Goal: Task Accomplishment & Management: Manage account settings

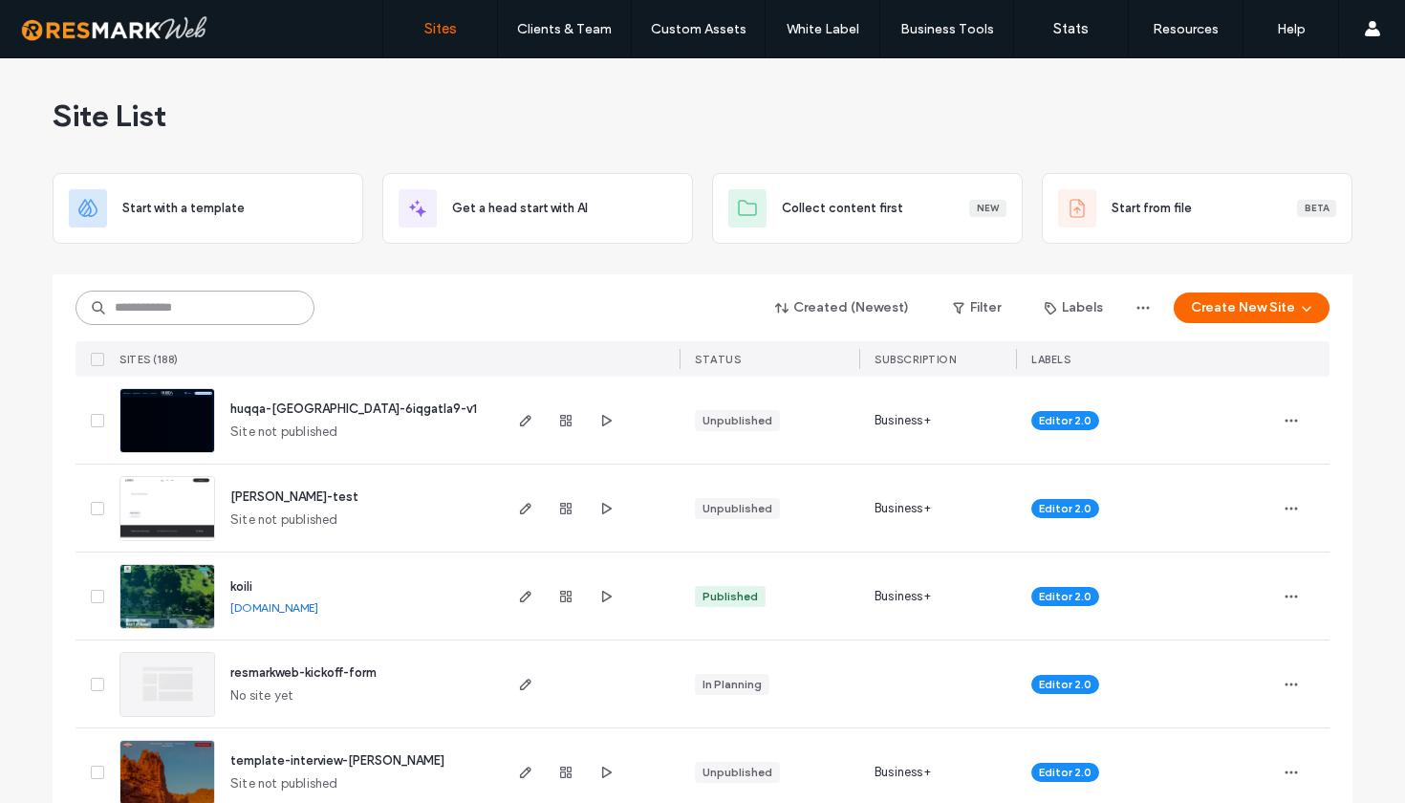
click at [181, 311] on input at bounding box center [195, 308] width 239 height 34
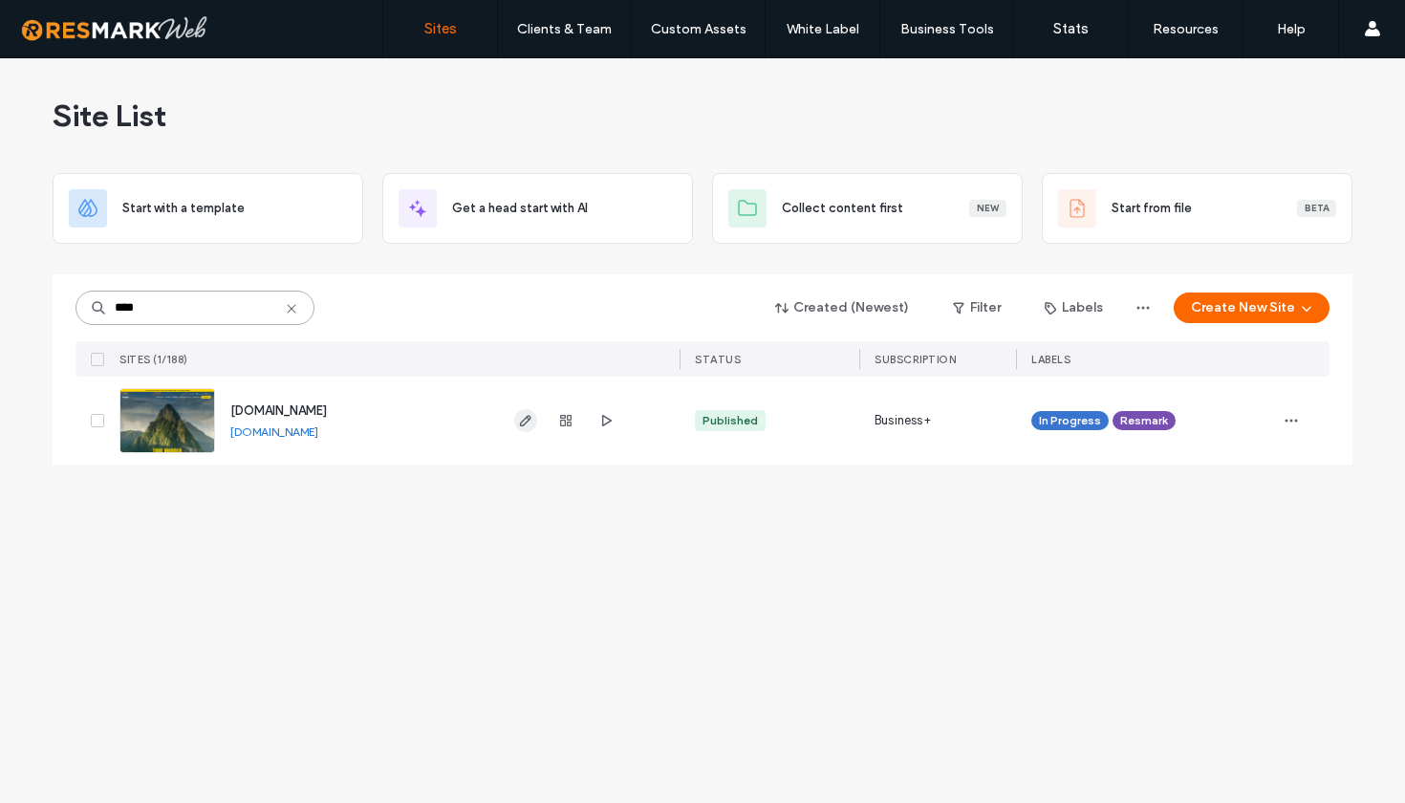
type input "****"
click at [525, 423] on use "button" at bounding box center [525, 420] width 11 height 11
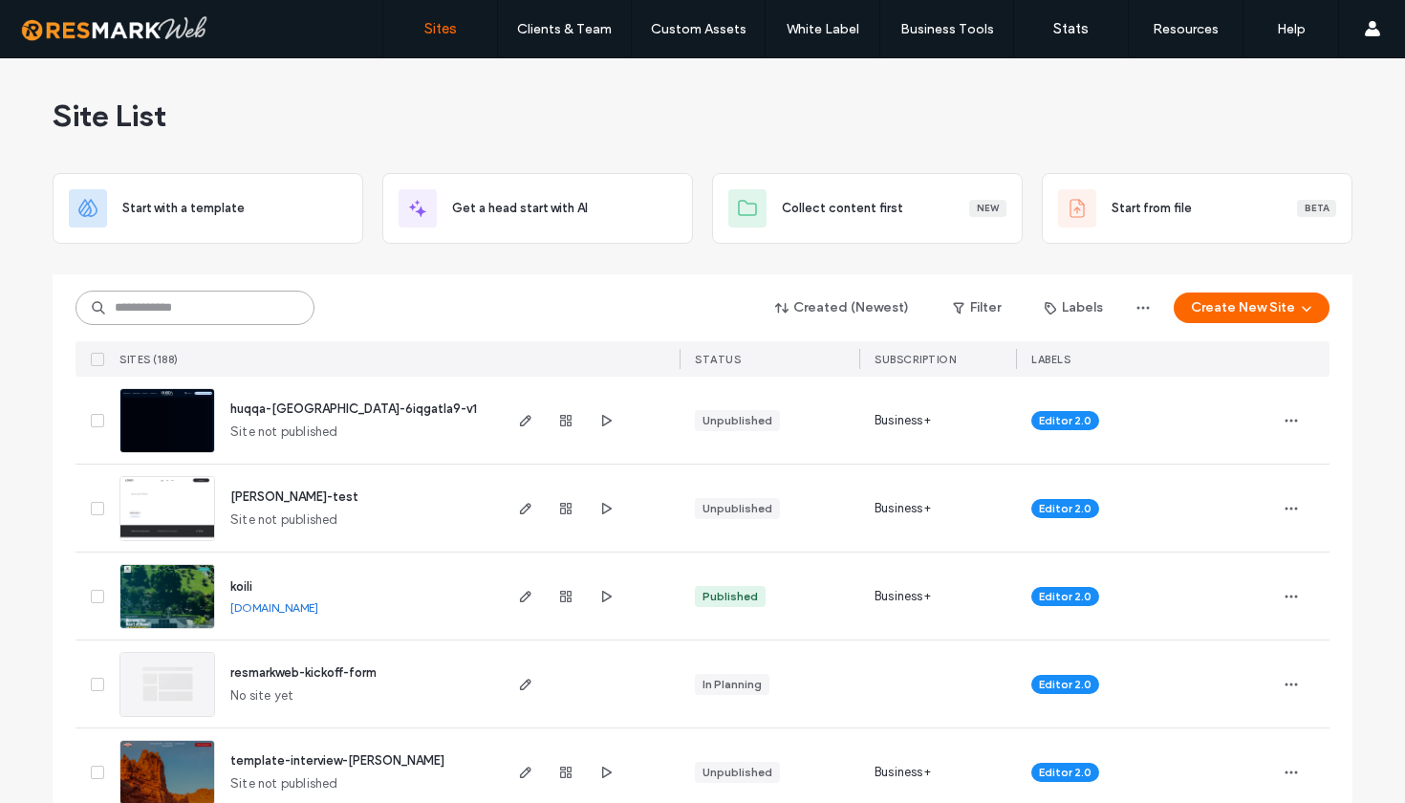
click at [170, 306] on input at bounding box center [195, 308] width 239 height 34
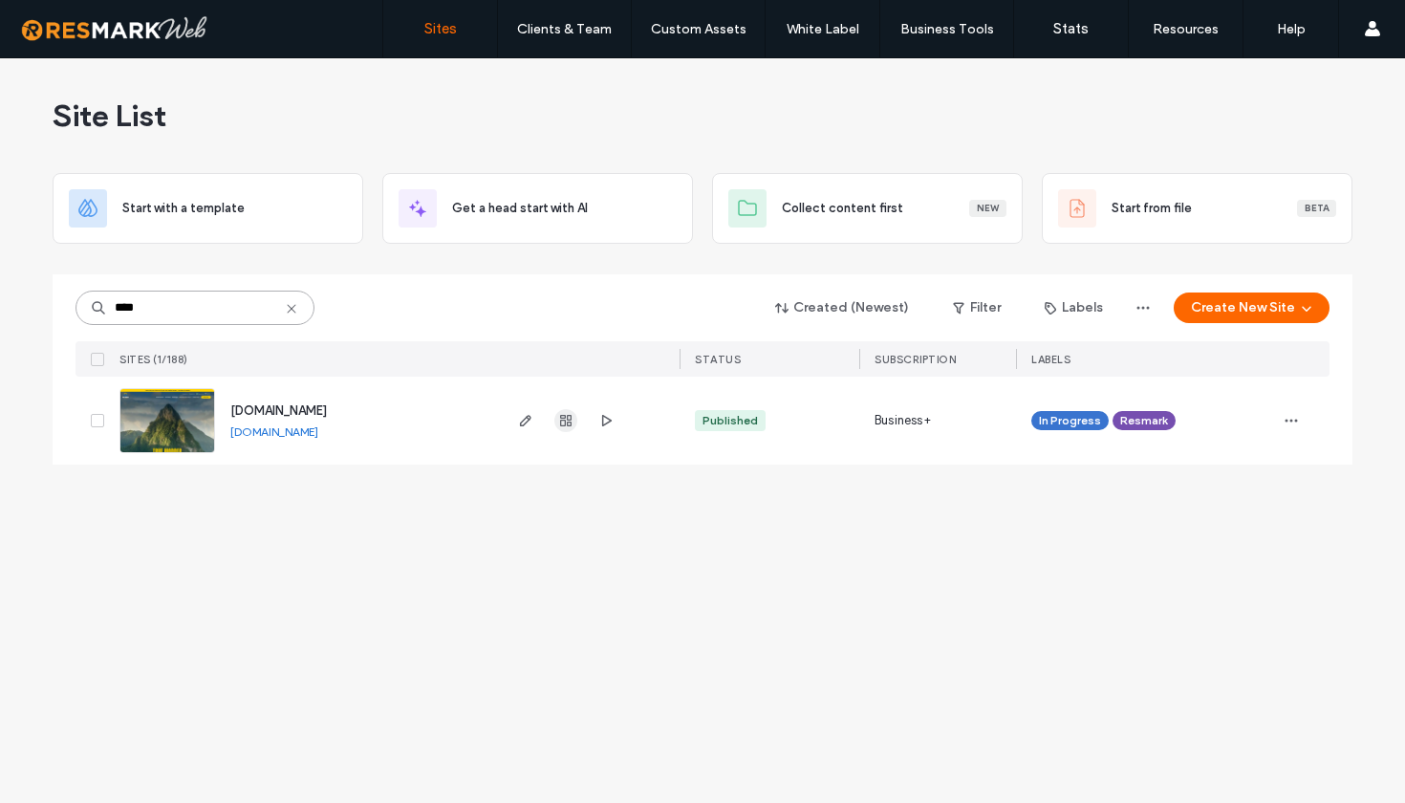
type input "****"
click at [569, 424] on icon "button" at bounding box center [565, 420] width 15 height 15
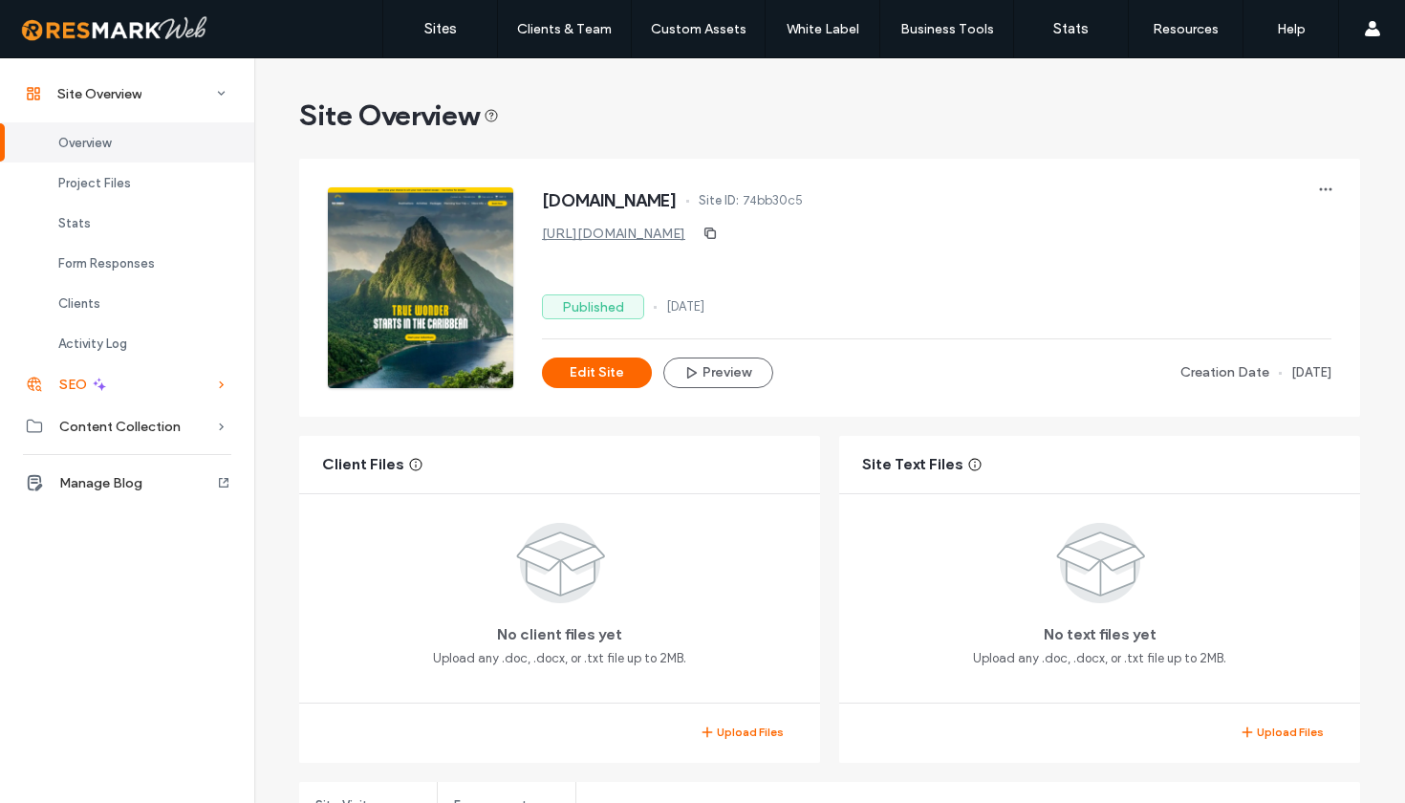
click at [151, 391] on div "SEO" at bounding box center [127, 384] width 254 height 42
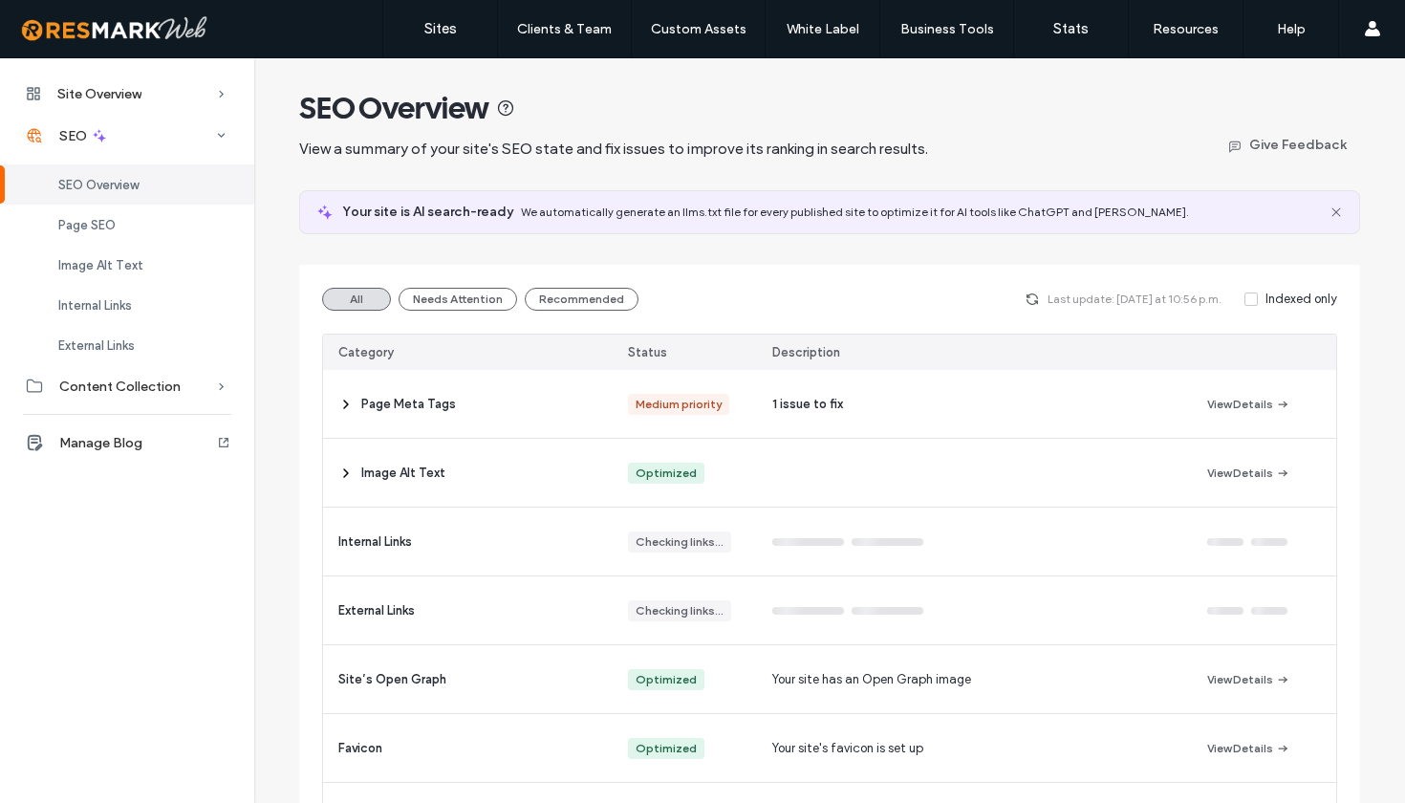
click at [1097, 255] on div "SEO Overview View a summary of your site's SEO state and fix issues to improve …" at bounding box center [829, 585] width 1061 height 993
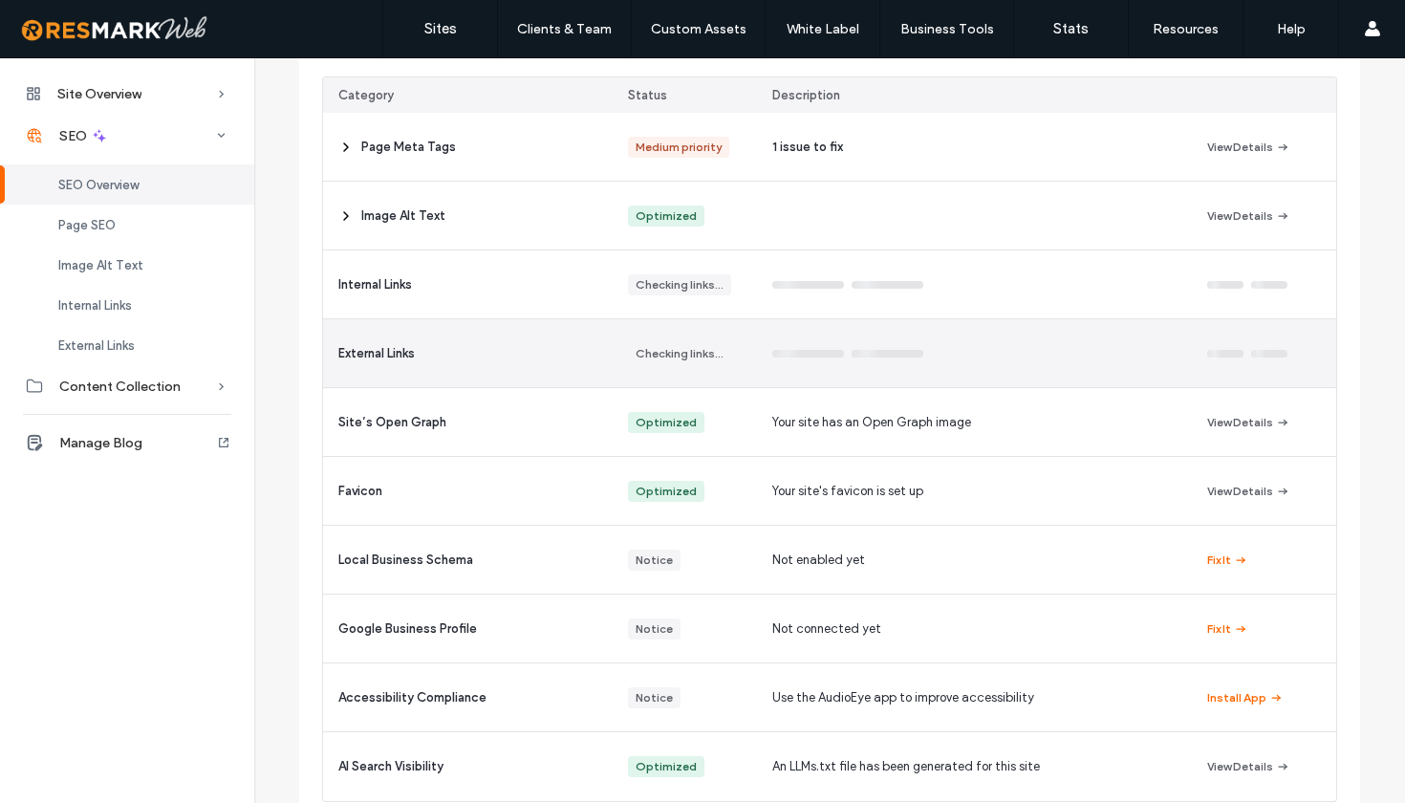
scroll to position [253, 0]
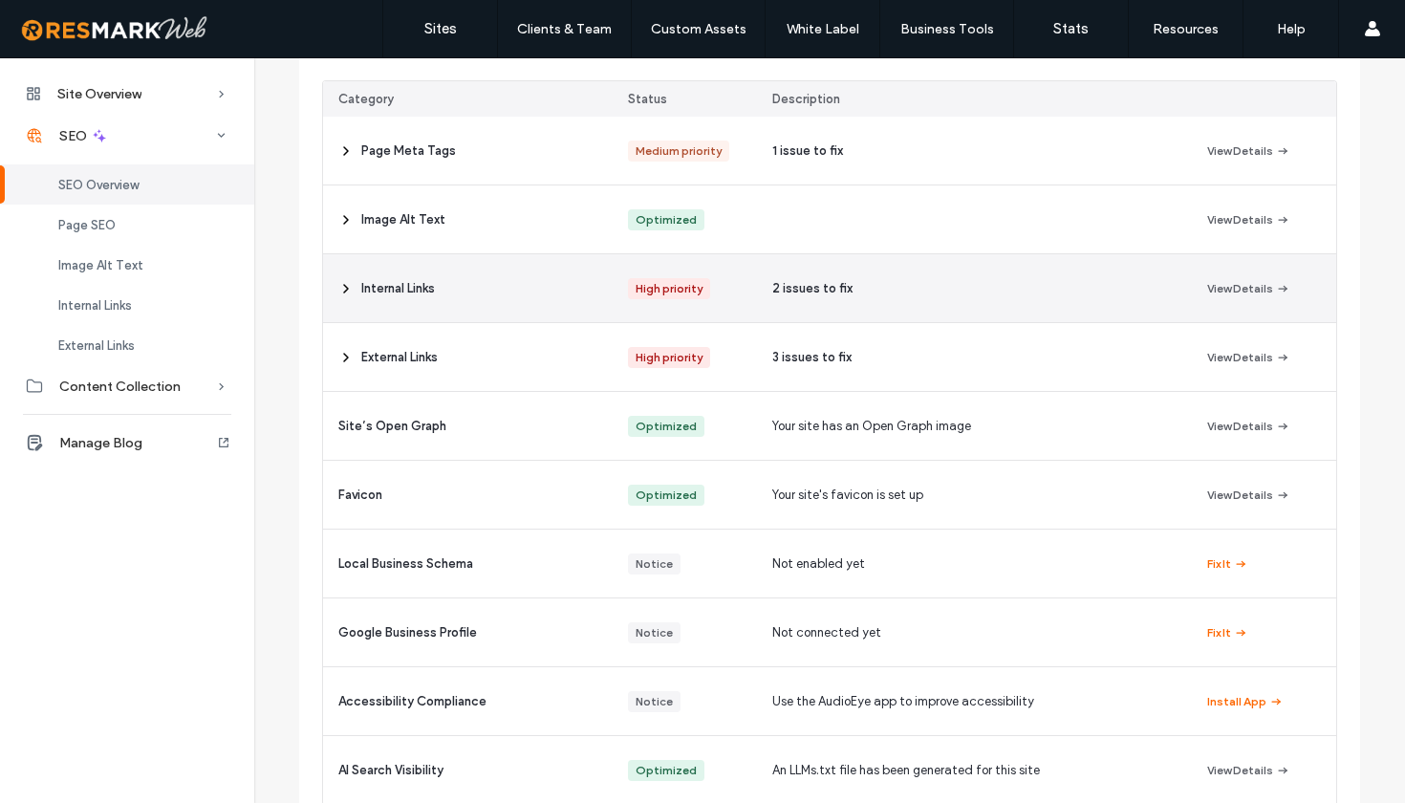
click at [338, 283] on icon at bounding box center [345, 288] width 15 height 15
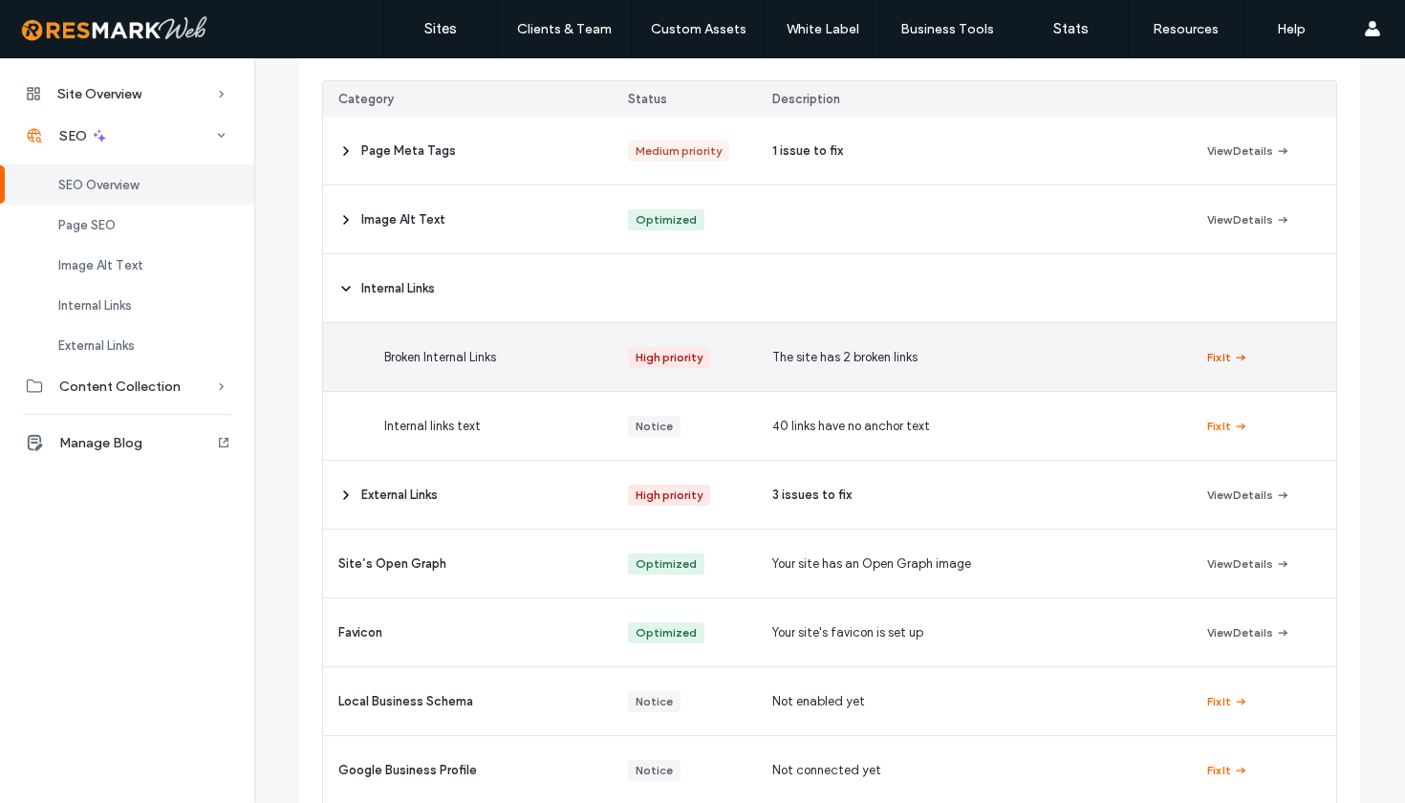
click at [1233, 357] on icon "button" at bounding box center [1240, 357] width 15 height 15
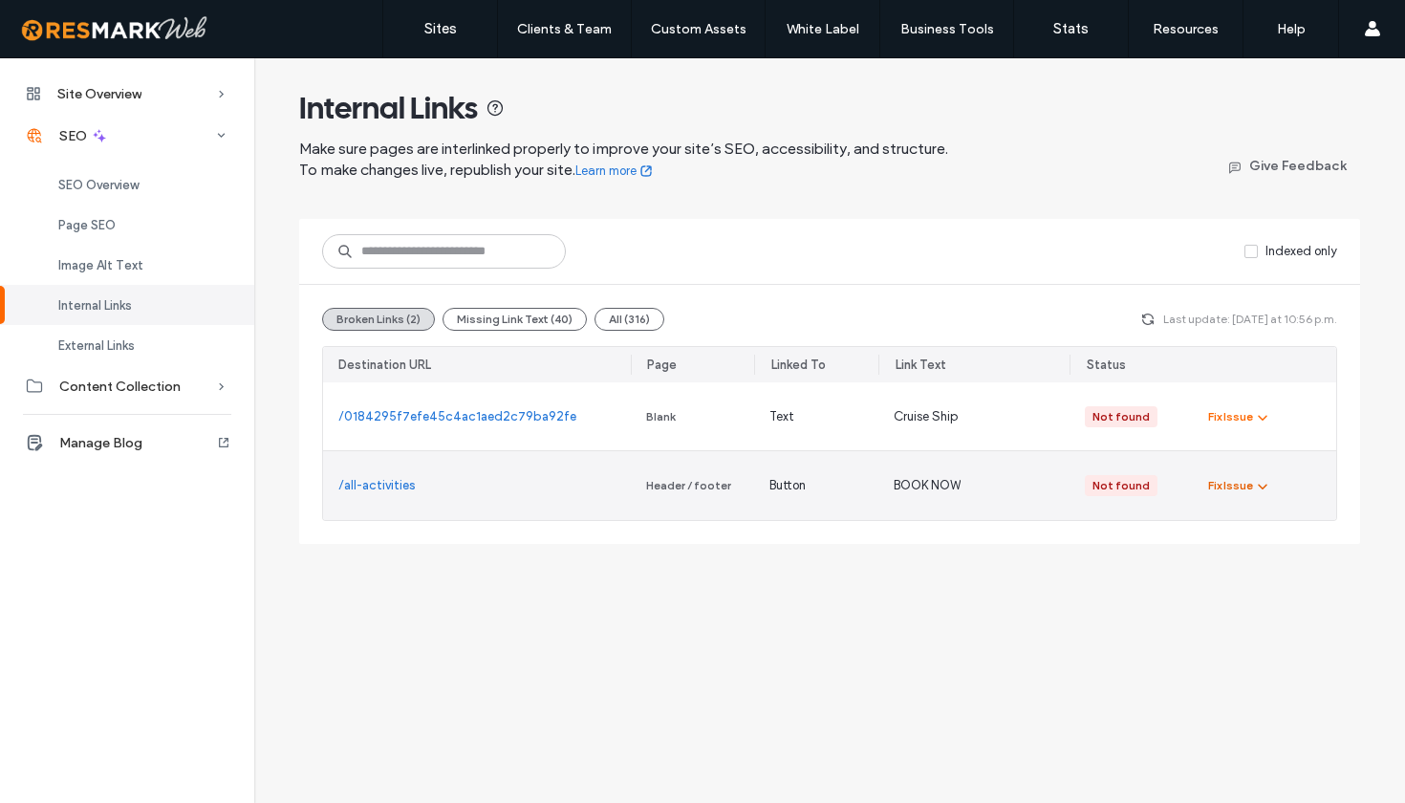
click at [1260, 487] on icon "button" at bounding box center [1262, 485] width 15 height 15
click at [1255, 526] on span "Fix in Editor" at bounding box center [1257, 531] width 65 height 19
click at [1249, 531] on span "Fix in Editor" at bounding box center [1257, 531] width 65 height 19
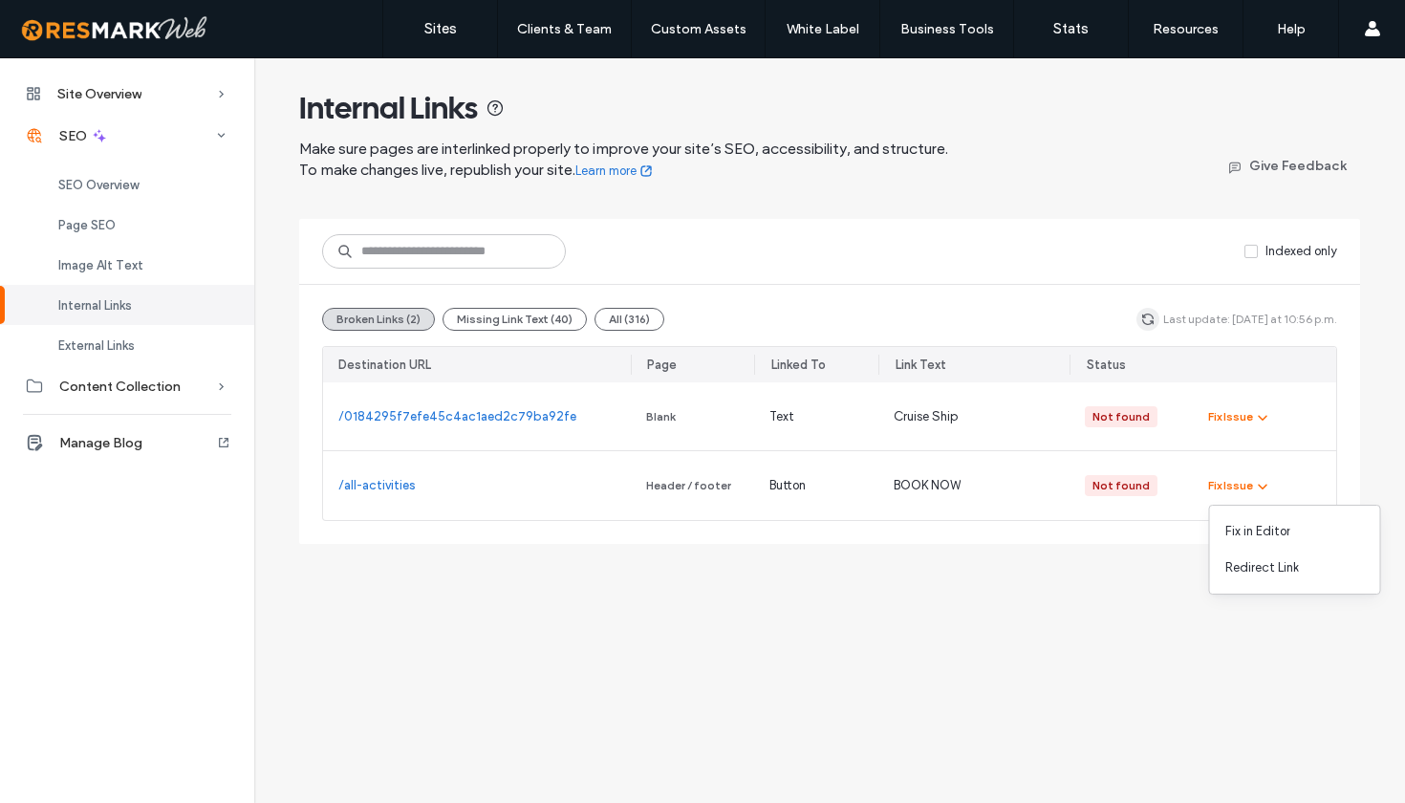
click at [1156, 317] on icon "button" at bounding box center [1147, 319] width 15 height 15
click at [1159, 325] on icon "button" at bounding box center [1151, 319] width 15 height 15
click at [946, 600] on div "Site Overview Overview Project Files Stats Form Responses Clients Activity Log …" at bounding box center [702, 430] width 1405 height 745
click at [132, 190] on span "SEO Overview" at bounding box center [98, 185] width 80 height 14
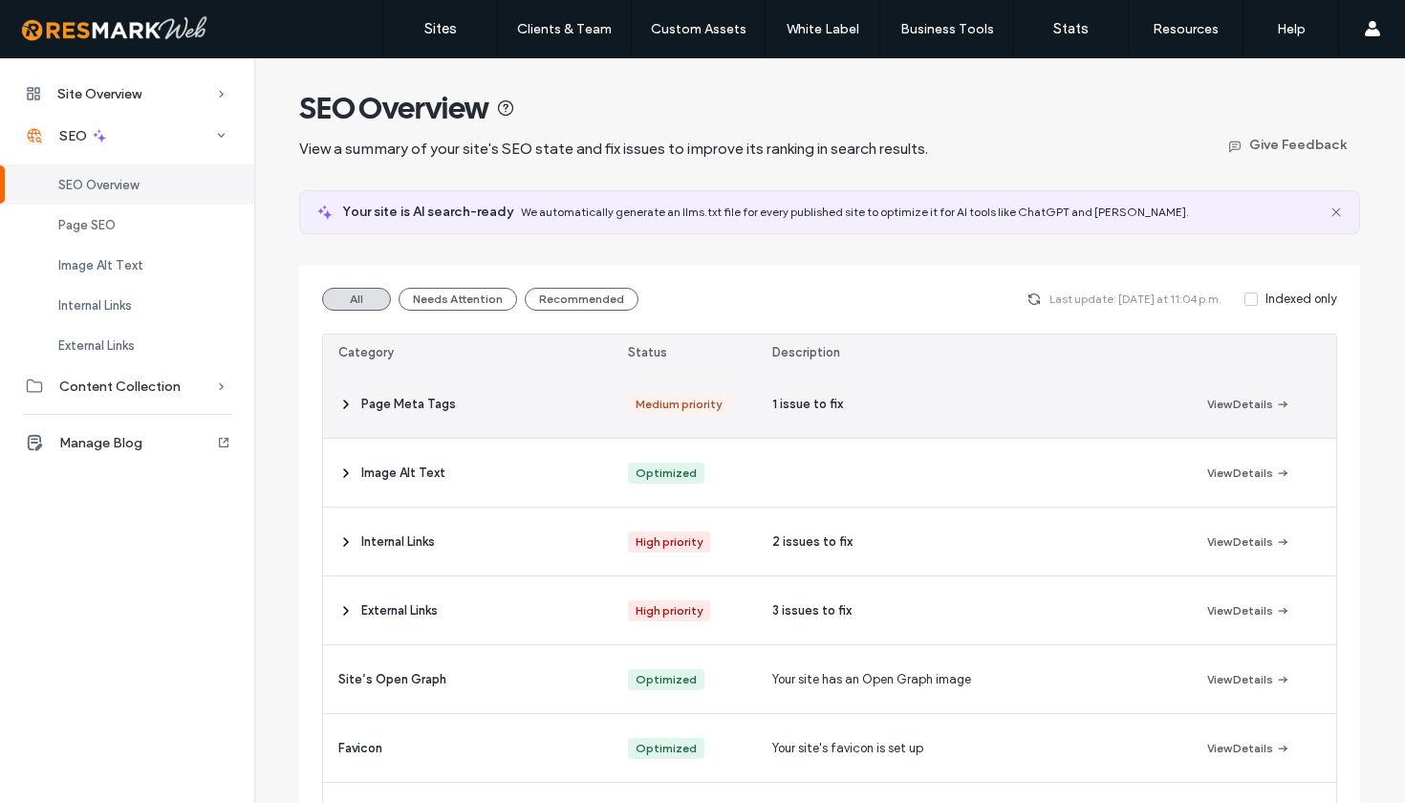
click at [341, 412] on span at bounding box center [345, 404] width 15 height 68
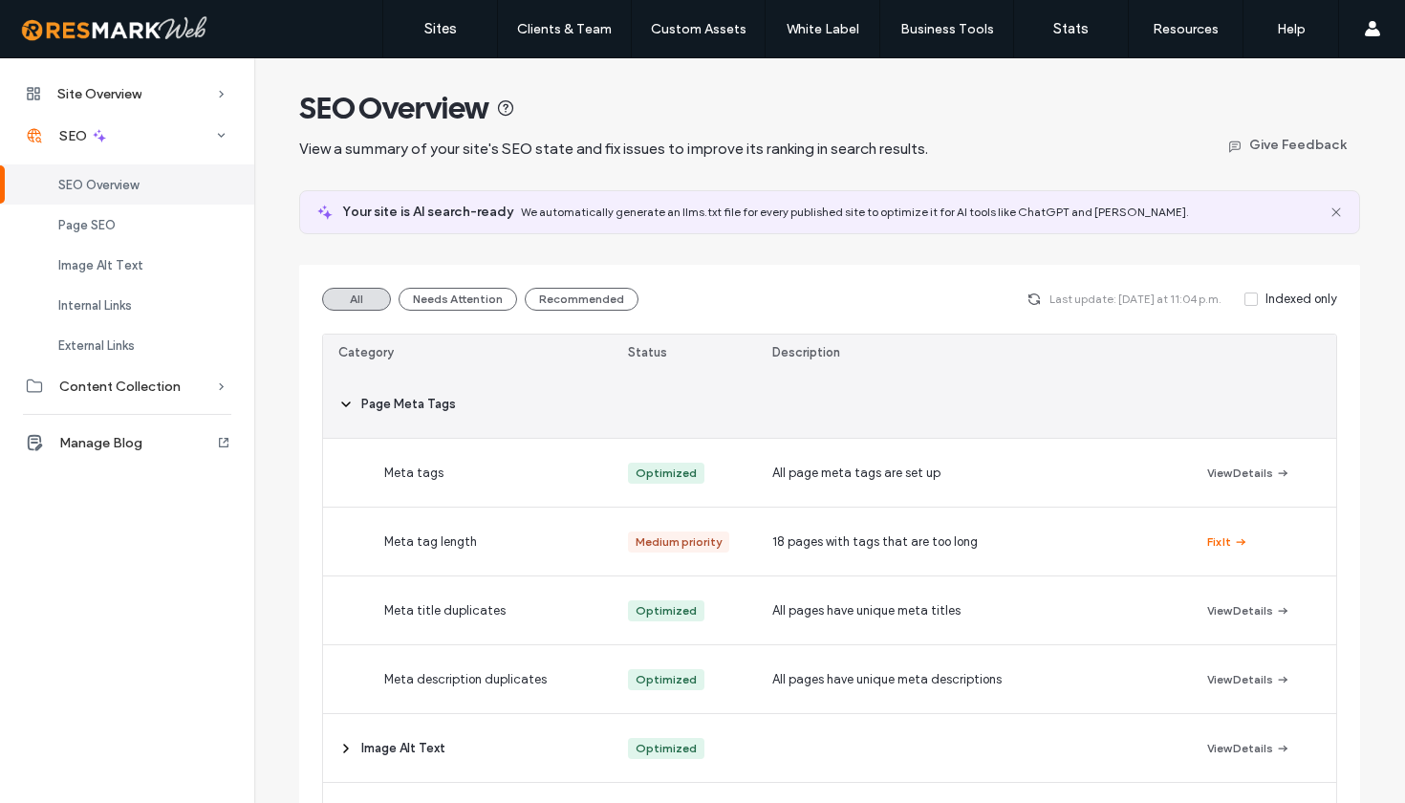
click at [342, 411] on icon at bounding box center [345, 404] width 15 height 15
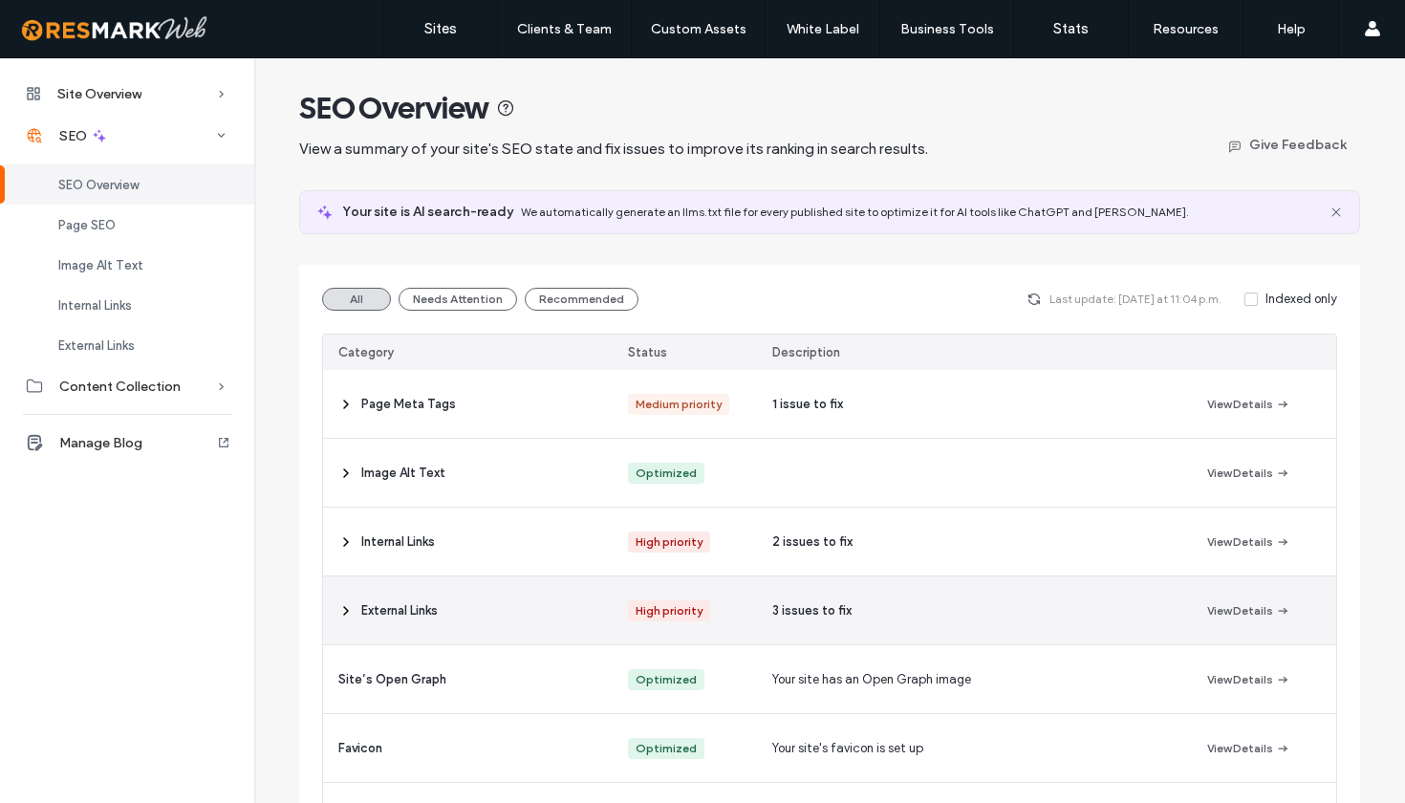
click at [344, 615] on icon at bounding box center [345, 610] width 15 height 15
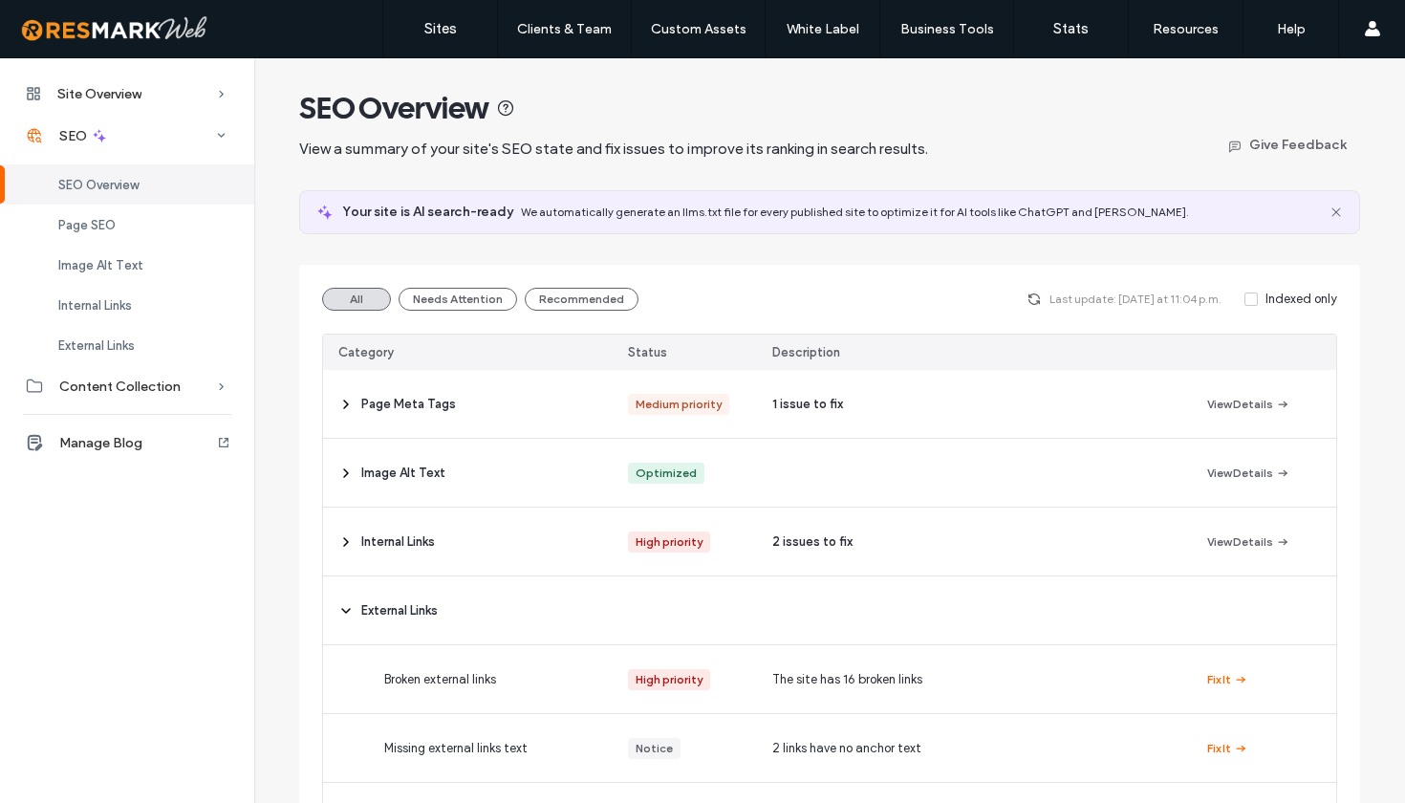
click at [1336, 606] on div "All Needs Attention Recommended Last update: Today at 11:04 p.m. Indexed only C…" at bounding box center [829, 811] width 1061 height 1092
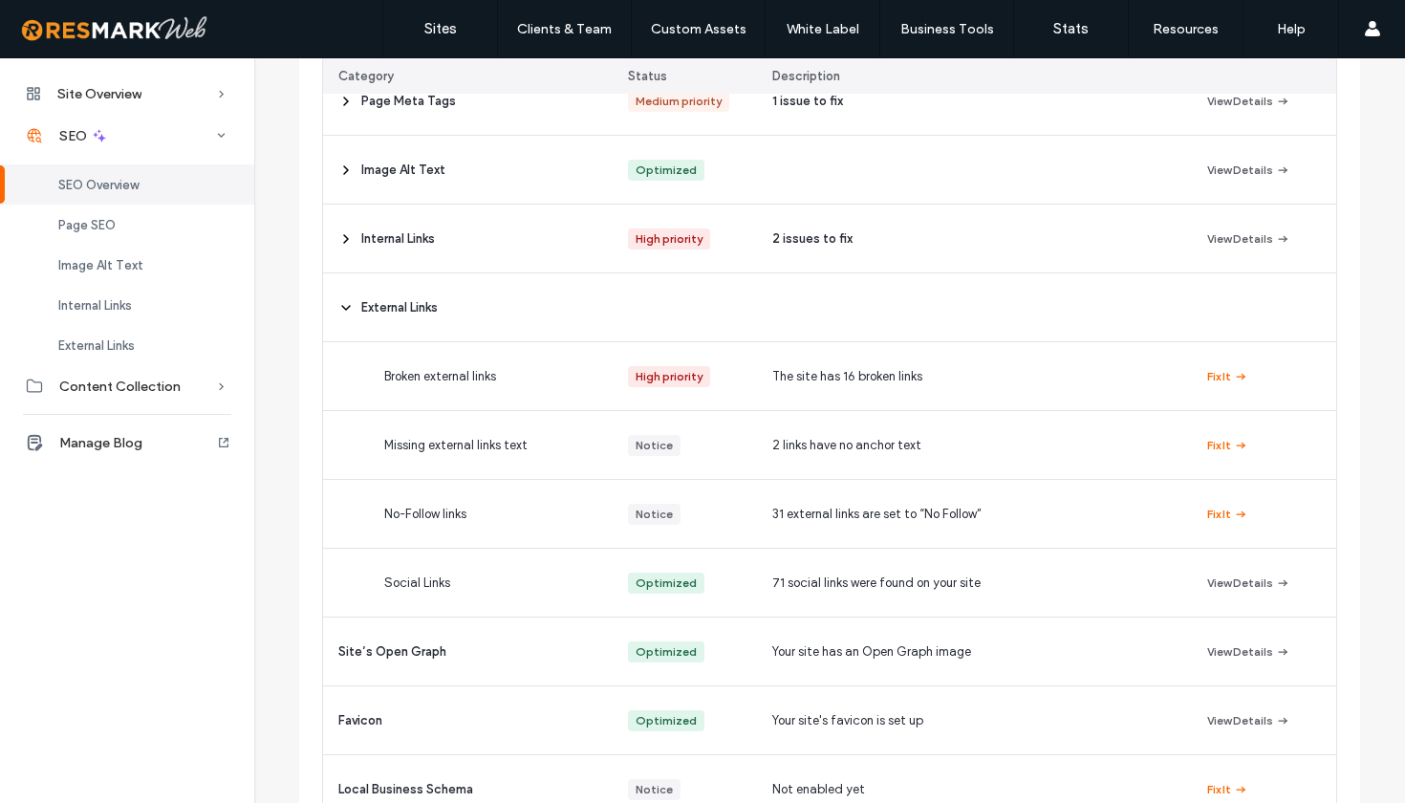
scroll to position [304, 0]
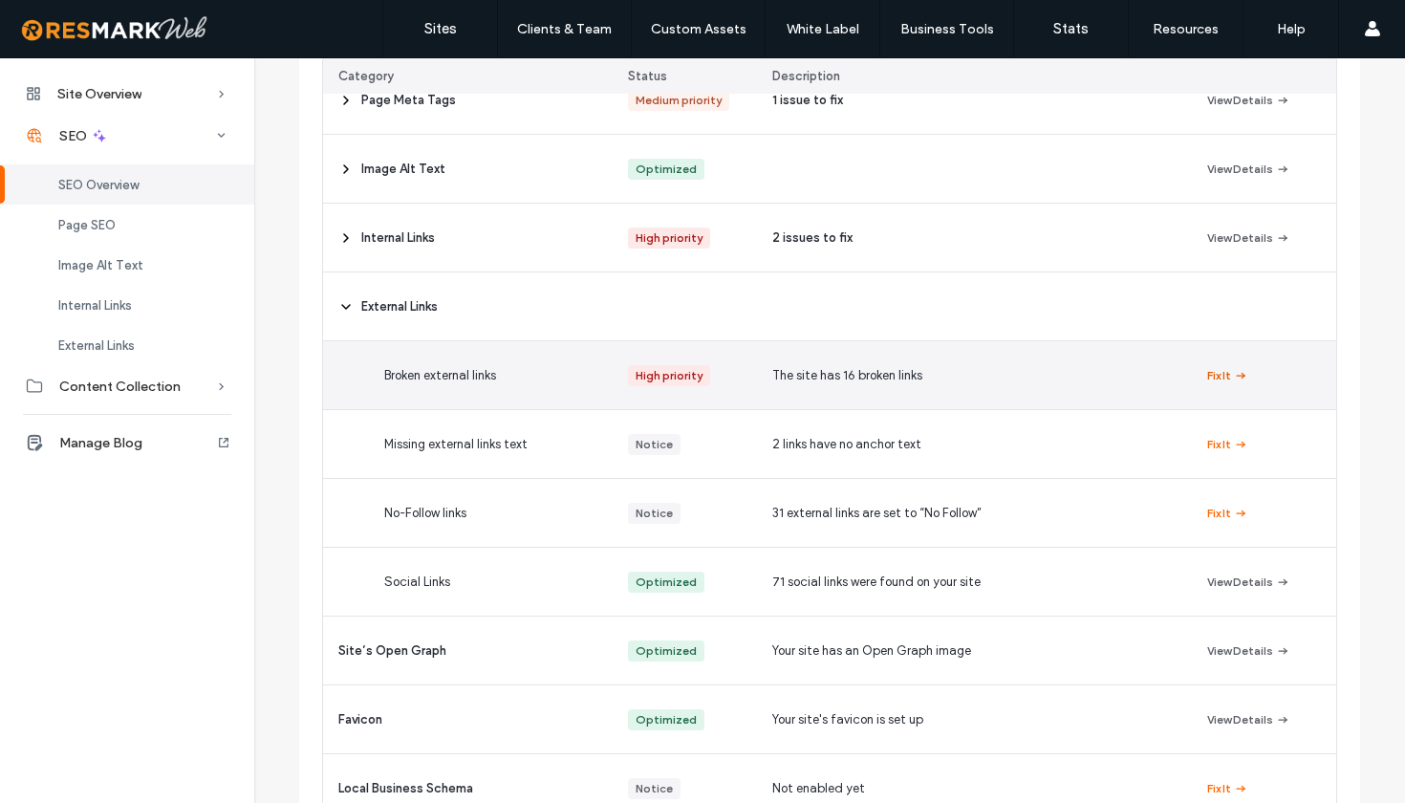
click at [1218, 378] on button "Fix It" at bounding box center [1227, 375] width 41 height 23
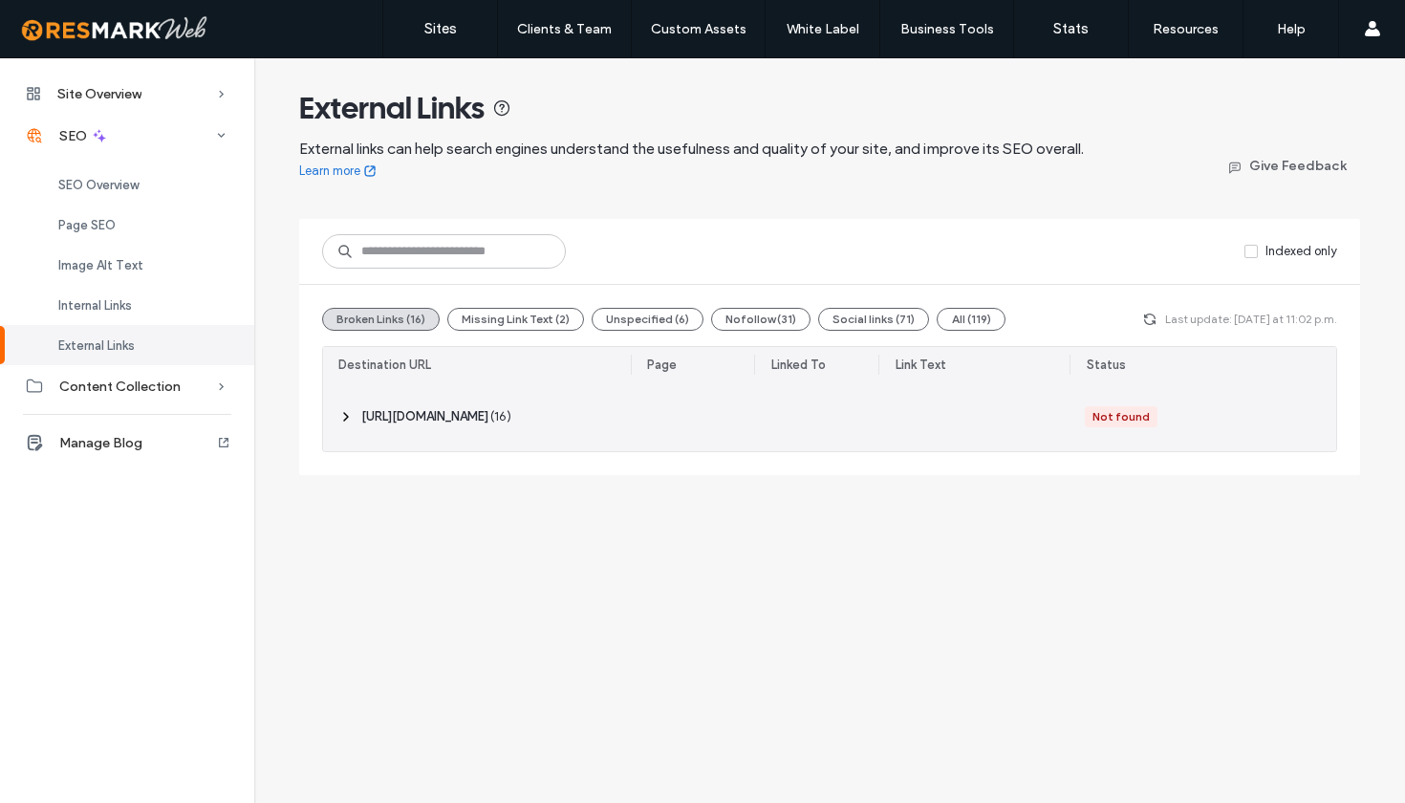
click at [343, 420] on icon at bounding box center [345, 416] width 15 height 15
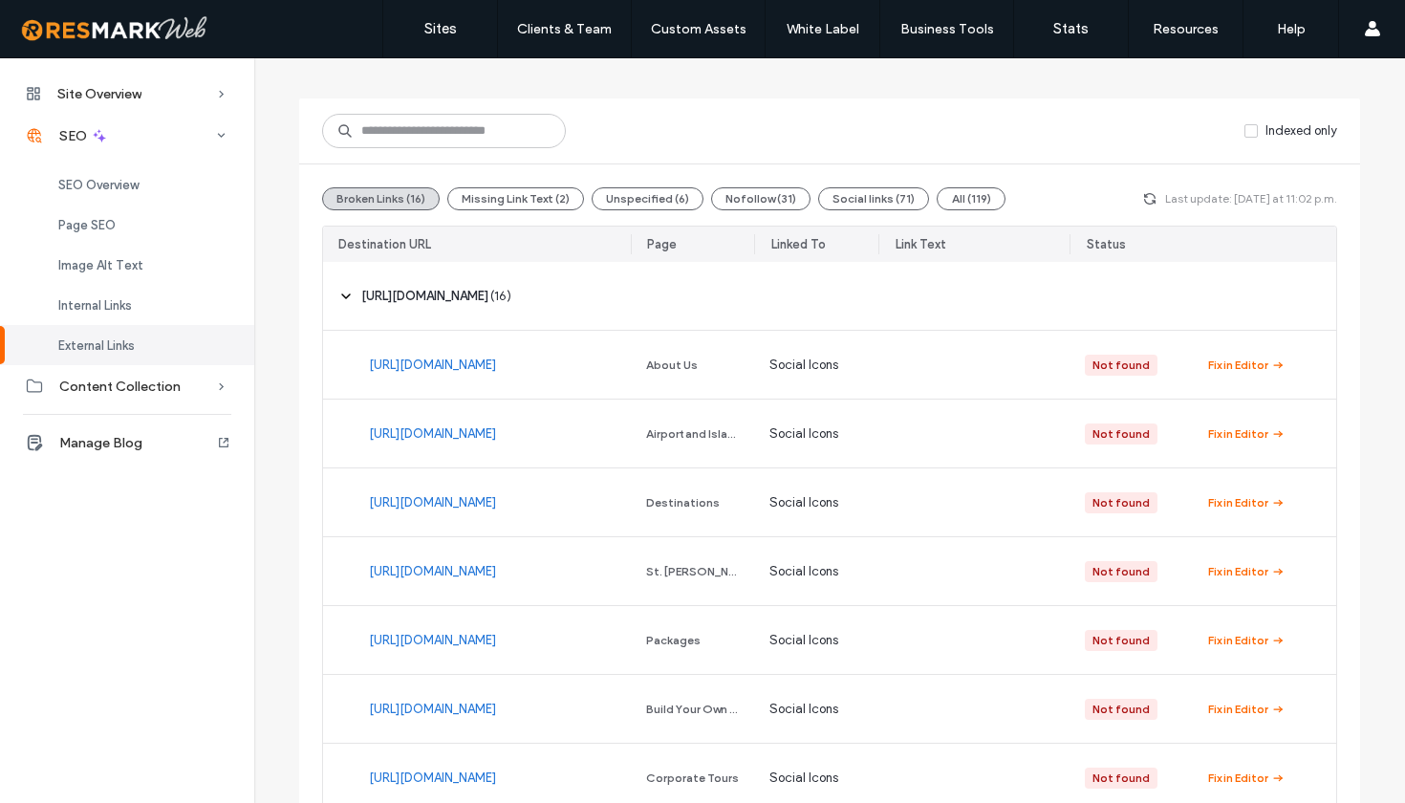
scroll to position [133, 0]
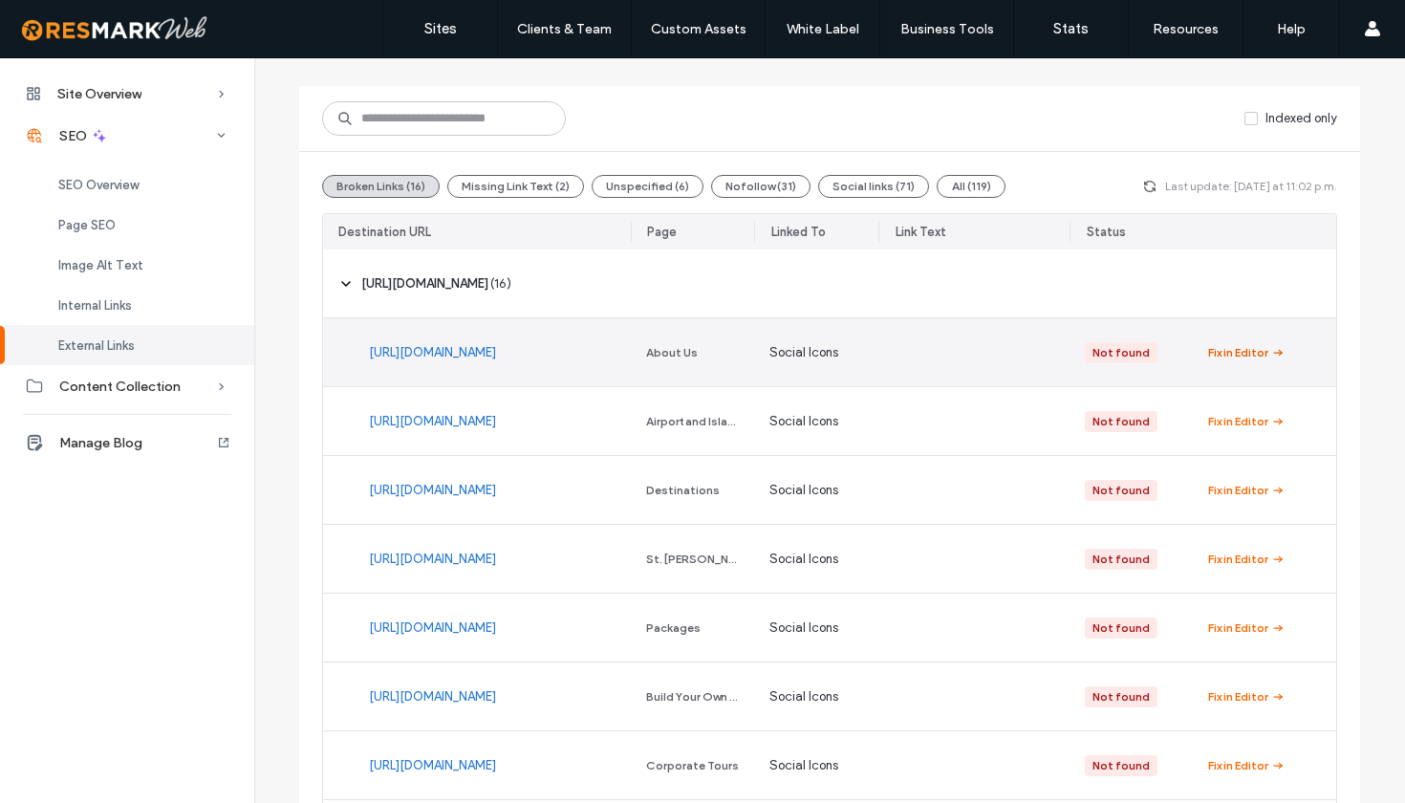
click at [1251, 352] on div "Fix in Editor" at bounding box center [1238, 352] width 60 height 17
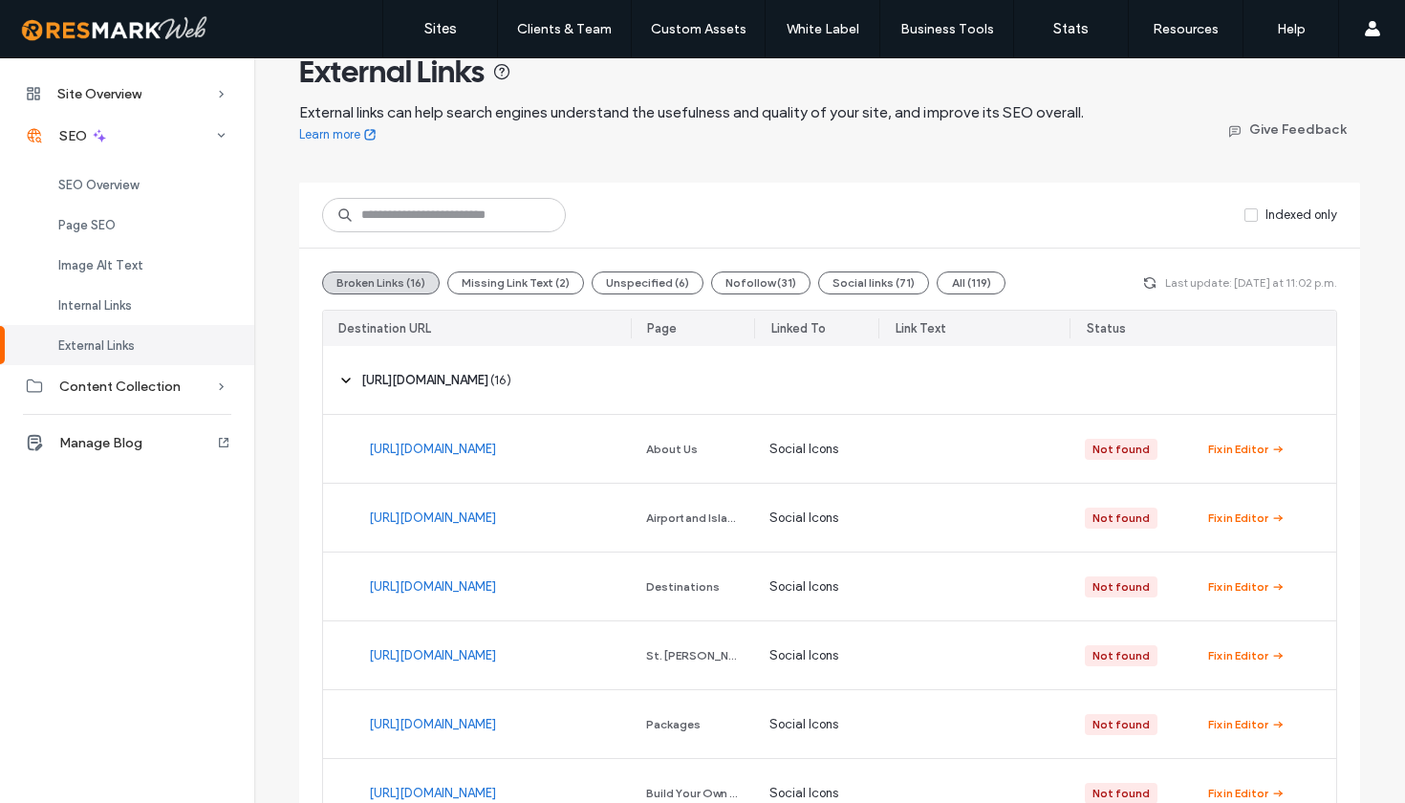
scroll to position [32, 0]
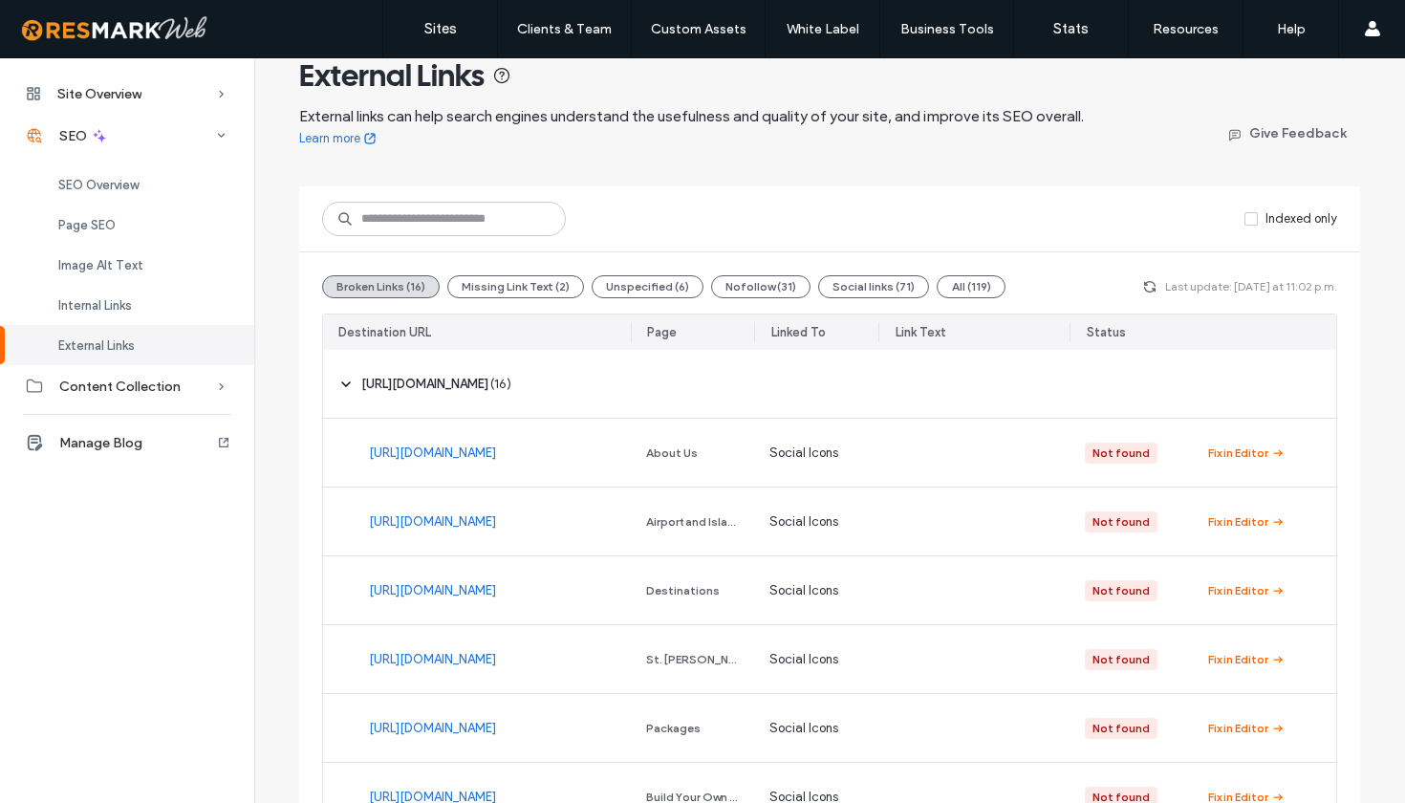
click at [1372, 266] on div "External Links External links can help search engines understand the usefulness…" at bounding box center [829, 785] width 1151 height 1518
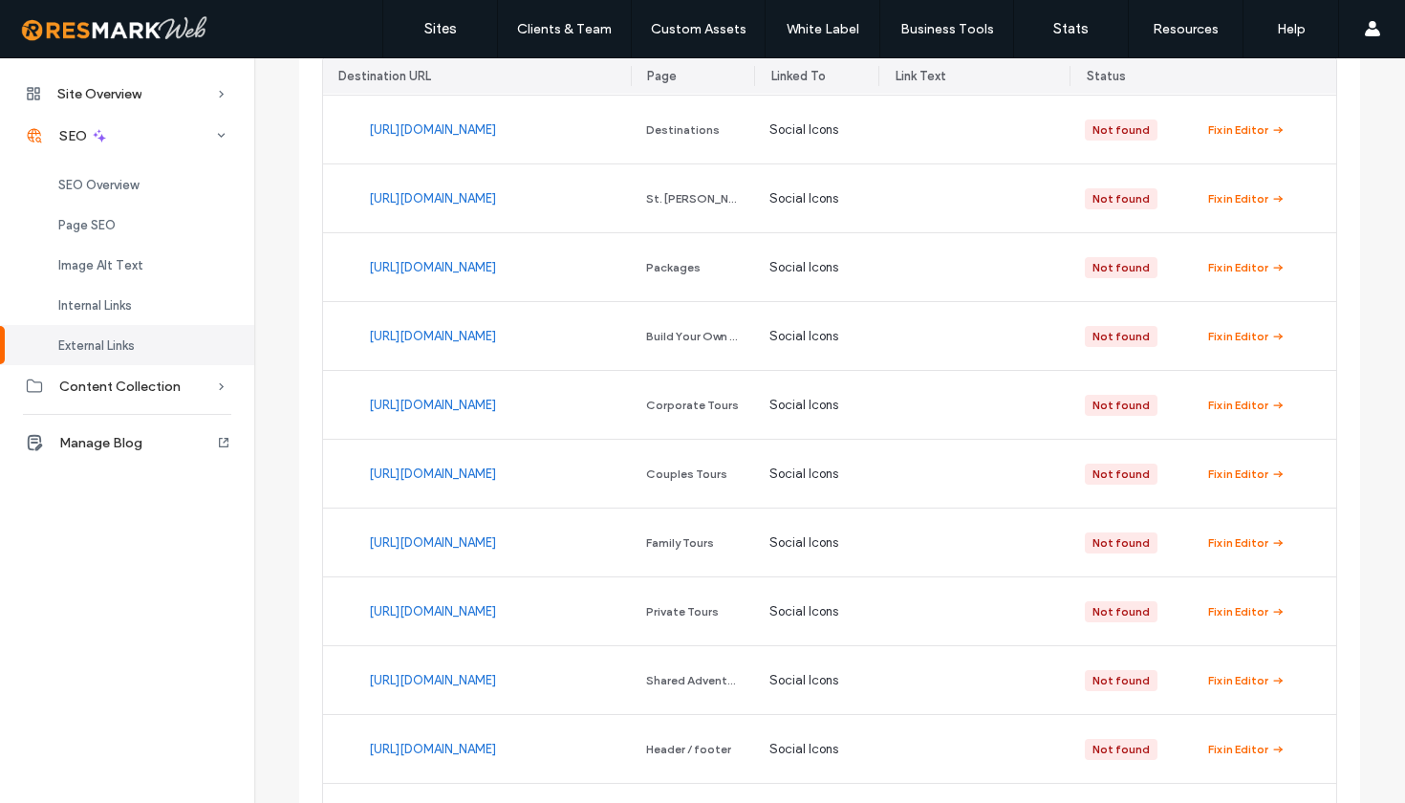
scroll to position [0, 0]
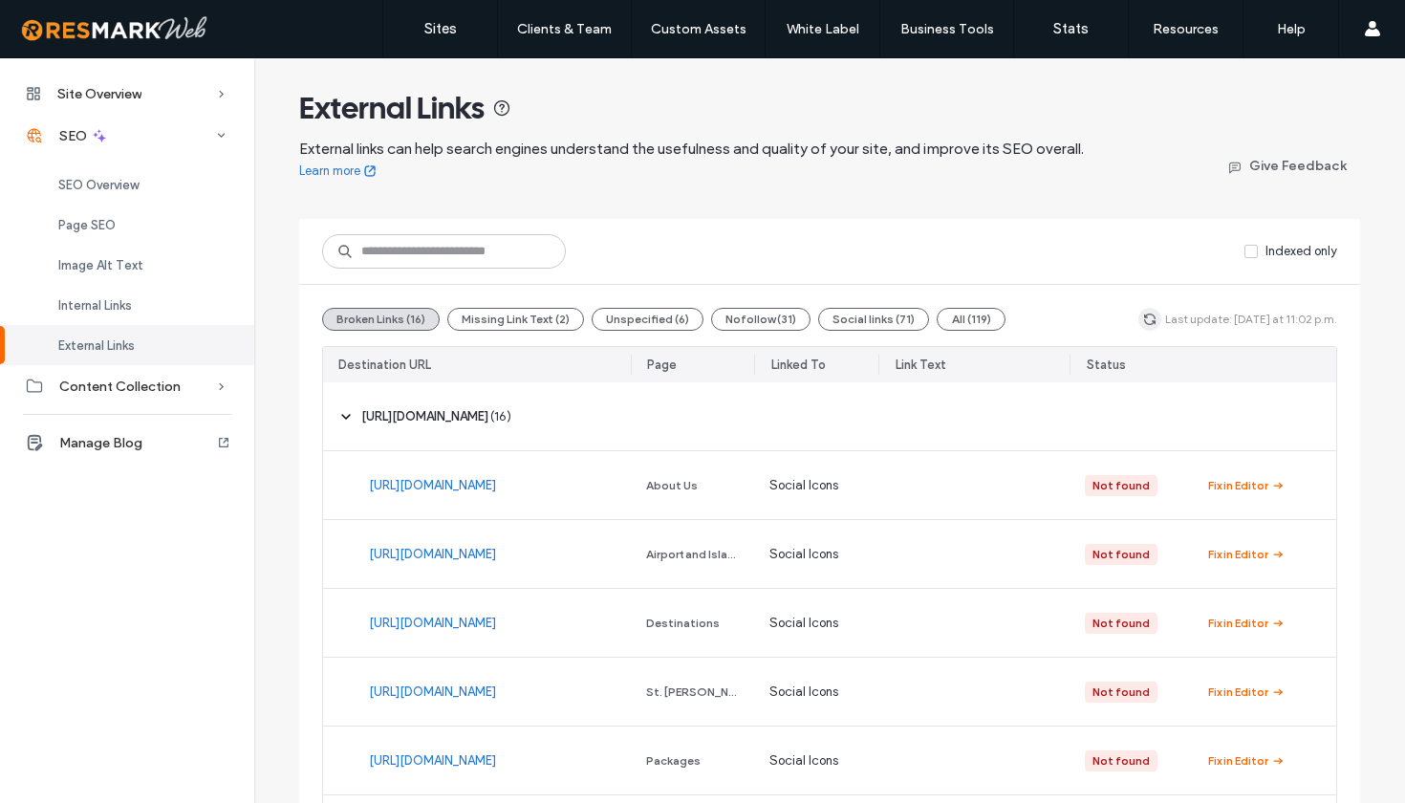
click at [1144, 319] on icon "button" at bounding box center [1149, 319] width 15 height 15
click at [138, 179] on span "SEO Overview" at bounding box center [98, 185] width 80 height 14
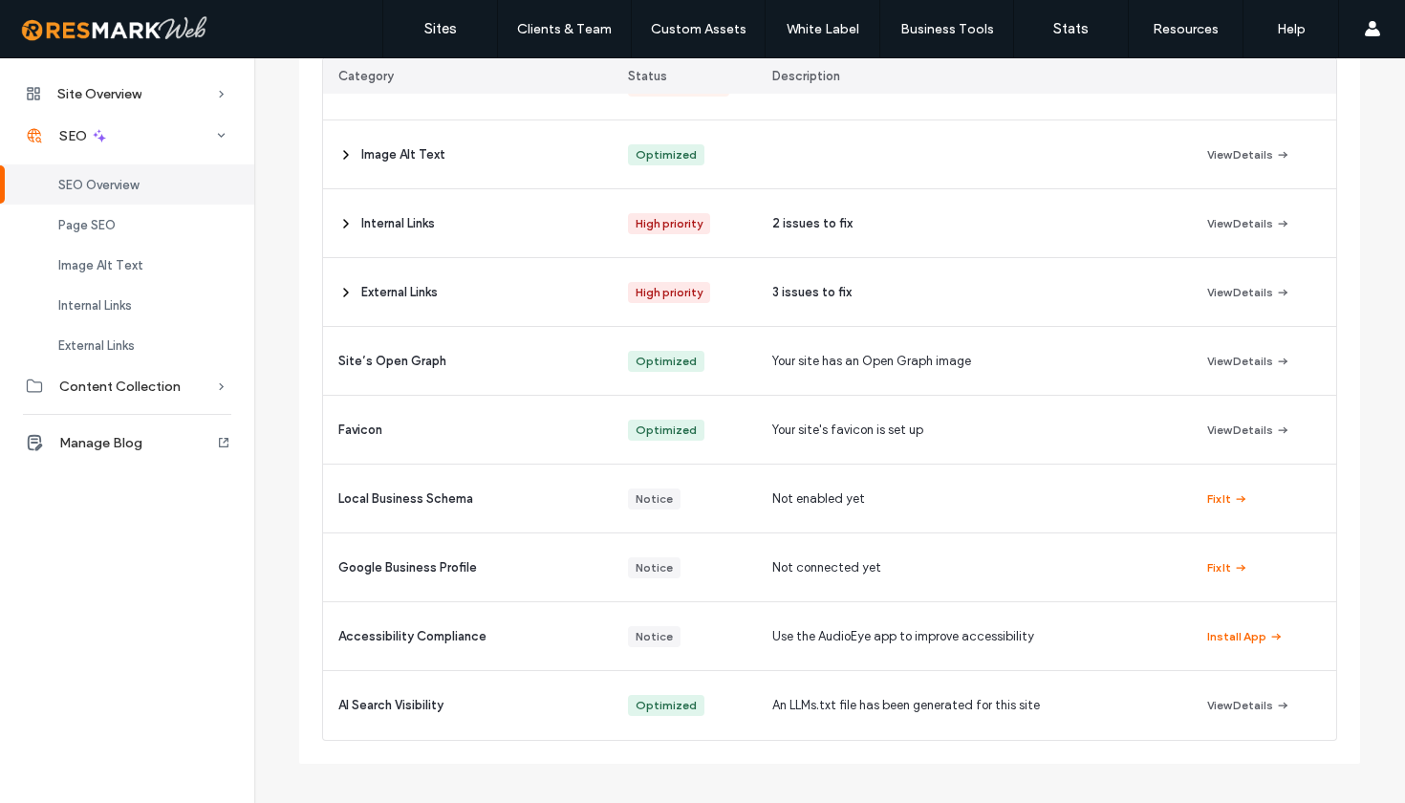
scroll to position [330, 0]
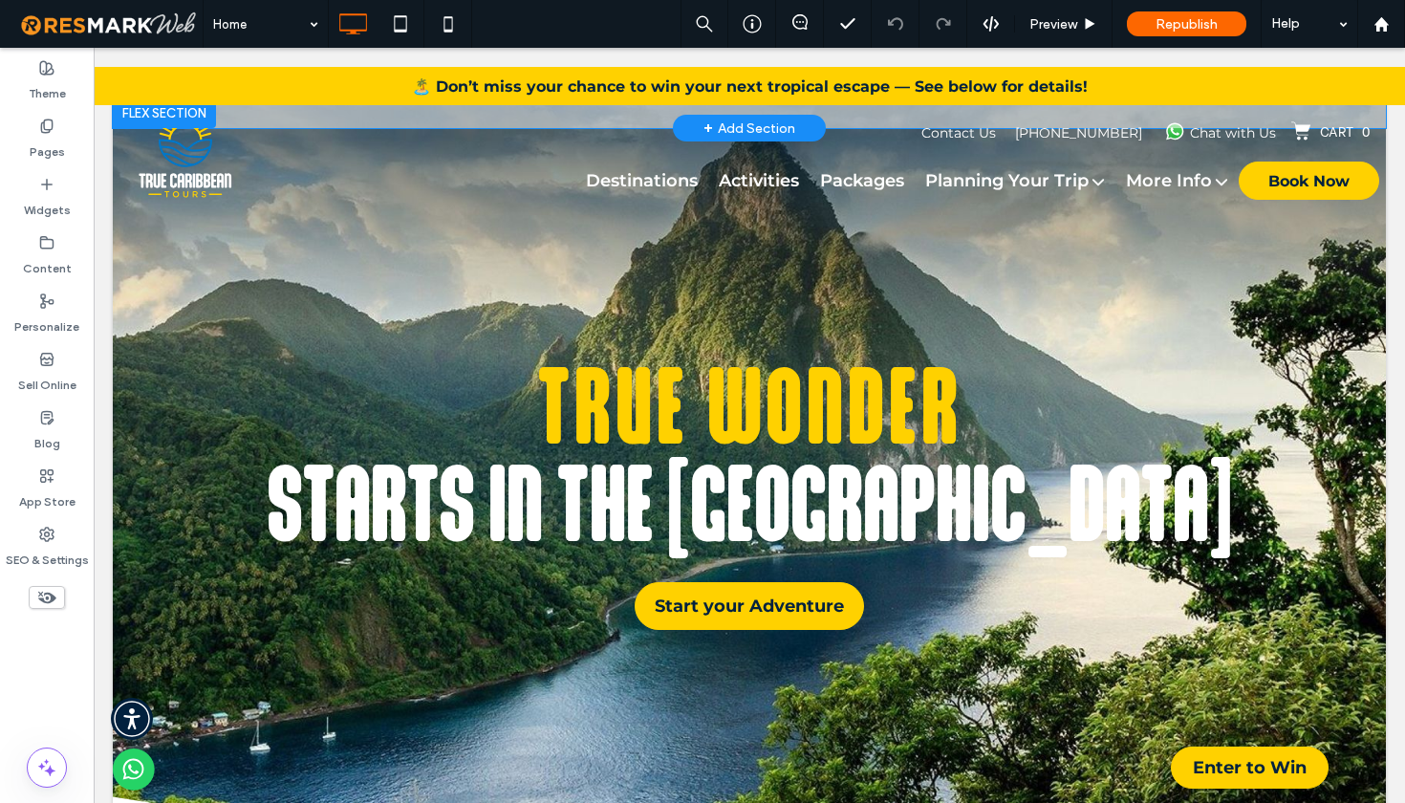
click at [1404, 206] on div "Contact Us 758-485-1234 Chat with Us Cart 0 Keep Shopping Start Over New Order …" at bounding box center [768, 153] width 1311 height 112
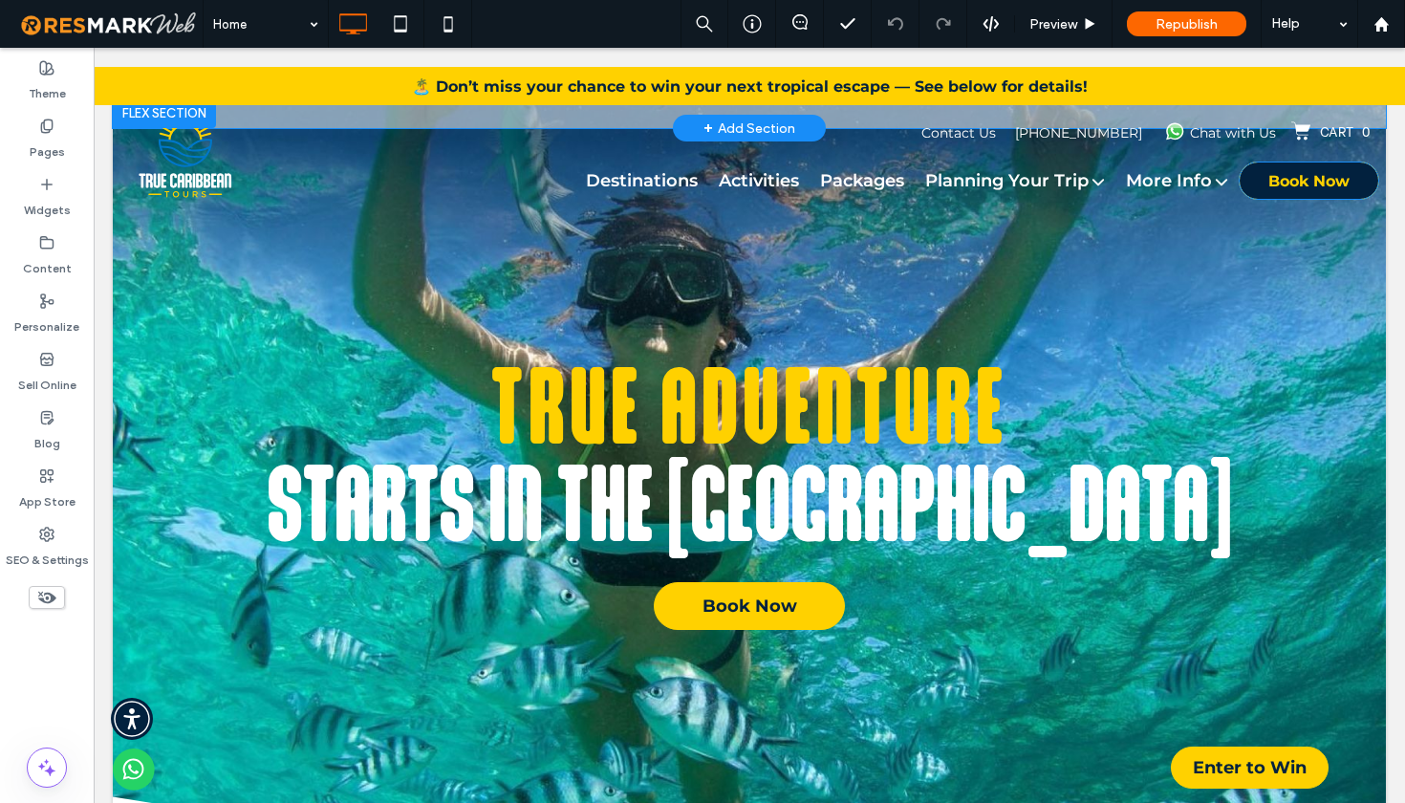
click at [1286, 187] on span "Book Now" at bounding box center [1308, 180] width 81 height 37
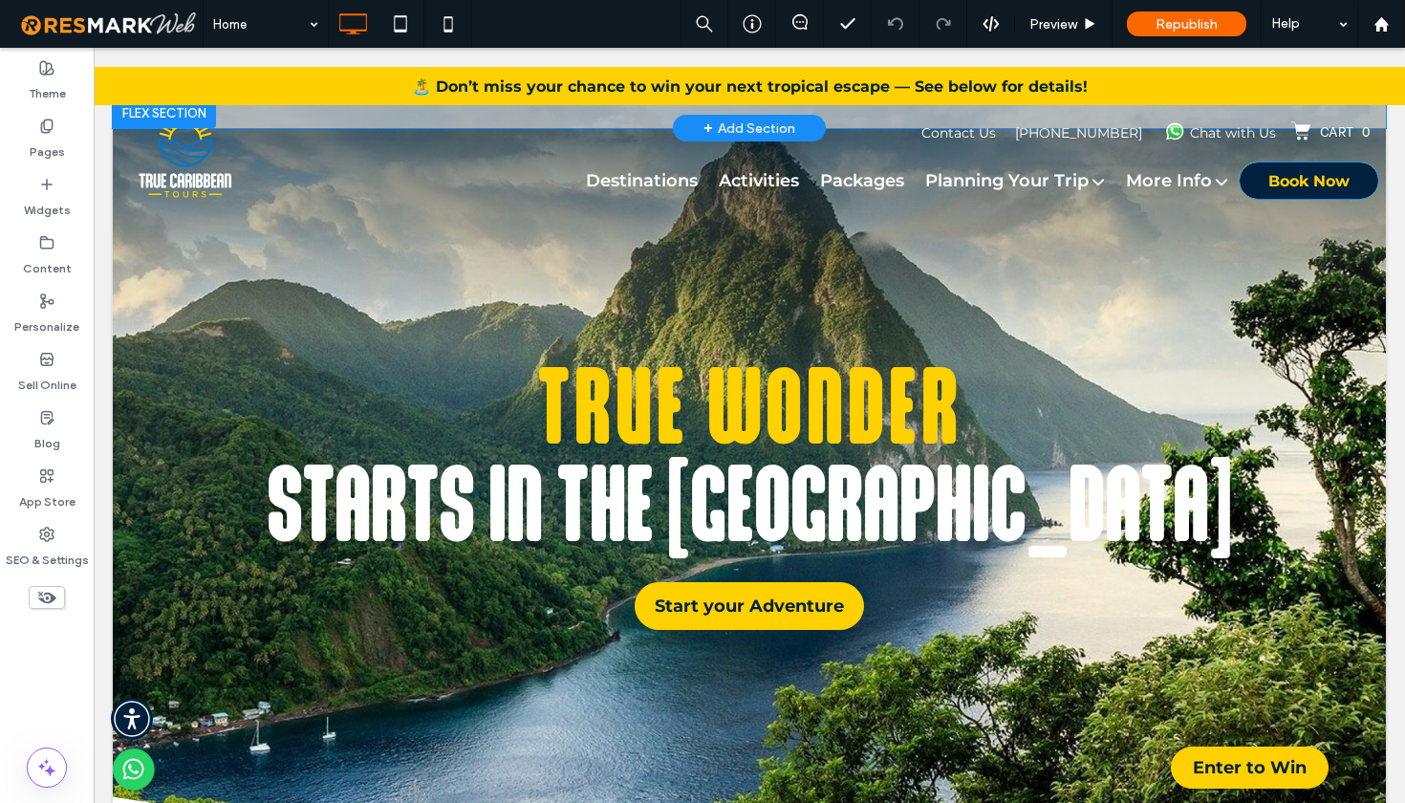
click at [1291, 183] on span "Book Now" at bounding box center [1308, 180] width 81 height 37
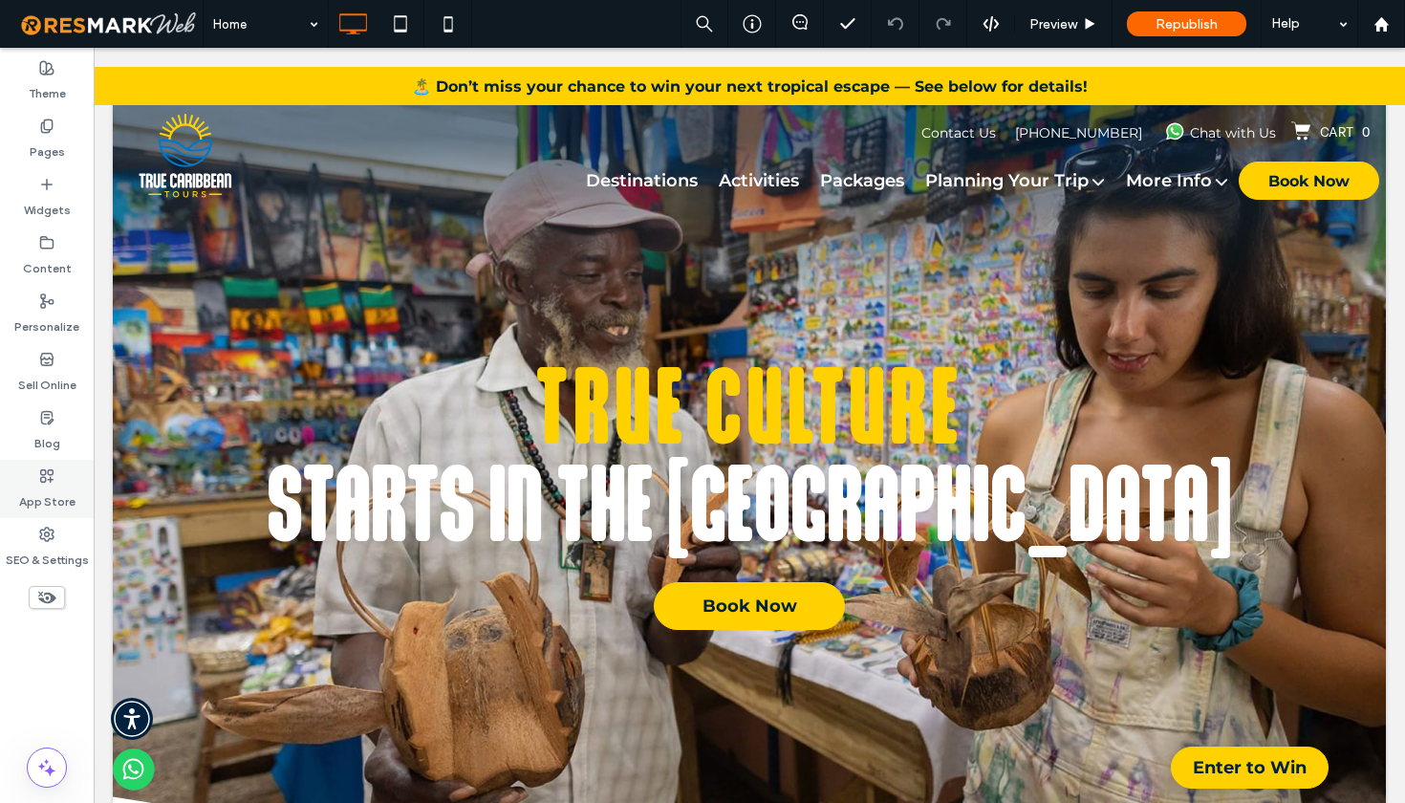
click at [40, 484] on label "App Store" at bounding box center [47, 497] width 56 height 27
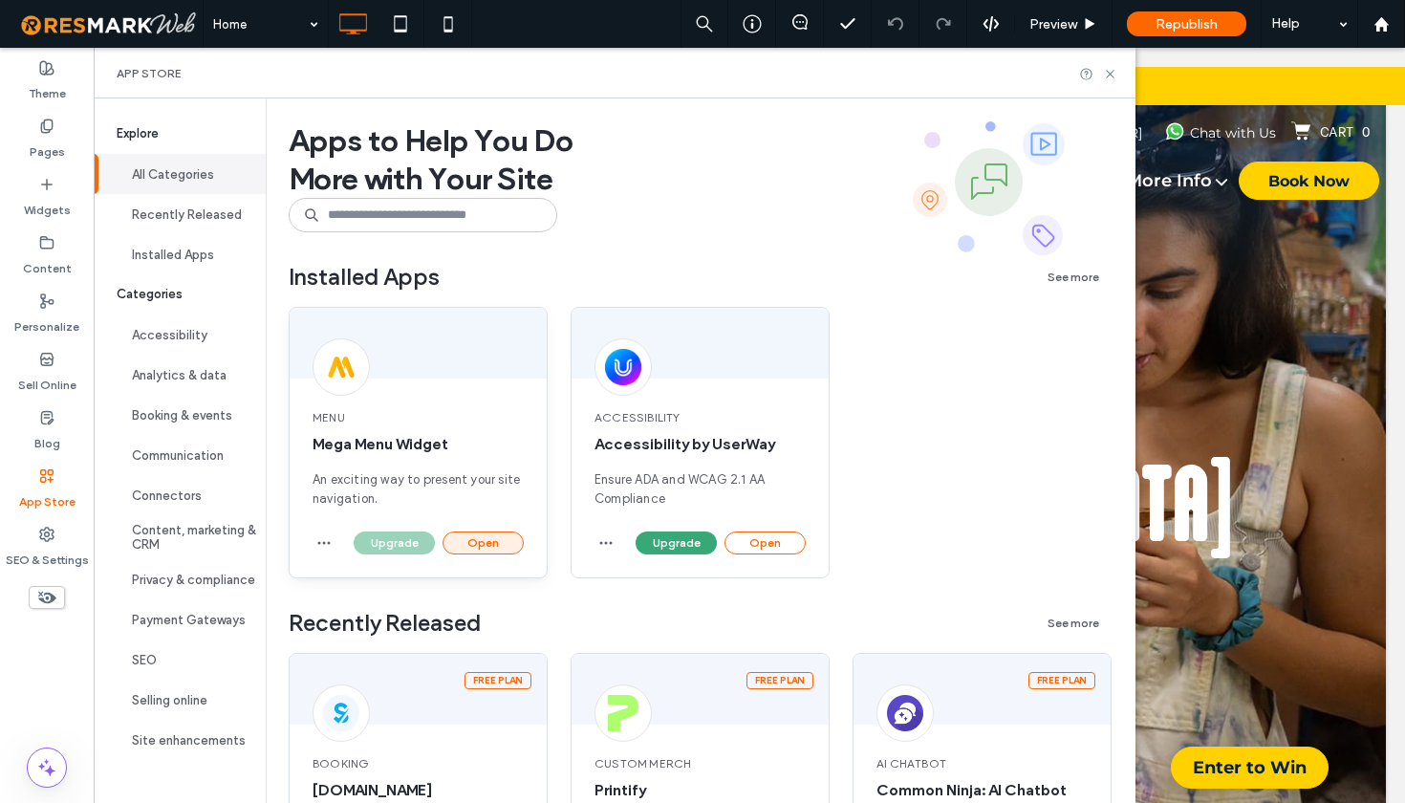
click at [465, 544] on button "Open" at bounding box center [483, 542] width 81 height 23
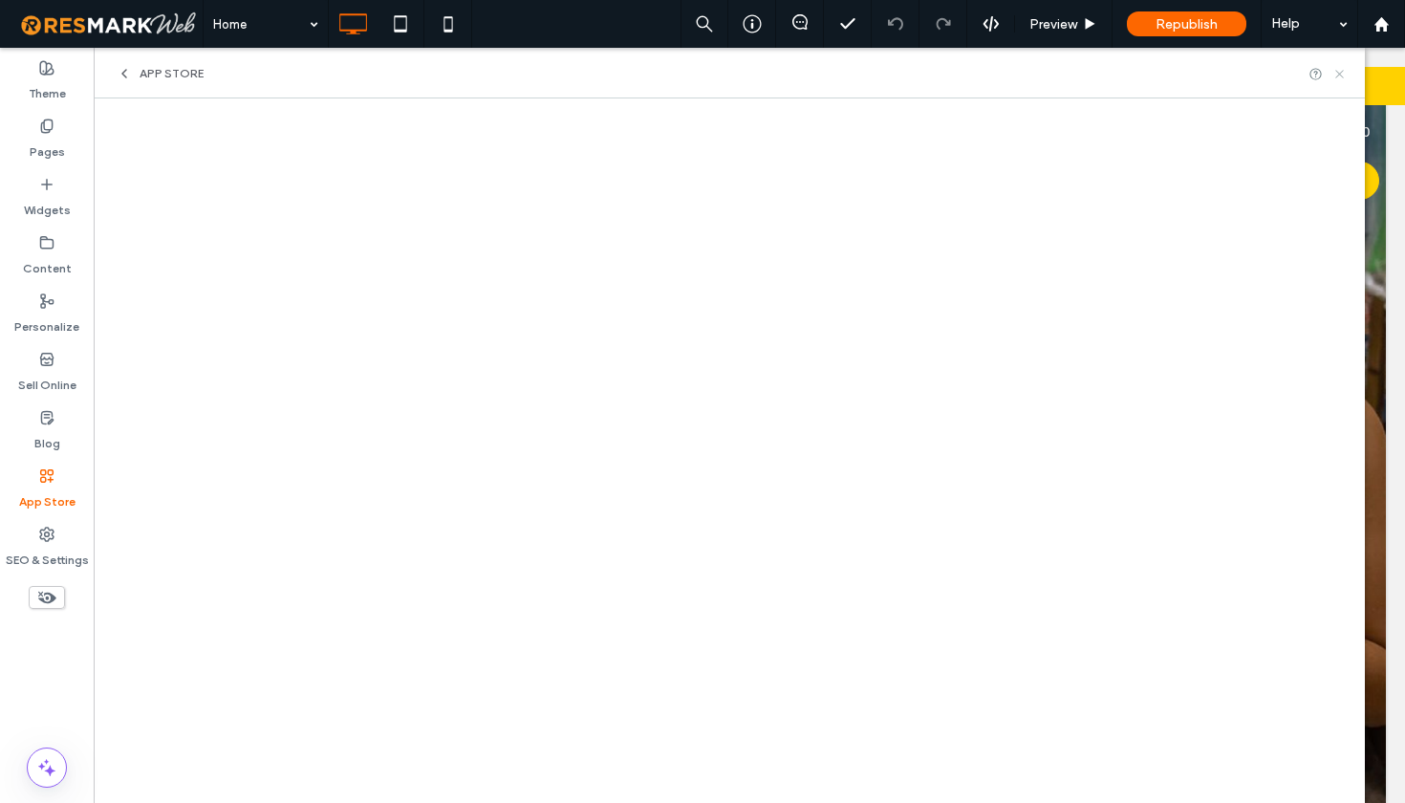
click at [1337, 77] on icon at bounding box center [1339, 74] width 14 height 14
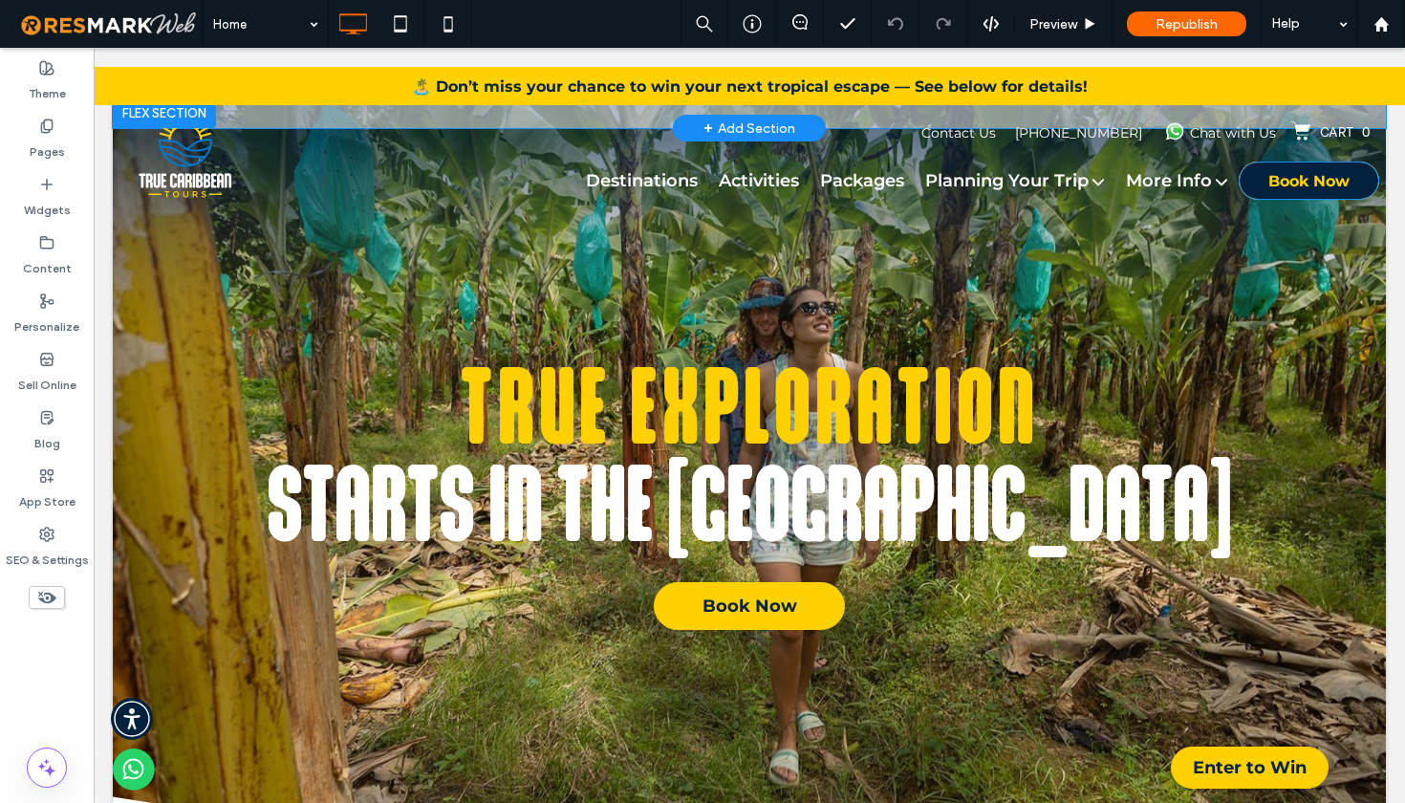
click at [1275, 179] on span "Book Now" at bounding box center [1308, 180] width 81 height 37
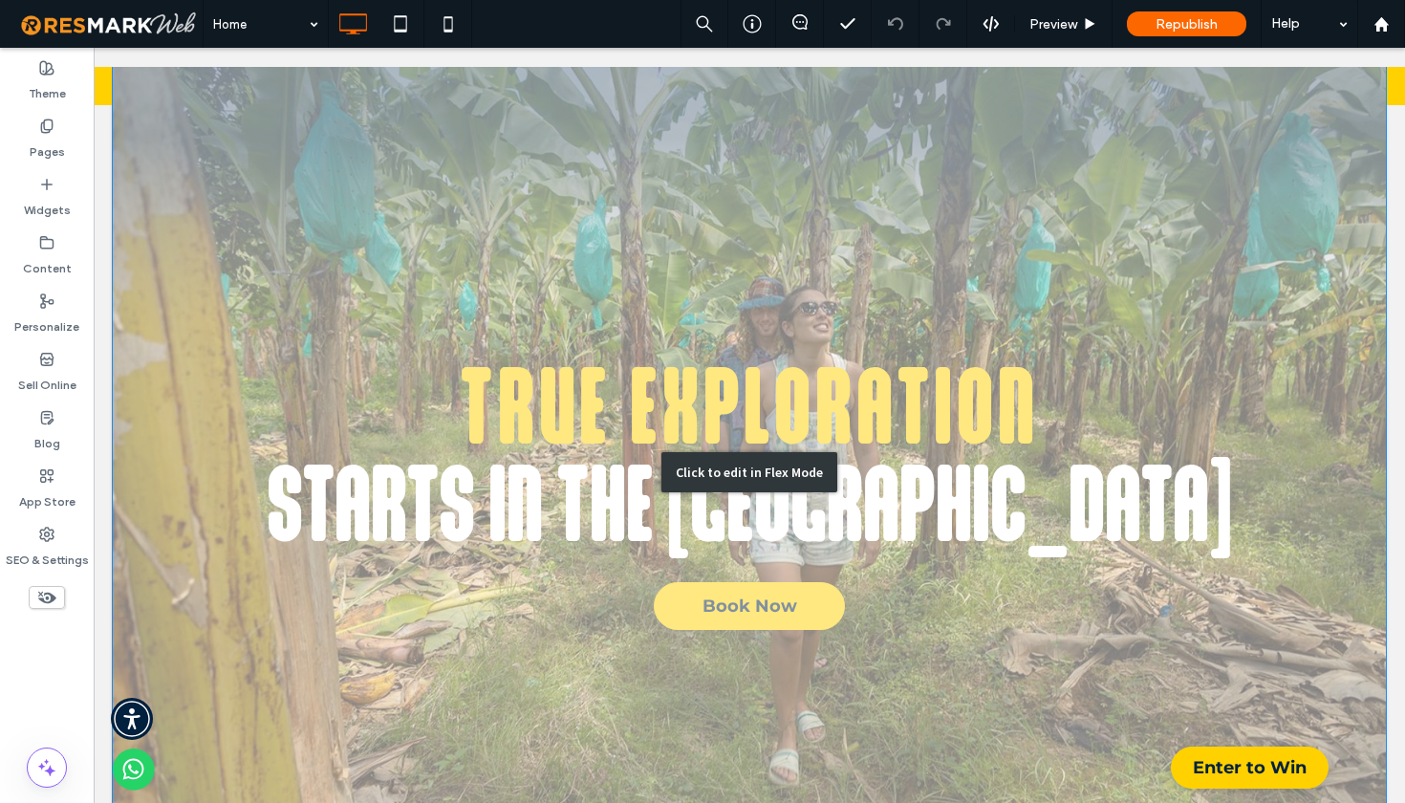
click at [775, 466] on div "Click to edit in Flex Mode" at bounding box center [749, 472] width 176 height 40
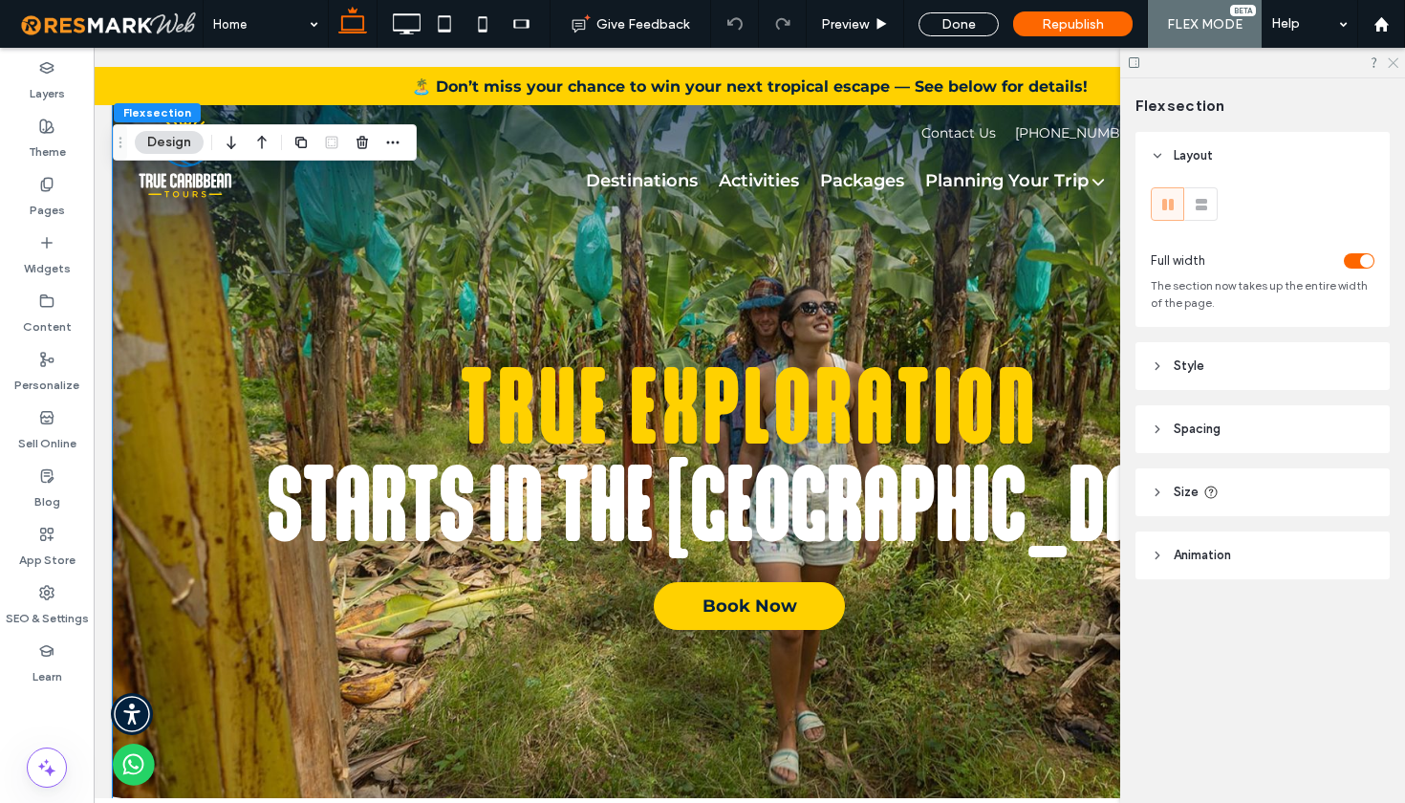
click at [1396, 66] on use at bounding box center [1393, 63] width 11 height 11
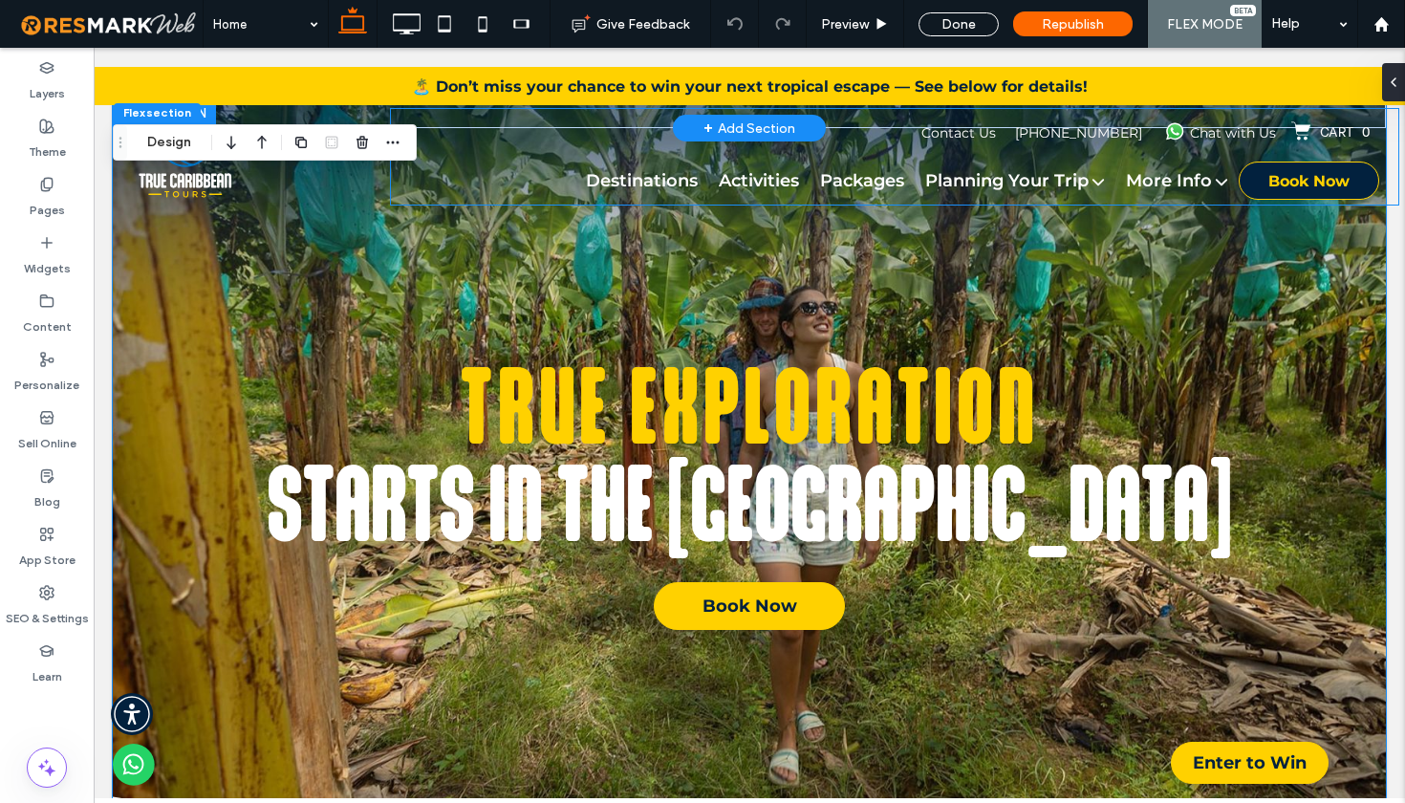
click at [1286, 186] on span "Book Now" at bounding box center [1308, 180] width 81 height 37
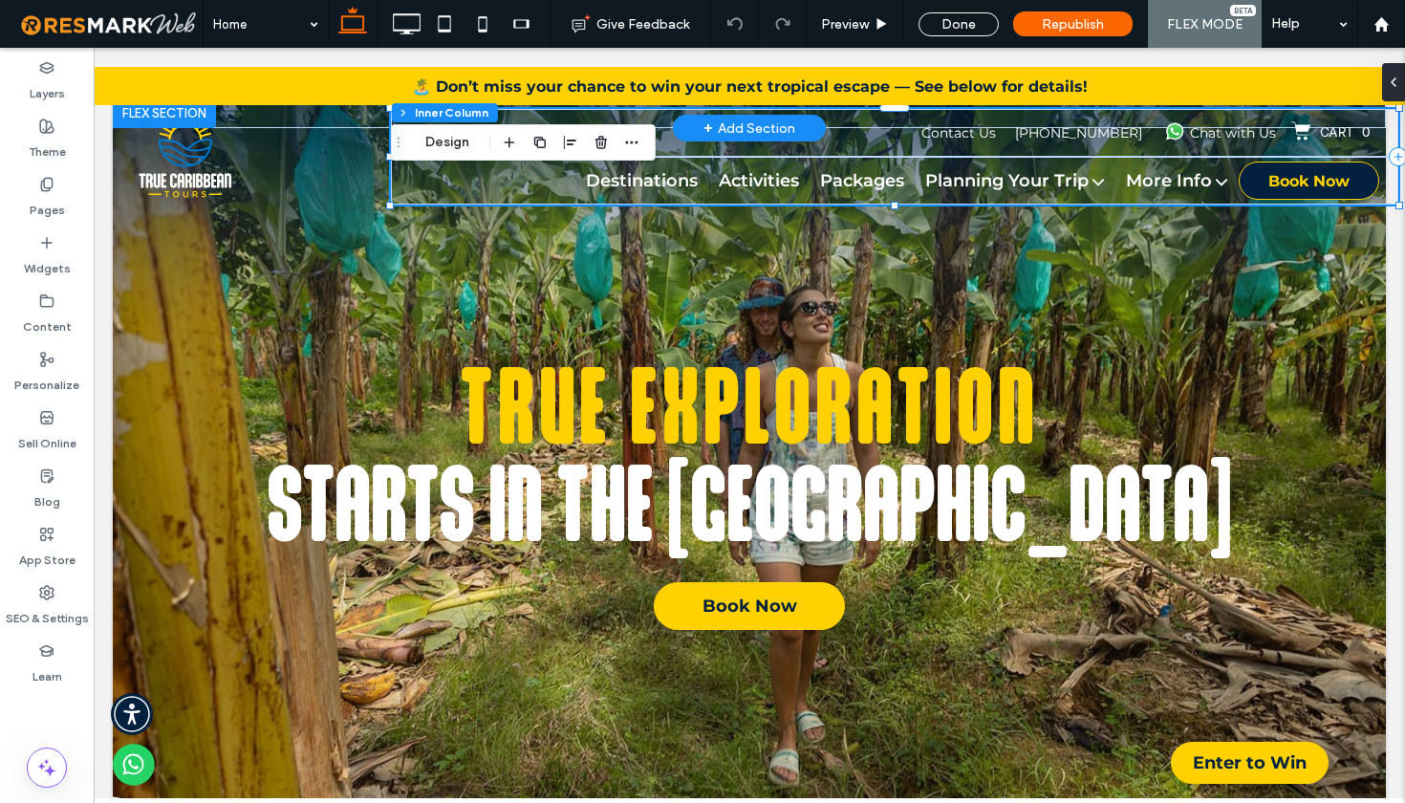
click at [1286, 186] on span "Book Now" at bounding box center [1308, 180] width 81 height 37
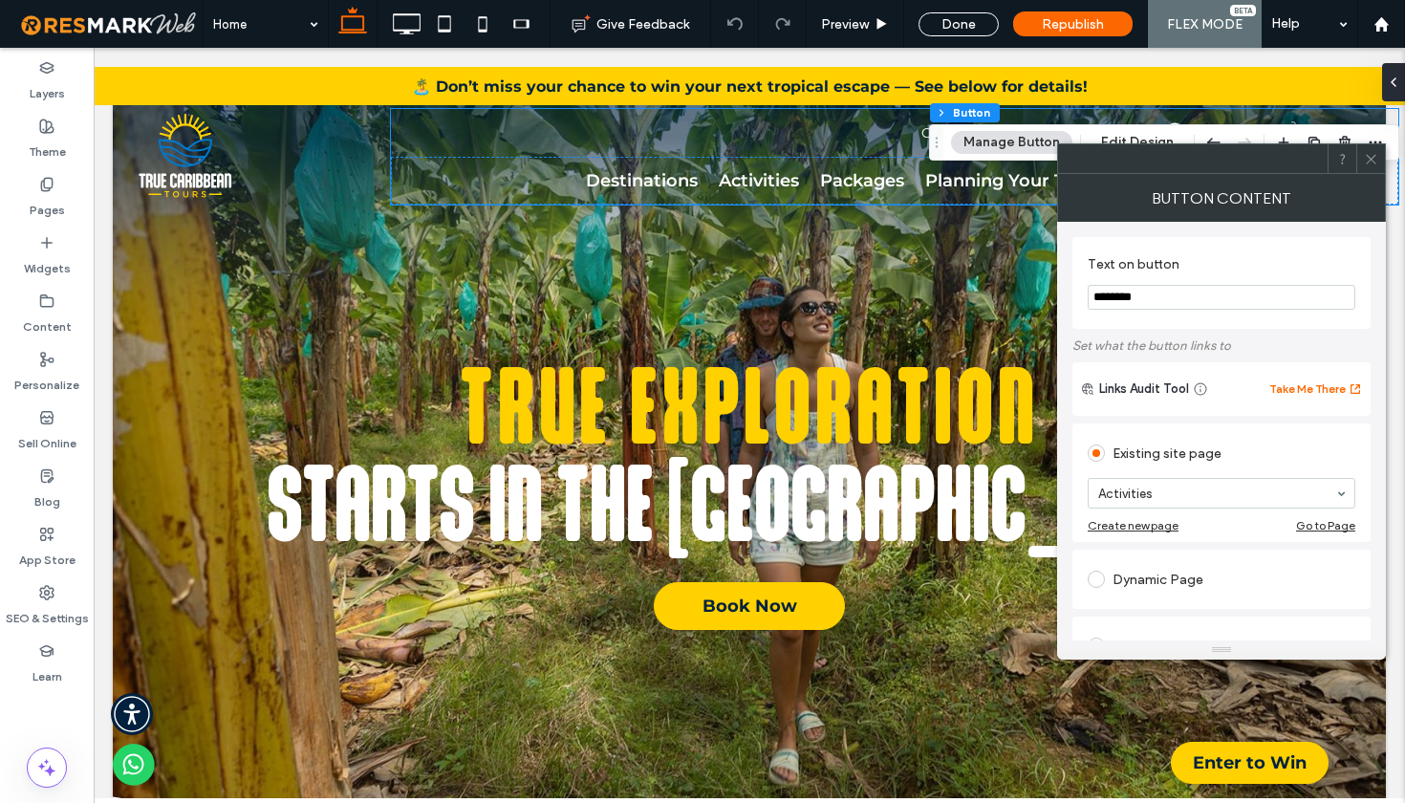
click at [1316, 438] on div "Existing site page" at bounding box center [1222, 450] width 268 height 35
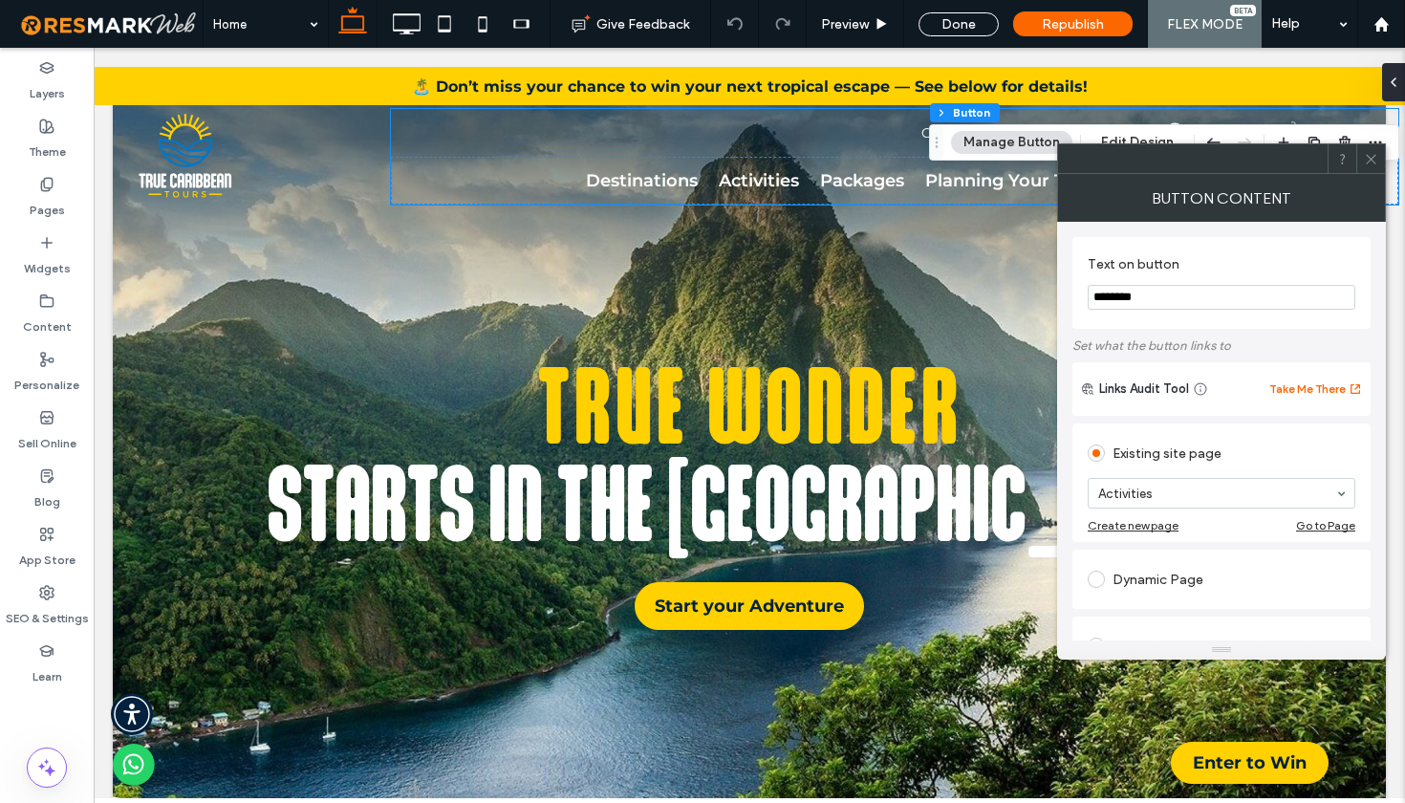
click at [1370, 164] on icon at bounding box center [1371, 159] width 14 height 14
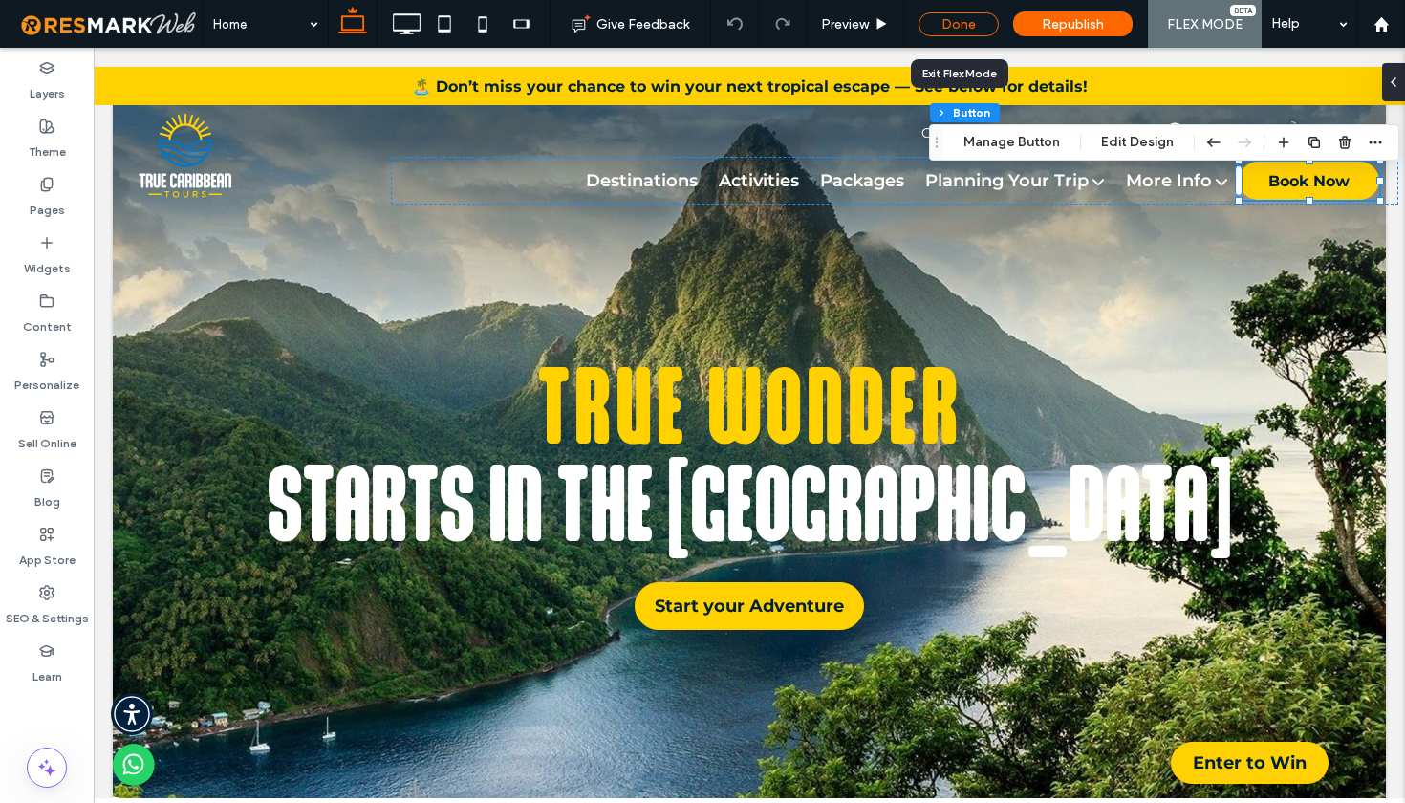
click at [938, 29] on div "Done" at bounding box center [958, 24] width 80 height 24
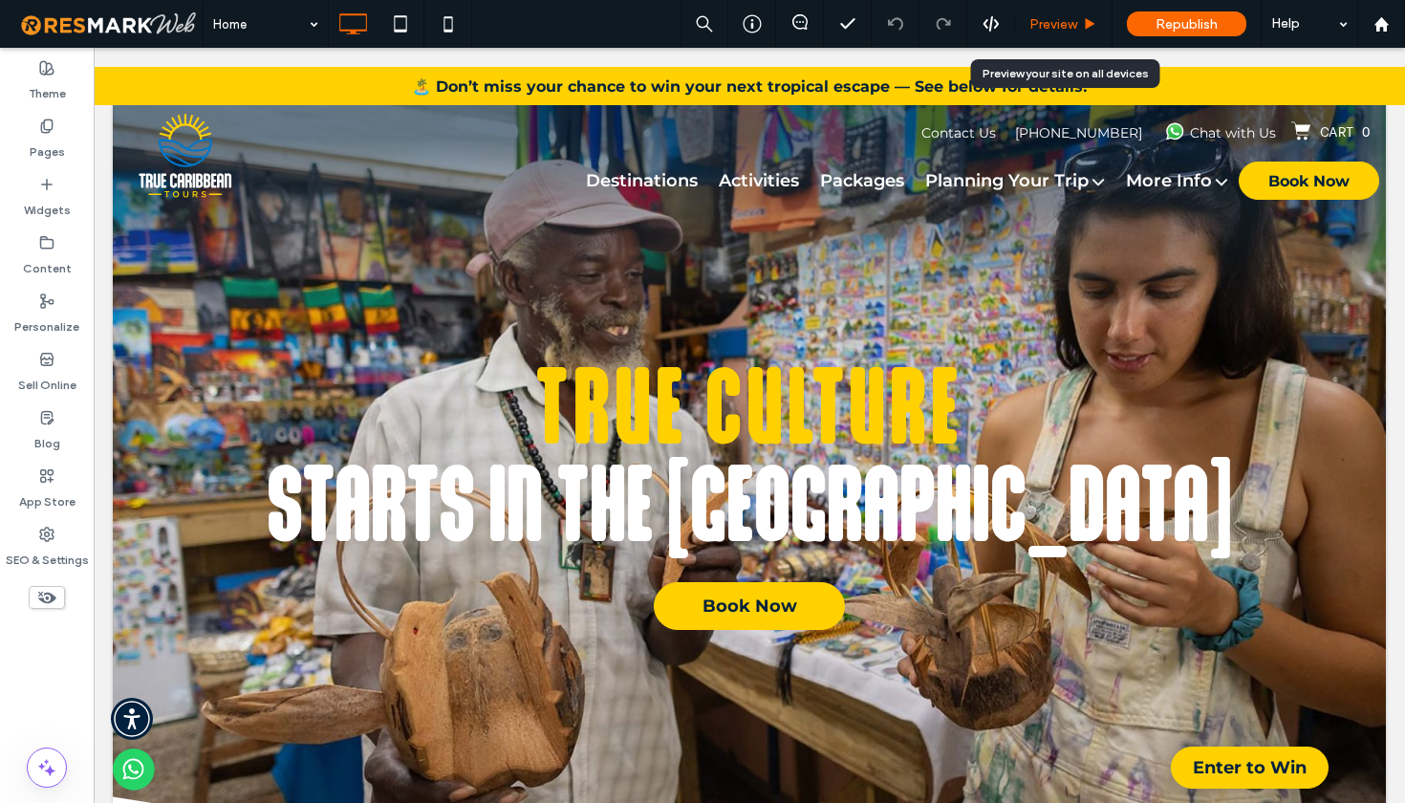
click at [1050, 23] on span "Preview" at bounding box center [1053, 24] width 48 height 16
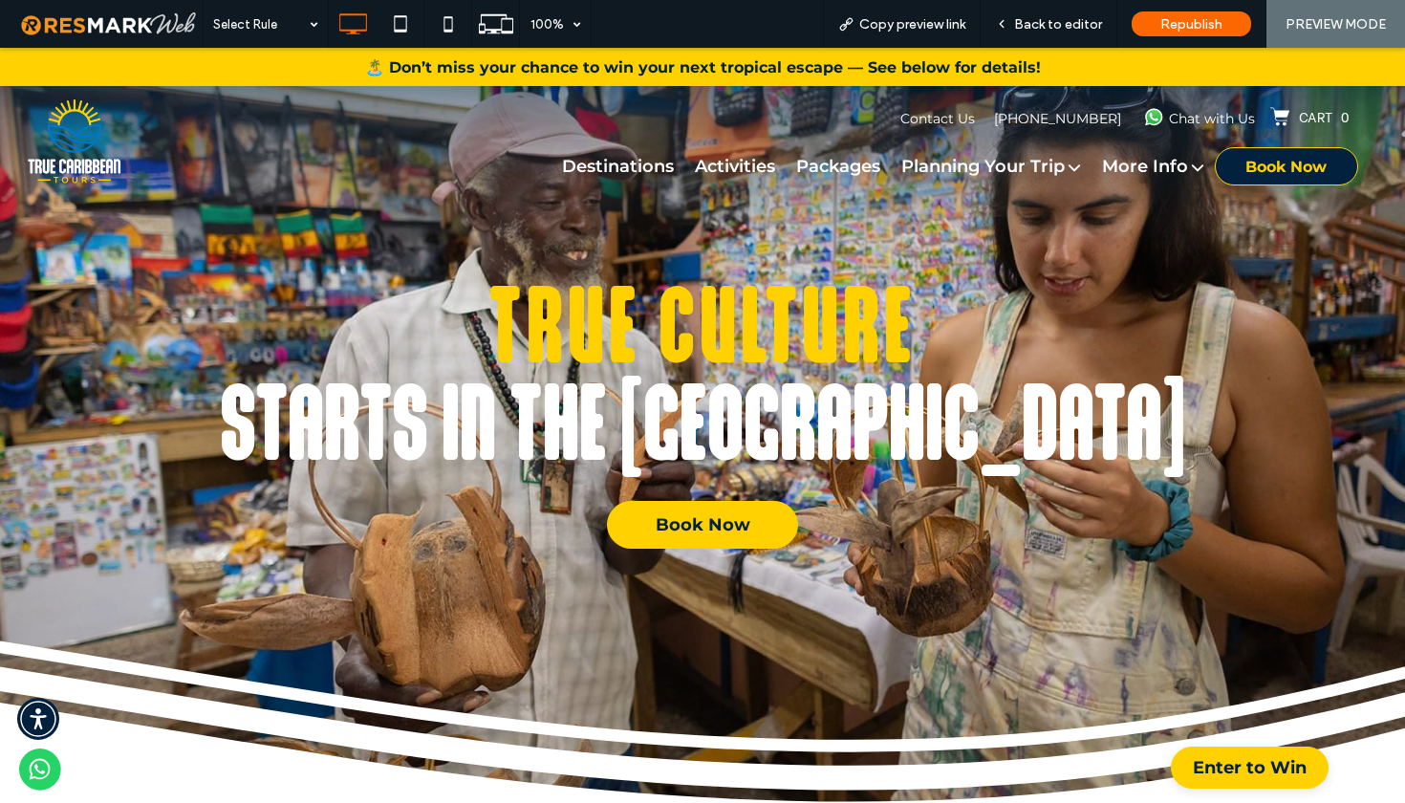
click at [1291, 170] on span "Book Now" at bounding box center [1285, 166] width 81 height 37
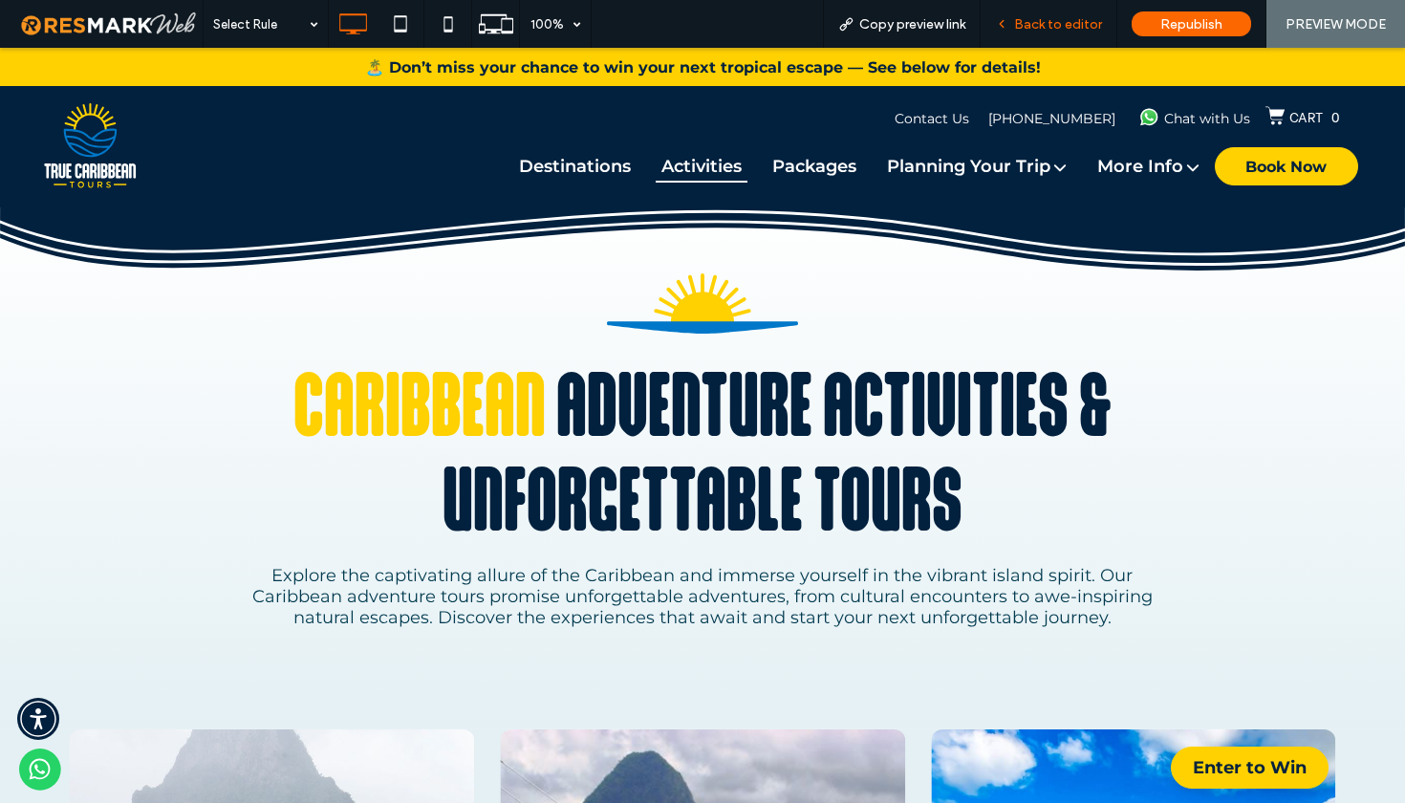
click at [1061, 16] on span "Back to editor" at bounding box center [1058, 24] width 88 height 16
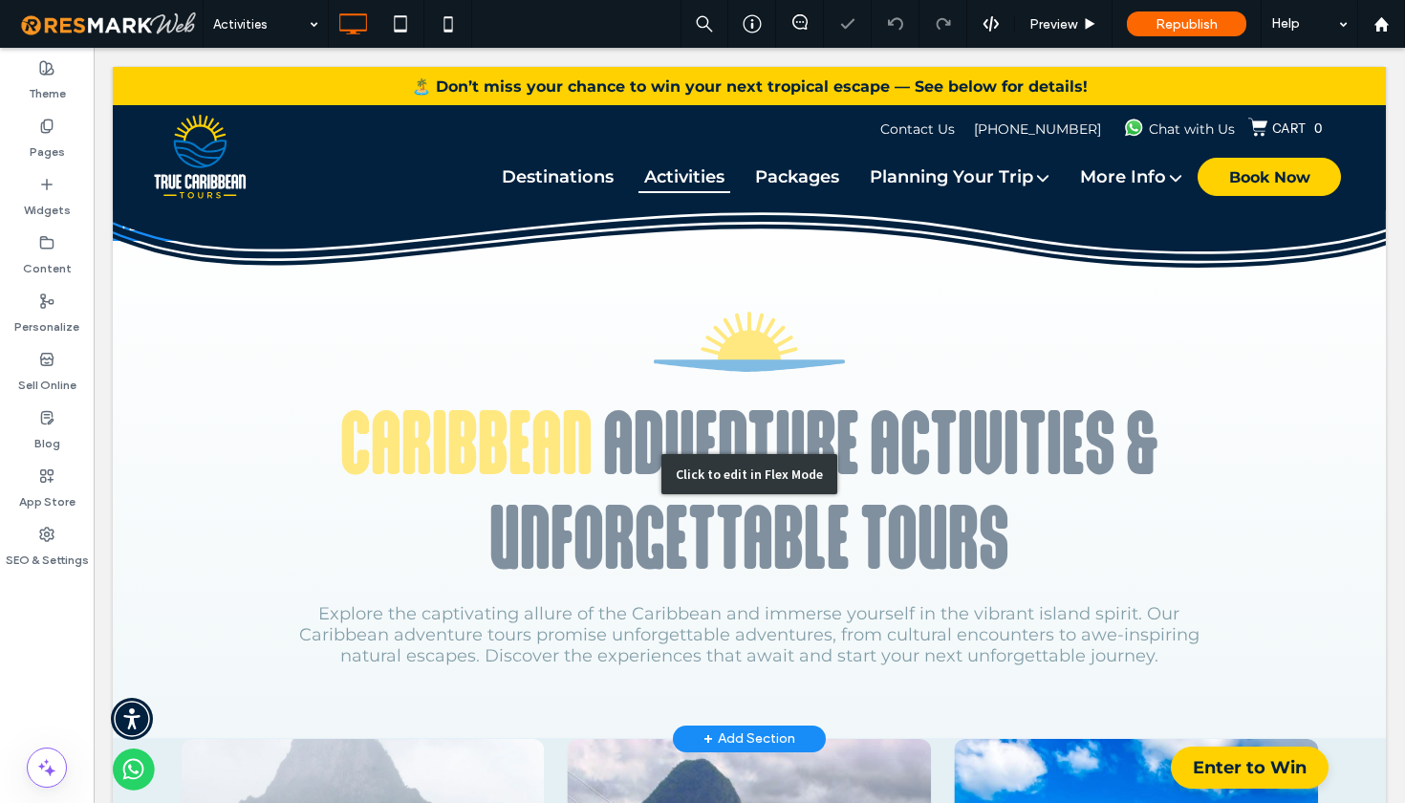
click at [754, 457] on div "Click to edit in Flex Mode" at bounding box center [749, 474] width 176 height 40
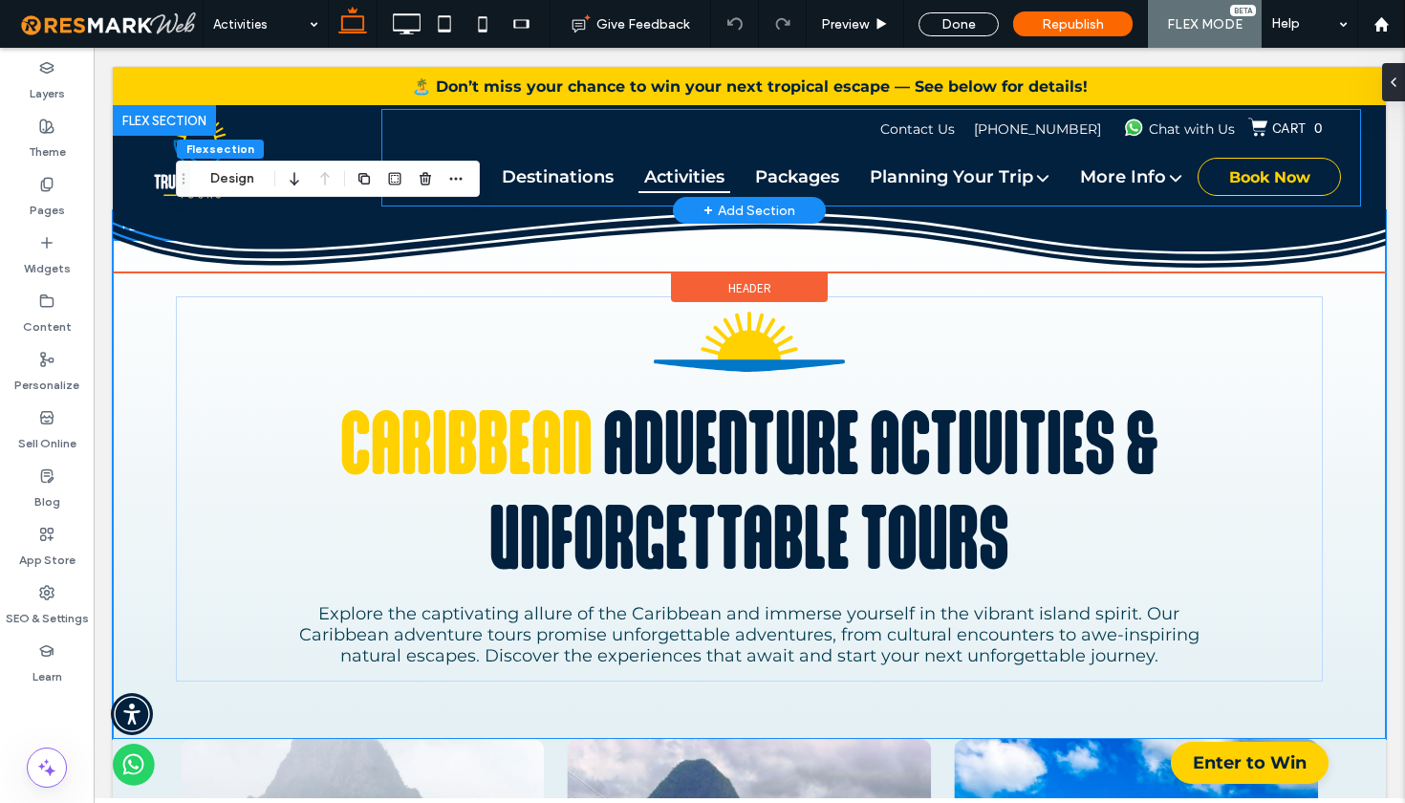
click at [1239, 188] on span "Book Now" at bounding box center [1269, 177] width 81 height 37
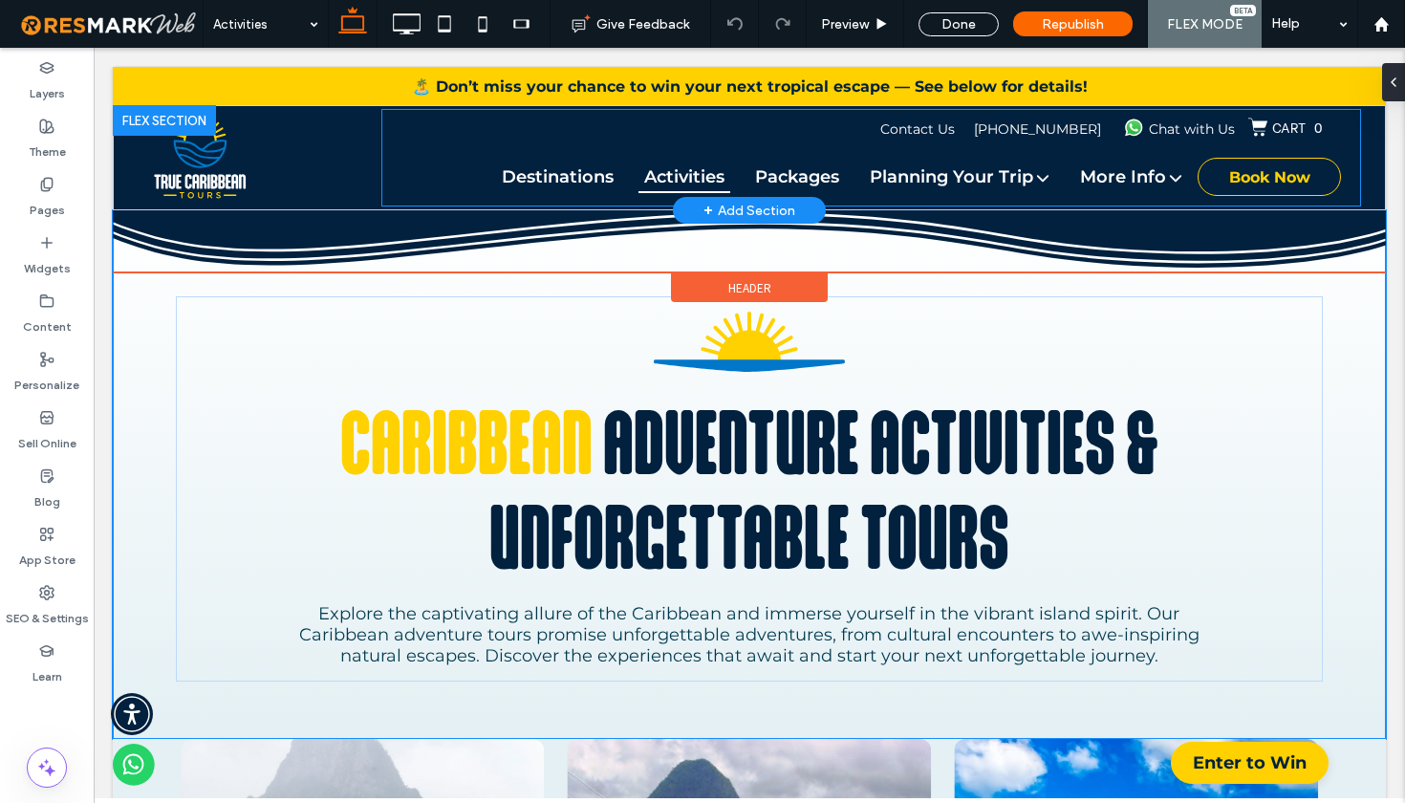
click at [1239, 188] on span "Book Now" at bounding box center [1269, 177] width 81 height 37
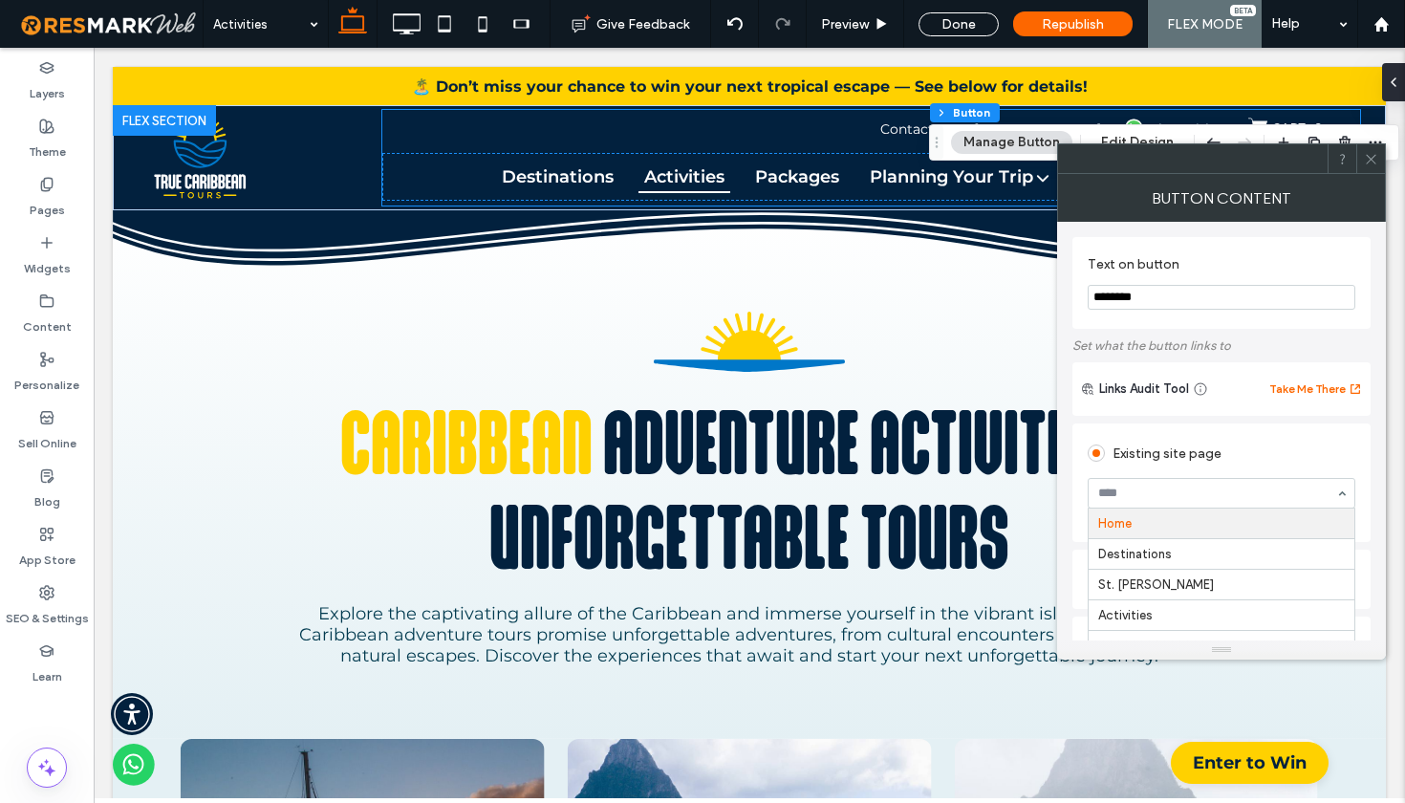
click at [1192, 491] on input at bounding box center [1216, 492] width 237 height 13
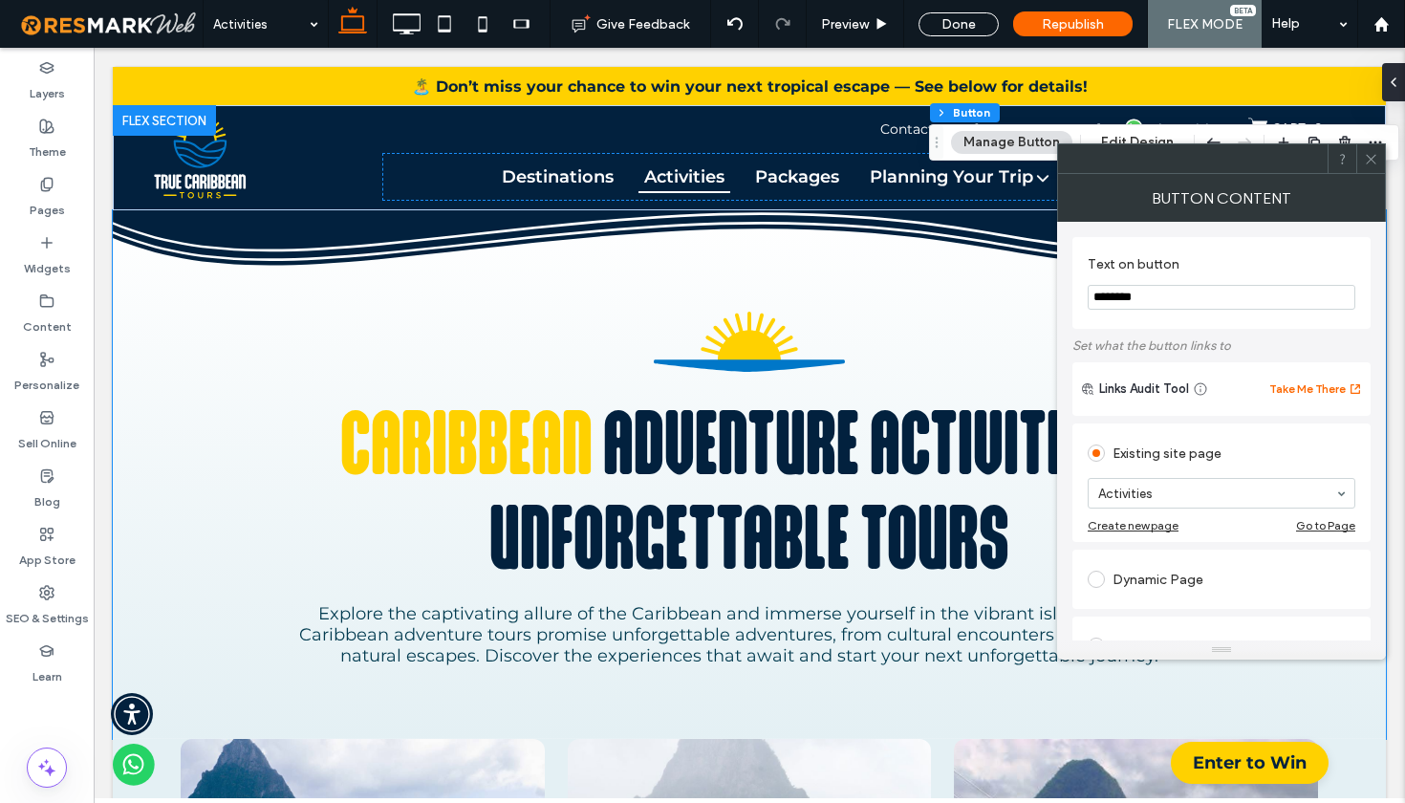
click at [1354, 445] on div "Existing site page" at bounding box center [1222, 453] width 268 height 31
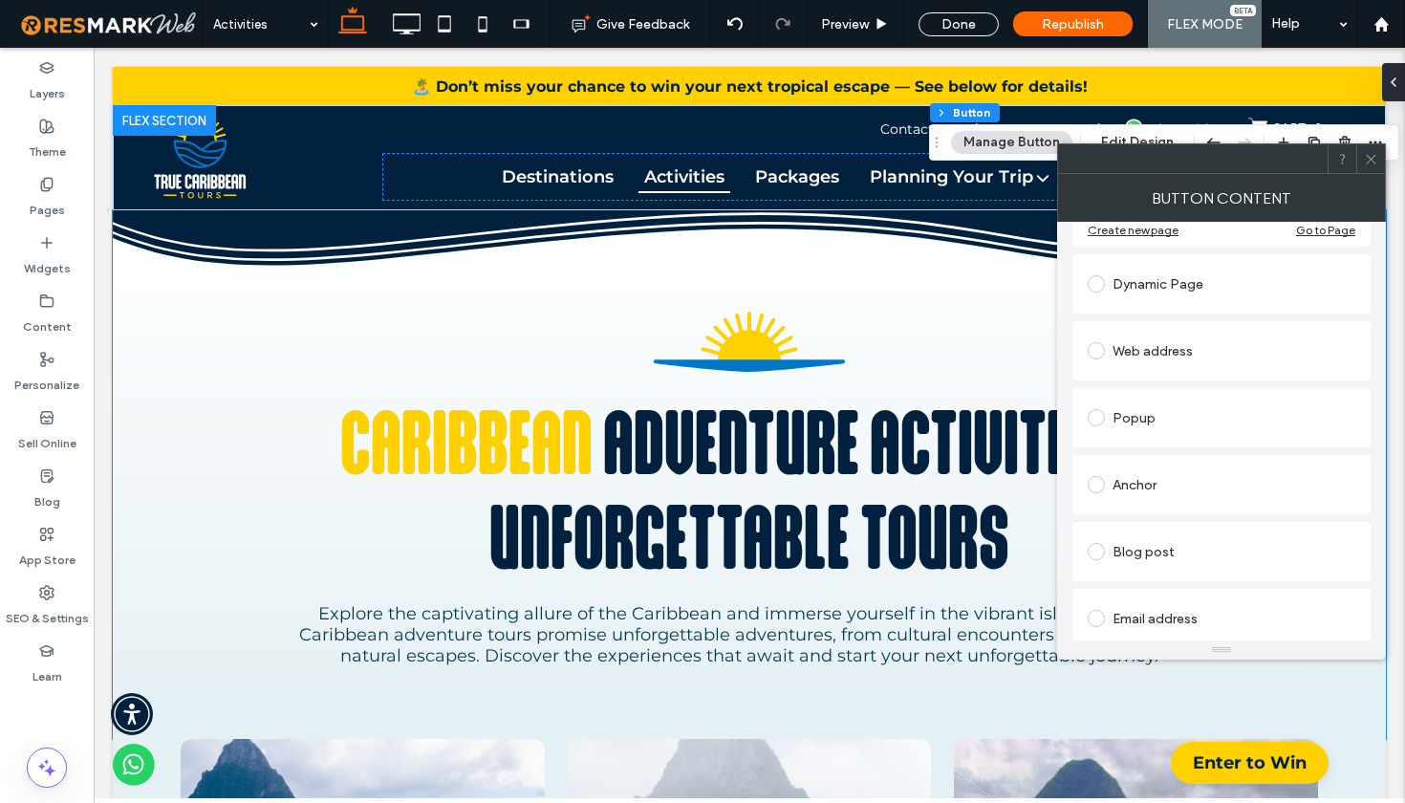
scroll to position [225, 0]
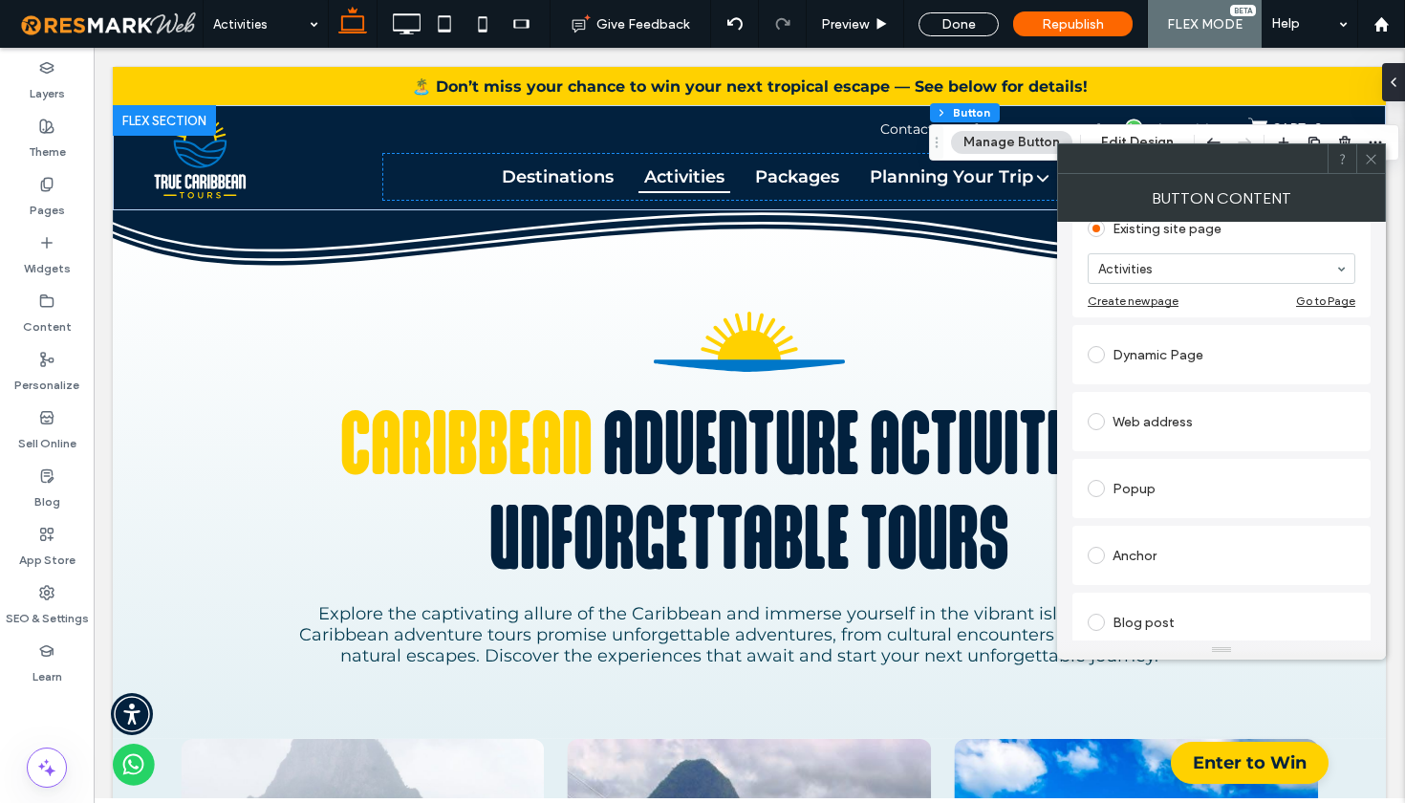
click at [1374, 159] on icon at bounding box center [1371, 159] width 14 height 14
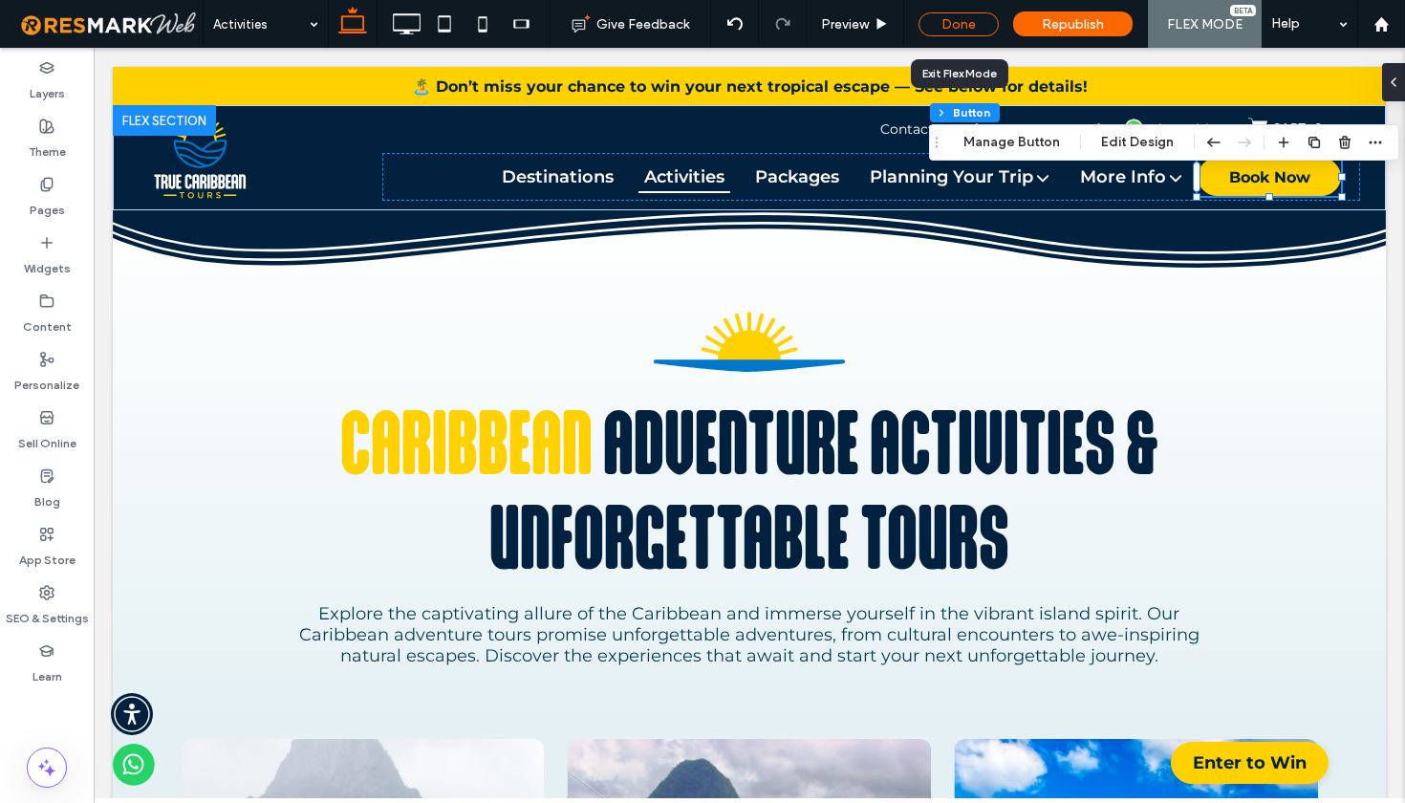
click at [939, 22] on div "Done" at bounding box center [958, 24] width 80 height 24
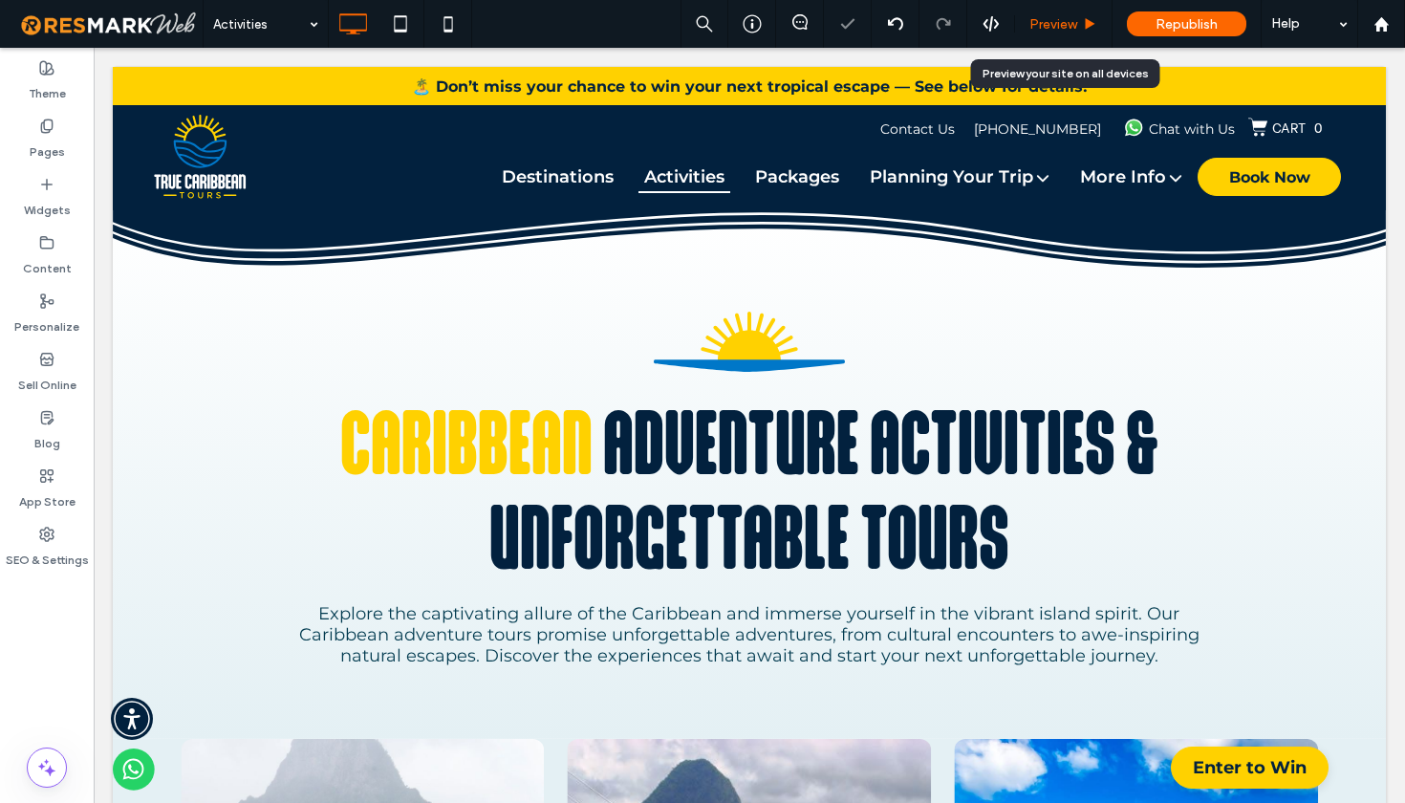
click at [1061, 23] on span "Preview" at bounding box center [1053, 24] width 48 height 16
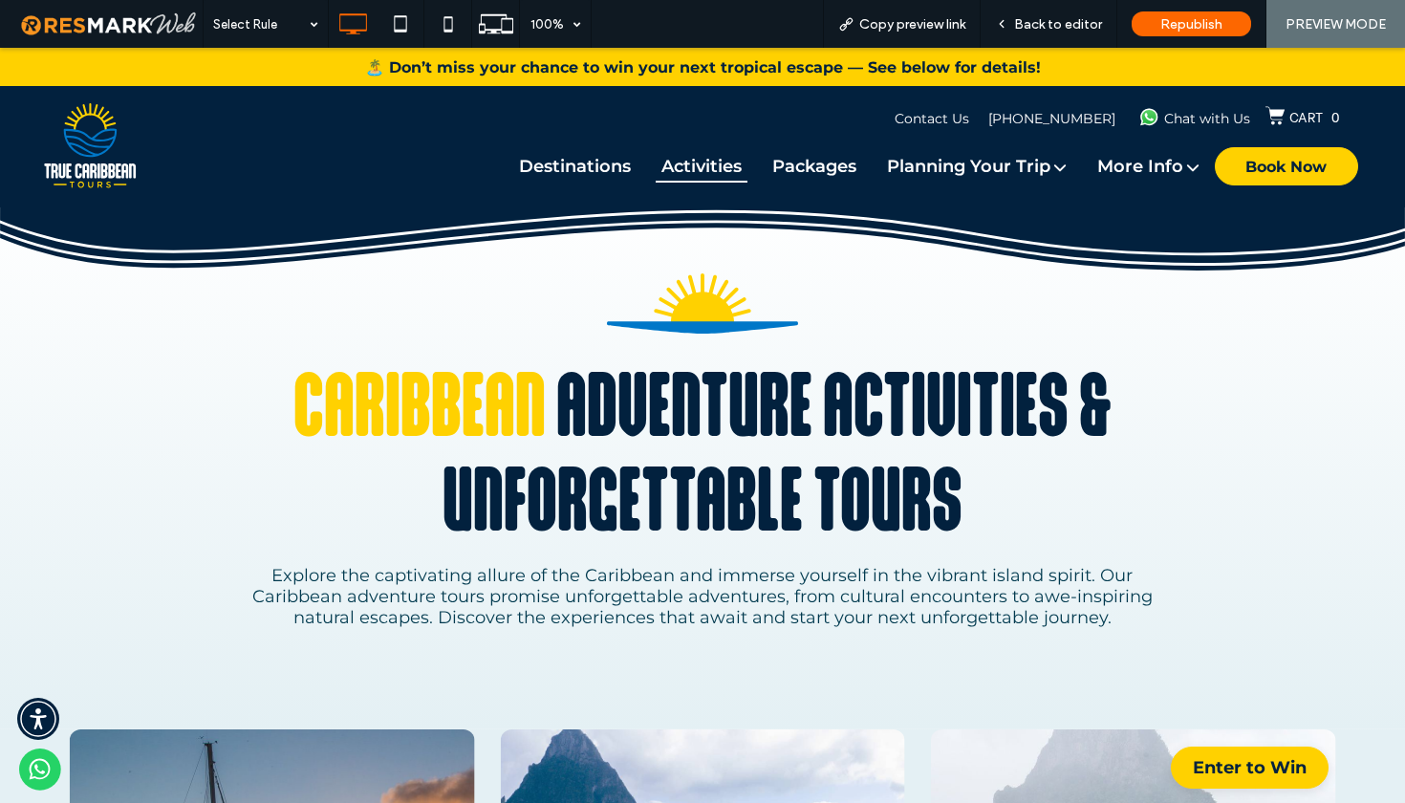
click at [1363, 286] on div "caribbean adventure activities & unforgettable tours Explore the captivating al…" at bounding box center [702, 460] width 1405 height 538
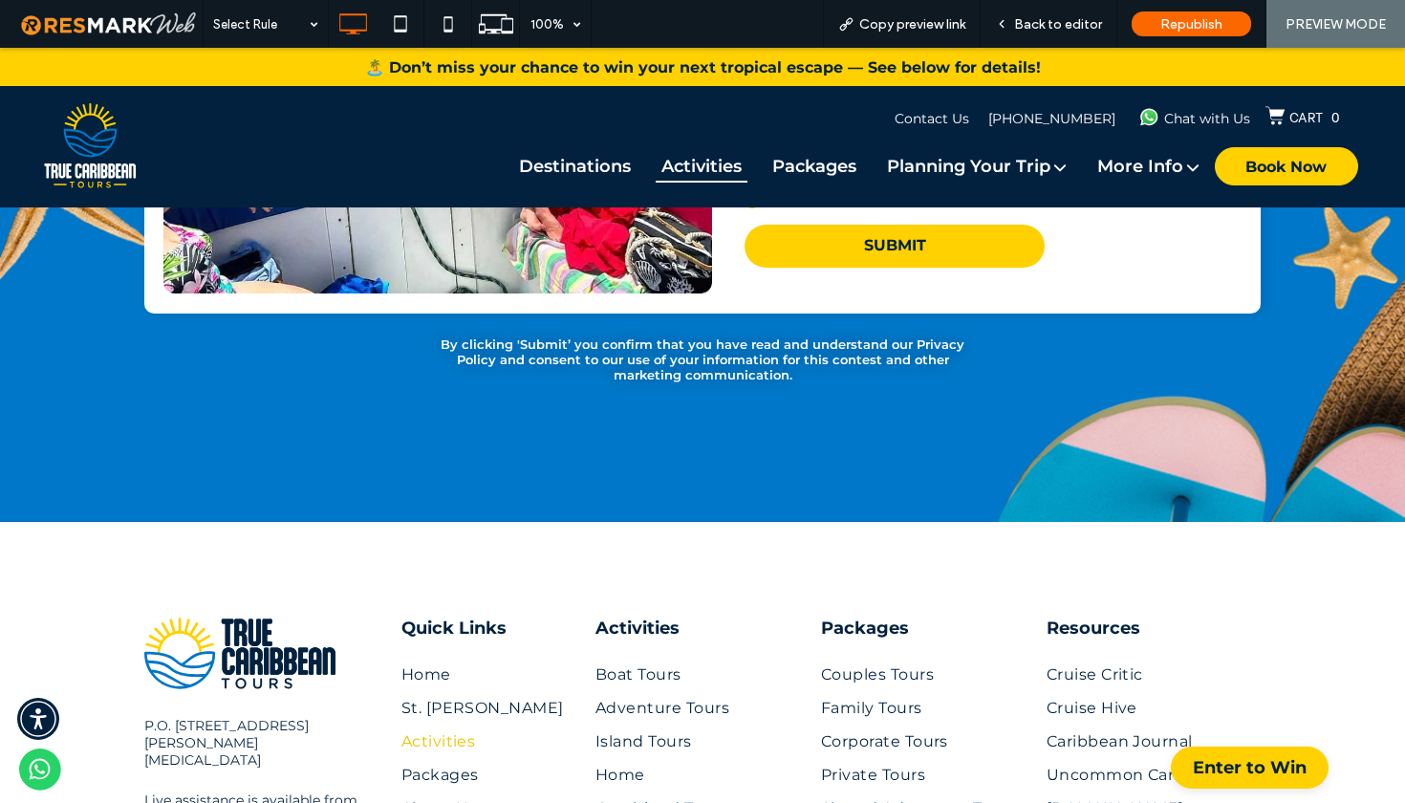
scroll to position [12937, 0]
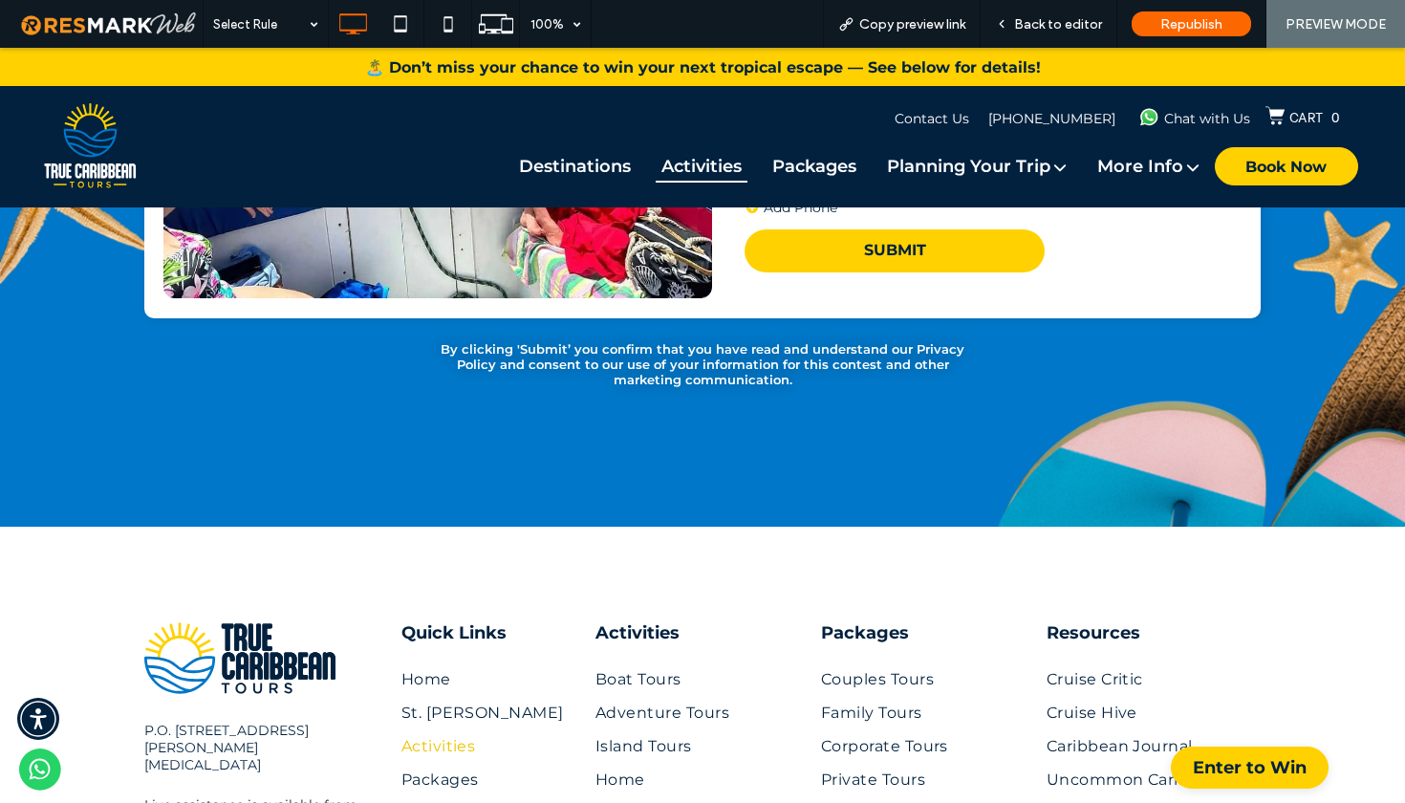
click at [85, 144] on img at bounding box center [91, 146] width 94 height 86
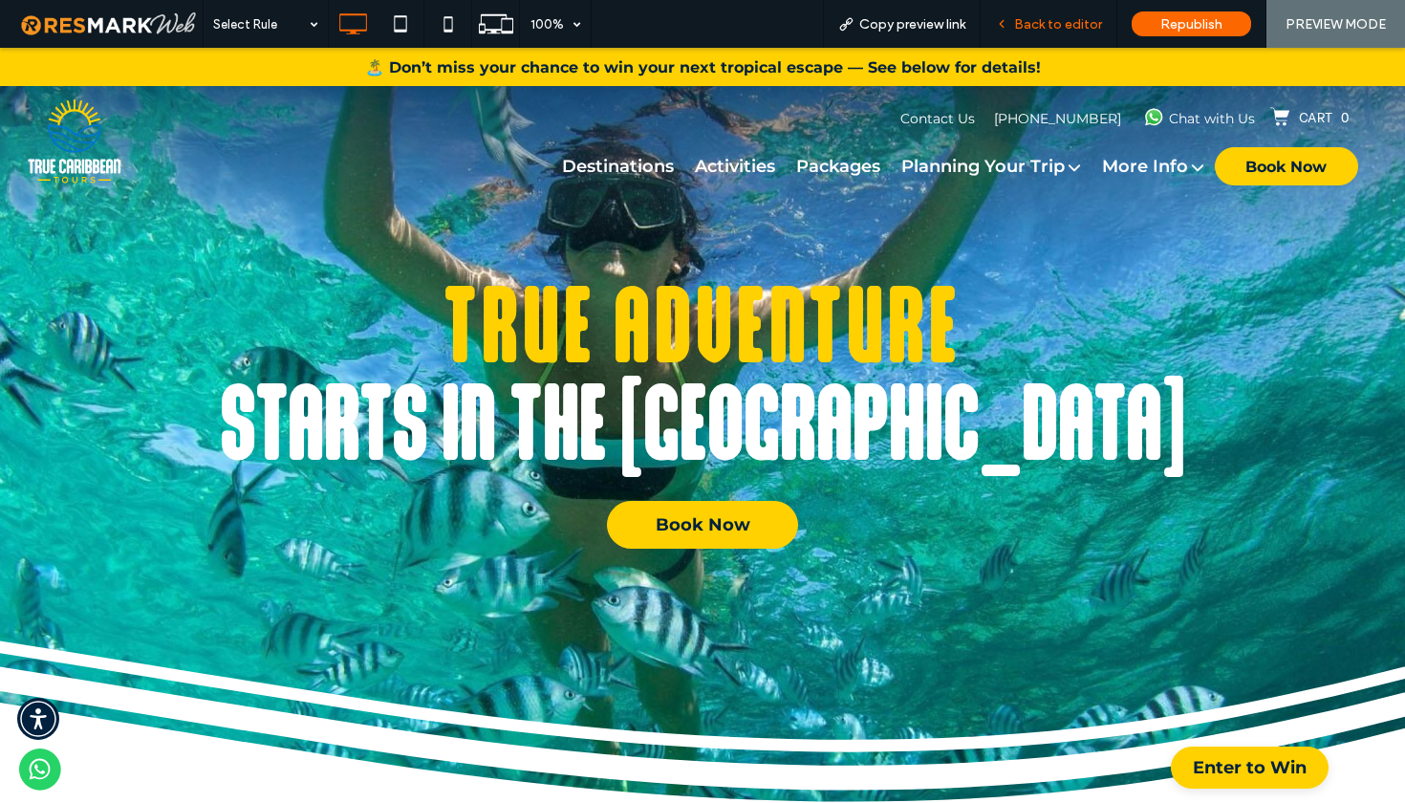
click at [1052, 24] on span "Back to editor" at bounding box center [1058, 24] width 88 height 16
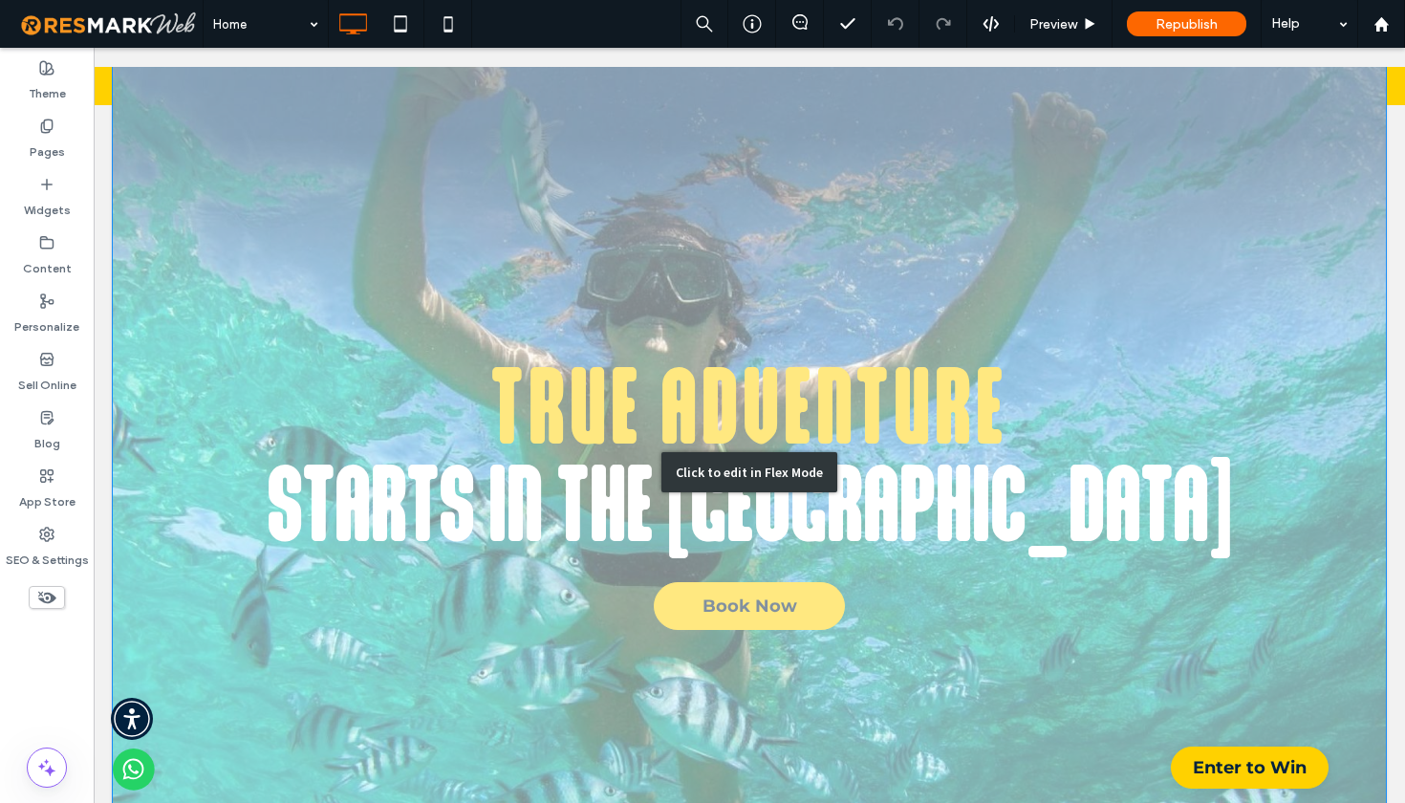
click at [754, 464] on div "Click to edit in Flex Mode" at bounding box center [749, 472] width 176 height 40
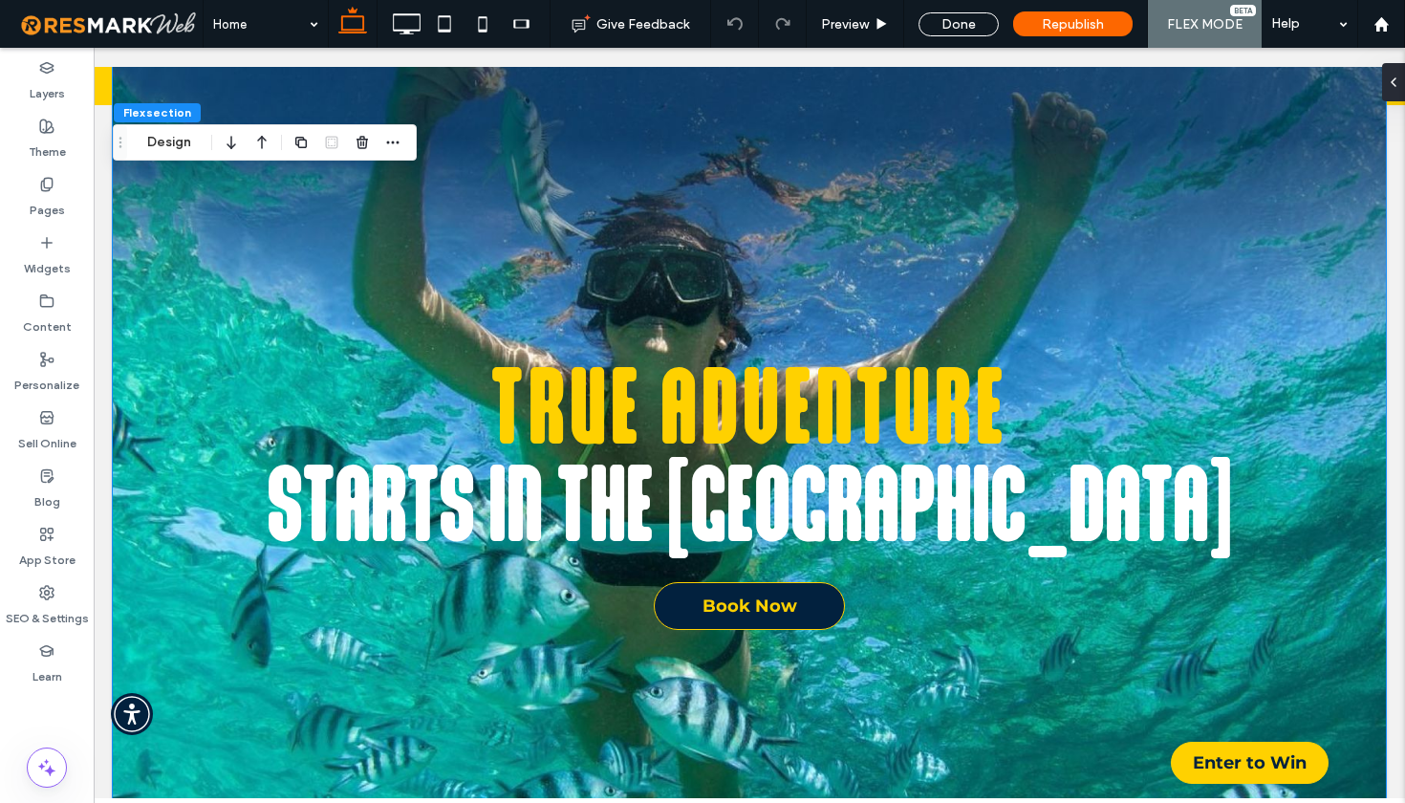
click at [745, 605] on span "Book Now" at bounding box center [749, 606] width 151 height 40
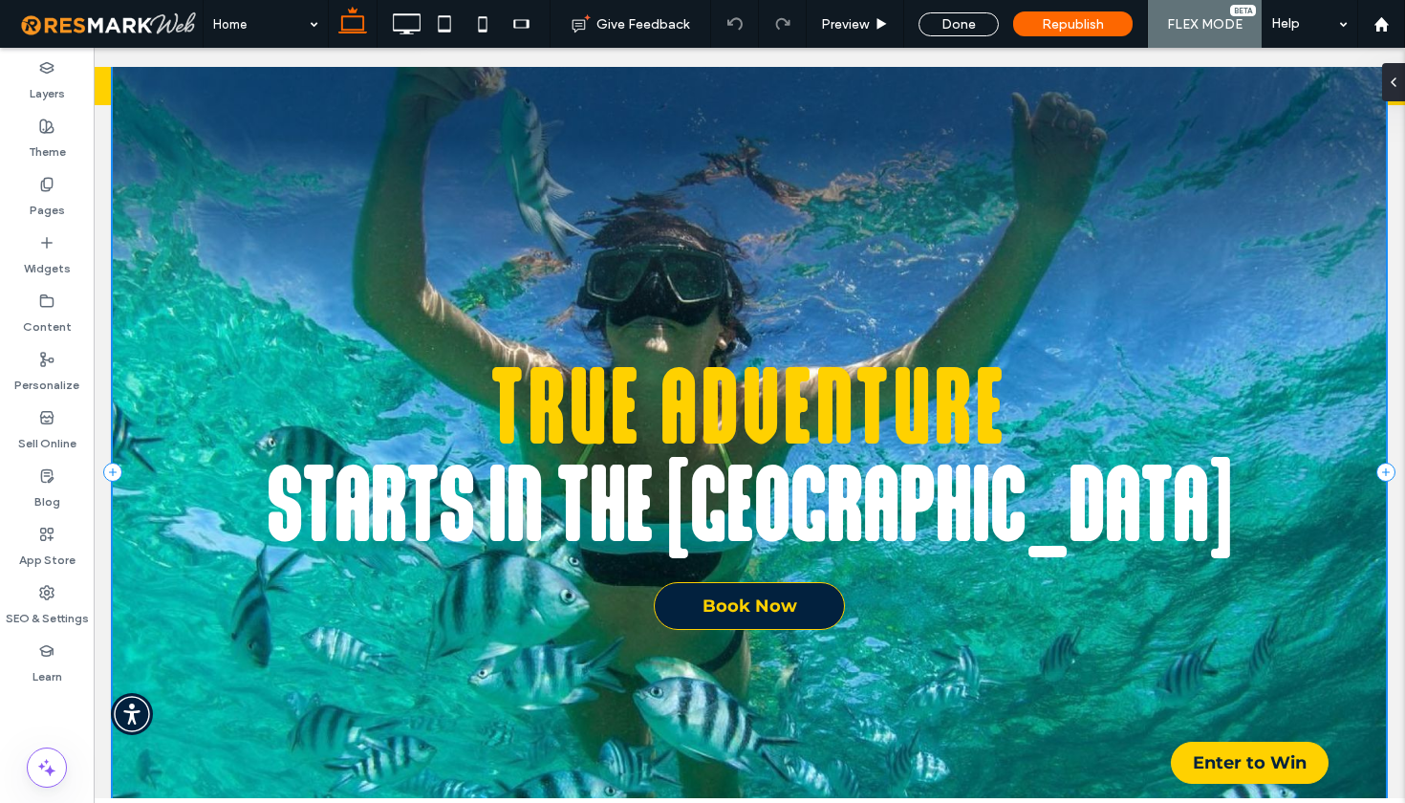
click at [745, 605] on span "Book Now" at bounding box center [749, 606] width 151 height 40
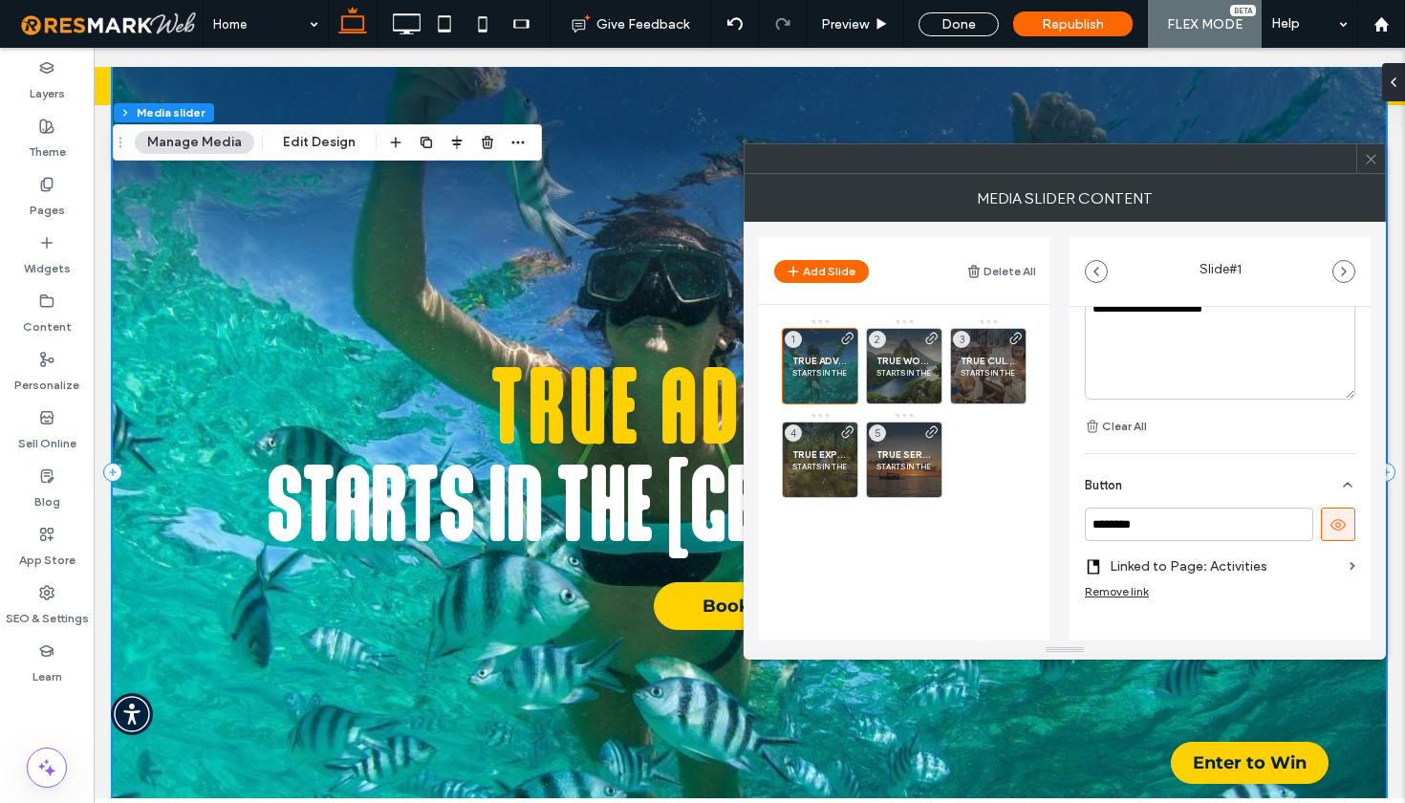
scroll to position [630, 0]
click at [1292, 561] on label "Linked to Page: Activities" at bounding box center [1226, 563] width 232 height 35
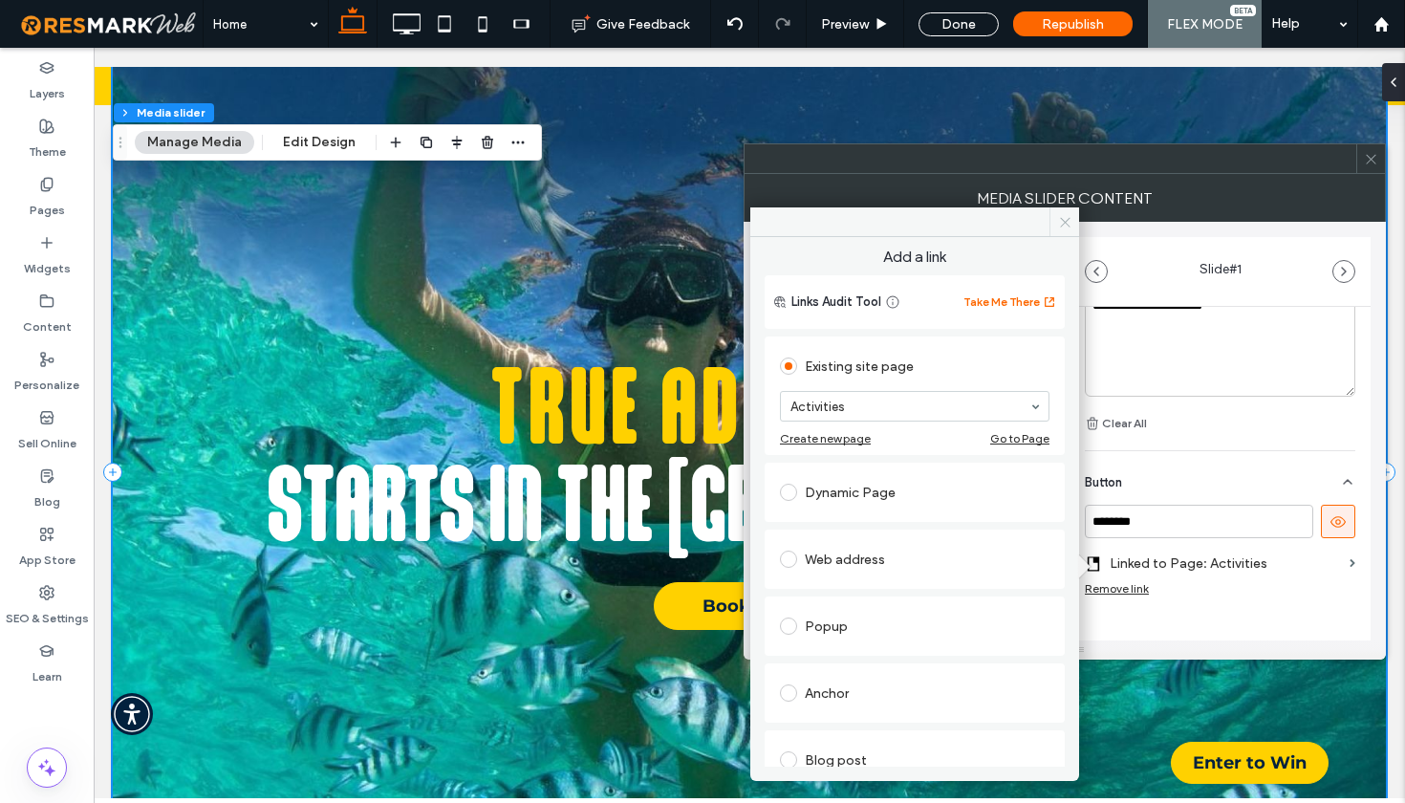
click at [1066, 221] on icon at bounding box center [1065, 222] width 14 height 14
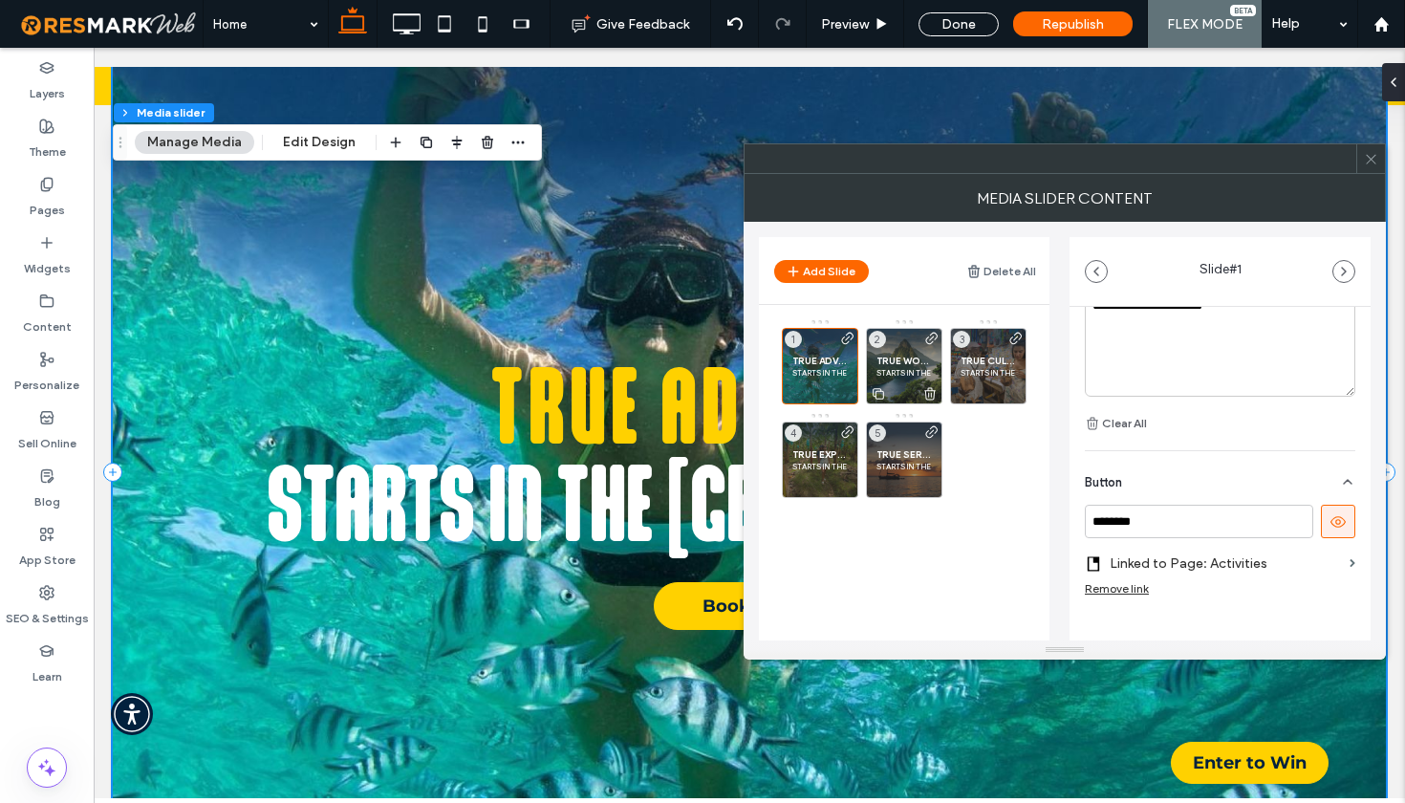
click at [913, 374] on p "STARTS IN THE [GEOGRAPHIC_DATA]" at bounding box center [903, 372] width 55 height 11
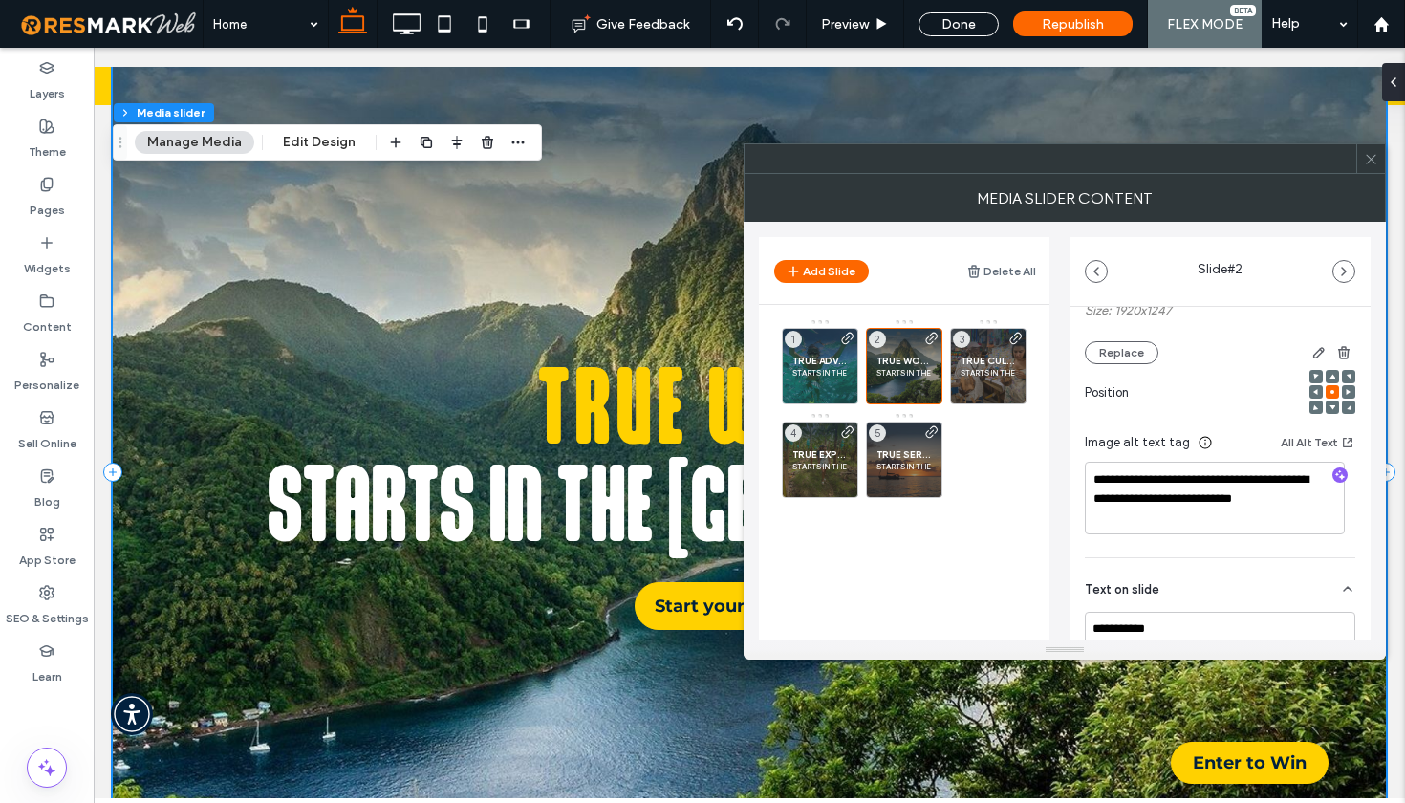
scroll to position [0, 0]
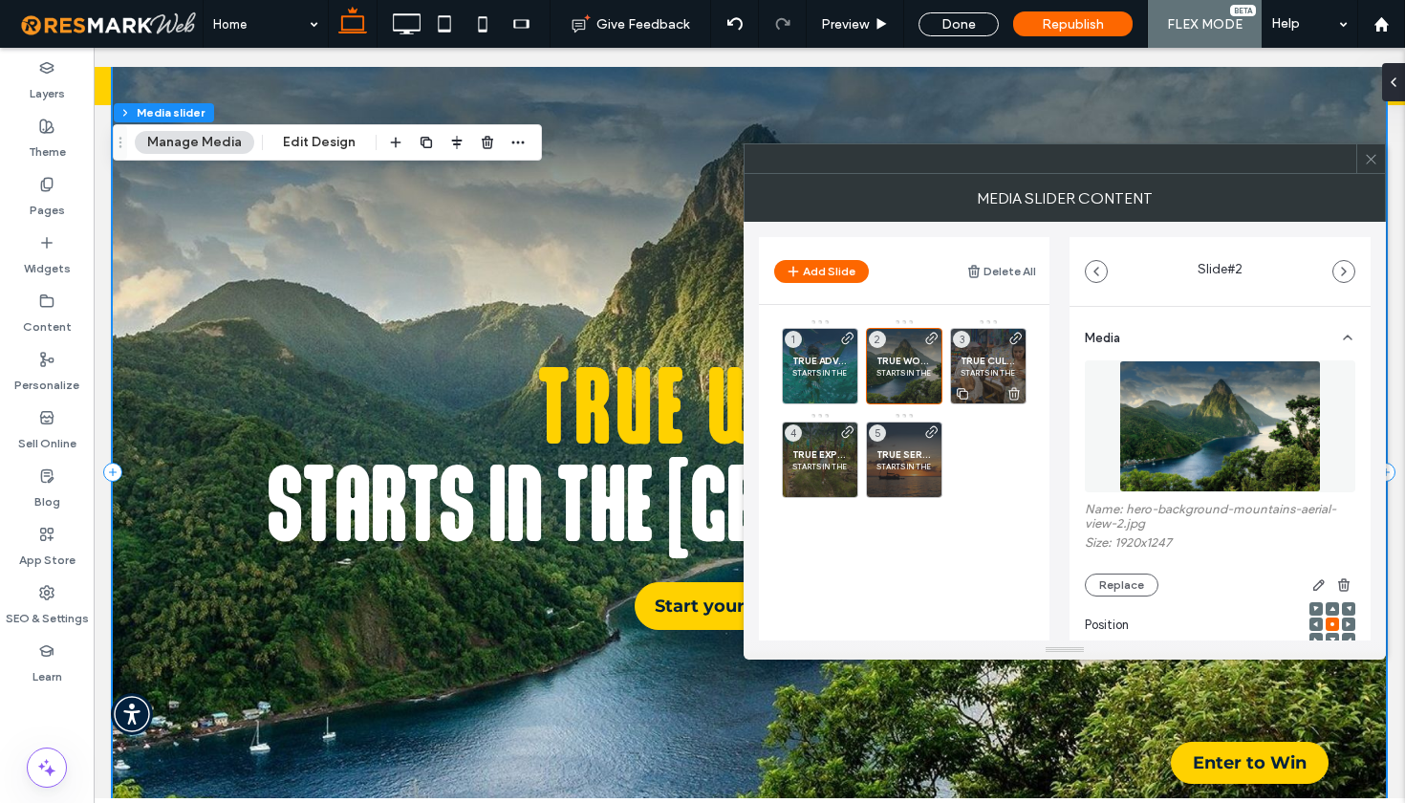
click at [988, 363] on span "TRUE CULTURE" at bounding box center [988, 361] width 55 height 12
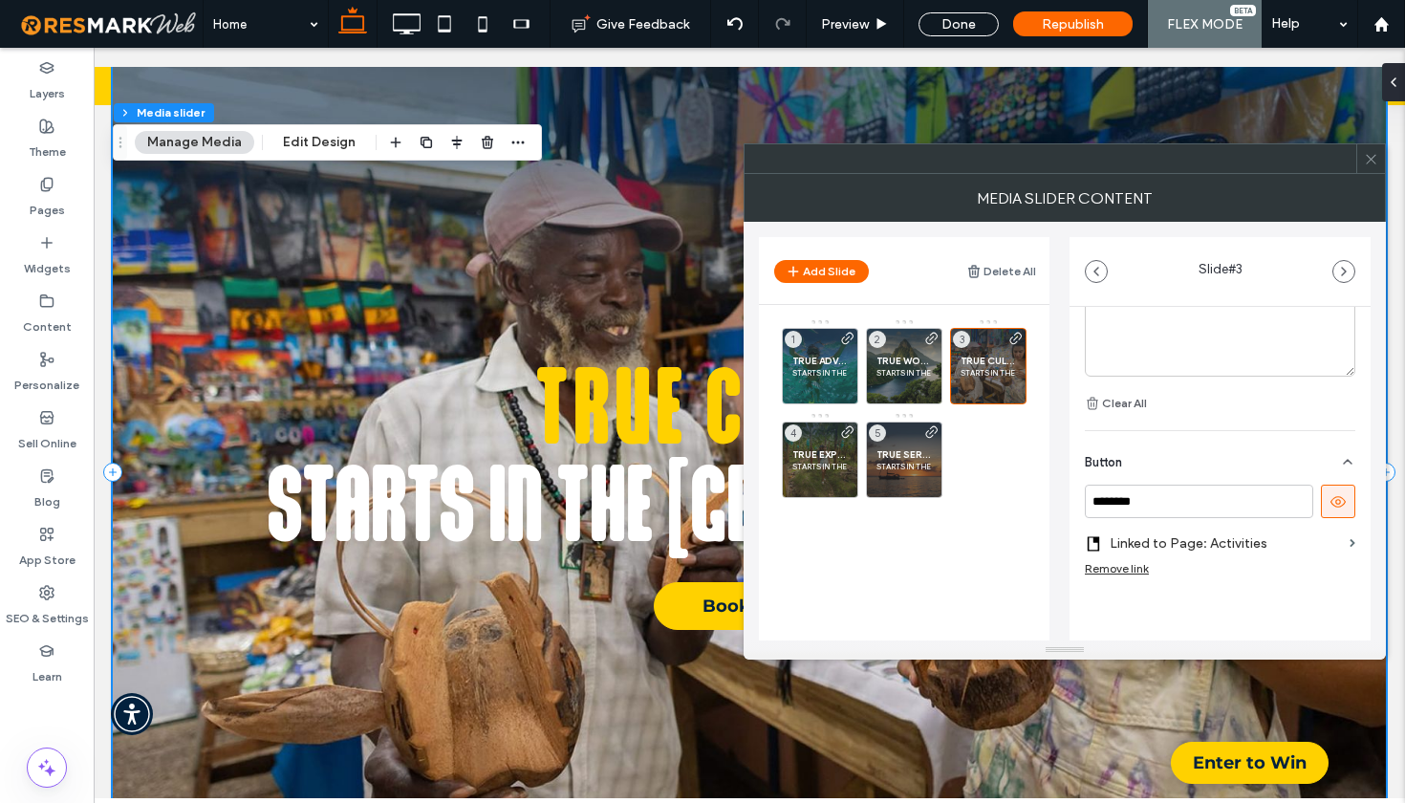
scroll to position [647, 0]
click at [1350, 547] on span at bounding box center [1353, 546] width 6 height 9
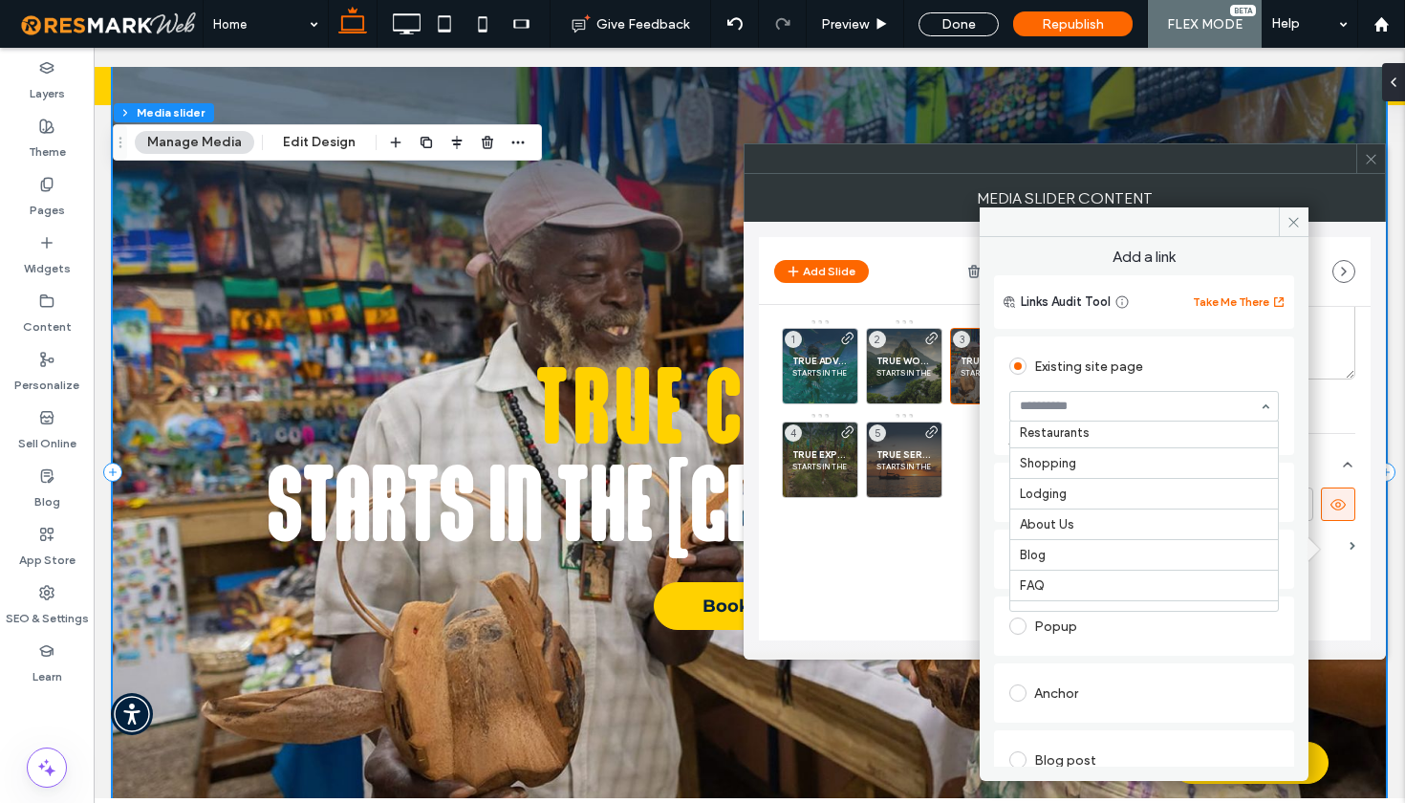
scroll to position [636, 0]
click at [1293, 219] on icon at bounding box center [1293, 222] width 14 height 14
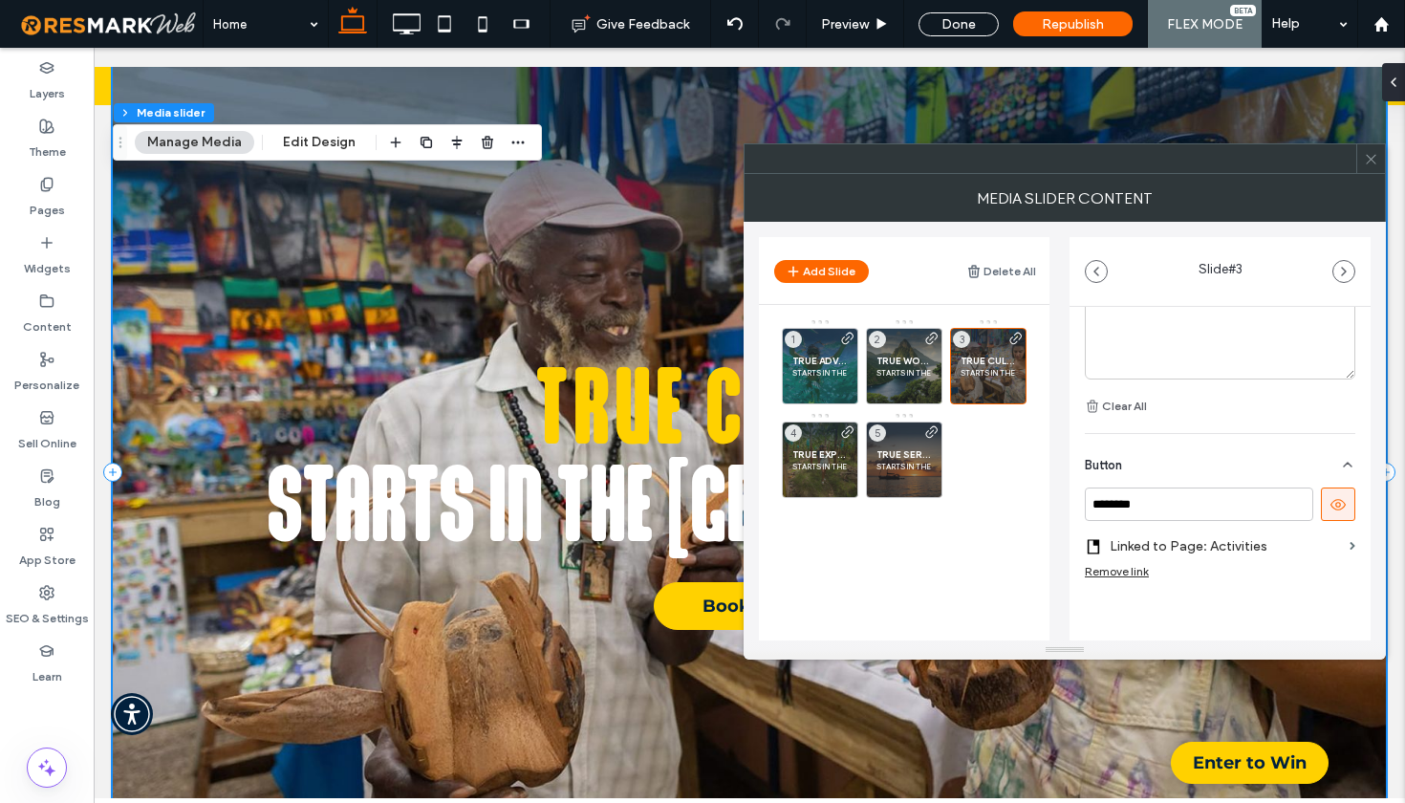
click at [1362, 168] on div at bounding box center [1370, 158] width 29 height 29
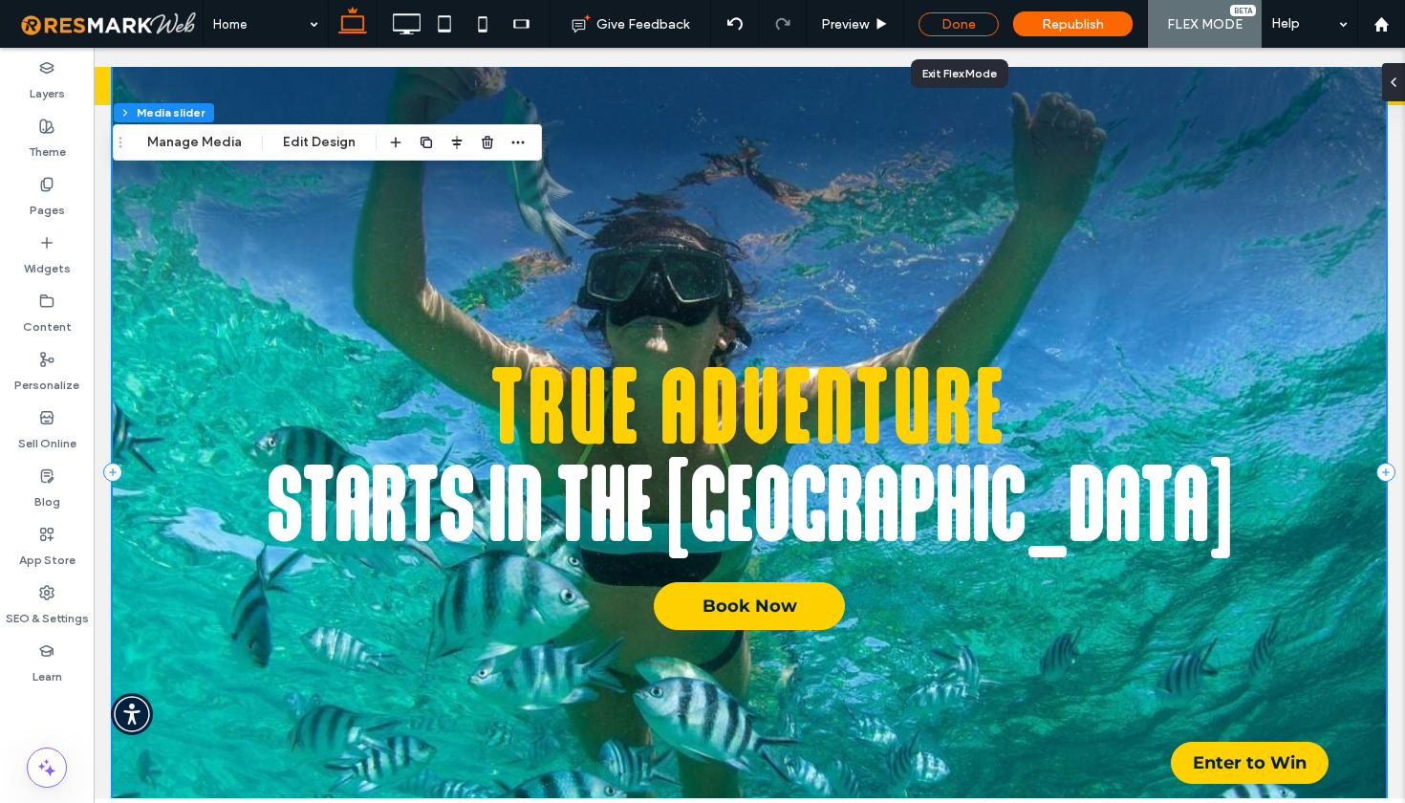
click at [962, 24] on div "Done" at bounding box center [958, 24] width 80 height 24
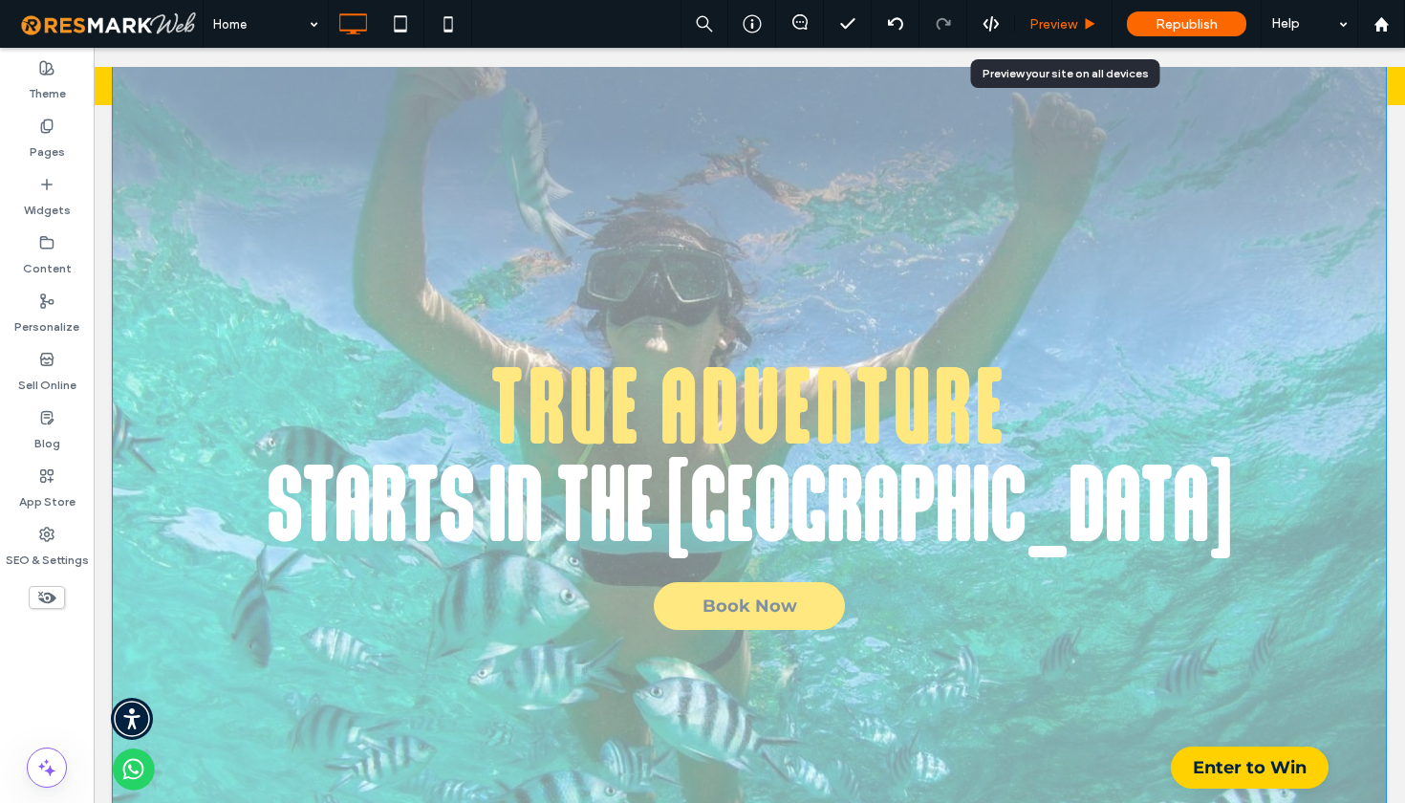
click at [1037, 28] on span "Preview" at bounding box center [1053, 24] width 48 height 16
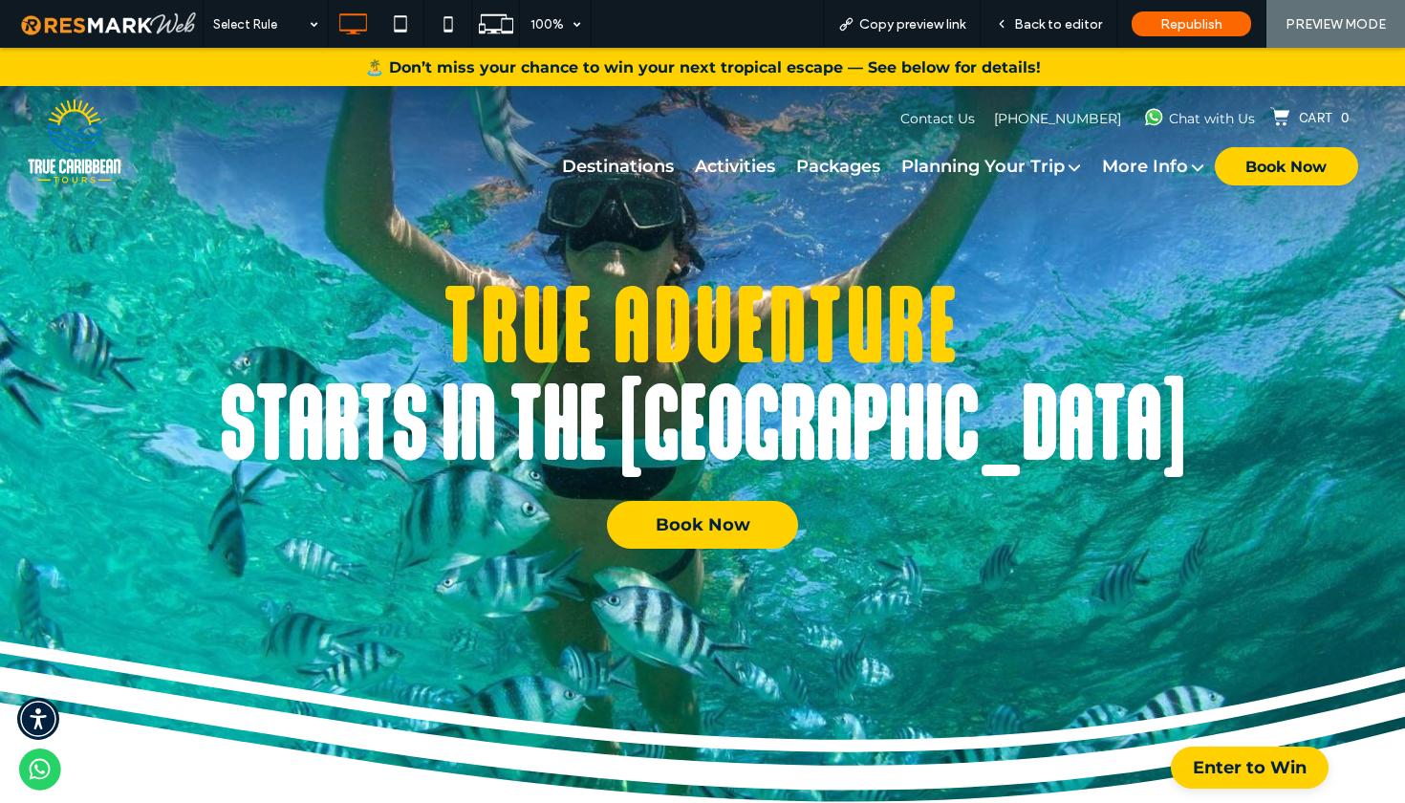
click at [706, 521] on div at bounding box center [702, 643] width 1405 height 344
click at [917, 212] on div "TRUE ADVENTURE STARTS IN THE CARIBBEAN Book Now" at bounding box center [702, 402] width 1405 height 740
click at [719, 519] on div at bounding box center [702, 401] width 1405 height 803
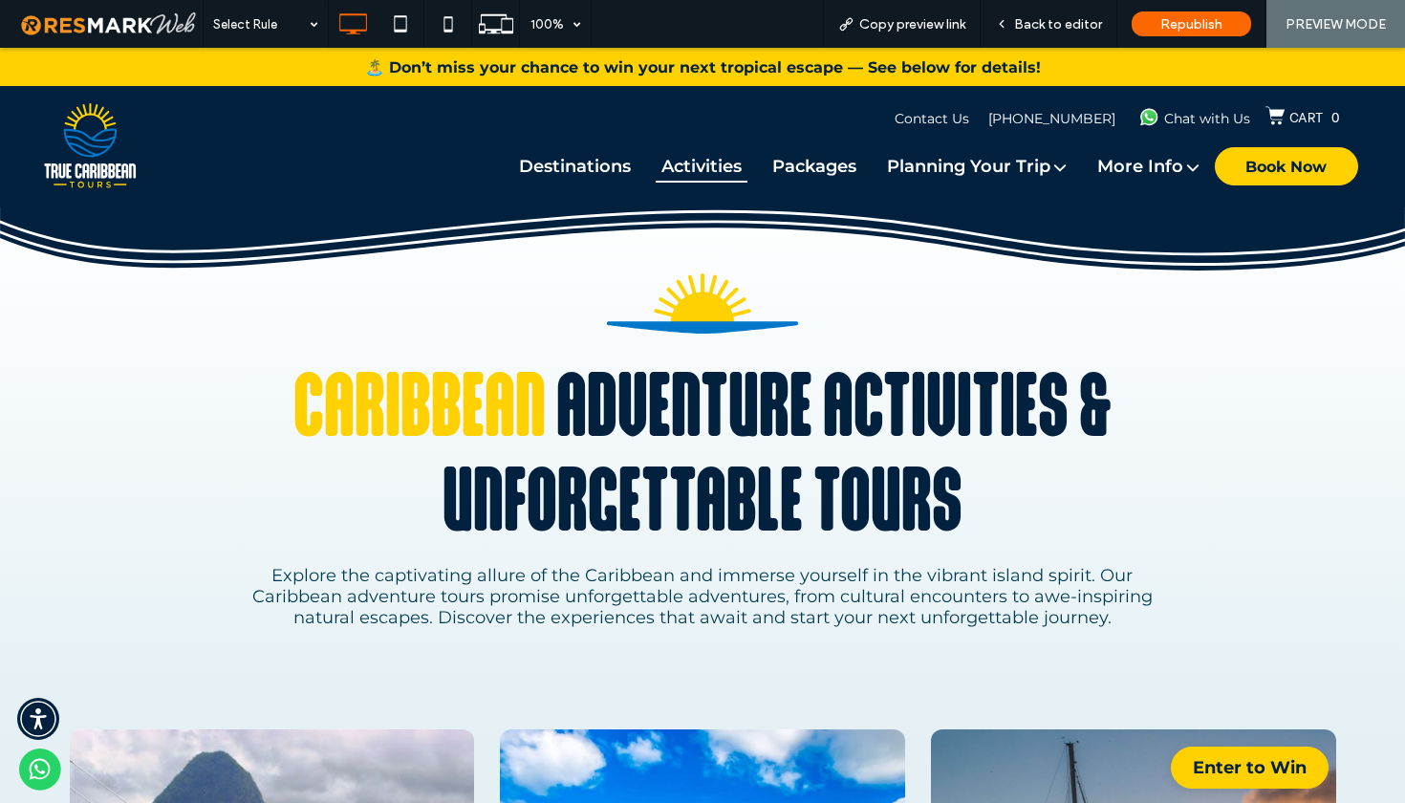
click at [1295, 247] on img at bounding box center [702, 240] width 1405 height 70
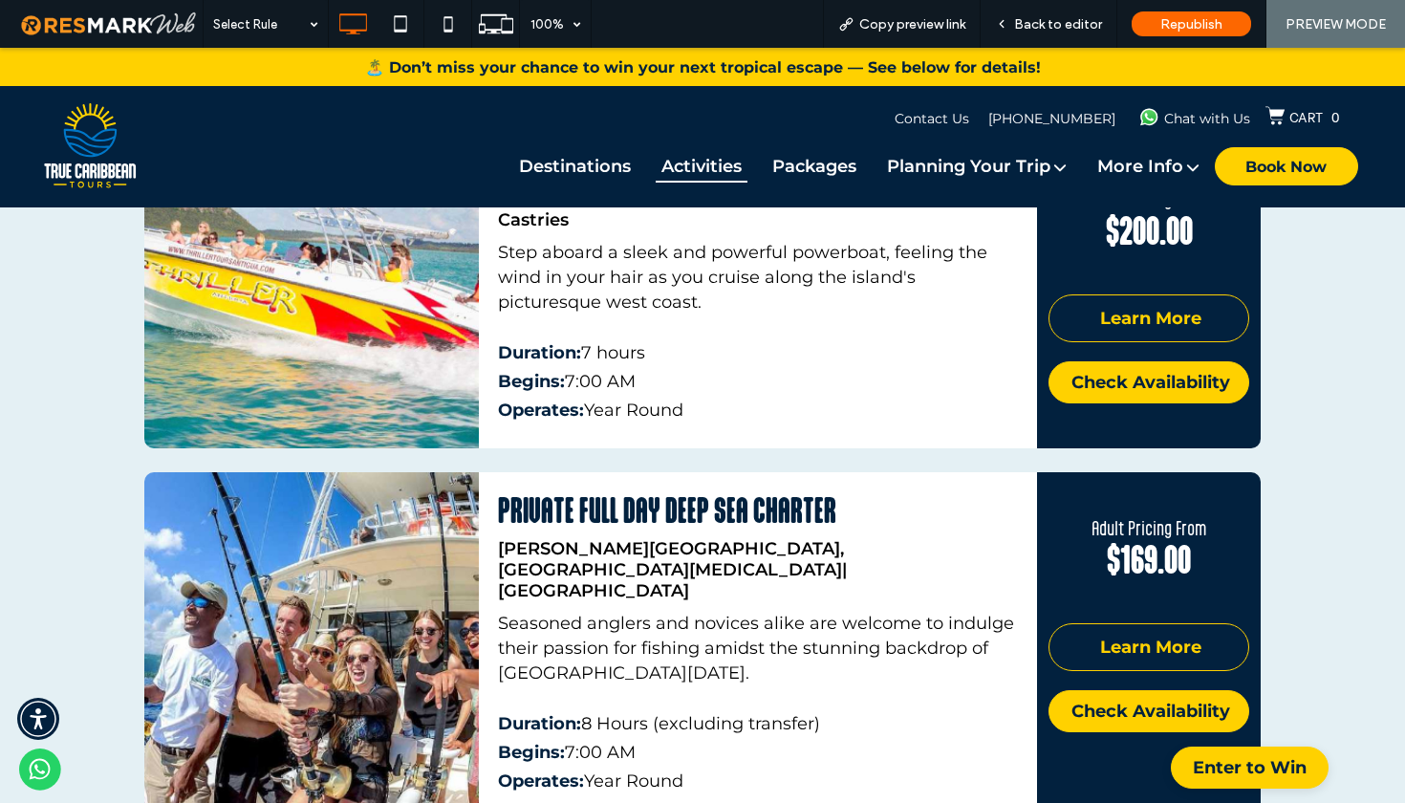
scroll to position [4959, 0]
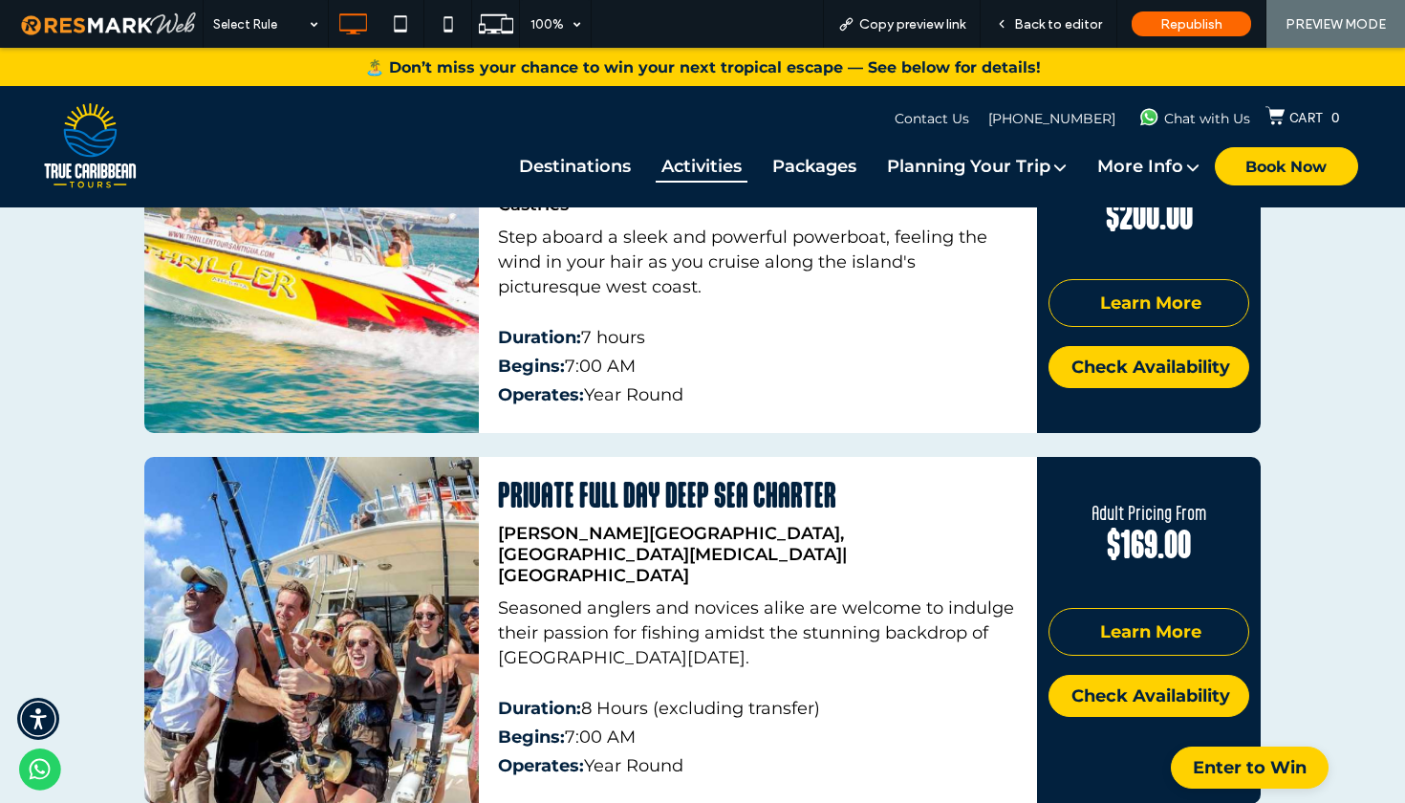
click at [1337, 227] on div at bounding box center [702, 215] width 1405 height 21
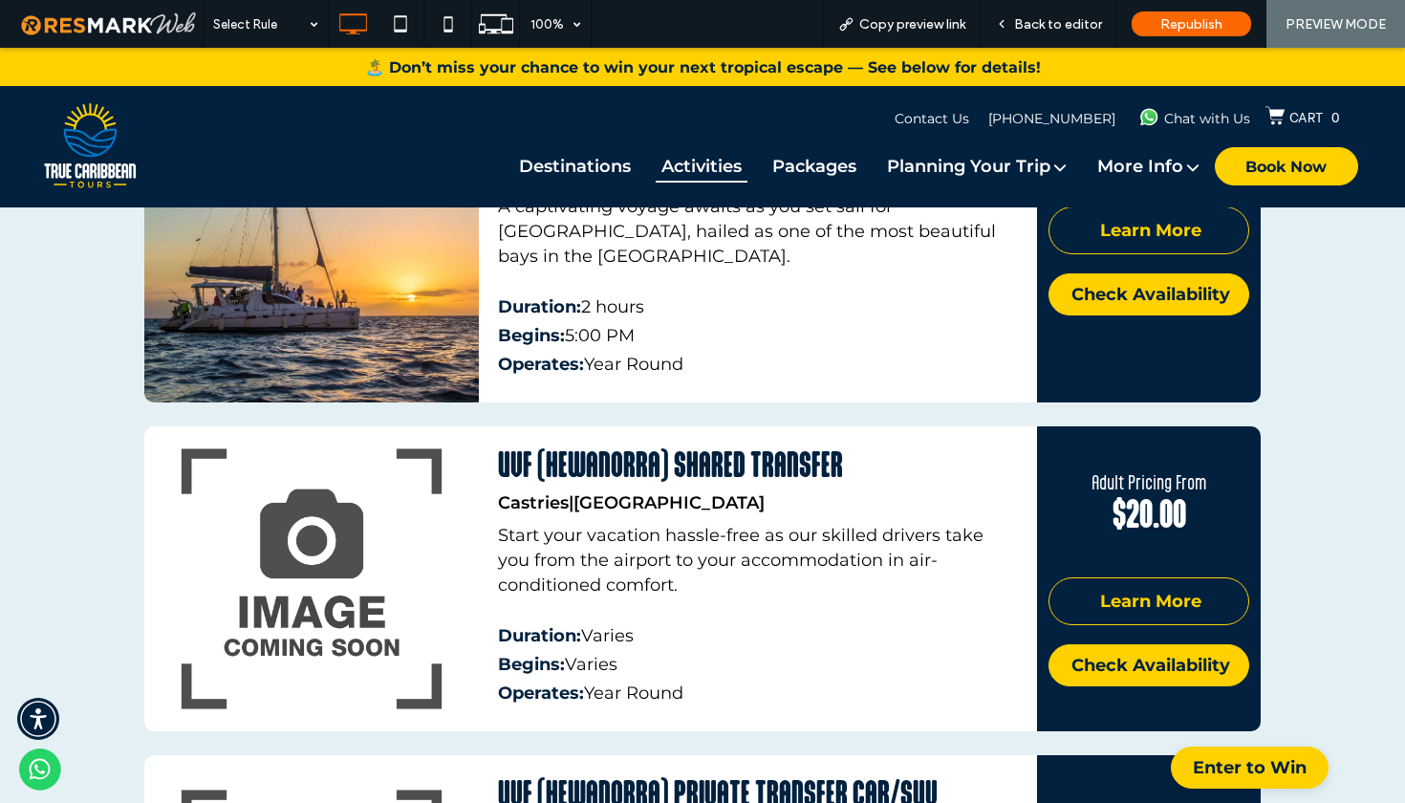
scroll to position [5776, 0]
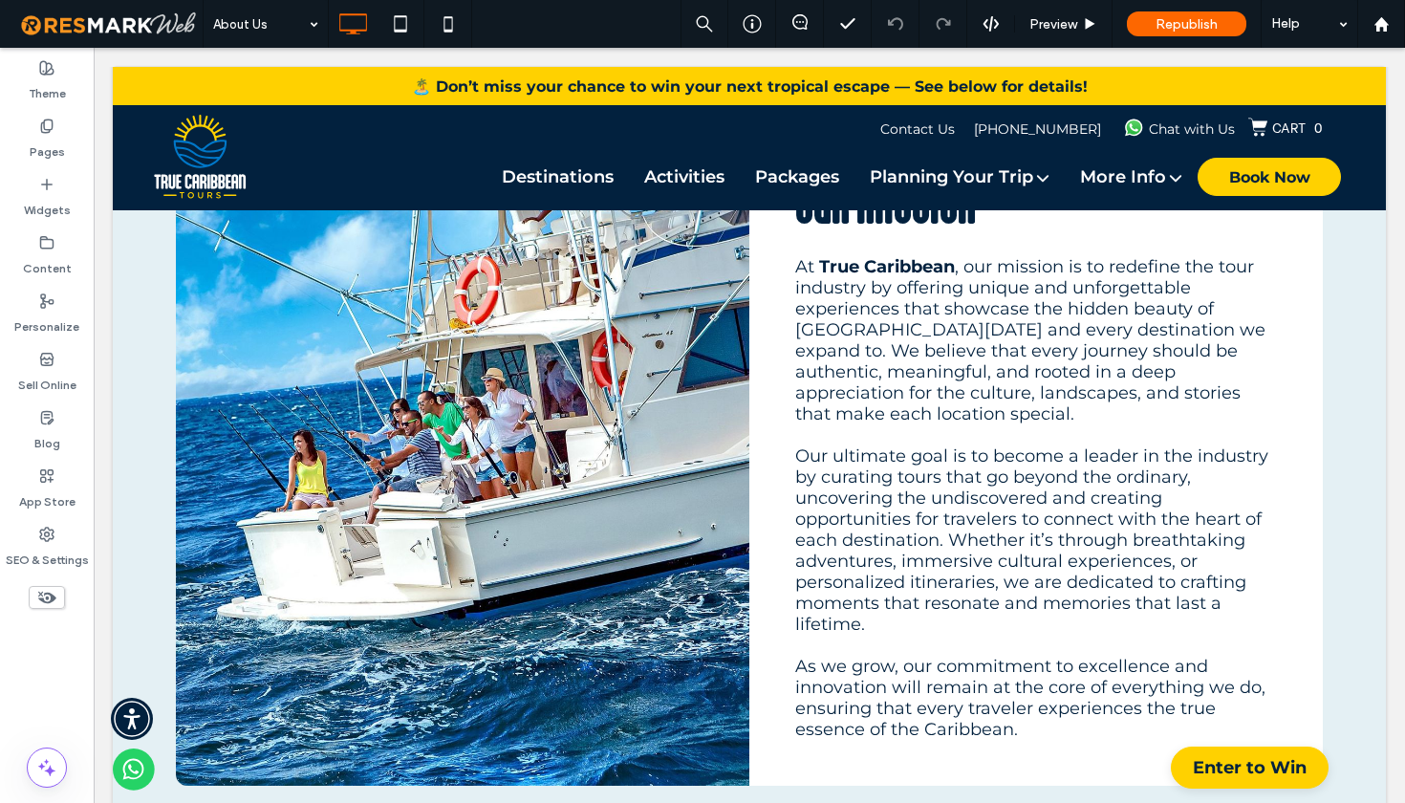
scroll to position [578, 0]
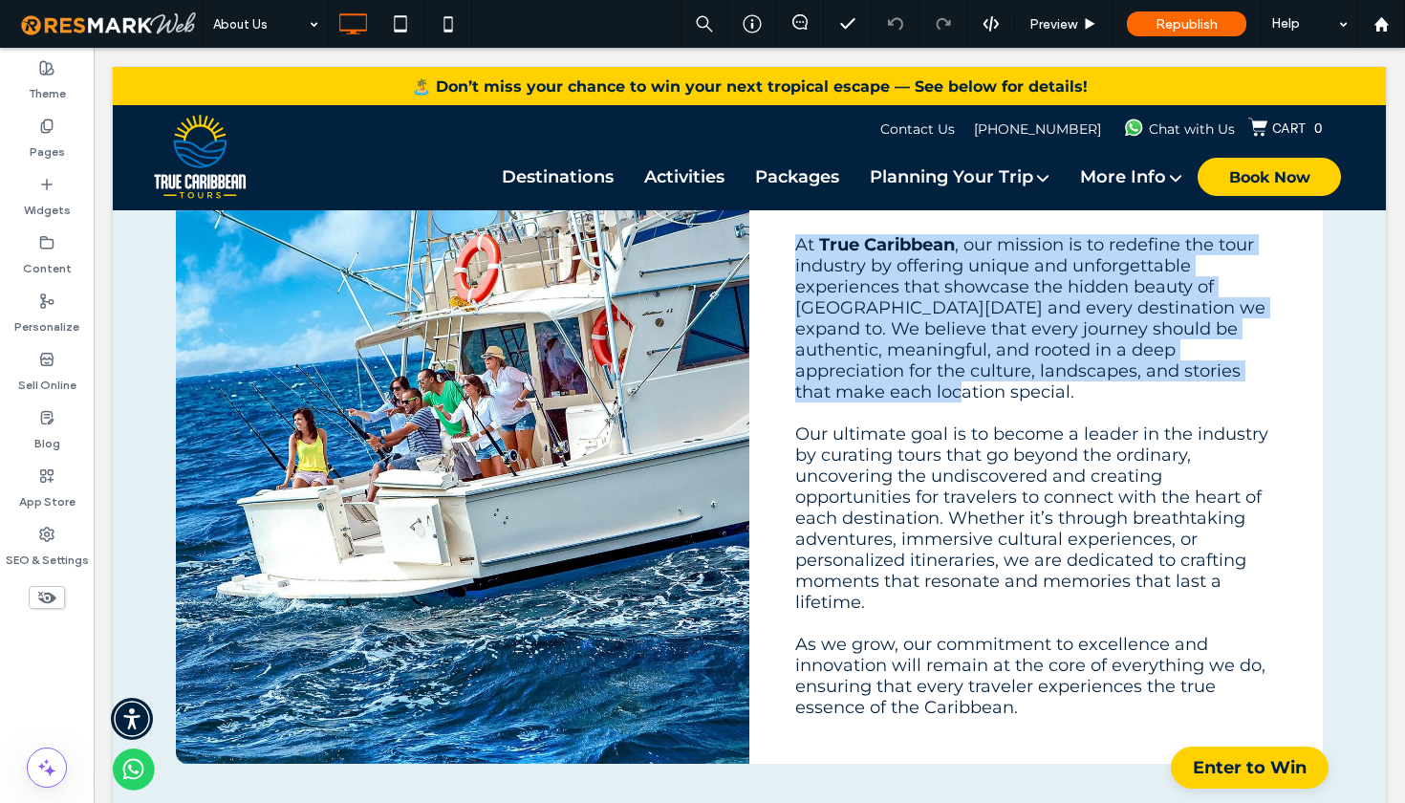
drag, startPoint x: 1396, startPoint y: 193, endPoint x: 1404, endPoint y: 380, distance: 187.5
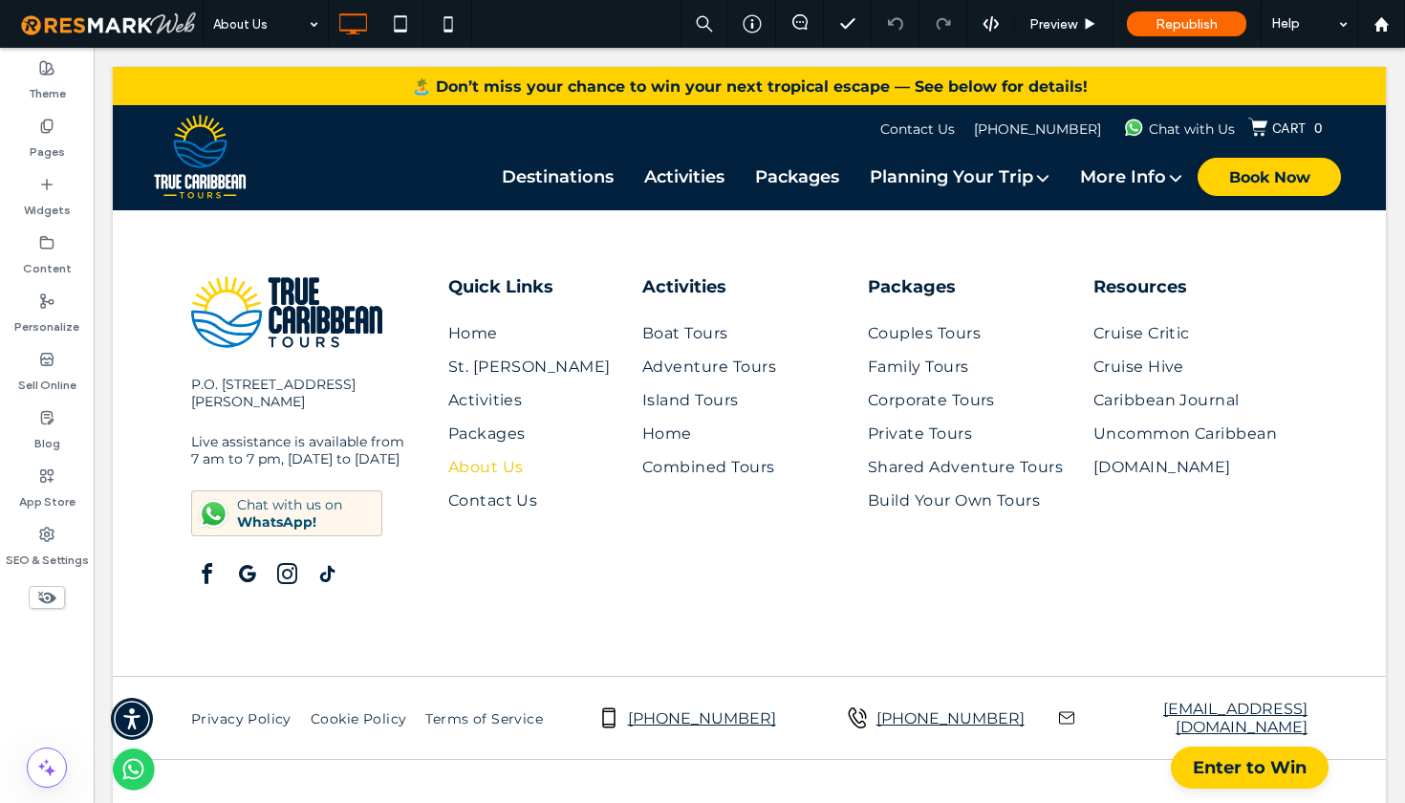
scroll to position [5440, 0]
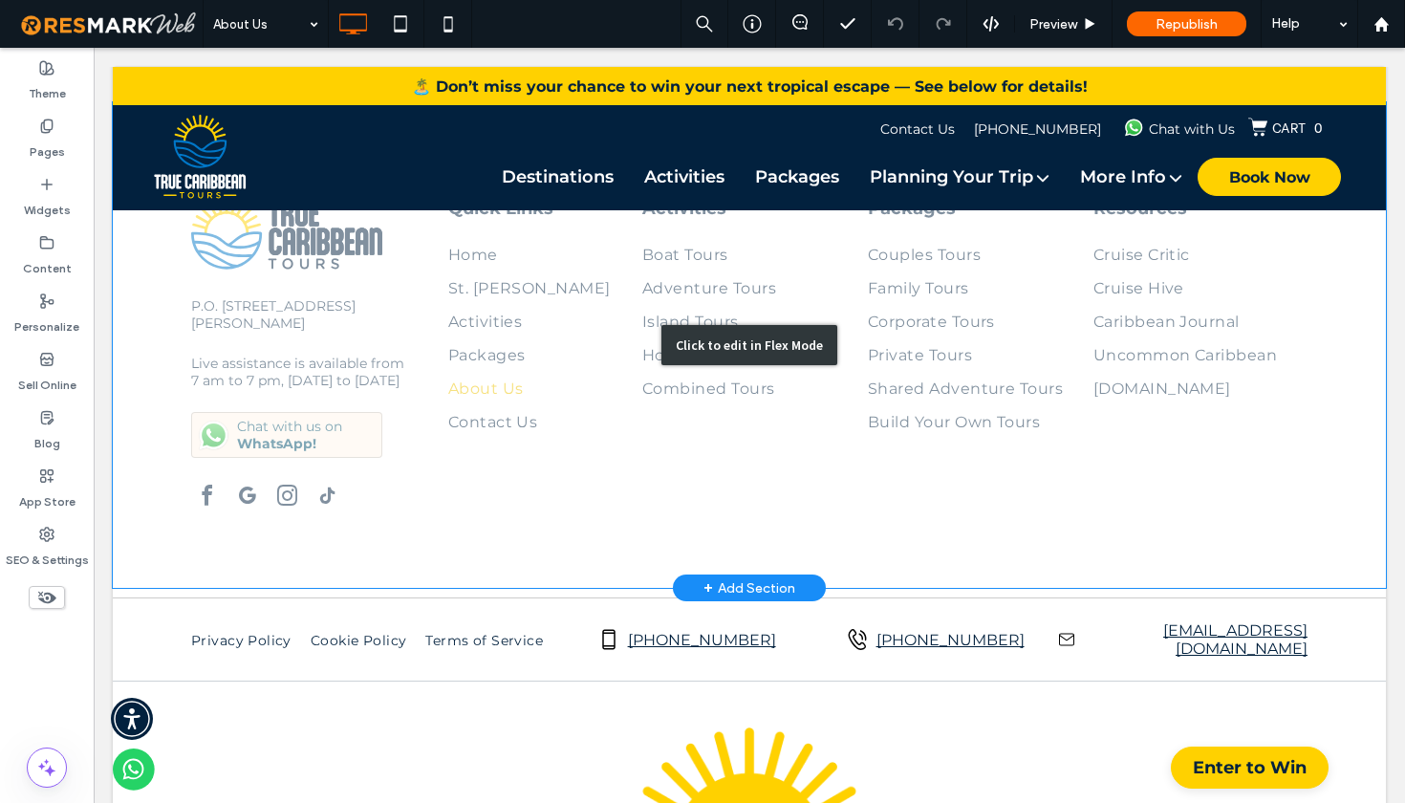
click at [706, 327] on div "Click to edit in Flex Mode" at bounding box center [749, 345] width 176 height 40
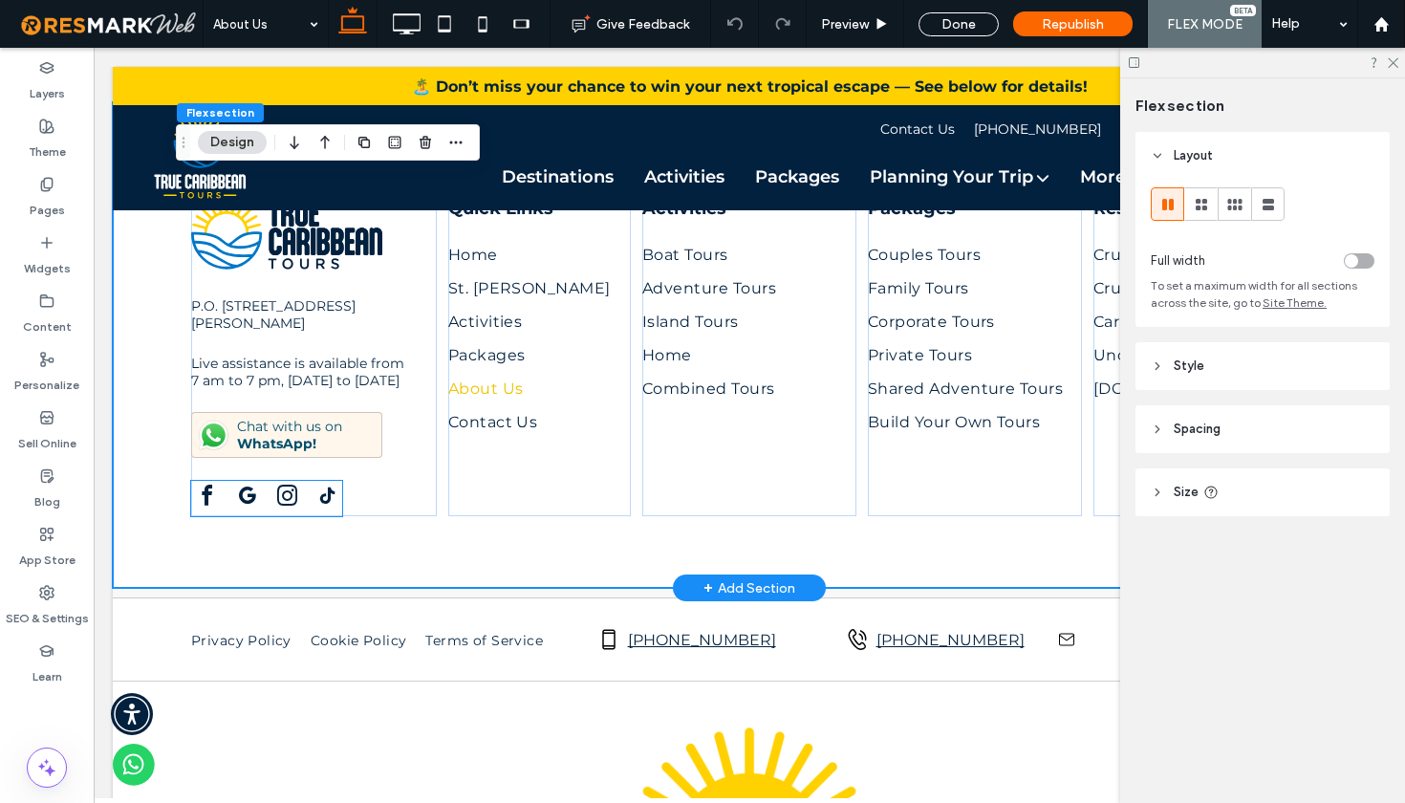
click at [206, 489] on span "facebook" at bounding box center [206, 496] width 31 height 31
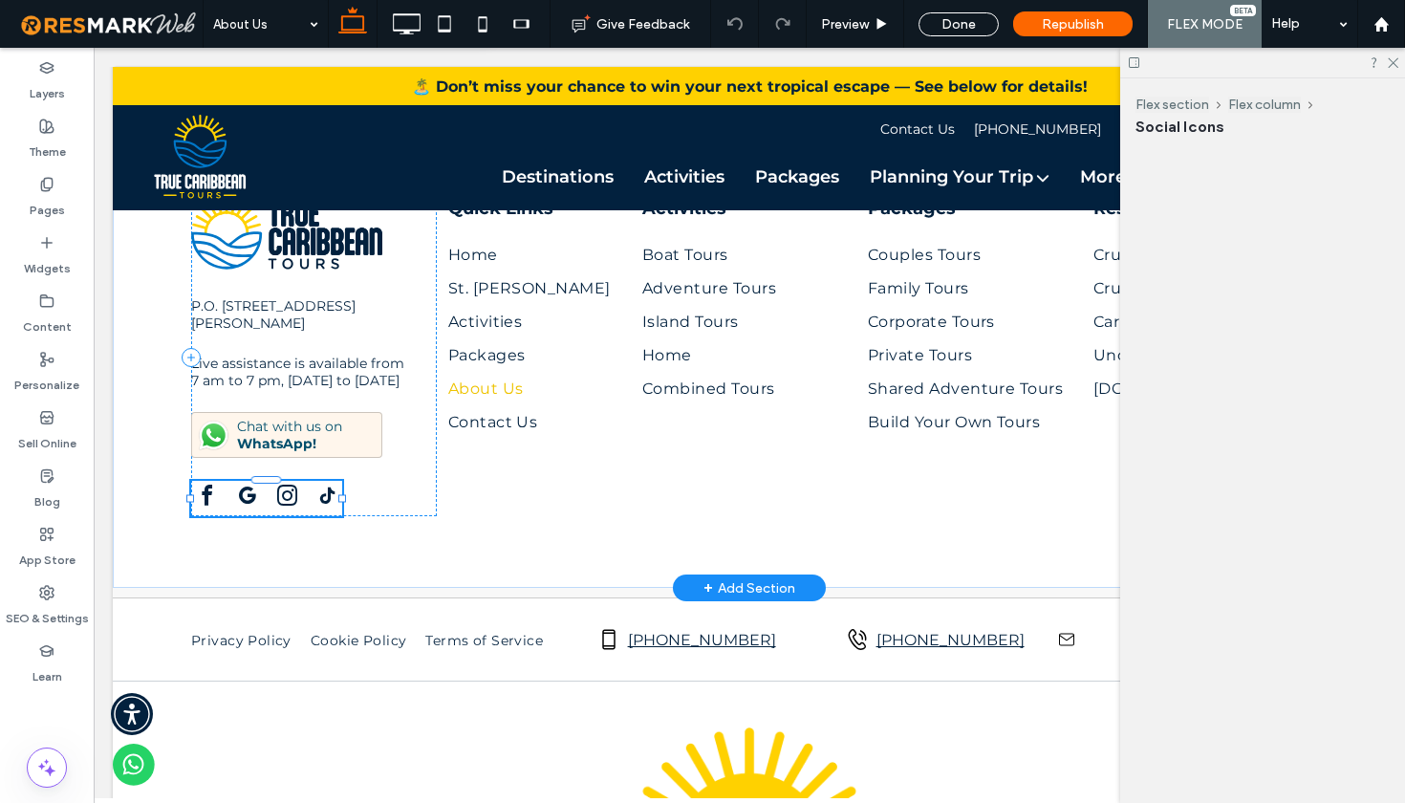
click at [206, 489] on div at bounding box center [266, 498] width 151 height 35
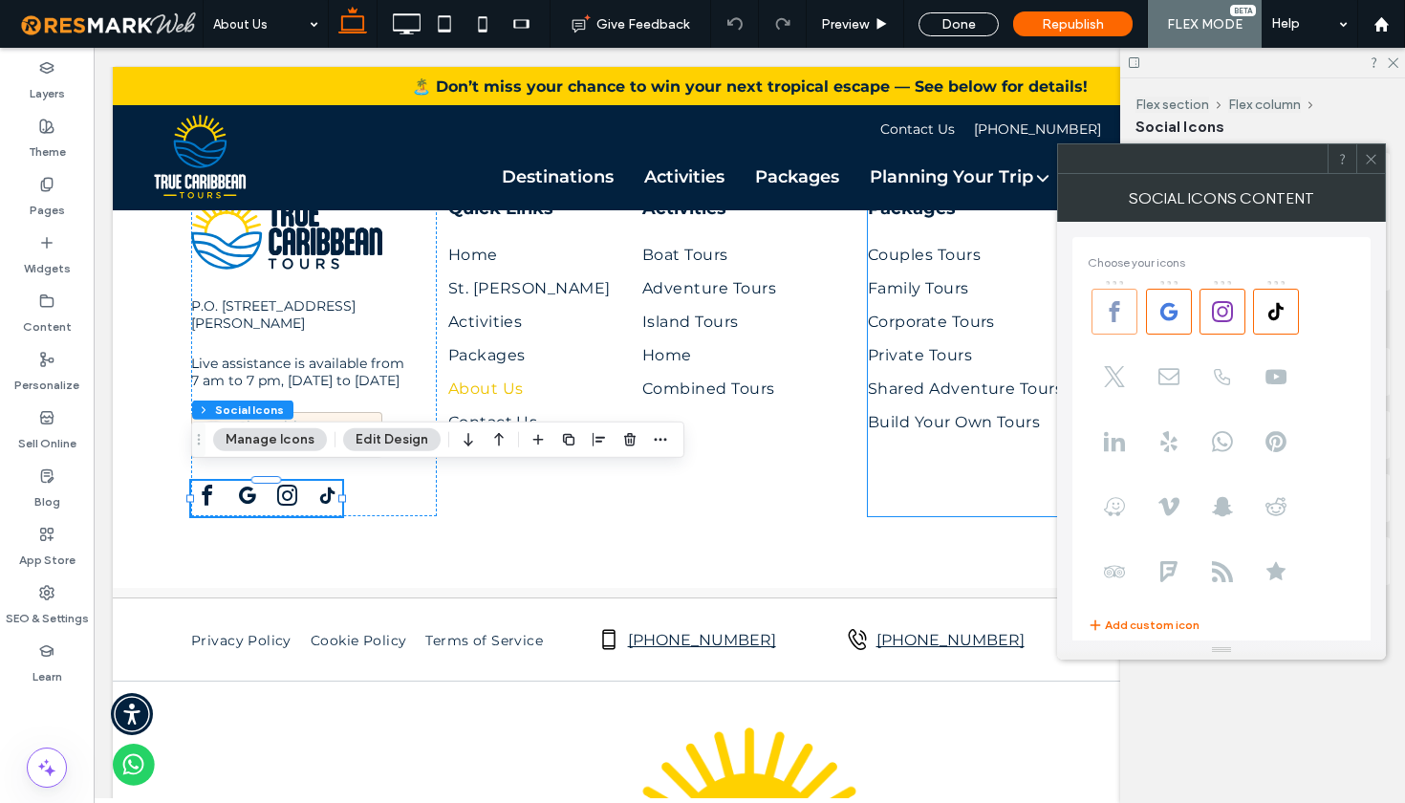
click at [1114, 310] on use at bounding box center [1115, 311] width 11 height 21
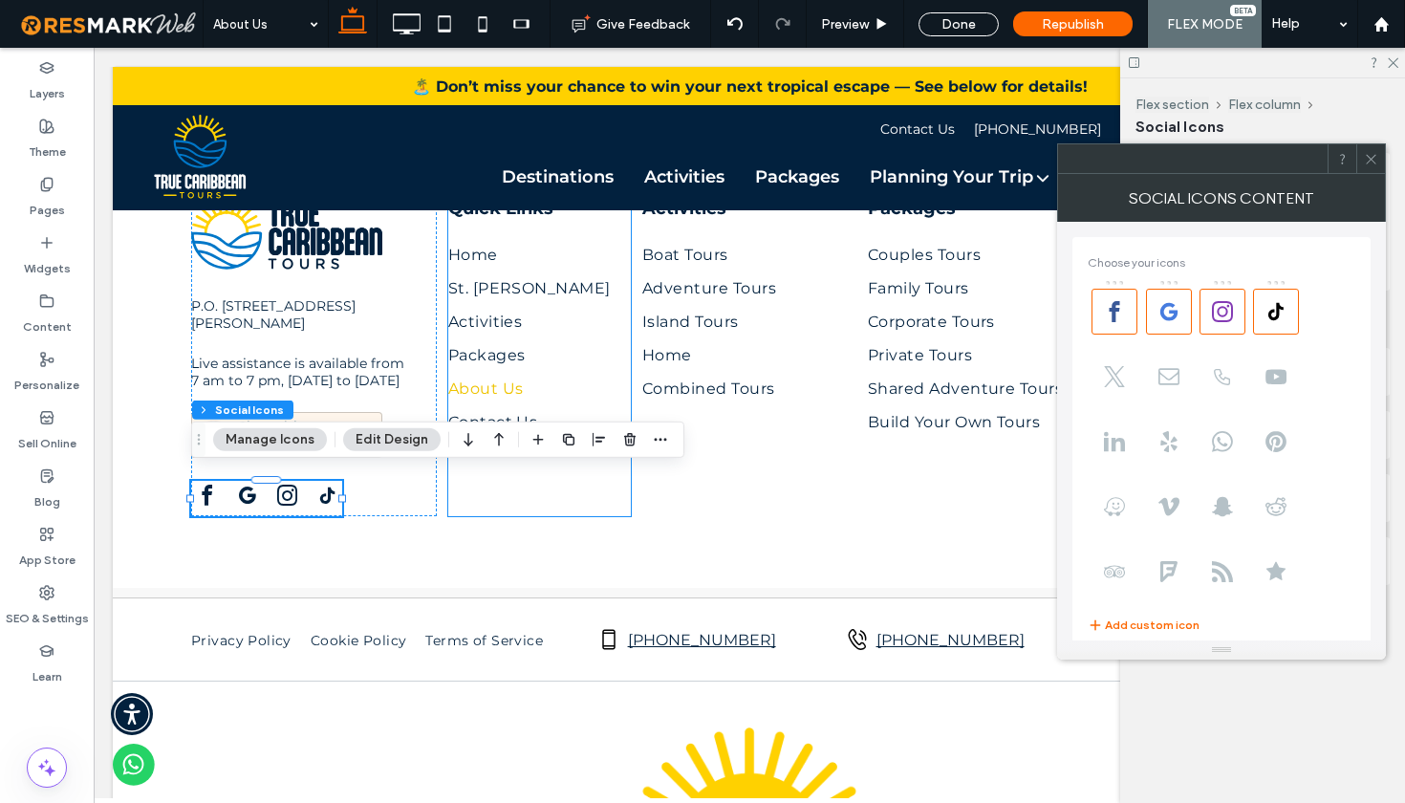
click at [269, 440] on button "Manage Icons" at bounding box center [270, 439] width 114 height 23
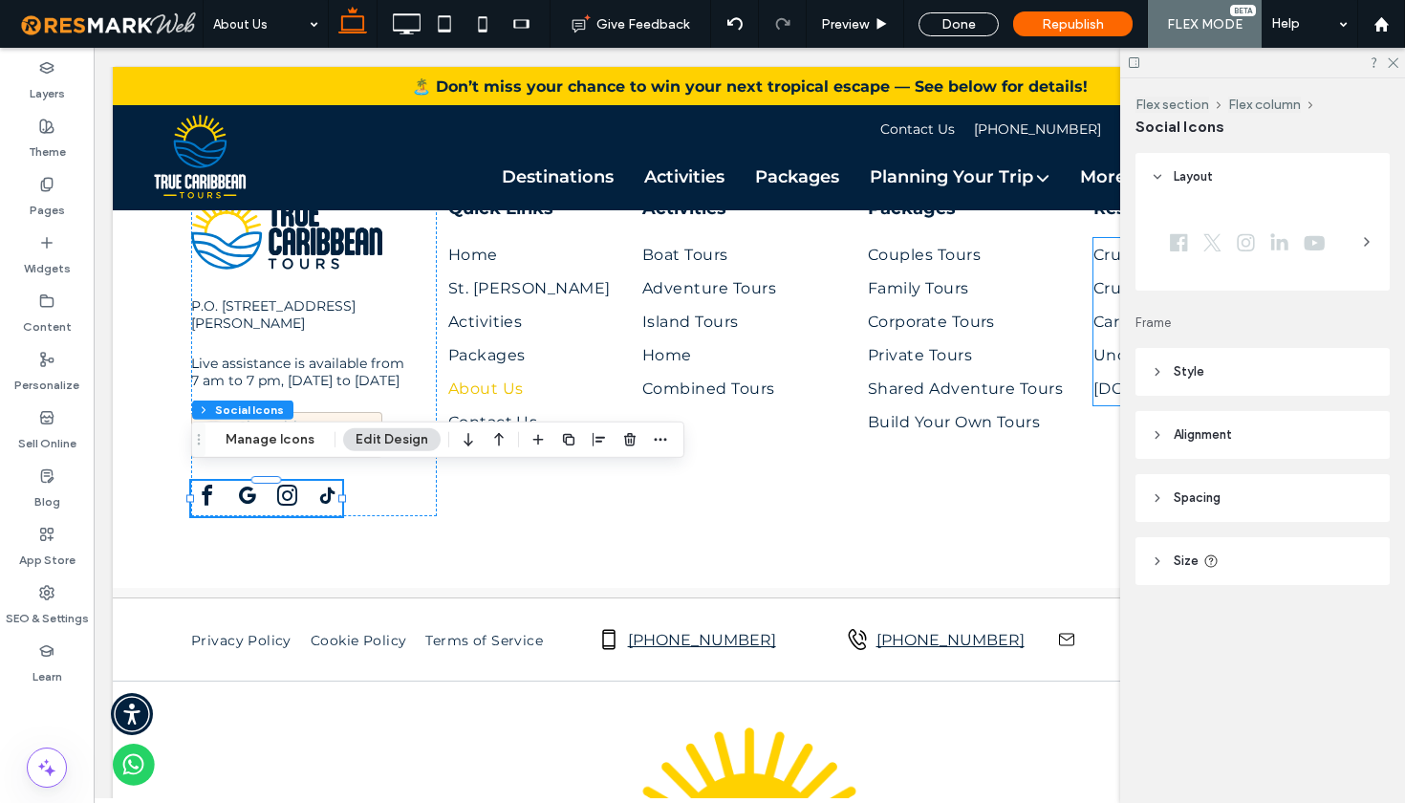
click at [1363, 244] on icon at bounding box center [1366, 241] width 15 height 15
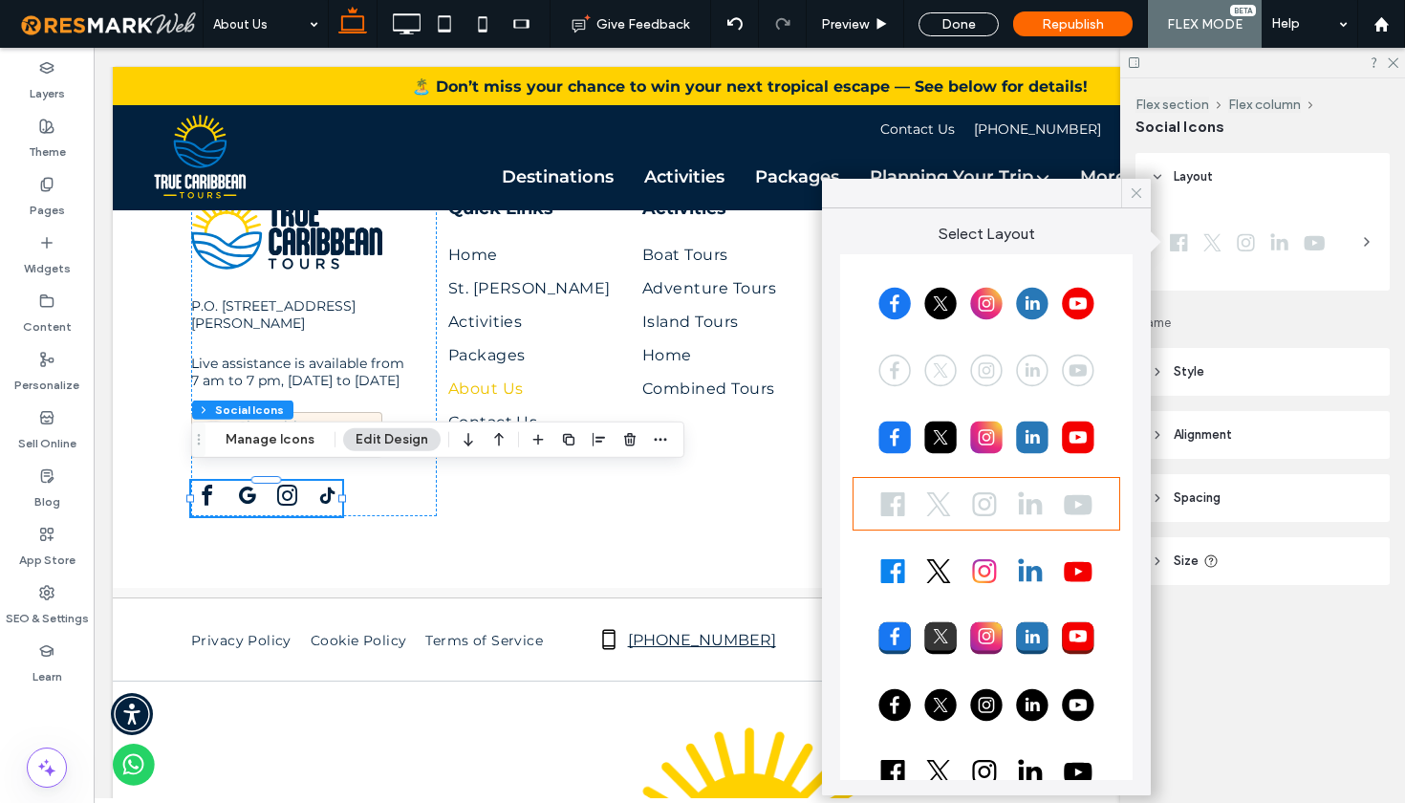
click at [1139, 193] on icon at bounding box center [1136, 192] width 17 height 17
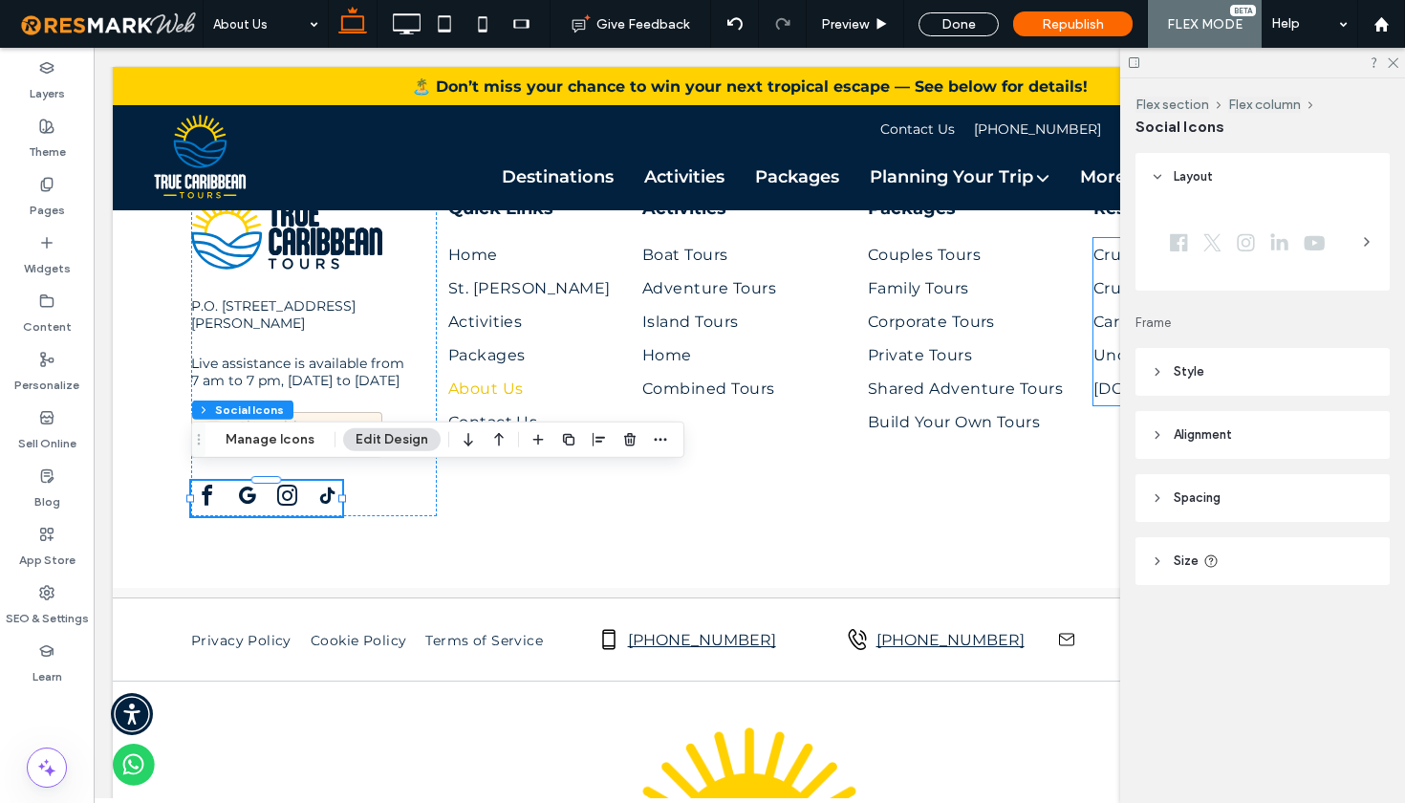
click at [1153, 378] on header "Style" at bounding box center [1262, 372] width 254 height 48
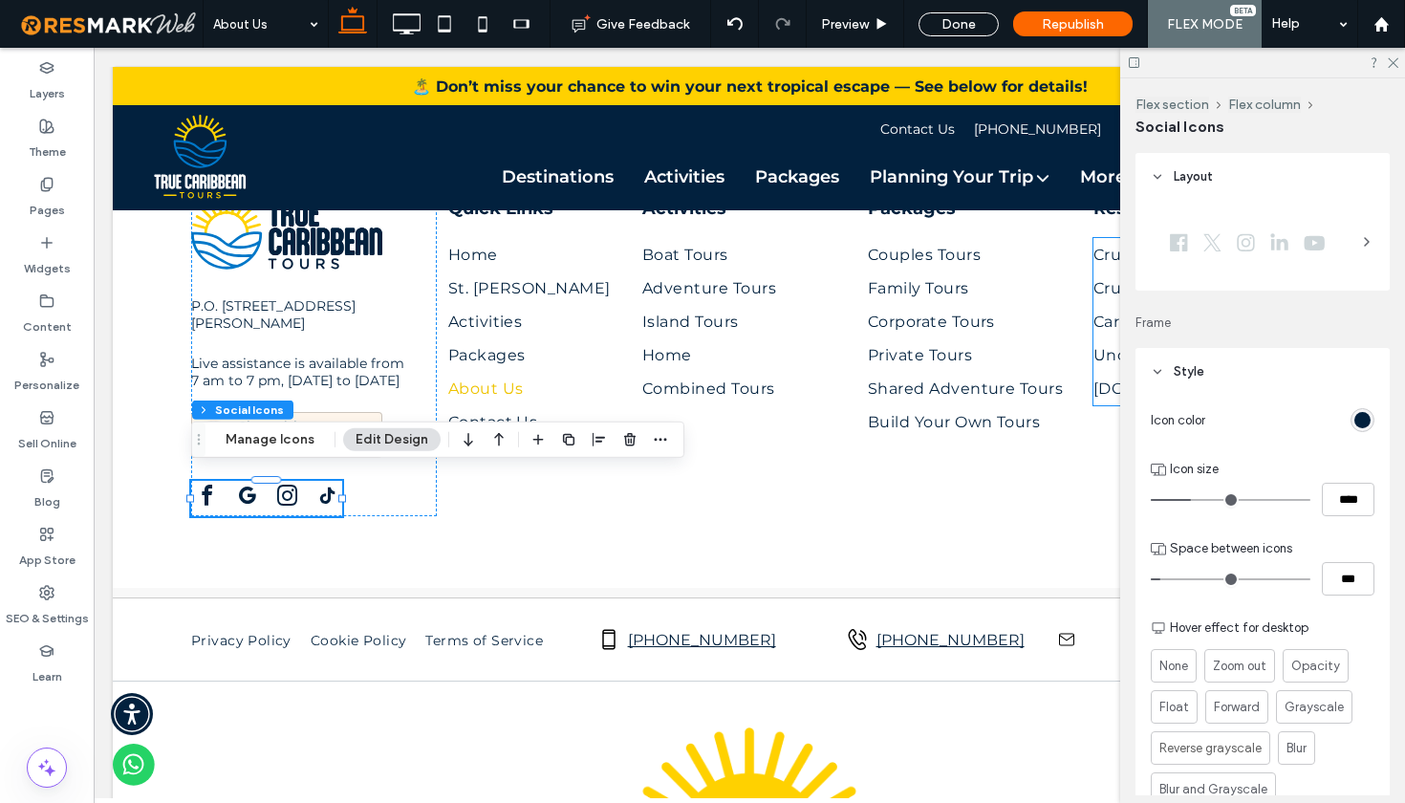
click at [1247, 326] on span "Frame" at bounding box center [1262, 322] width 254 height 19
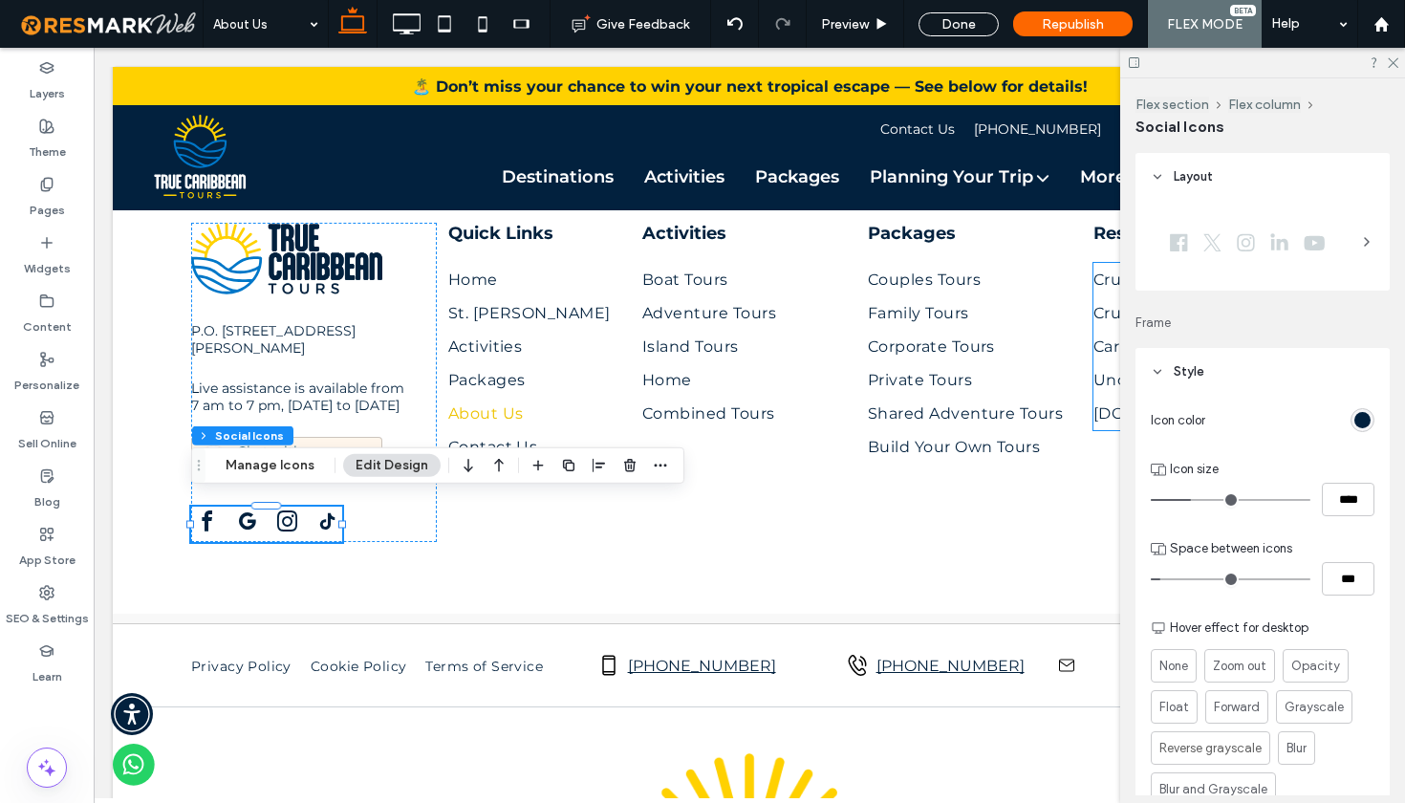
click at [1153, 377] on icon at bounding box center [1157, 371] width 13 height 13
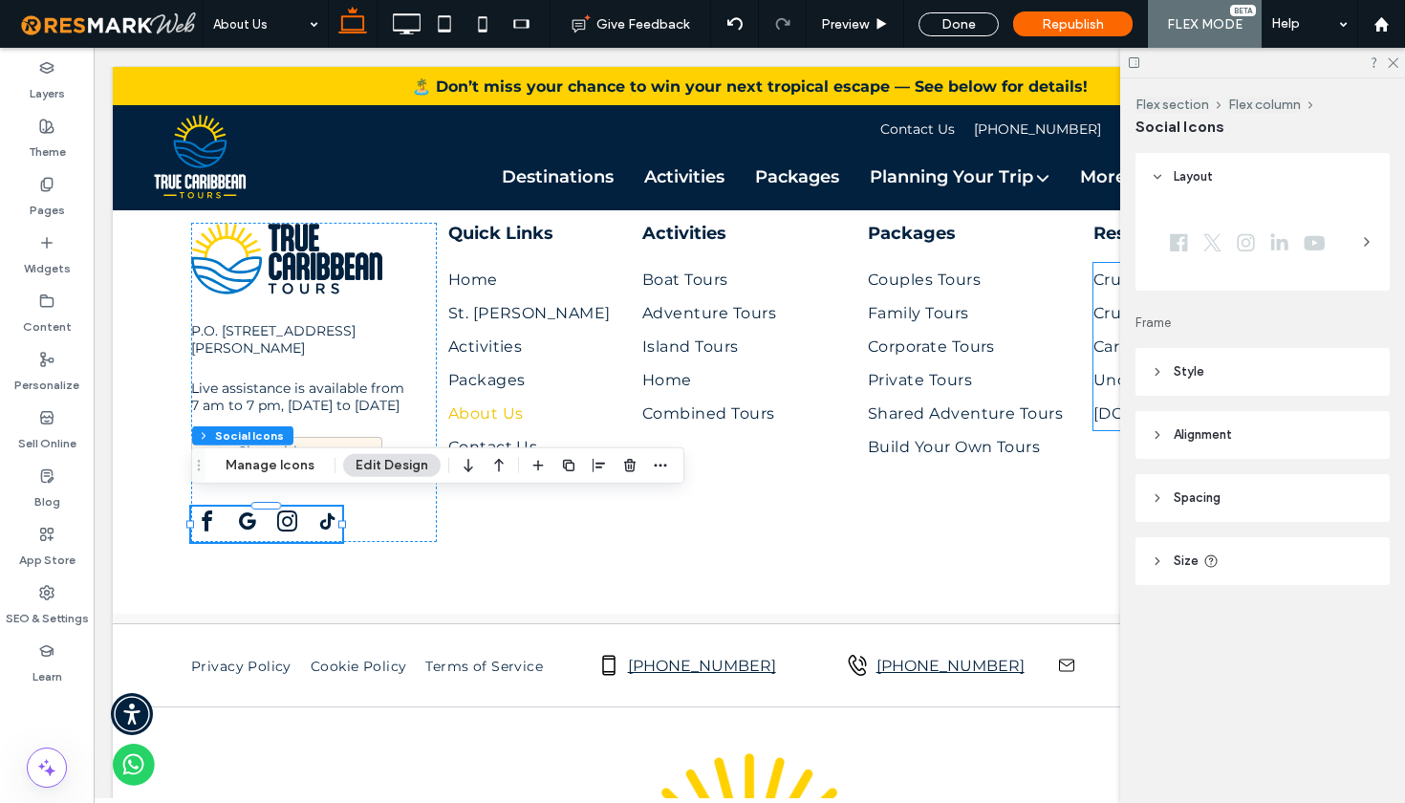
click at [1151, 446] on header "Alignment" at bounding box center [1262, 435] width 254 height 48
click at [1151, 500] on icon at bounding box center [1157, 497] width 13 height 13
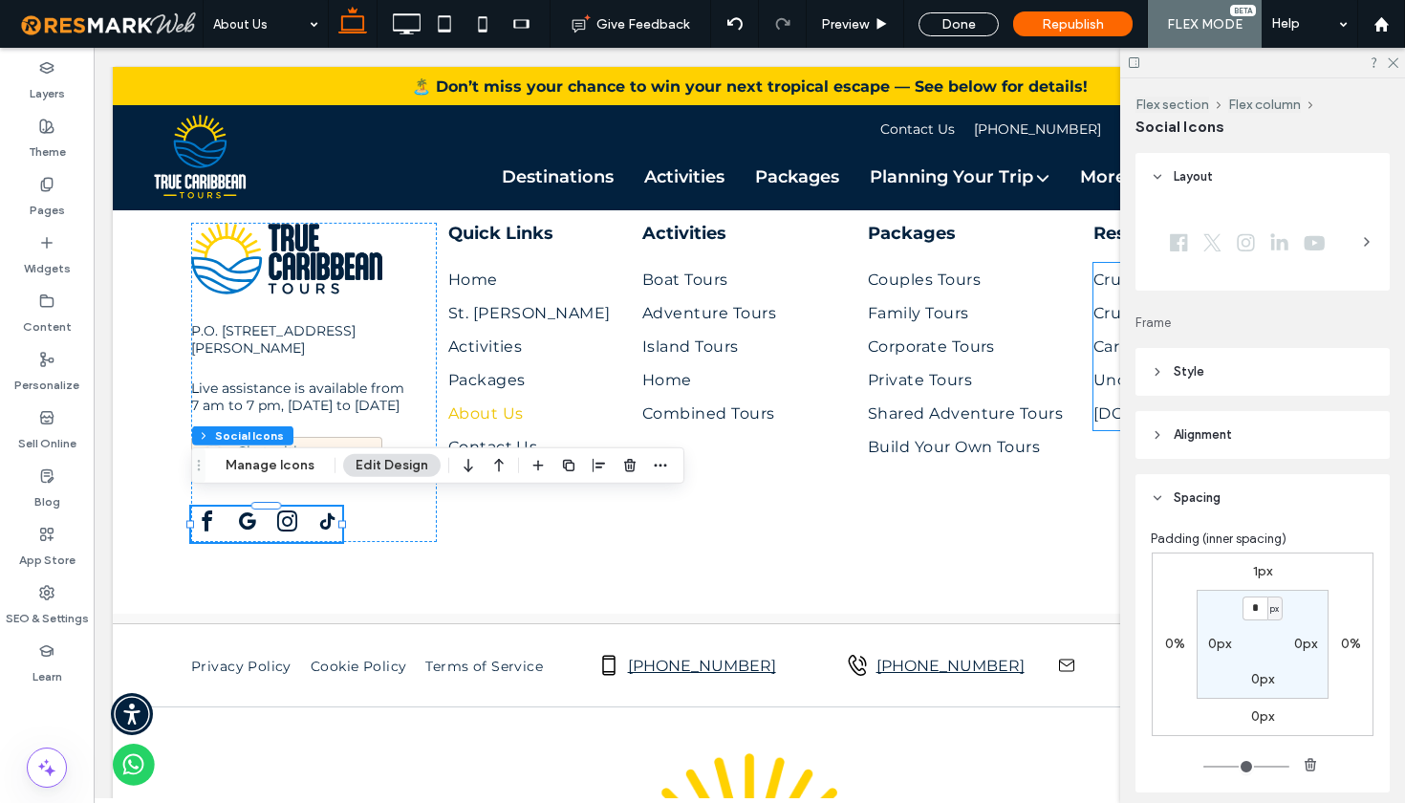
click at [1151, 500] on icon at bounding box center [1157, 497] width 13 height 13
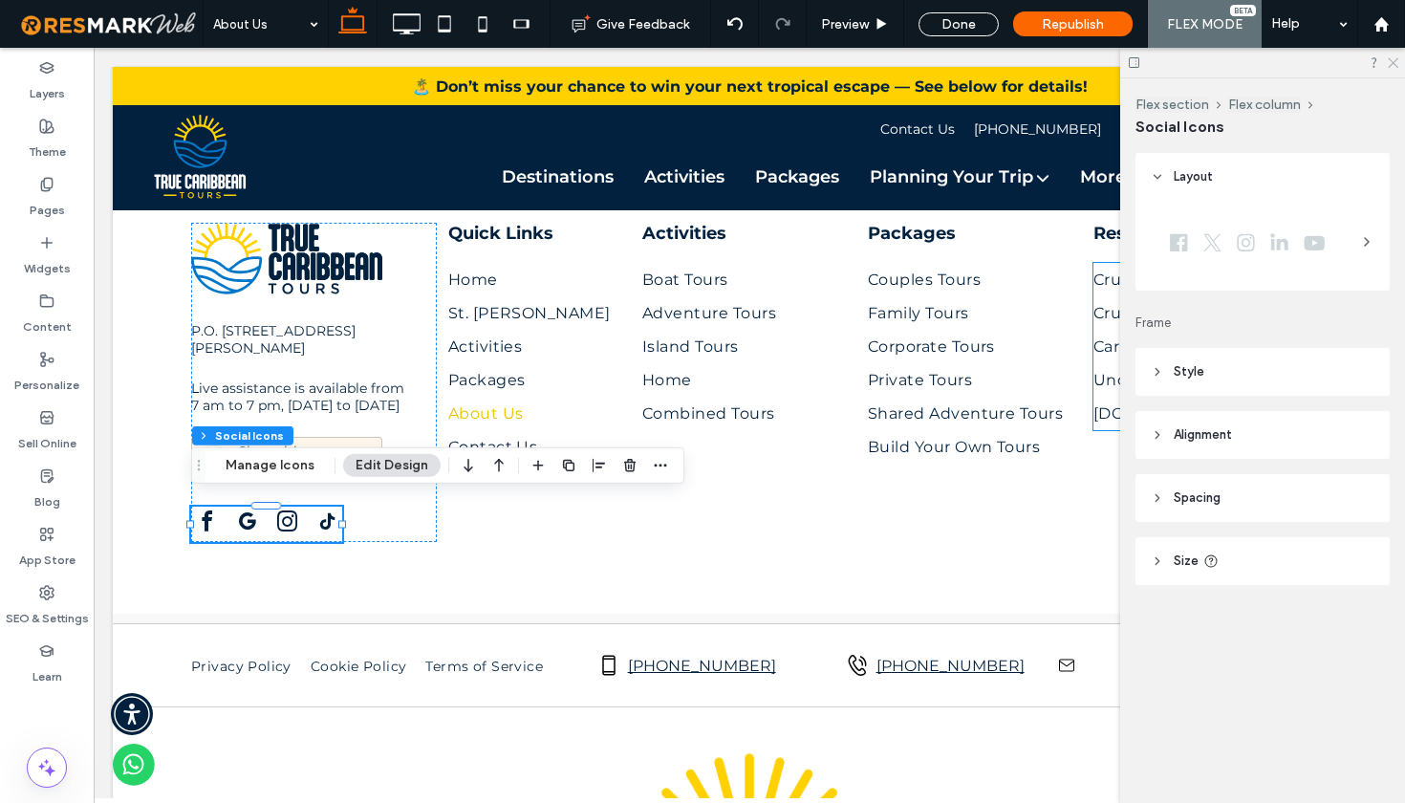
click at [1394, 58] on icon at bounding box center [1392, 61] width 12 height 12
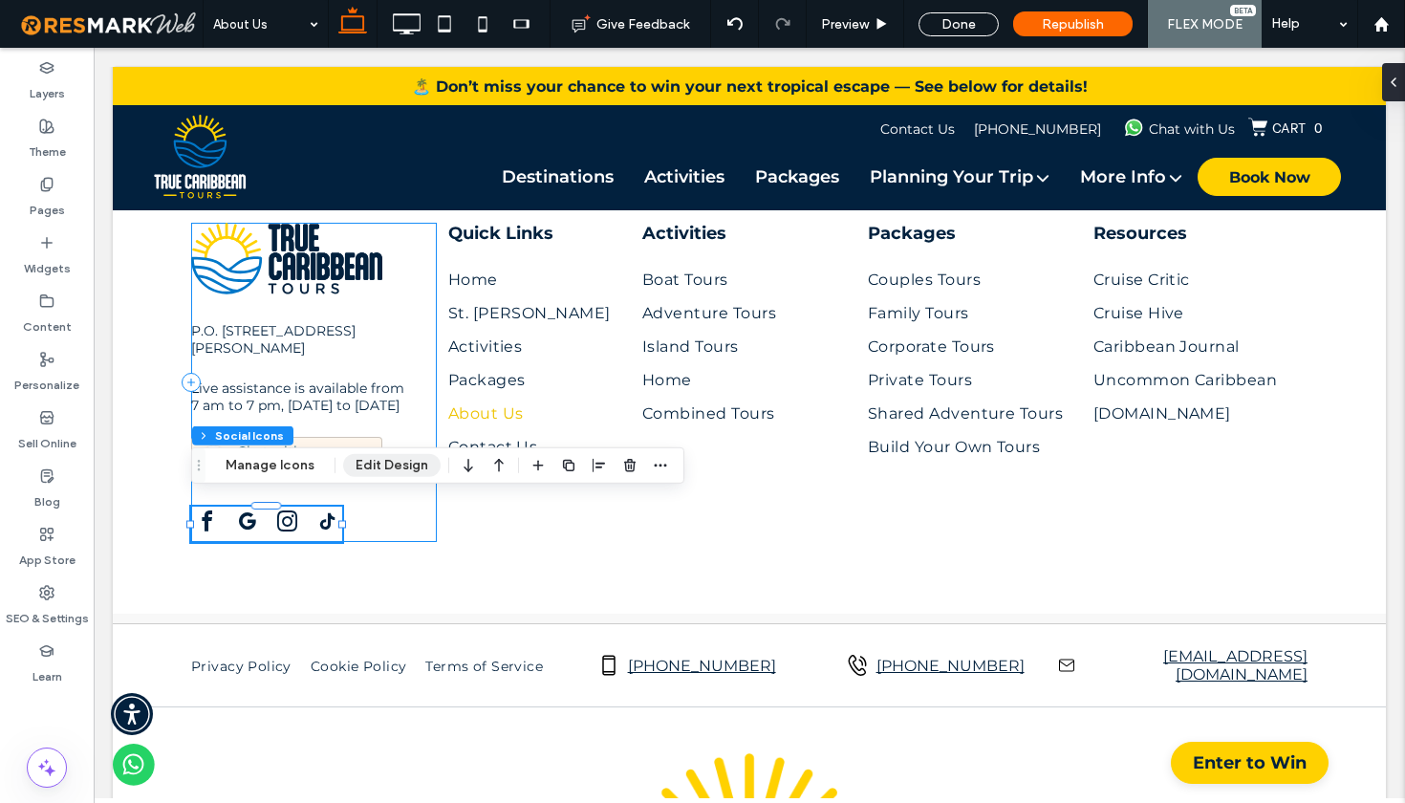
click at [405, 468] on button "Edit Design" at bounding box center [391, 465] width 97 height 23
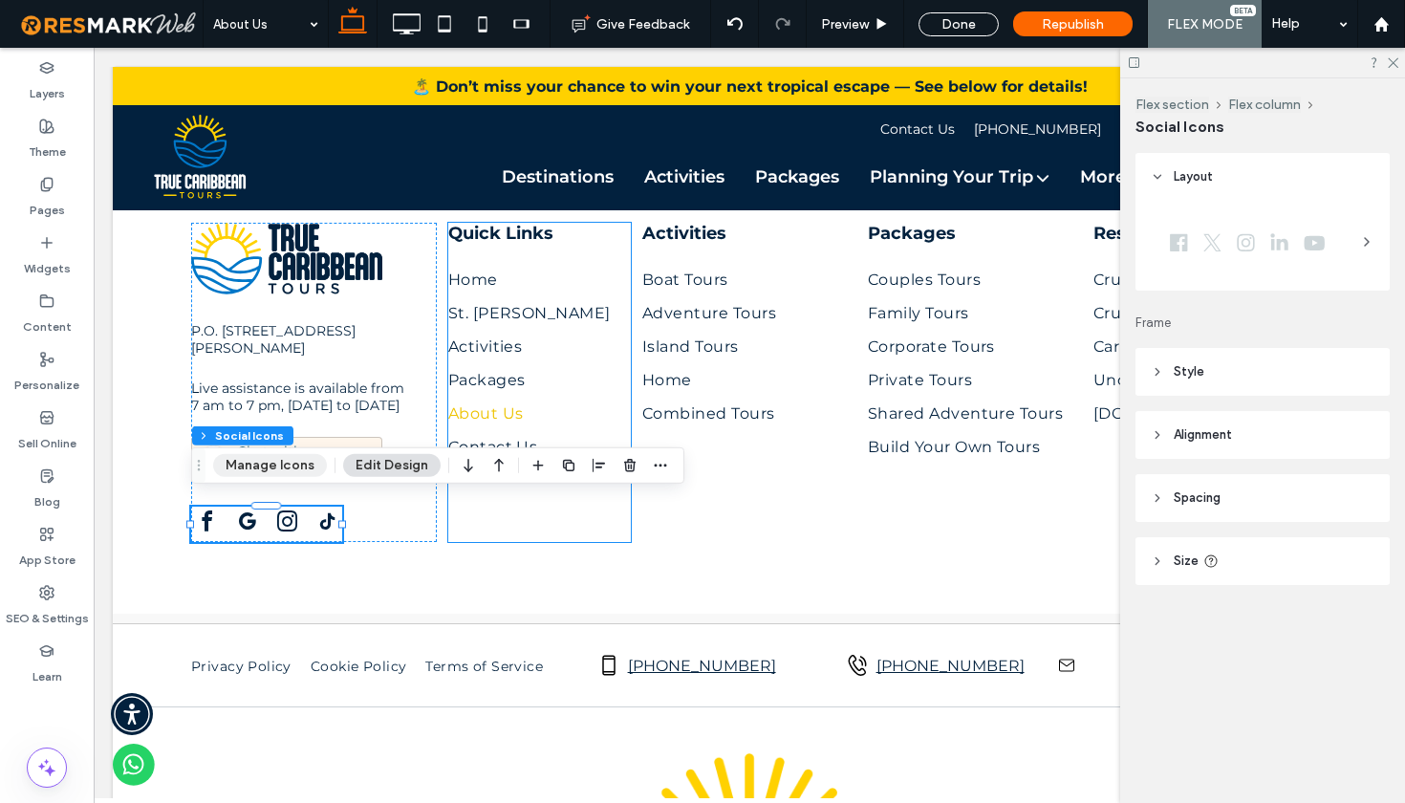
click at [288, 466] on button "Manage Icons" at bounding box center [270, 465] width 114 height 23
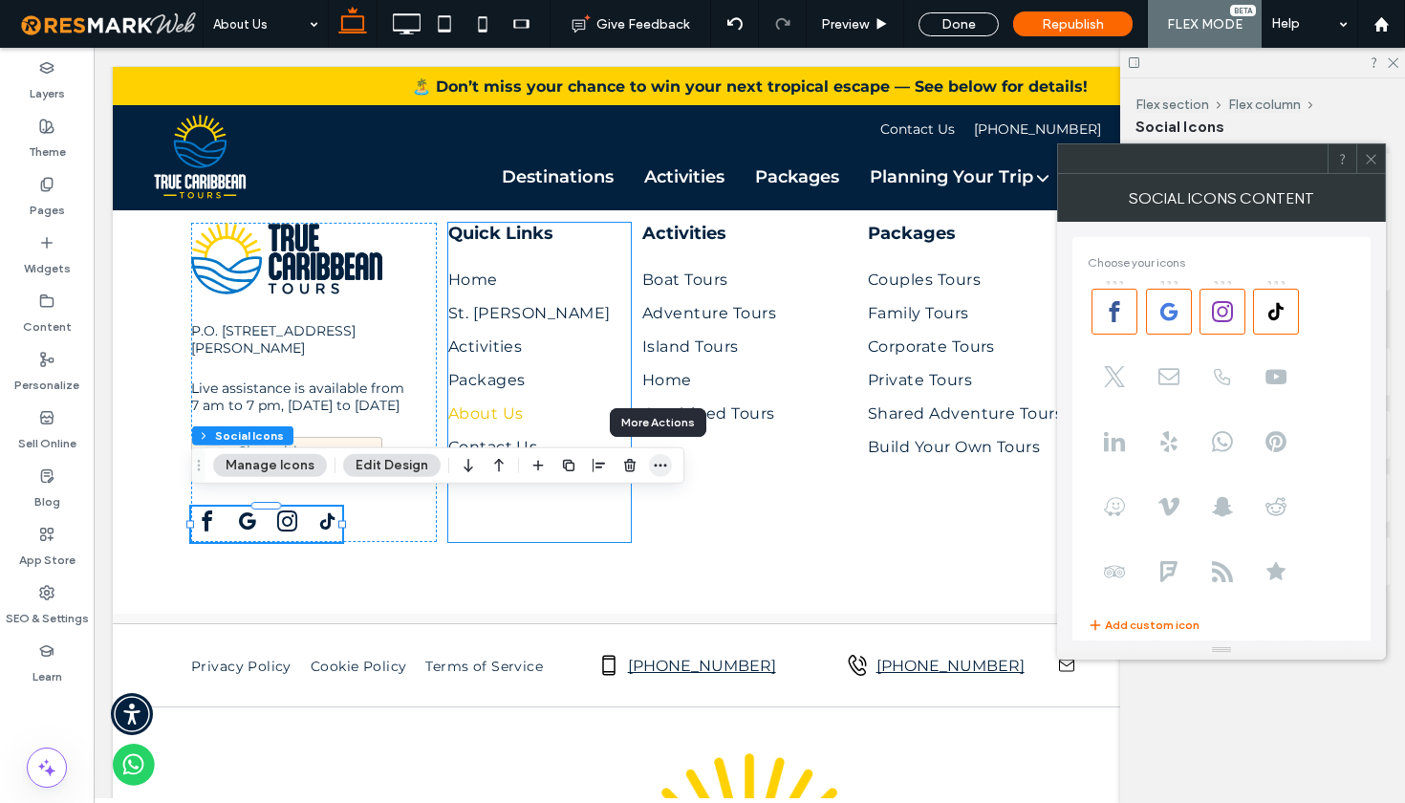
click at [653, 469] on icon "button" at bounding box center [660, 465] width 15 height 15
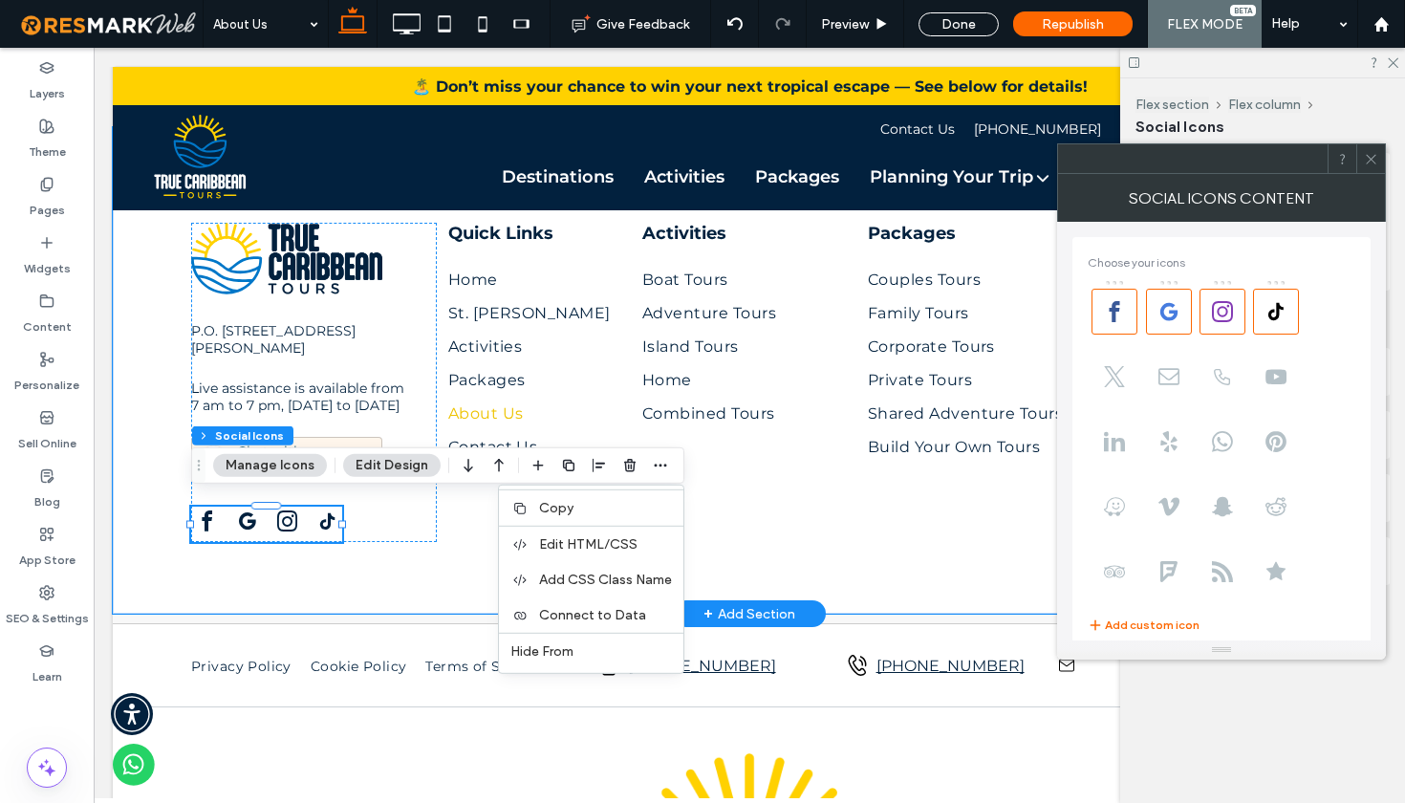
click at [728, 532] on div "P.O. Box RB2745 Rodney Bay Post Office Gros Islet, LC01 401 Live assistance is …" at bounding box center [749, 370] width 1147 height 486
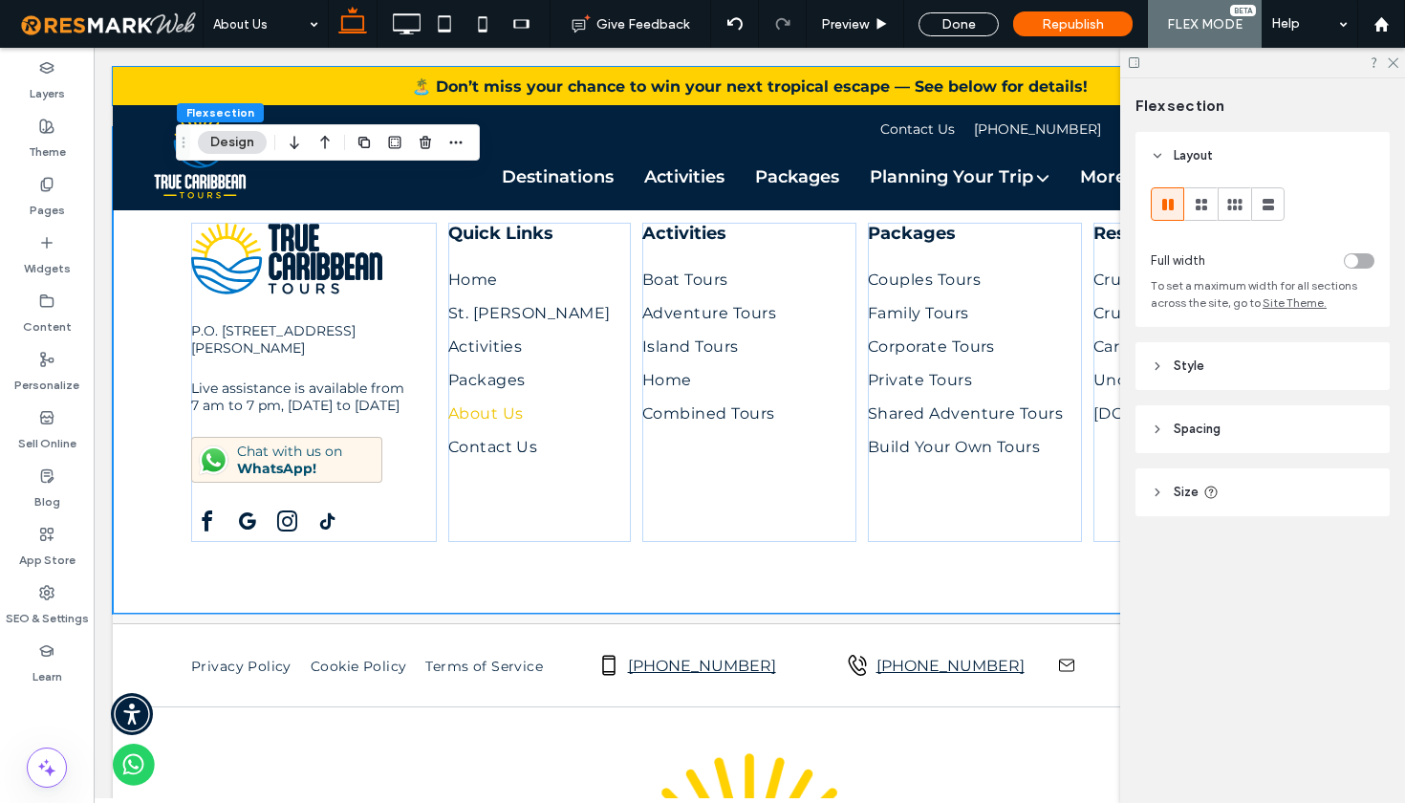
click at [1388, 69] on div at bounding box center [1262, 63] width 285 height 30
click at [1394, 62] on use at bounding box center [1393, 63] width 11 height 11
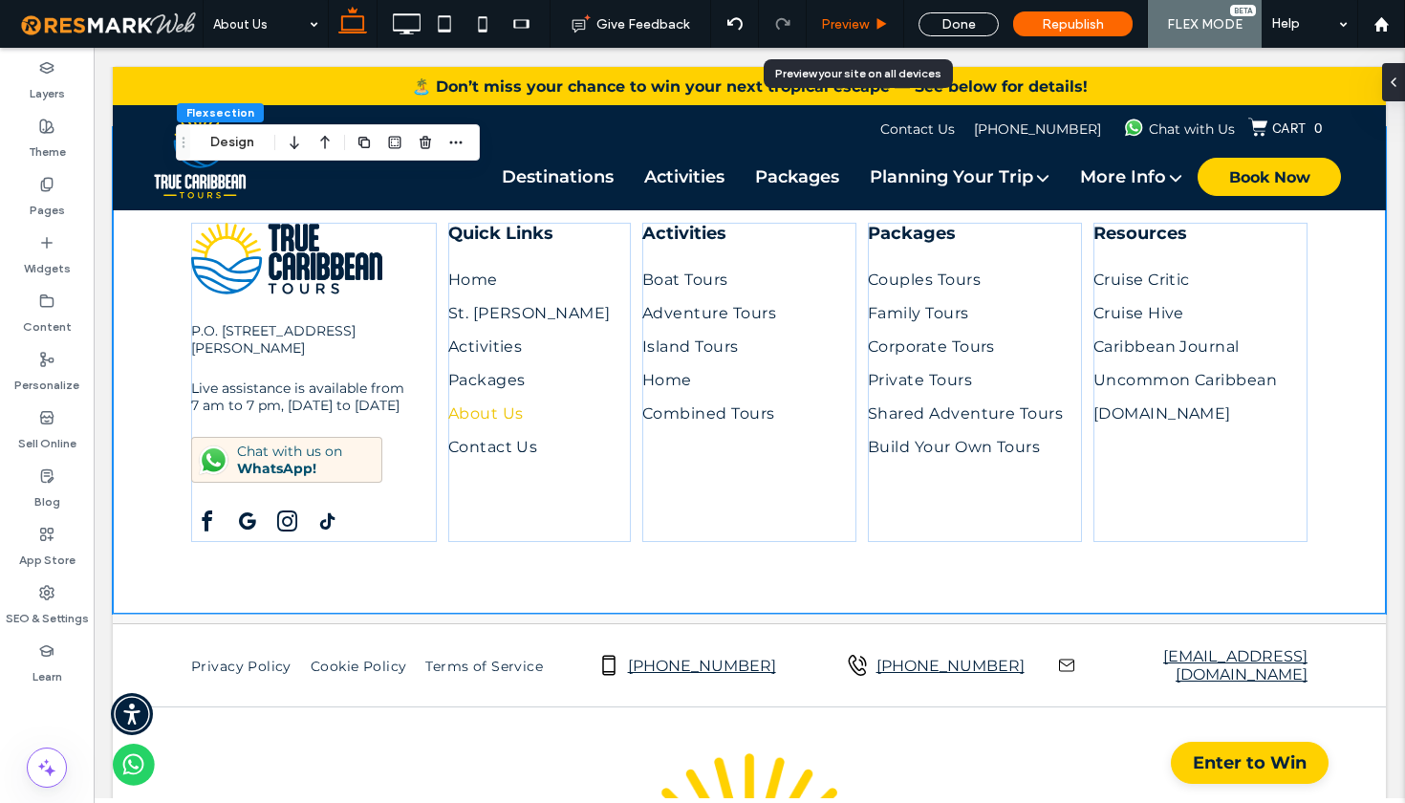
click at [855, 31] on span "Preview" at bounding box center [845, 24] width 48 height 16
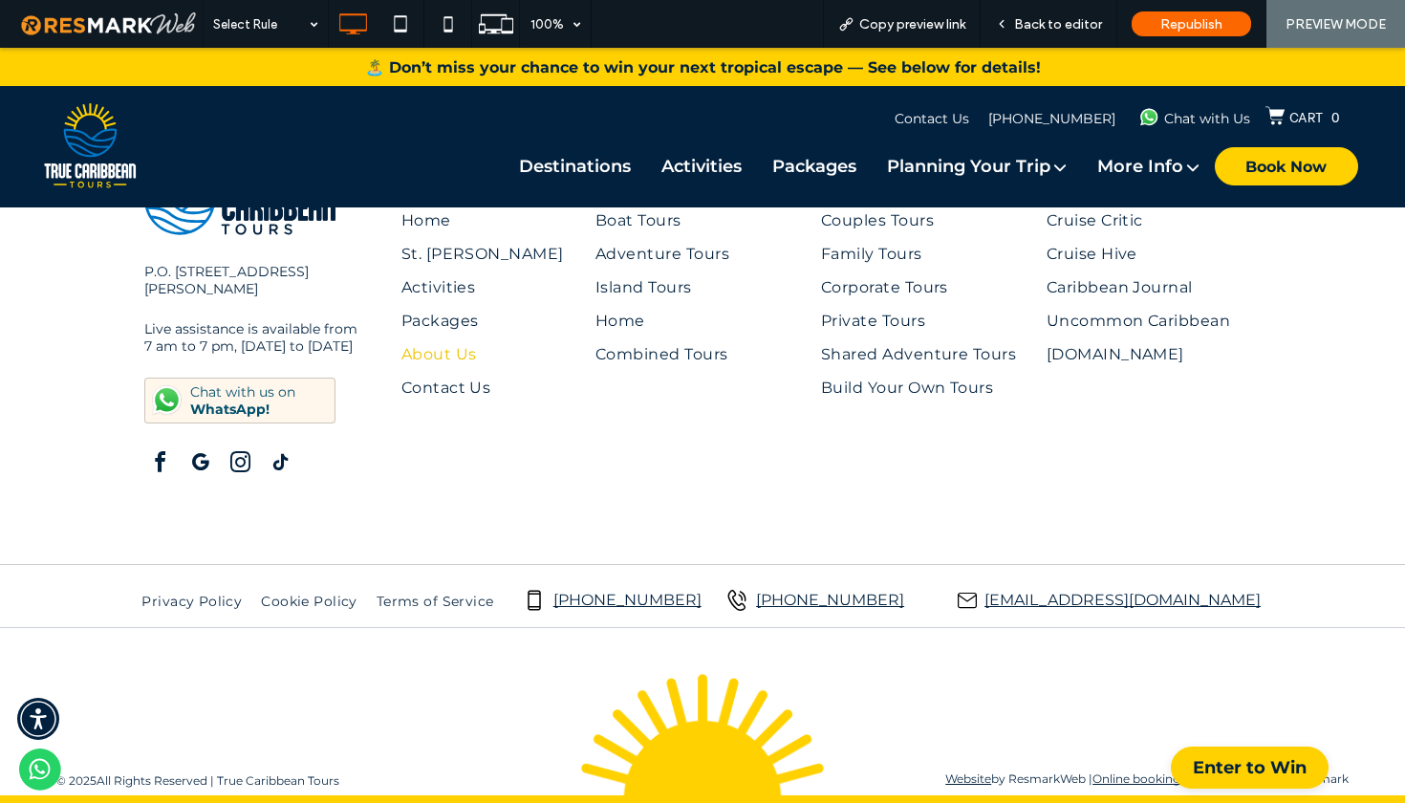
scroll to position [5346, 0]
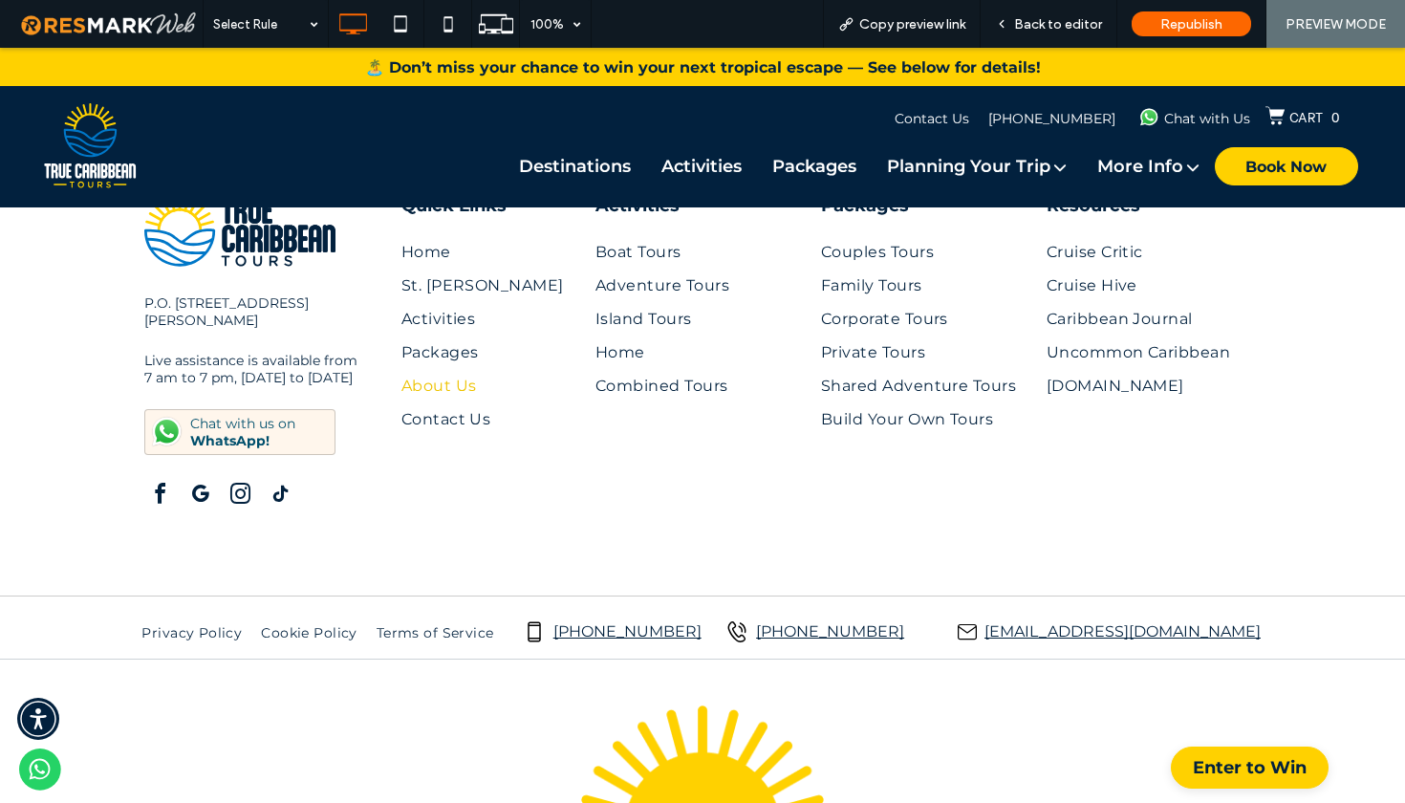
click at [159, 490] on span "facebook" at bounding box center [159, 494] width 31 height 31
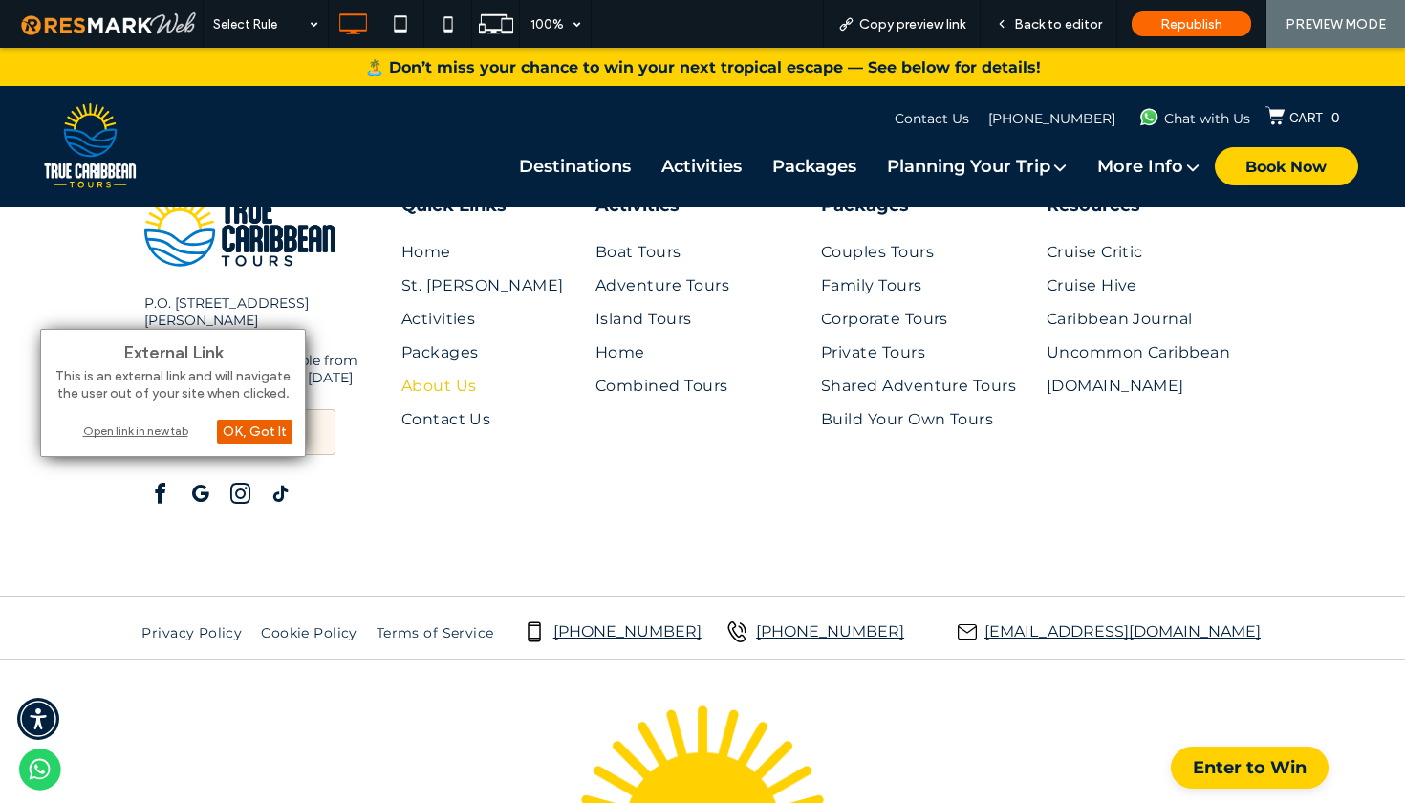
click at [251, 429] on div "OK, Got It" at bounding box center [255, 432] width 76 height 24
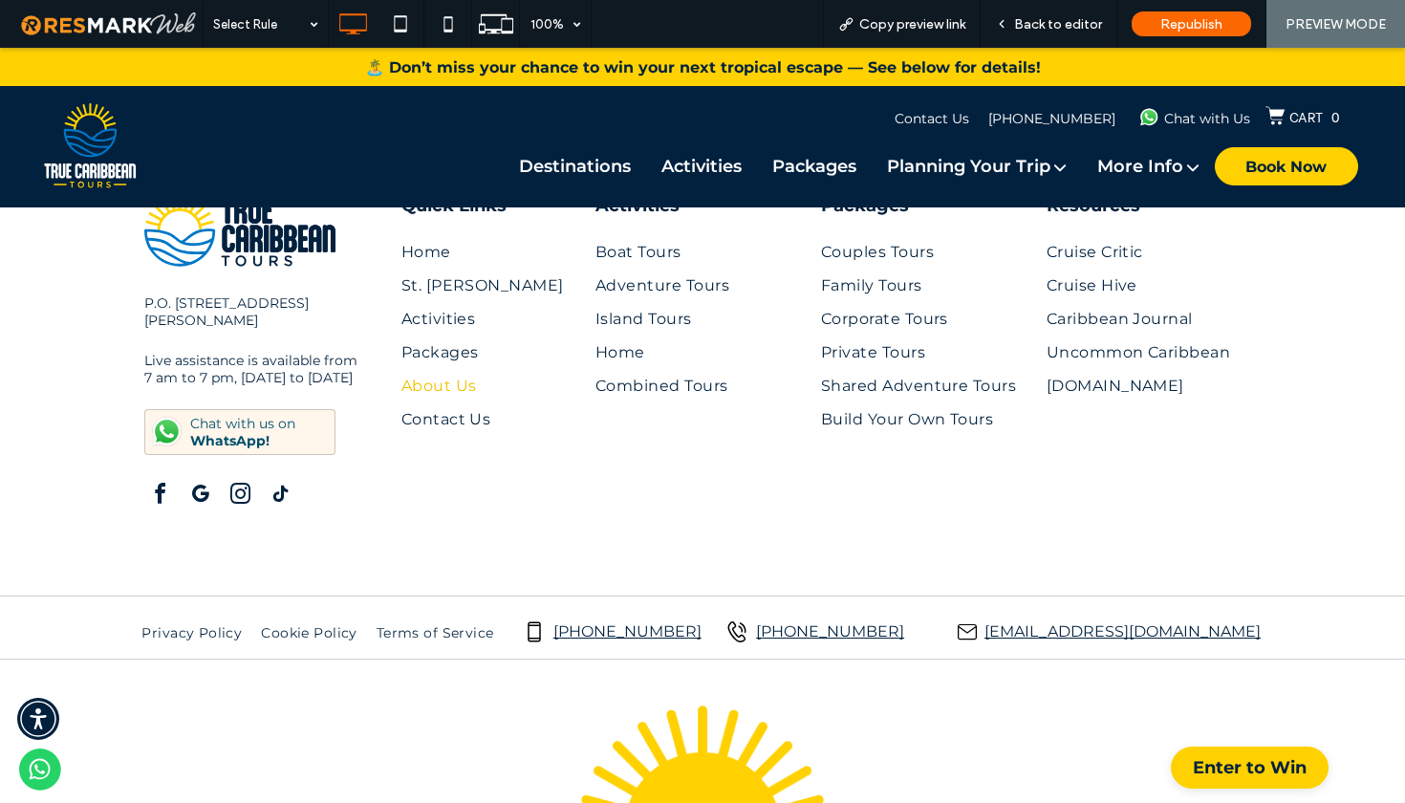
click at [161, 487] on span "facebook" at bounding box center [159, 494] width 31 height 31
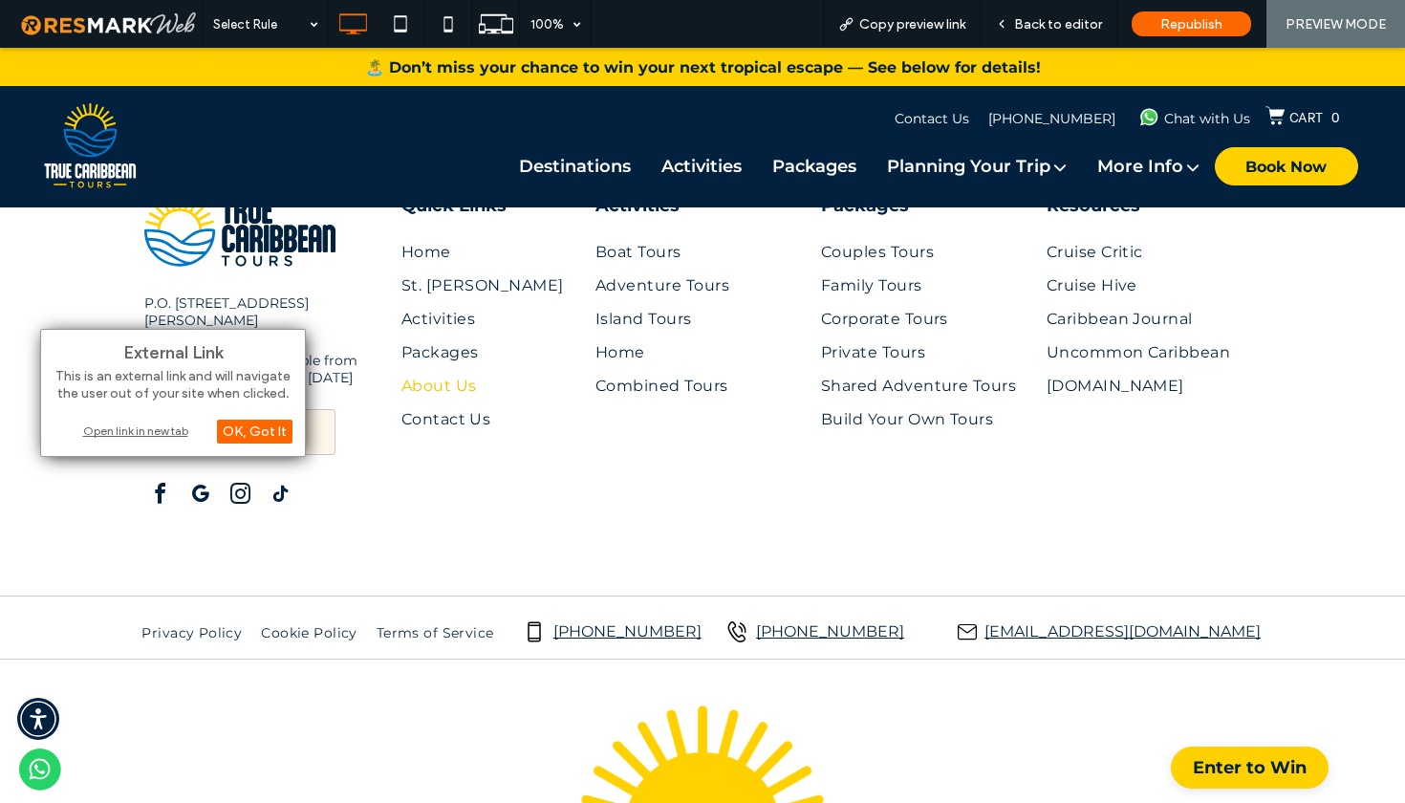
click at [137, 428] on div "Open link in new tab" at bounding box center [173, 431] width 239 height 20
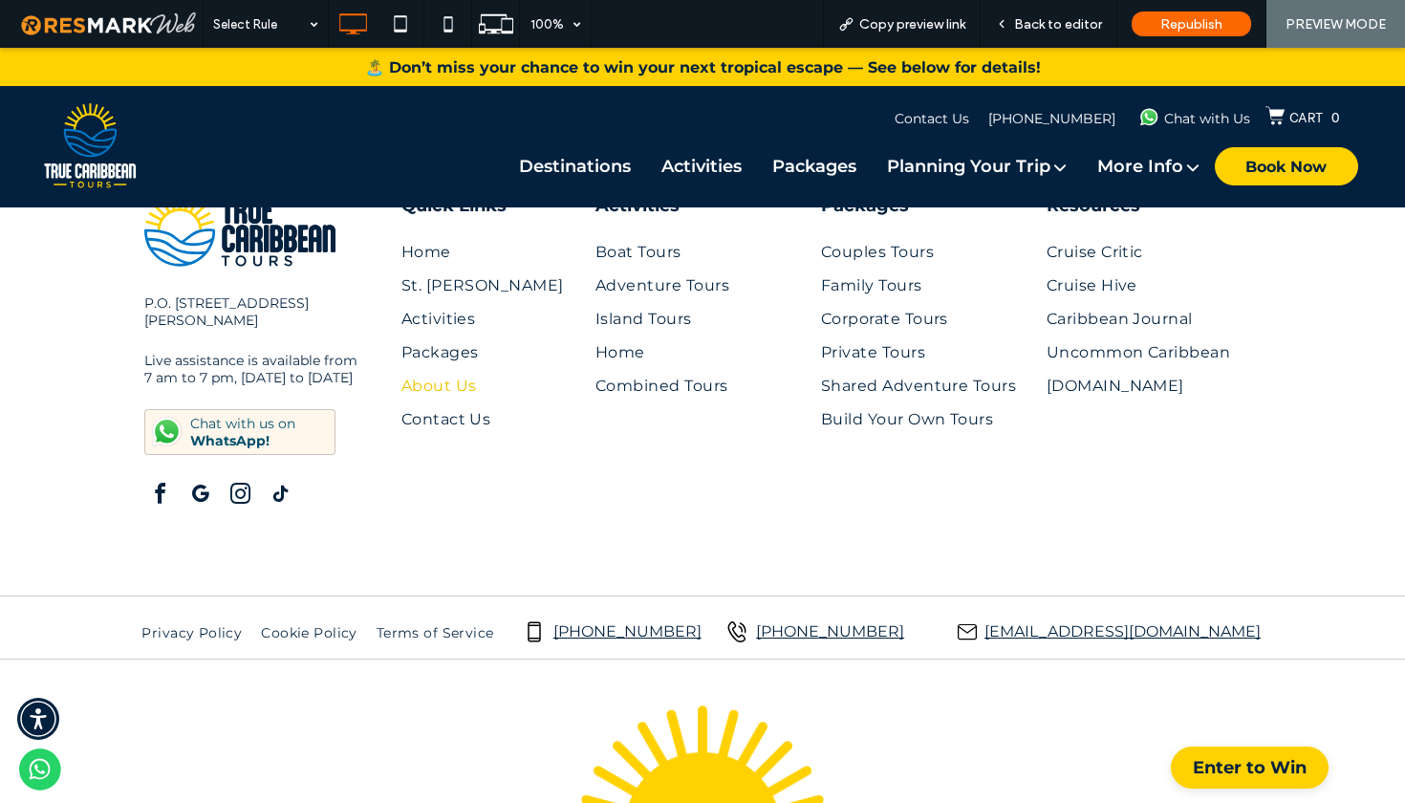
click at [201, 487] on span "google_my_business" at bounding box center [199, 494] width 31 height 31
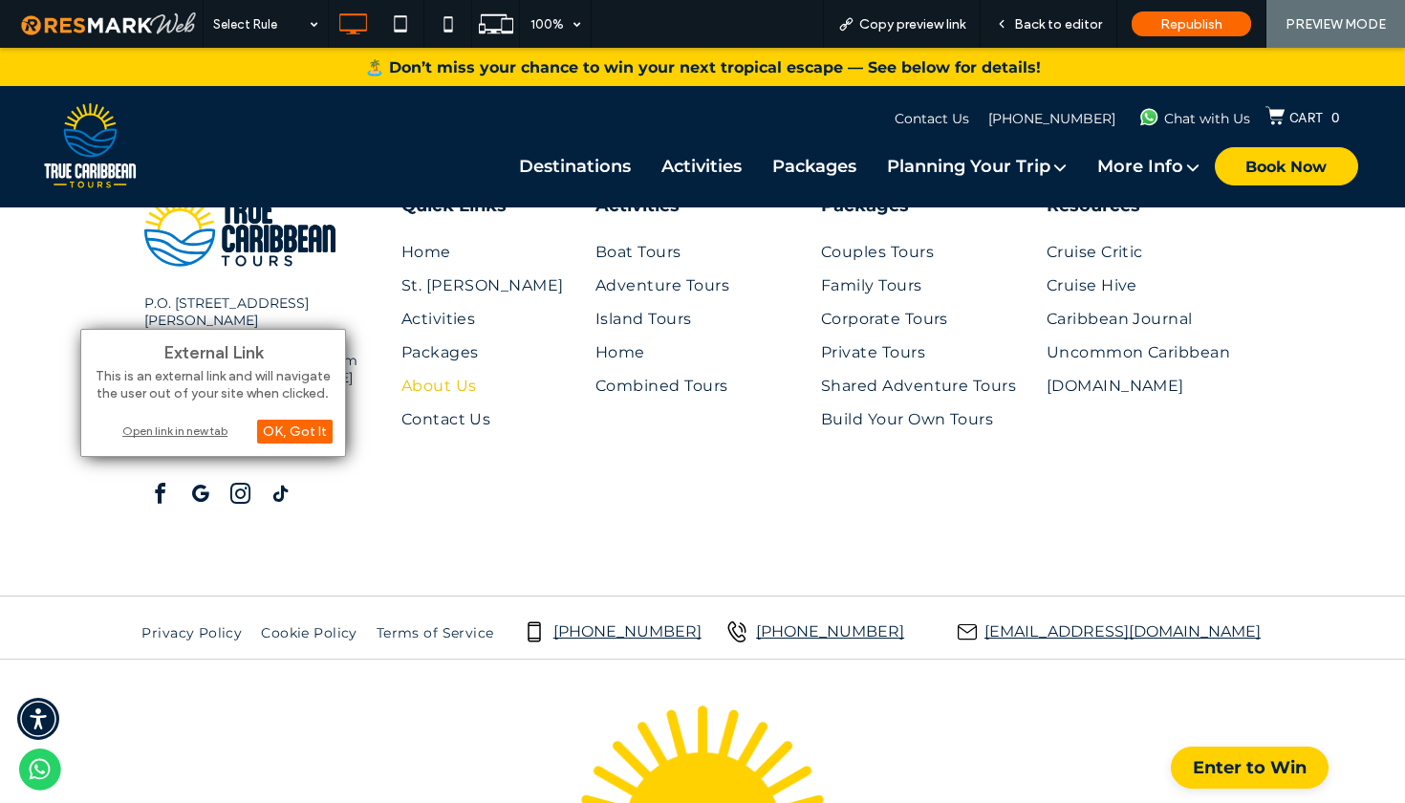
click at [200, 430] on div "Open link in new tab" at bounding box center [213, 431] width 239 height 20
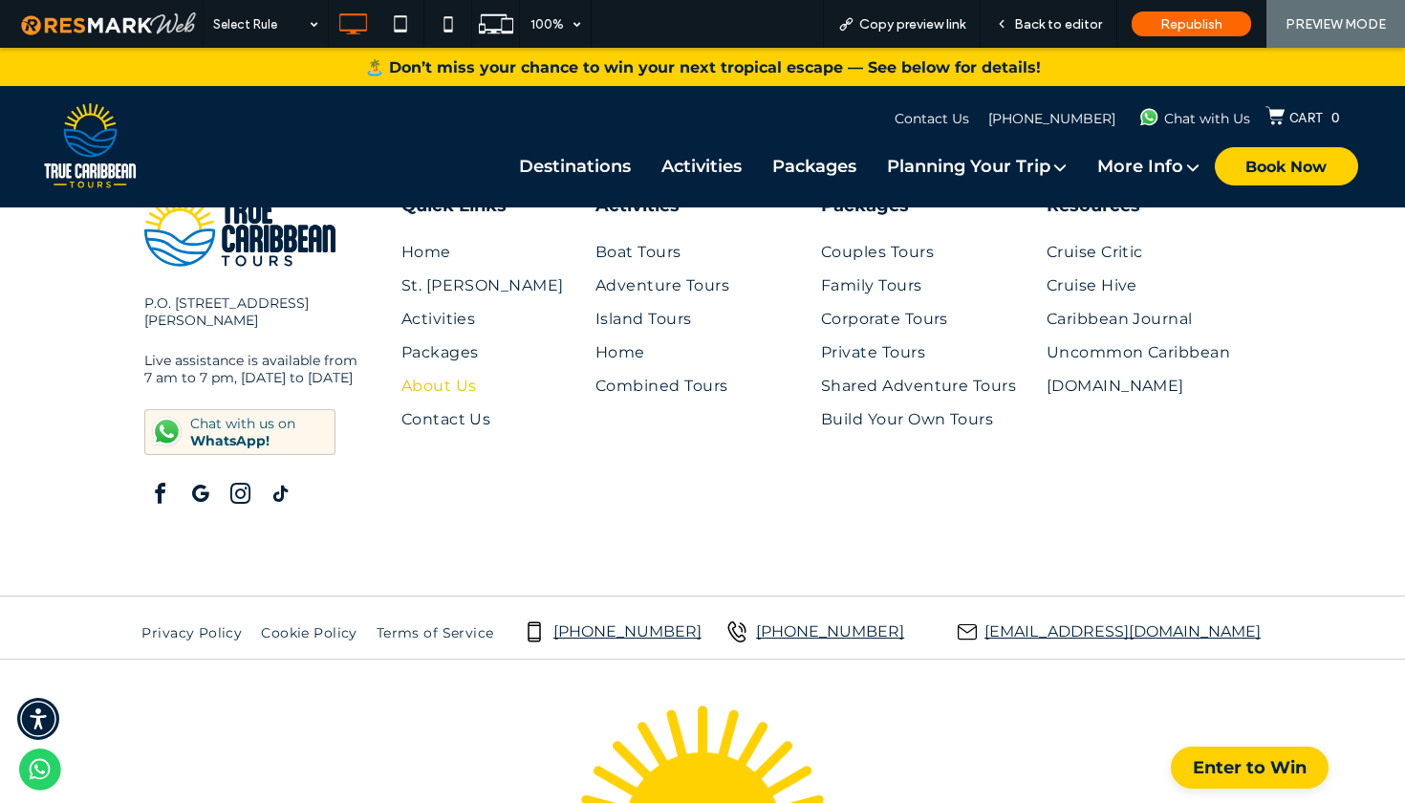
click at [229, 488] on span "instagram" at bounding box center [240, 494] width 31 height 31
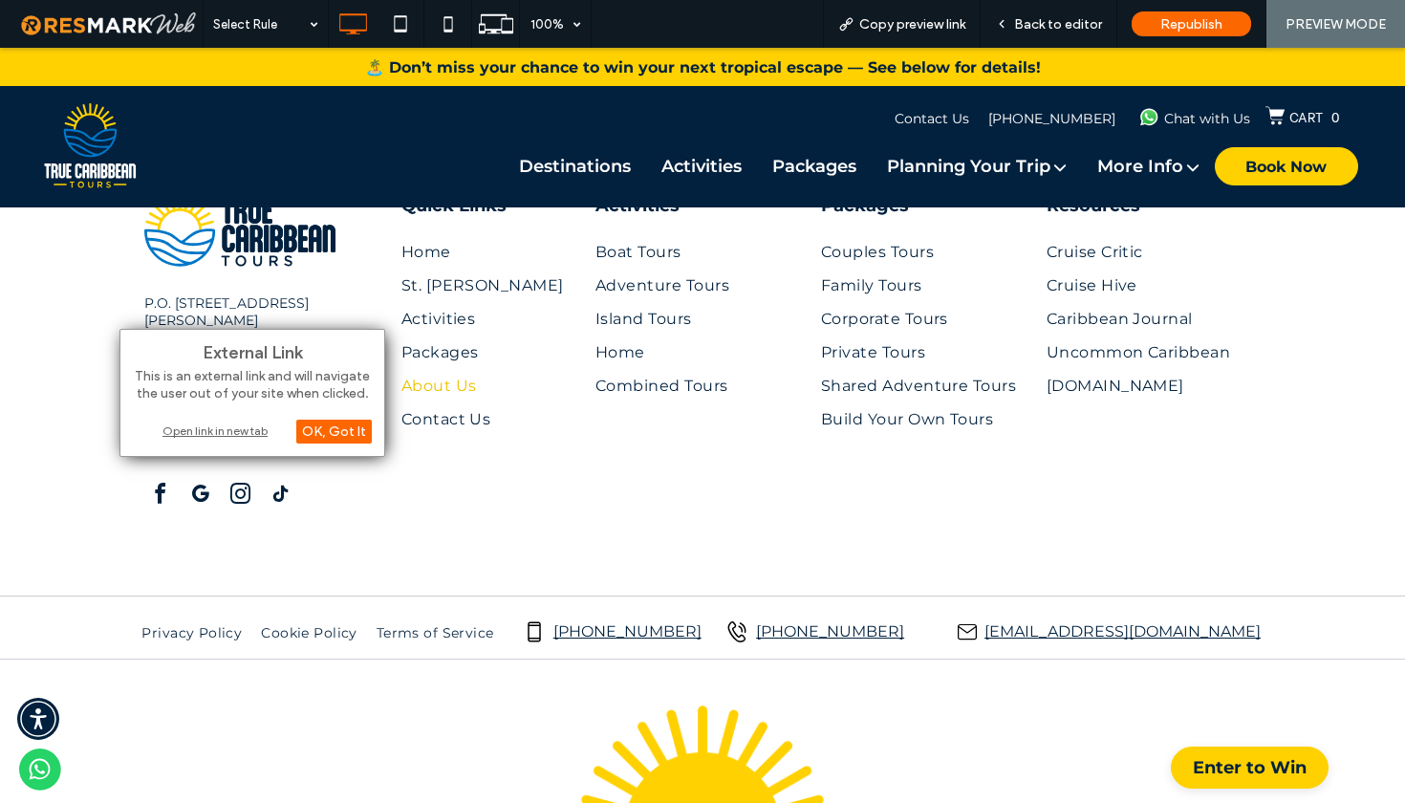
click at [231, 434] on div "Open link in new tab" at bounding box center [252, 431] width 239 height 20
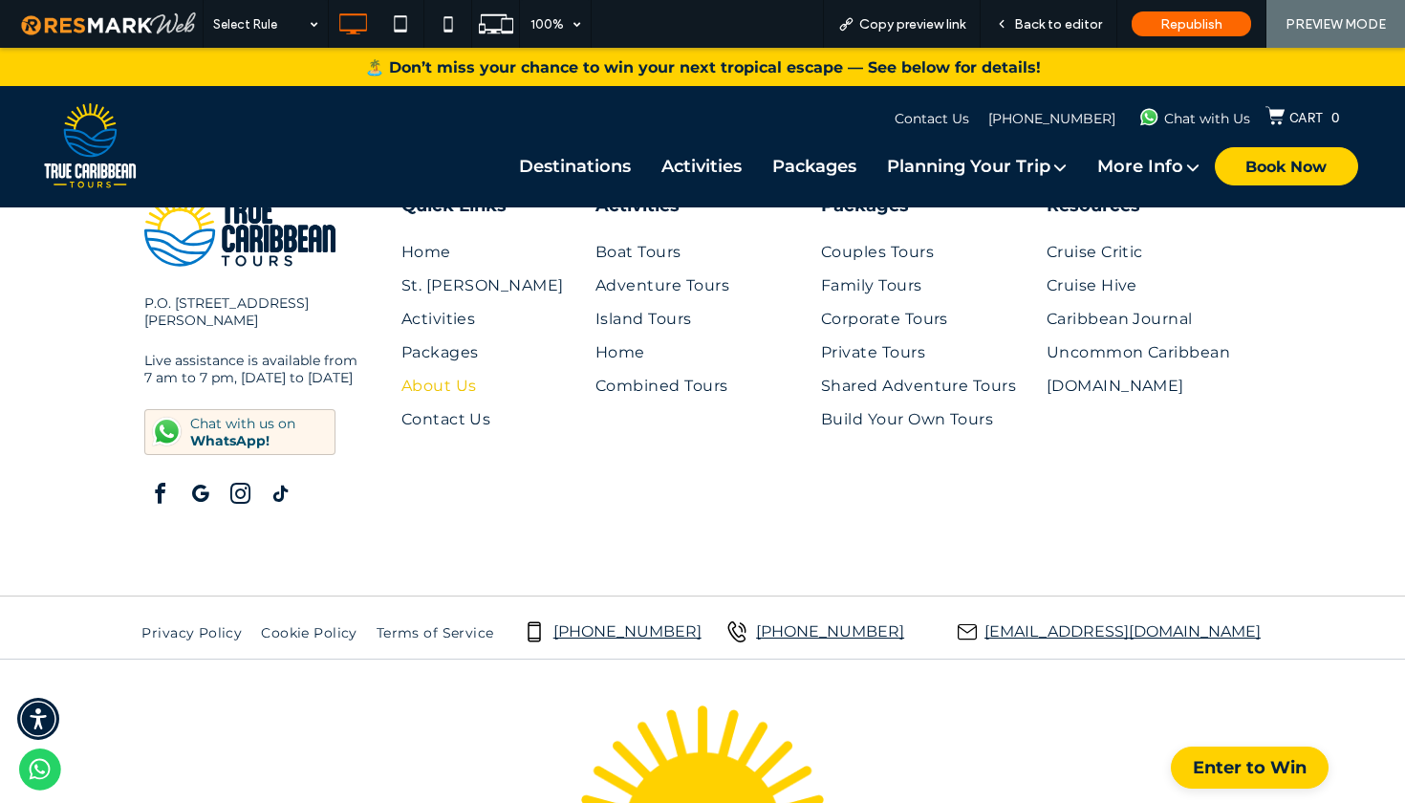
click at [281, 484] on span "tiktok" at bounding box center [280, 494] width 31 height 31
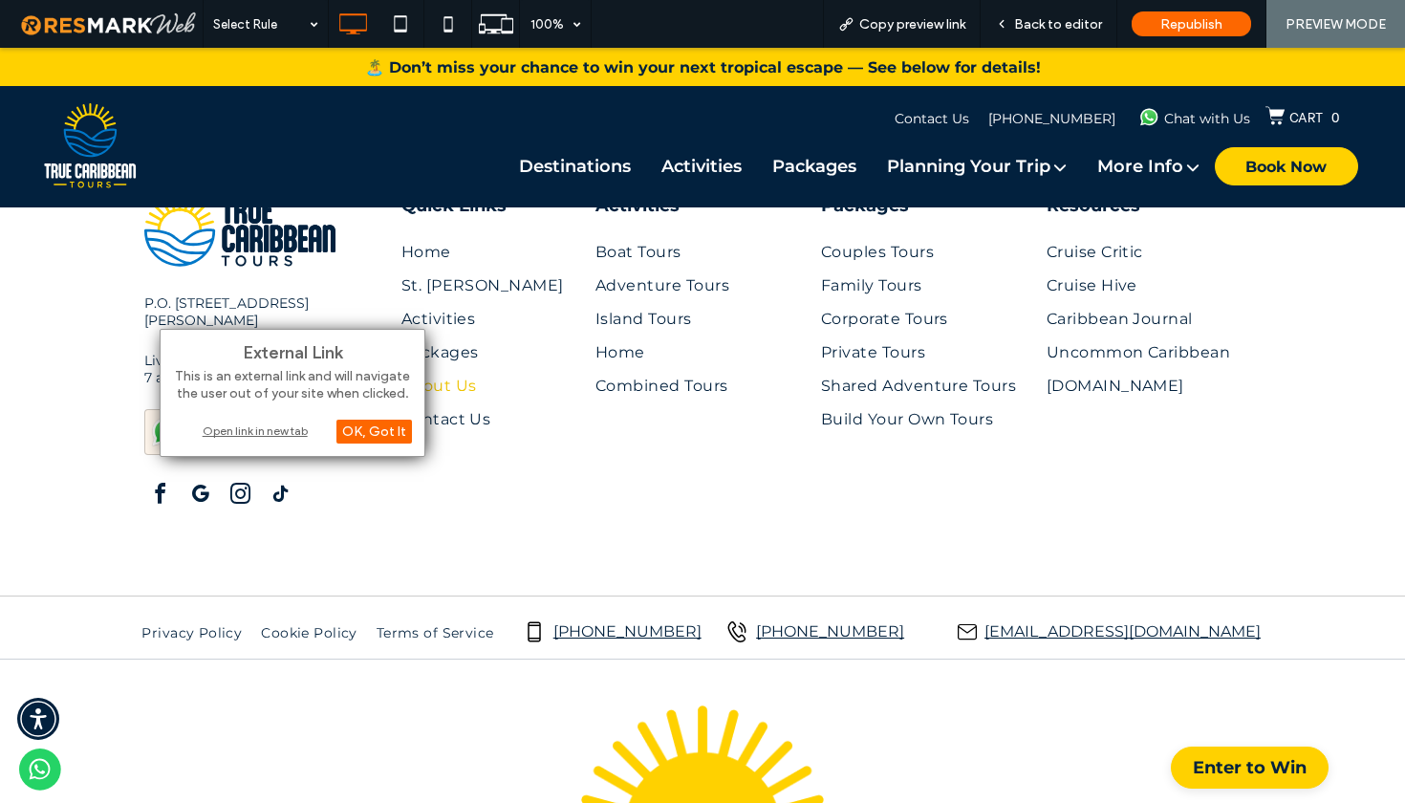
click at [292, 435] on div "Open link in new tab" at bounding box center [292, 431] width 239 height 20
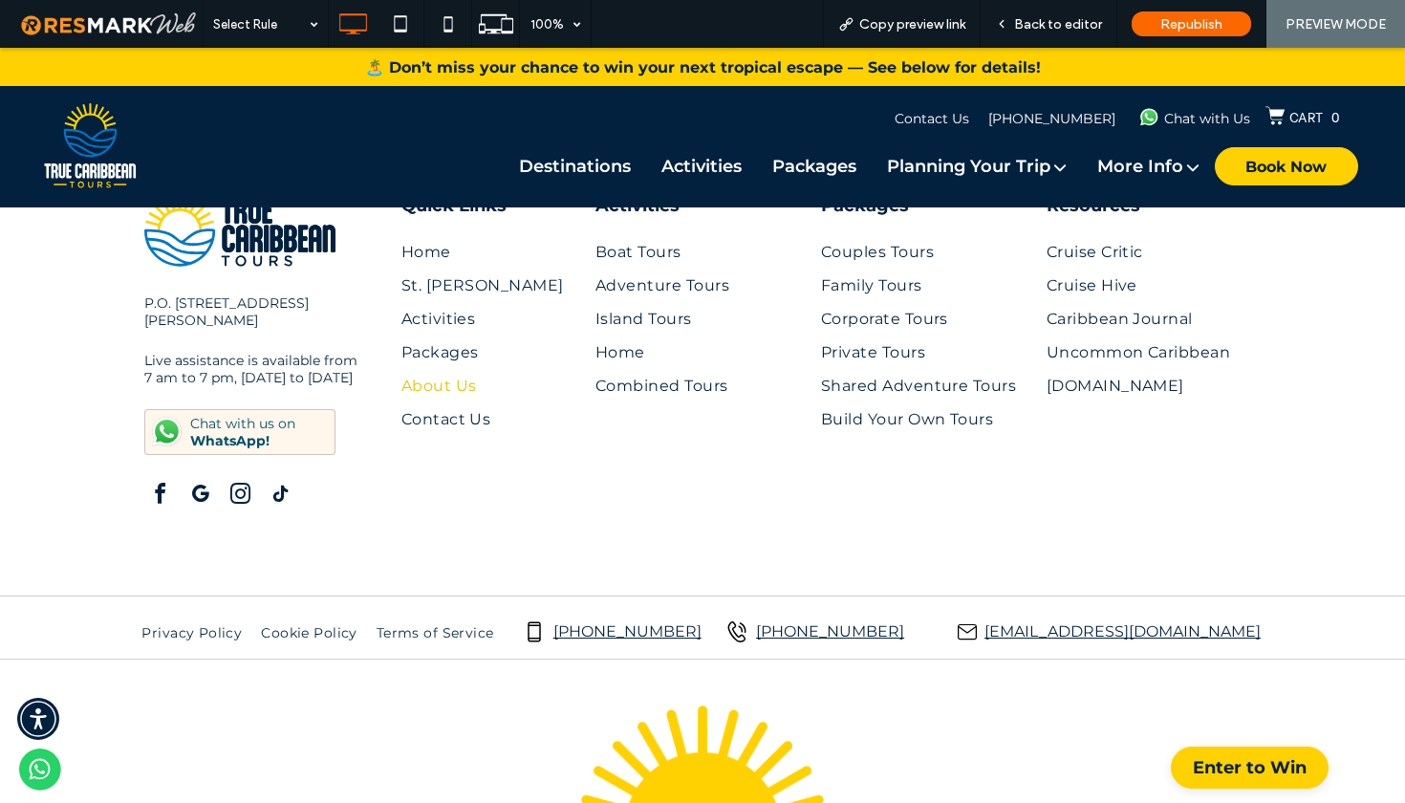
click at [1328, 358] on div "P.O. Box RB2745 Rodney Bay Post Office Gros Islet, LC01 401 Live assistance is …" at bounding box center [702, 342] width 1405 height 486
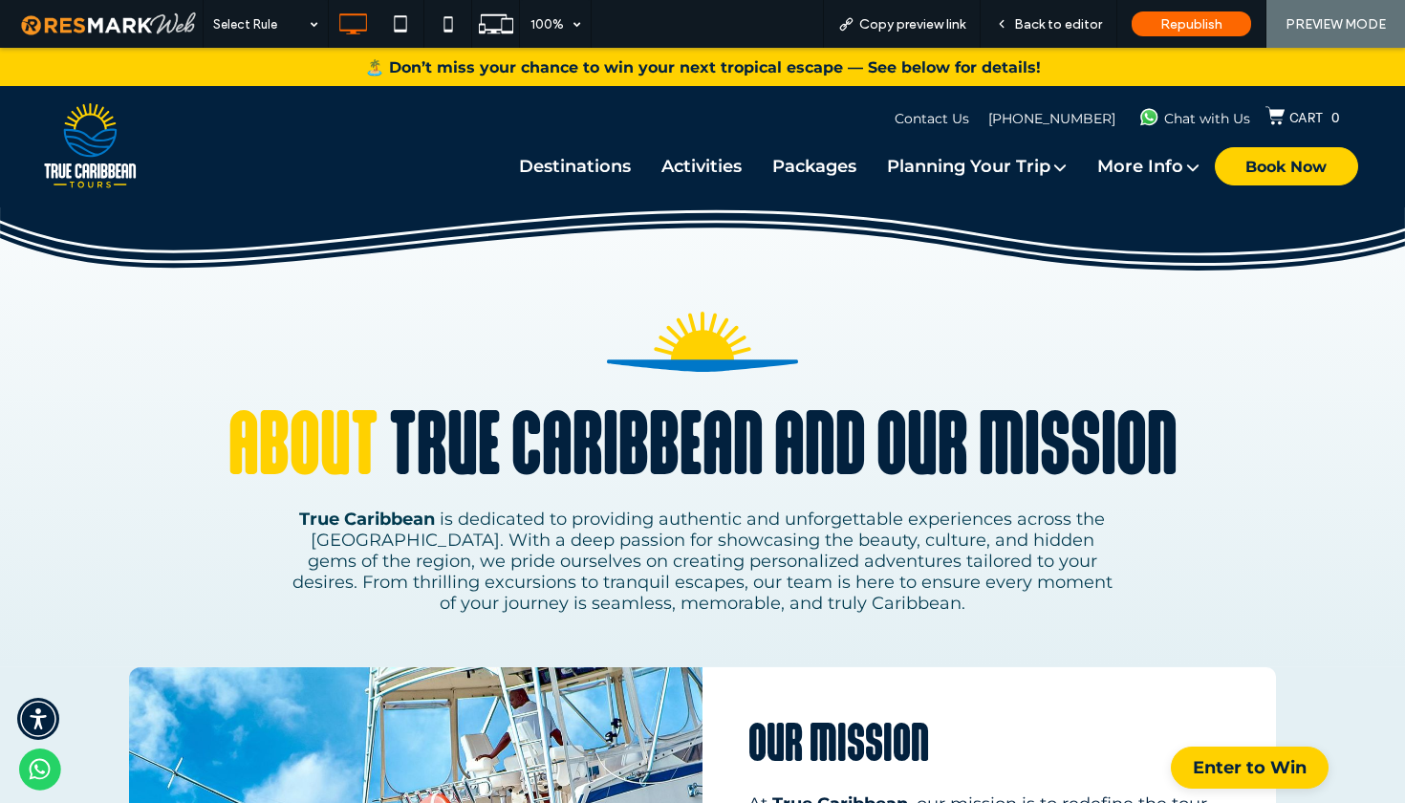
scroll to position [0, 0]
click at [1335, 353] on div "About True Caribbean and our mission True Caribbean is dedicated to providing a…" at bounding box center [702, 357] width 1405 height 619
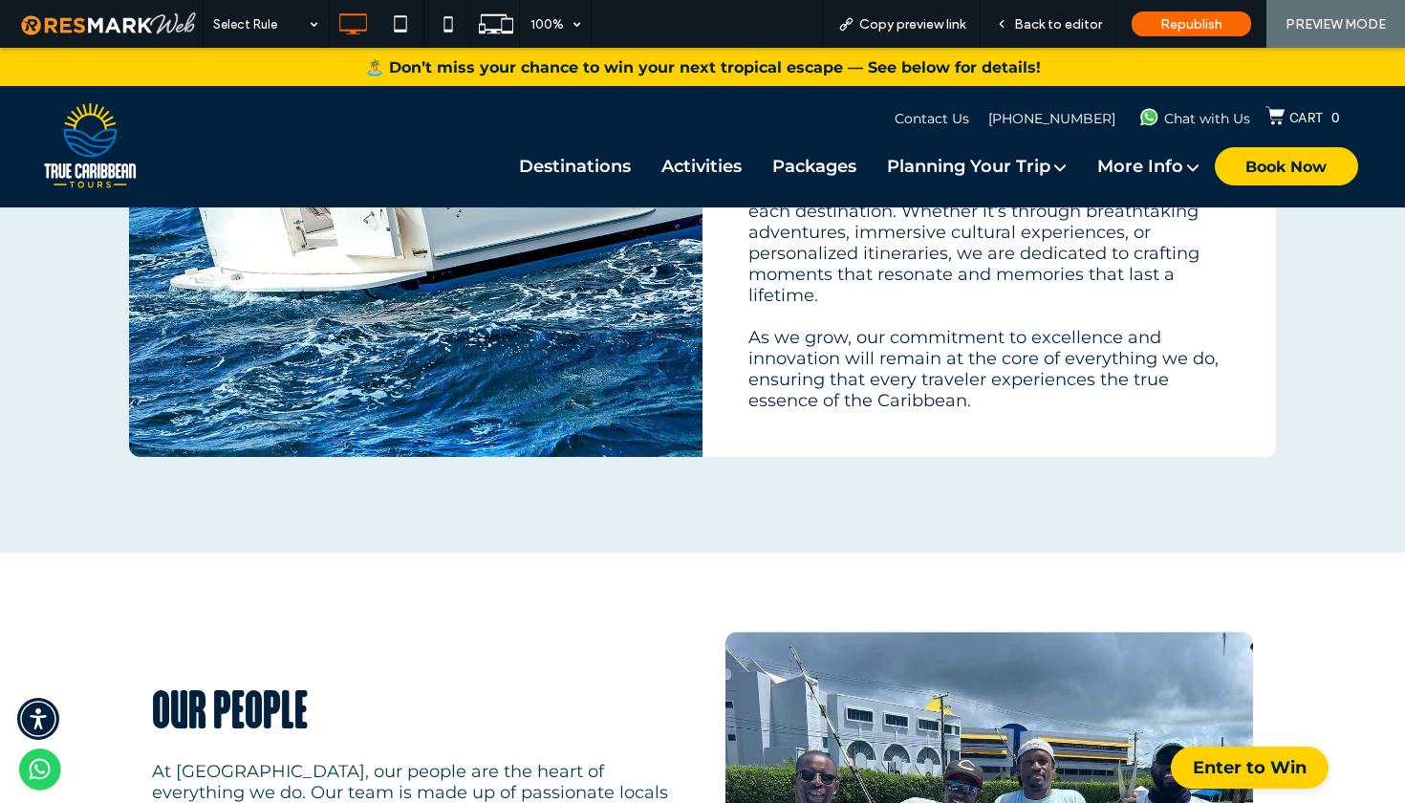
scroll to position [880, 0]
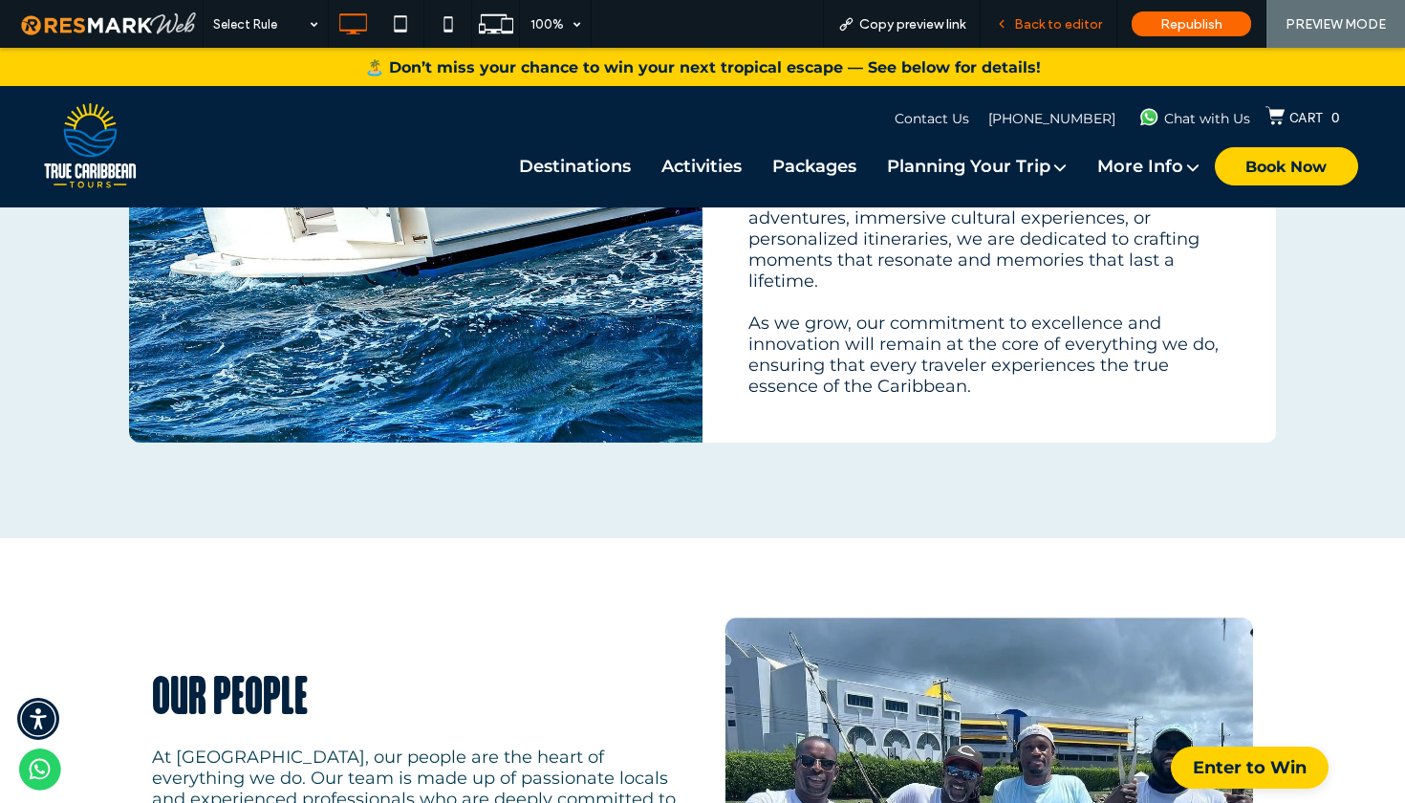
click at [1038, 13] on div "Back to editor" at bounding box center [1049, 24] width 137 height 48
click at [1071, 26] on span "Back to editor" at bounding box center [1058, 24] width 88 height 16
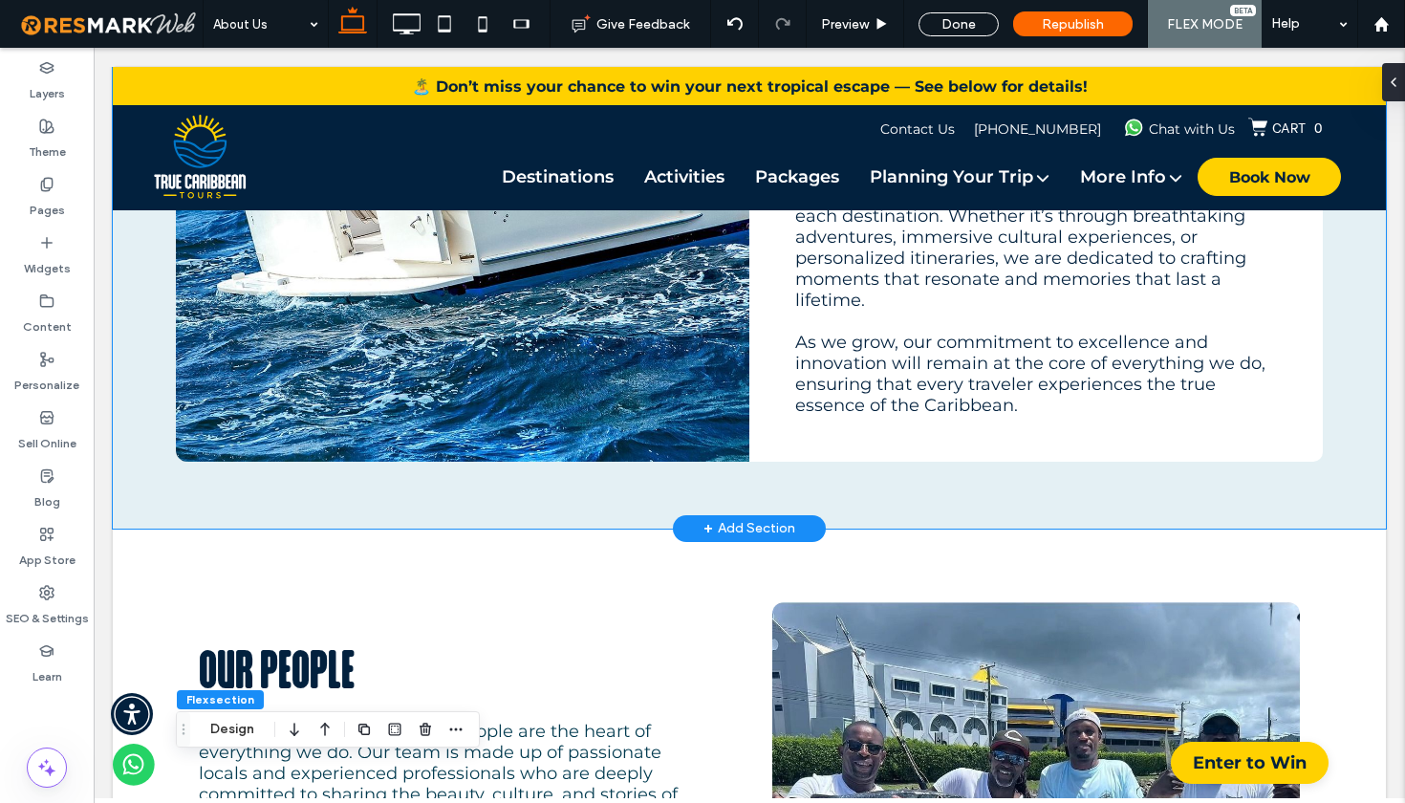
type input "**"
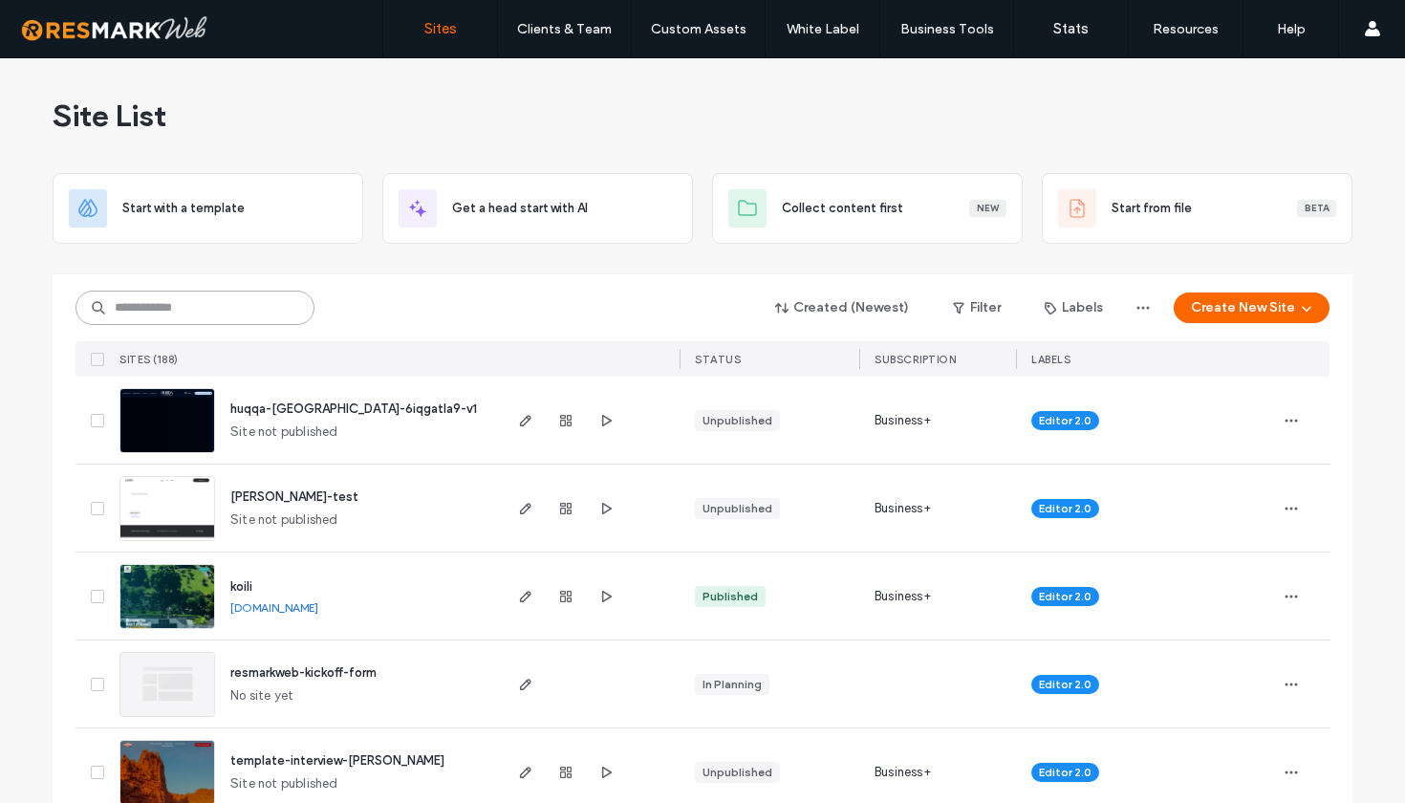
click at [180, 309] on input at bounding box center [195, 308] width 239 height 34
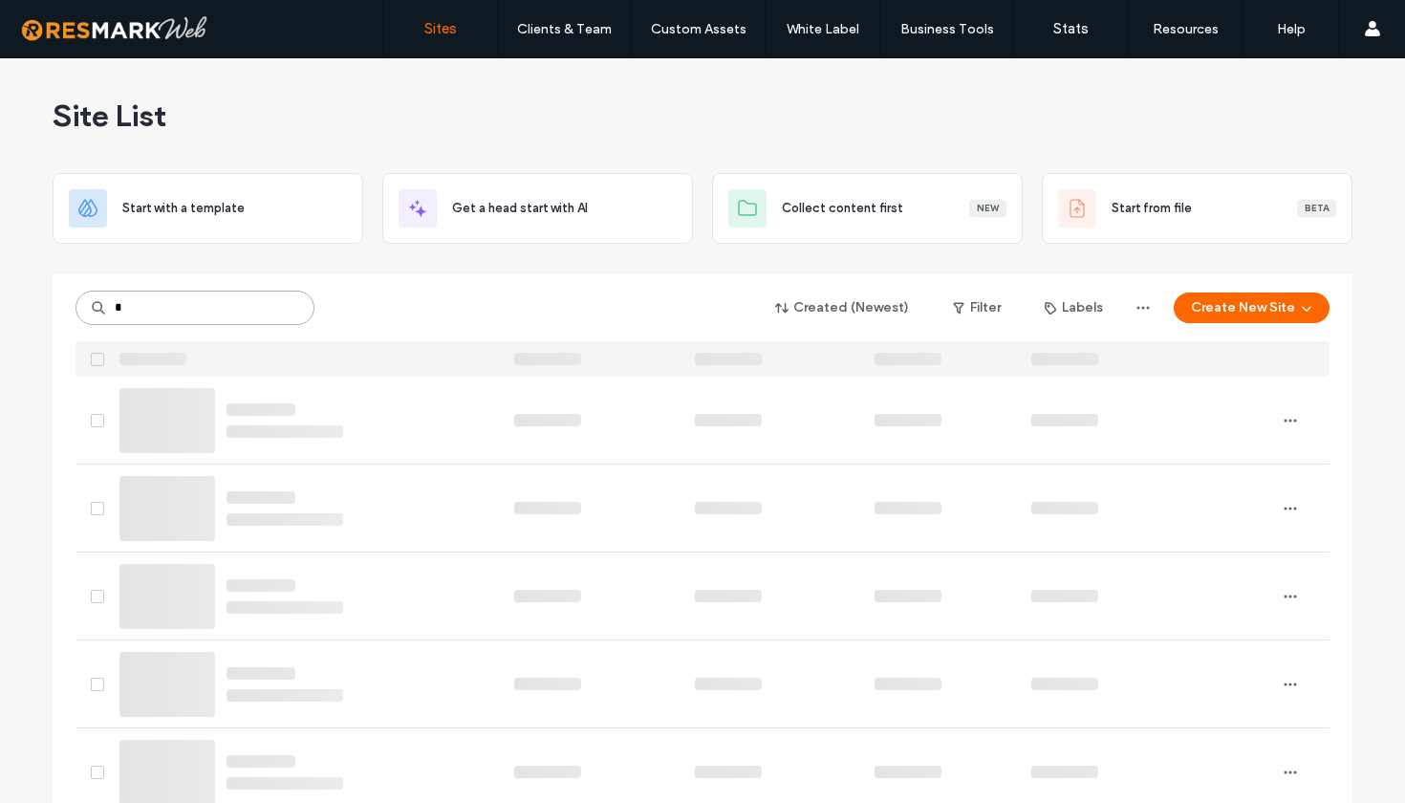
type input "*"
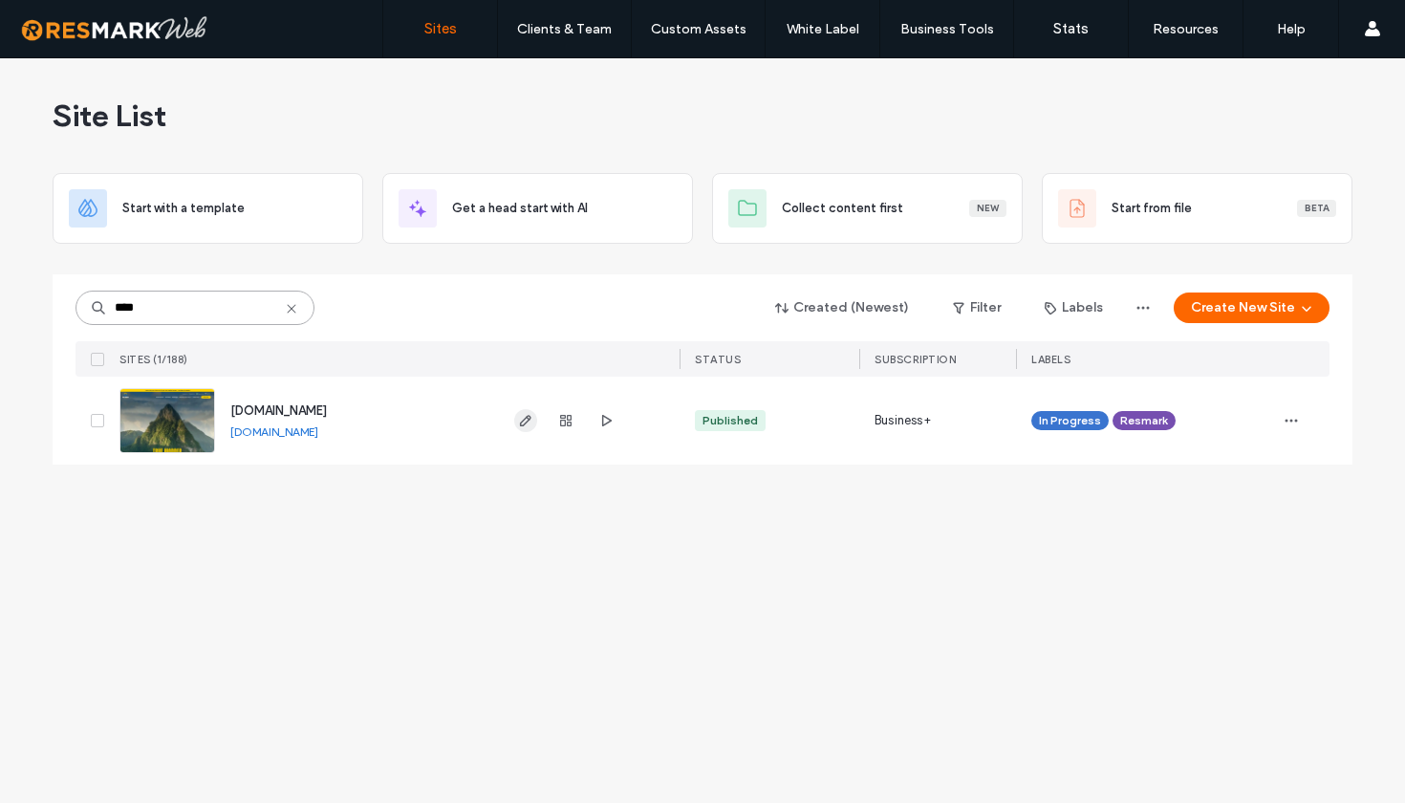
type input "****"
click at [527, 419] on icon "button" at bounding box center [525, 420] width 15 height 15
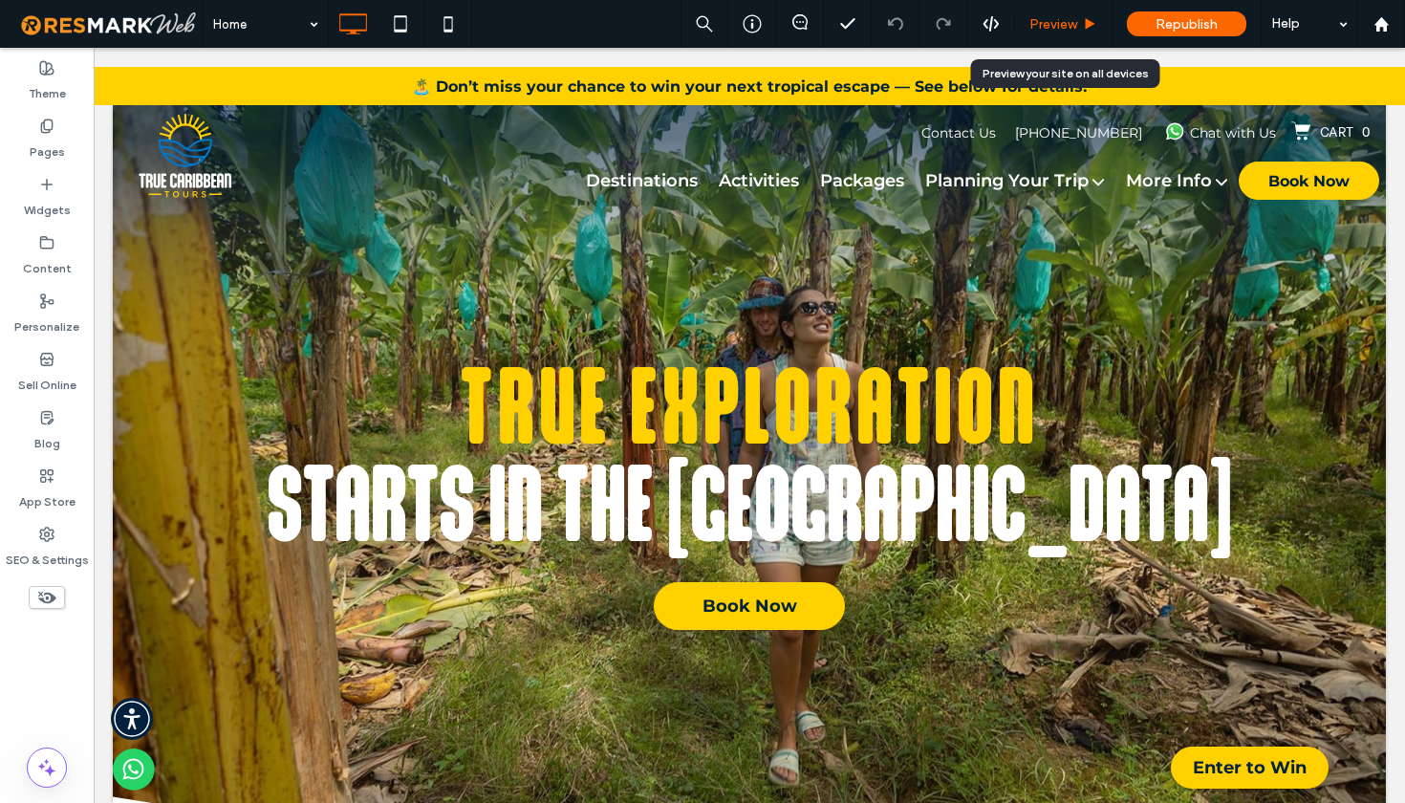
click at [1072, 25] on span "Preview" at bounding box center [1053, 24] width 48 height 16
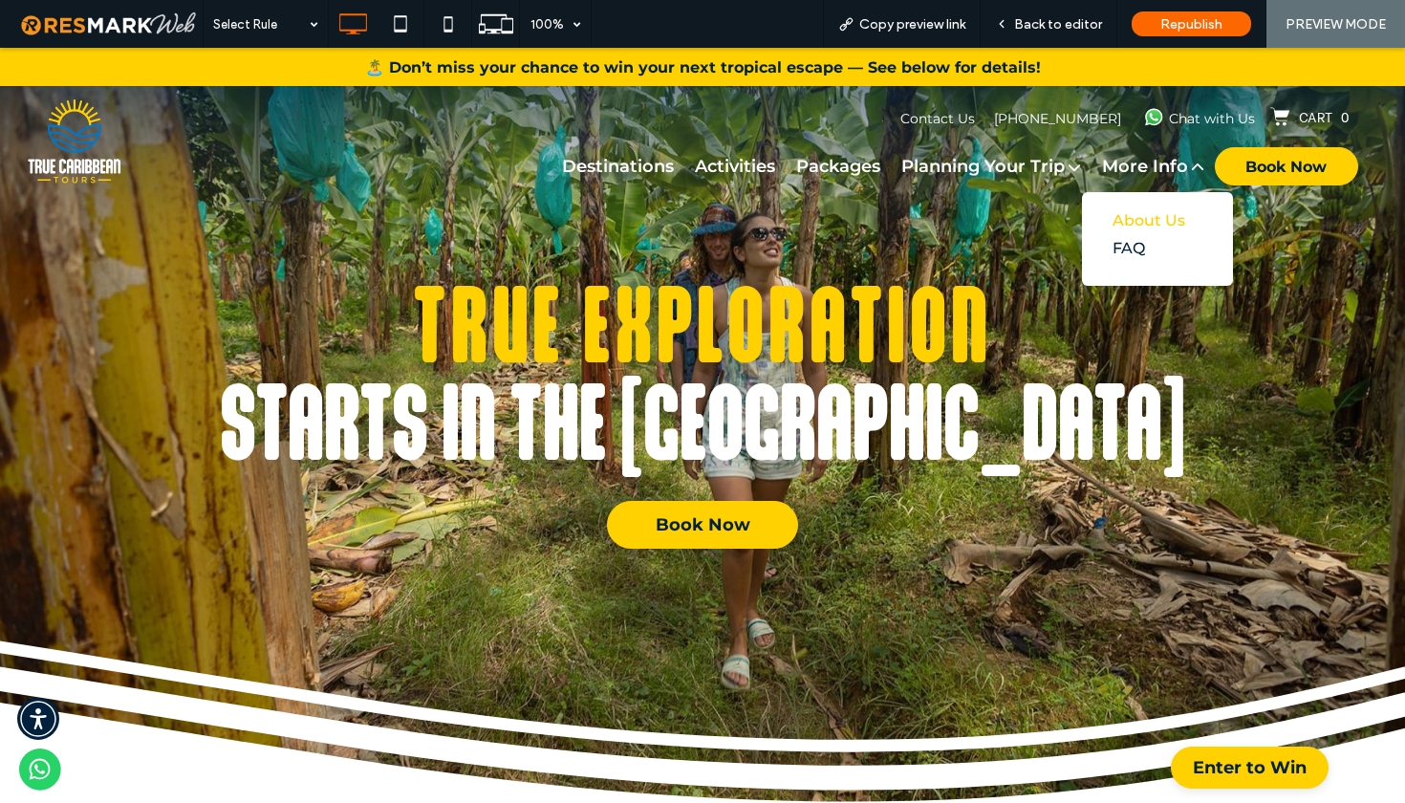
click at [1141, 213] on div "About Us" at bounding box center [1145, 220] width 65 height 18
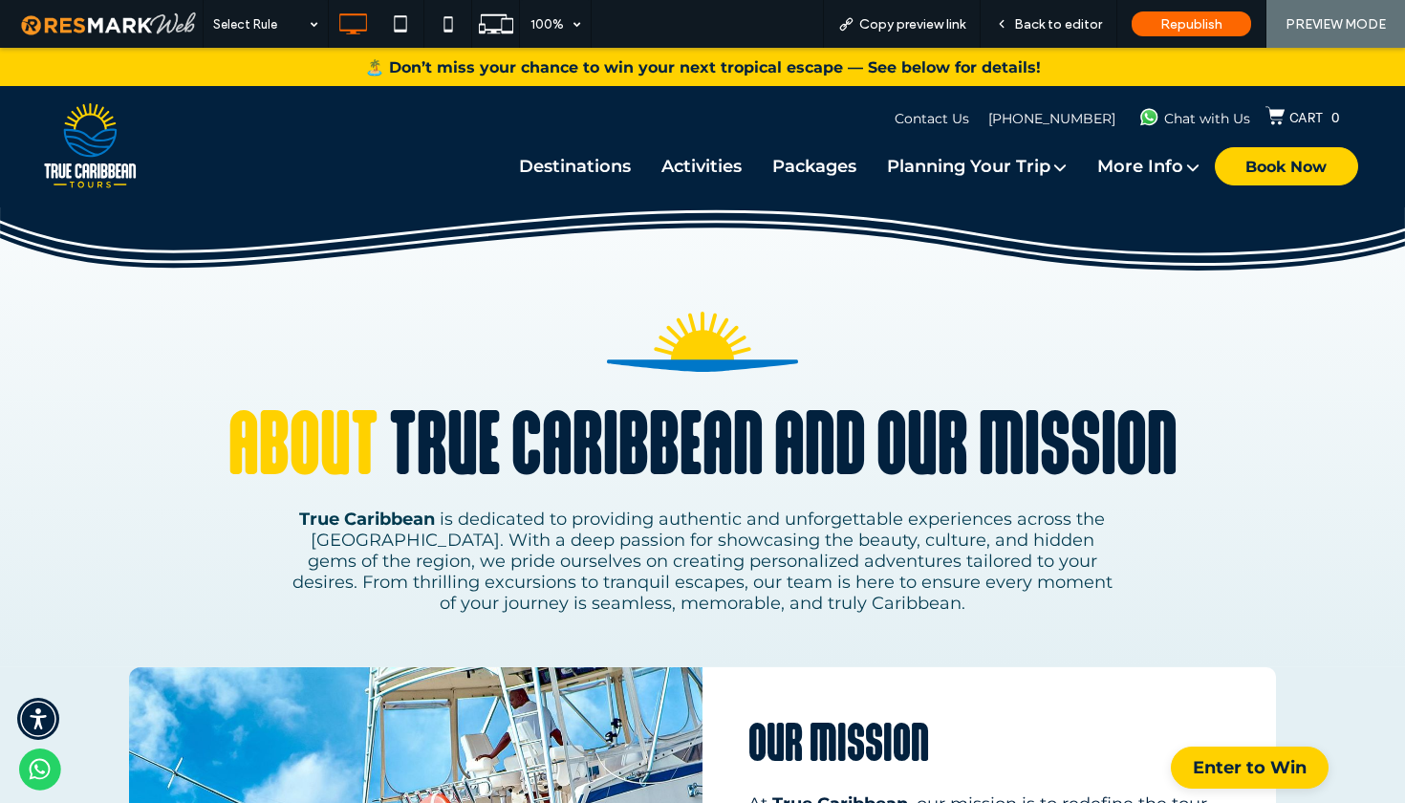
click at [1404, 290] on div "About True Caribbean and our mission True Caribbean is dedicated to providing a…" at bounding box center [702, 357] width 1405 height 619
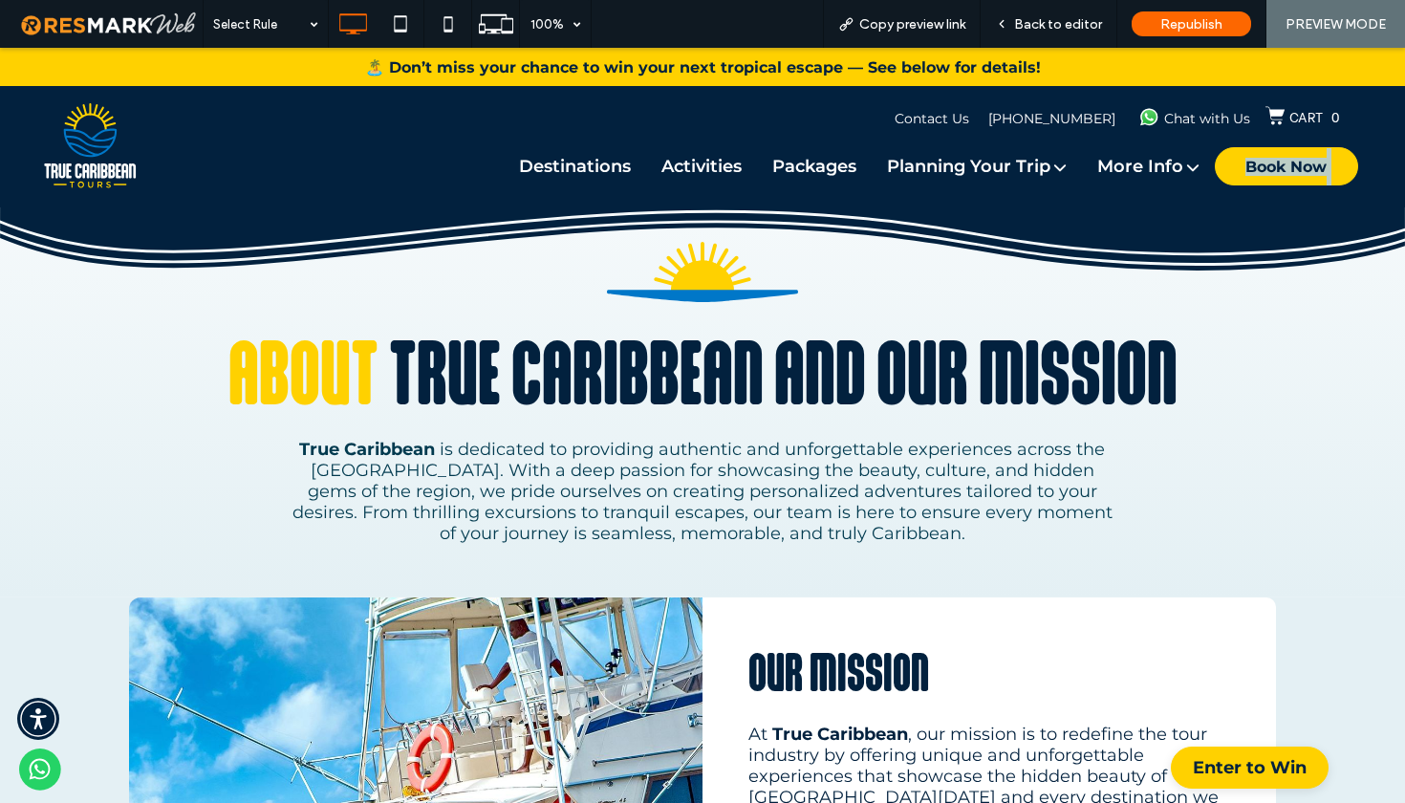
drag, startPoint x: 1397, startPoint y: 143, endPoint x: 1398, endPoint y: 176, distance: 32.5
click at [1398, 176] on div "Destinations Title ST. [PERSON_NAME] Experience the unparalleled beauty, rich c…" at bounding box center [702, 146] width 1405 height 121
click at [1381, 292] on div "About True Caribbean and our mission True Caribbean is dedicated to providing a…" at bounding box center [702, 287] width 1405 height 619
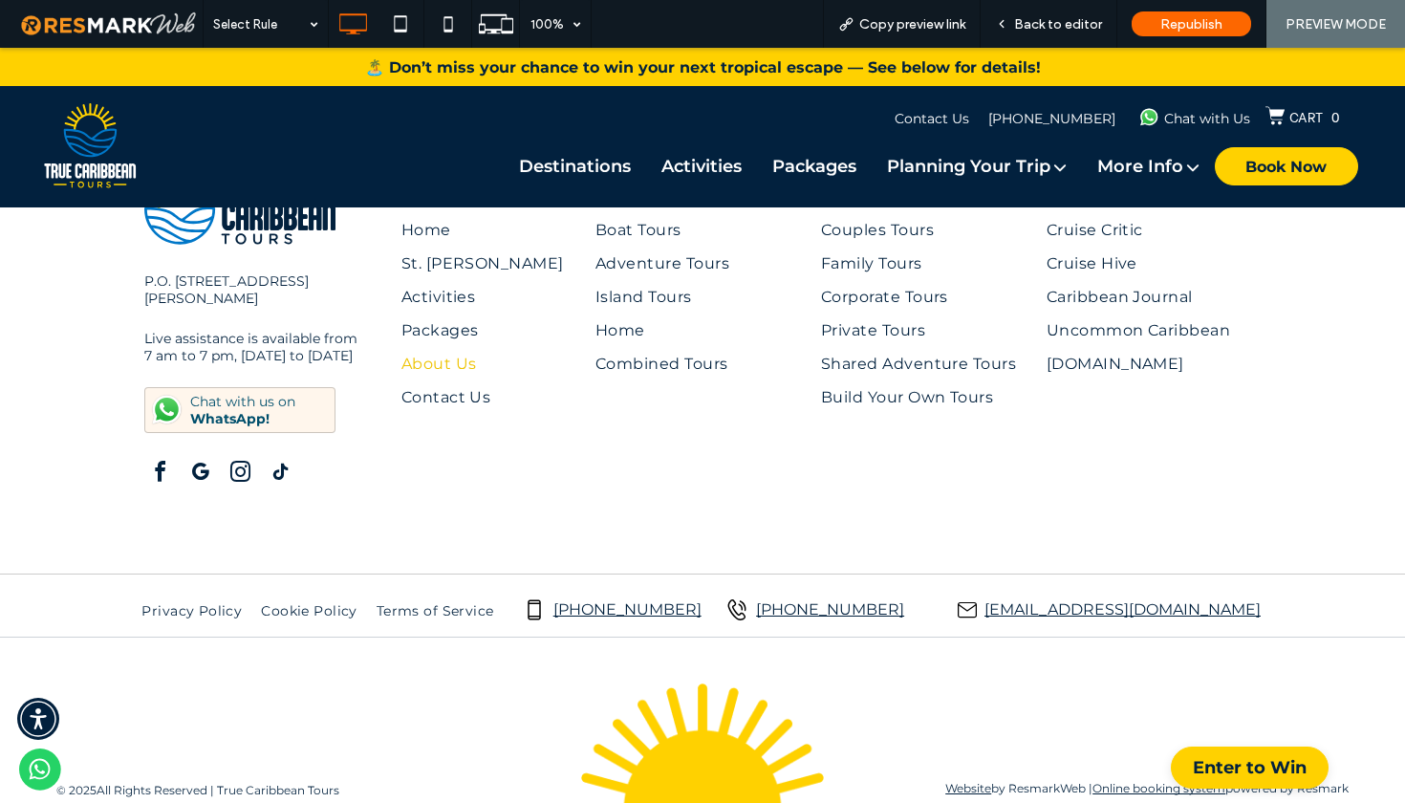
scroll to position [5339, 0]
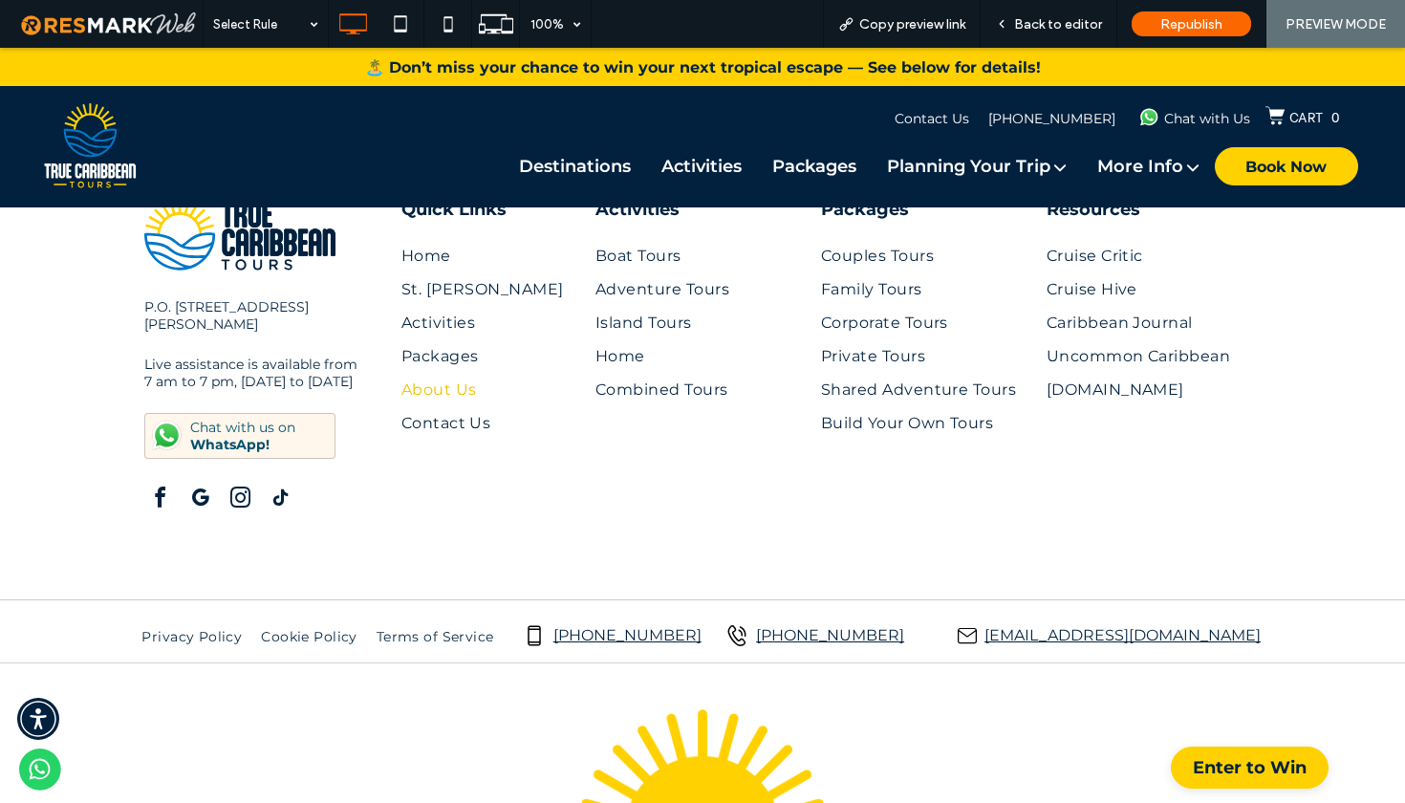
click at [156, 492] on span "facebook" at bounding box center [159, 498] width 31 height 31
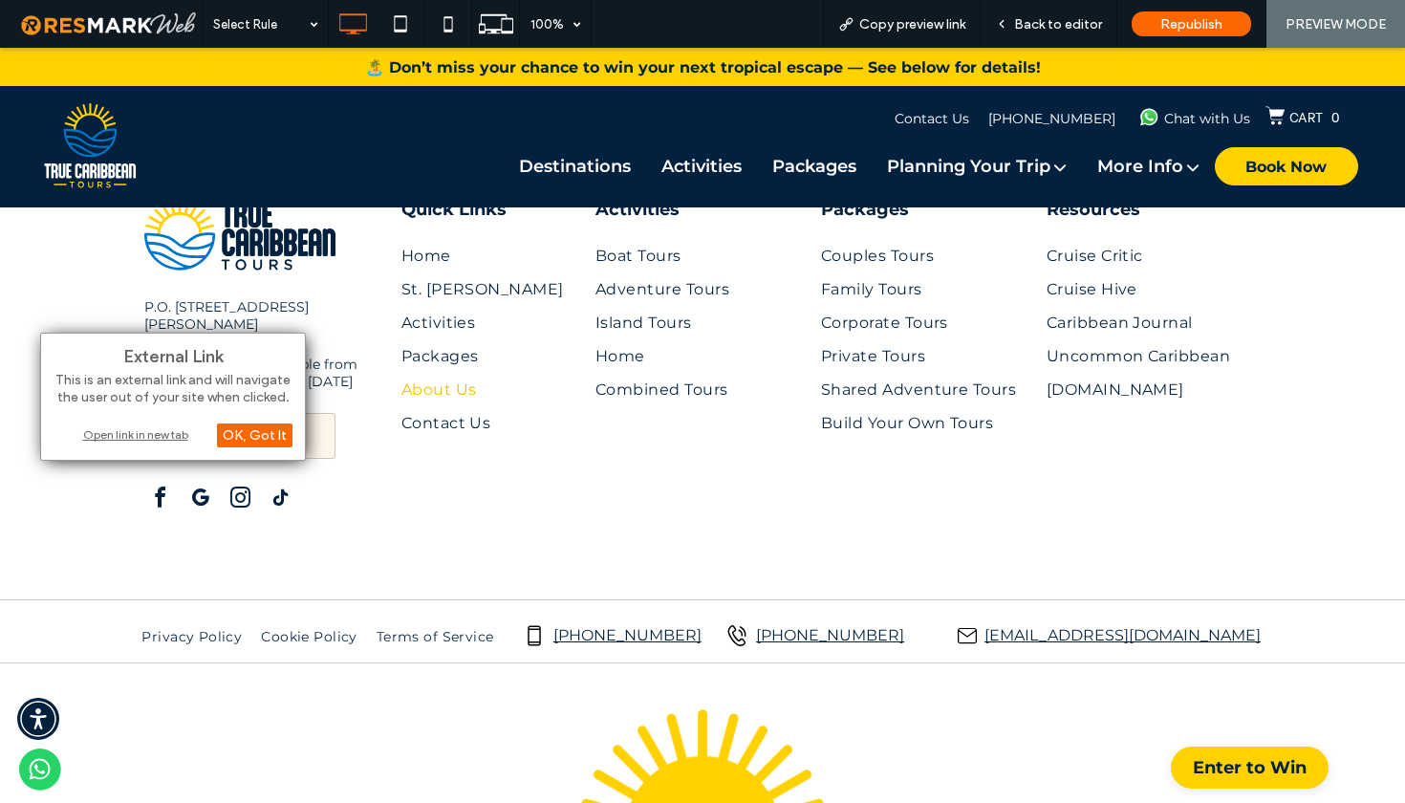
click at [164, 433] on div "Open link in new tab" at bounding box center [173, 434] width 239 height 20
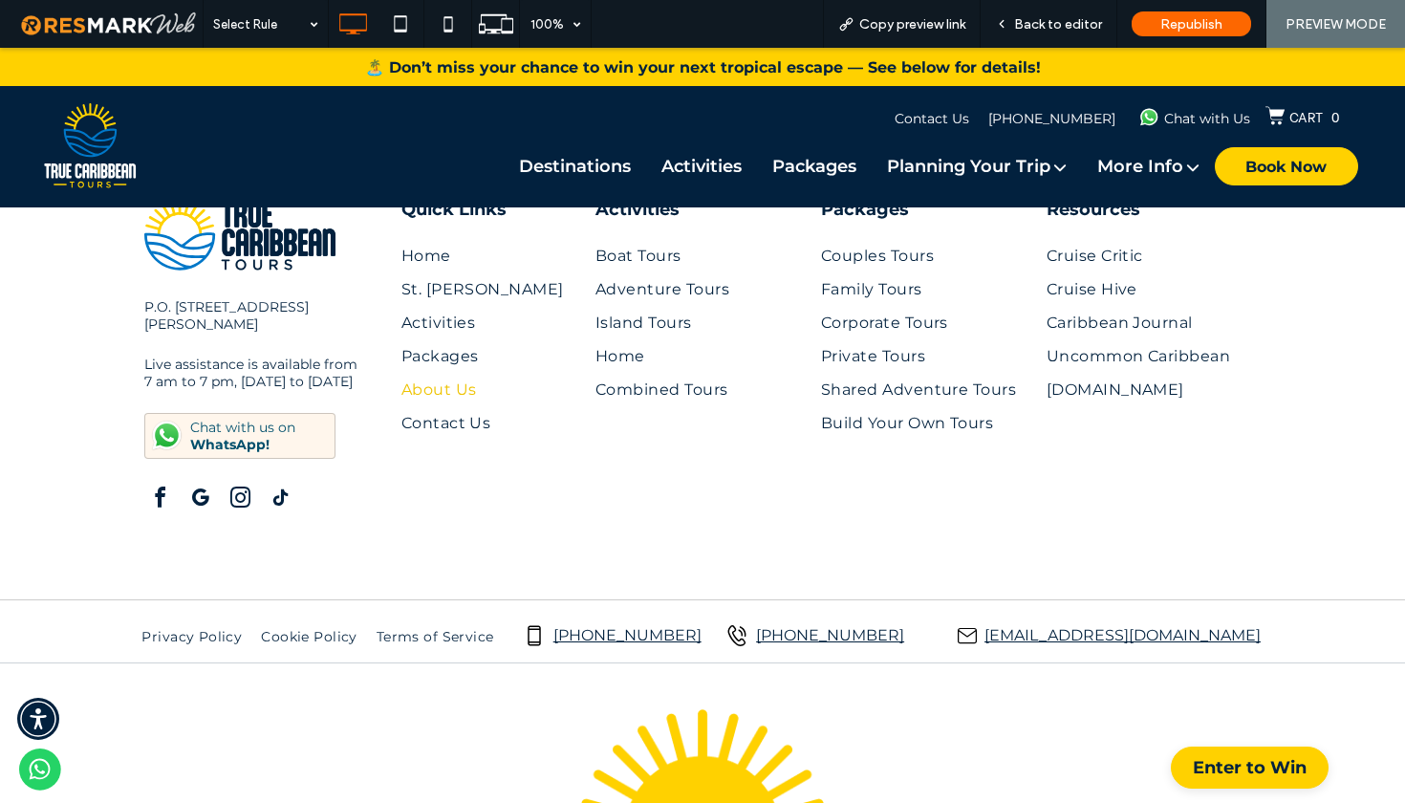
click at [205, 486] on span "google_my_business" at bounding box center [199, 498] width 31 height 31
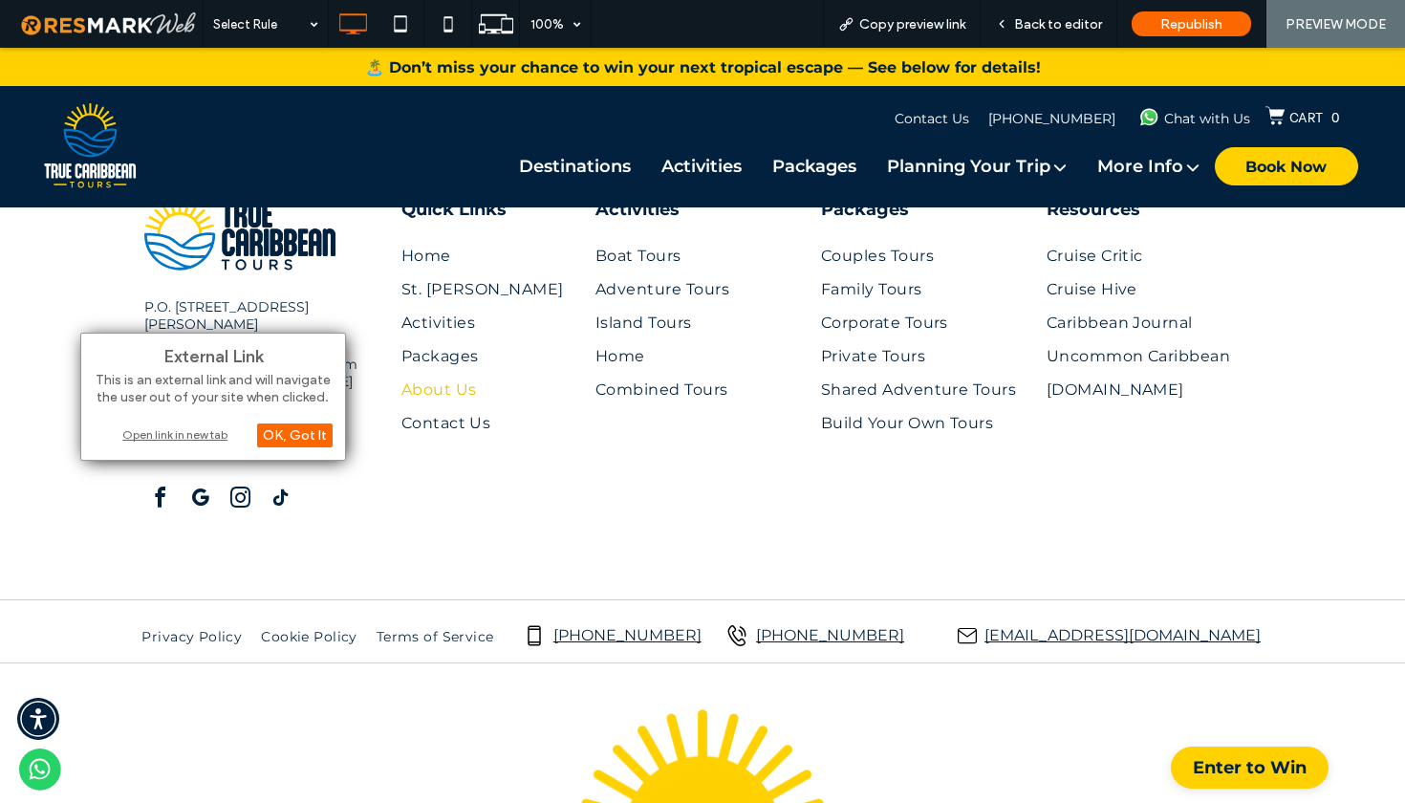
click at [205, 439] on div "Open link in new tab" at bounding box center [213, 434] width 239 height 20
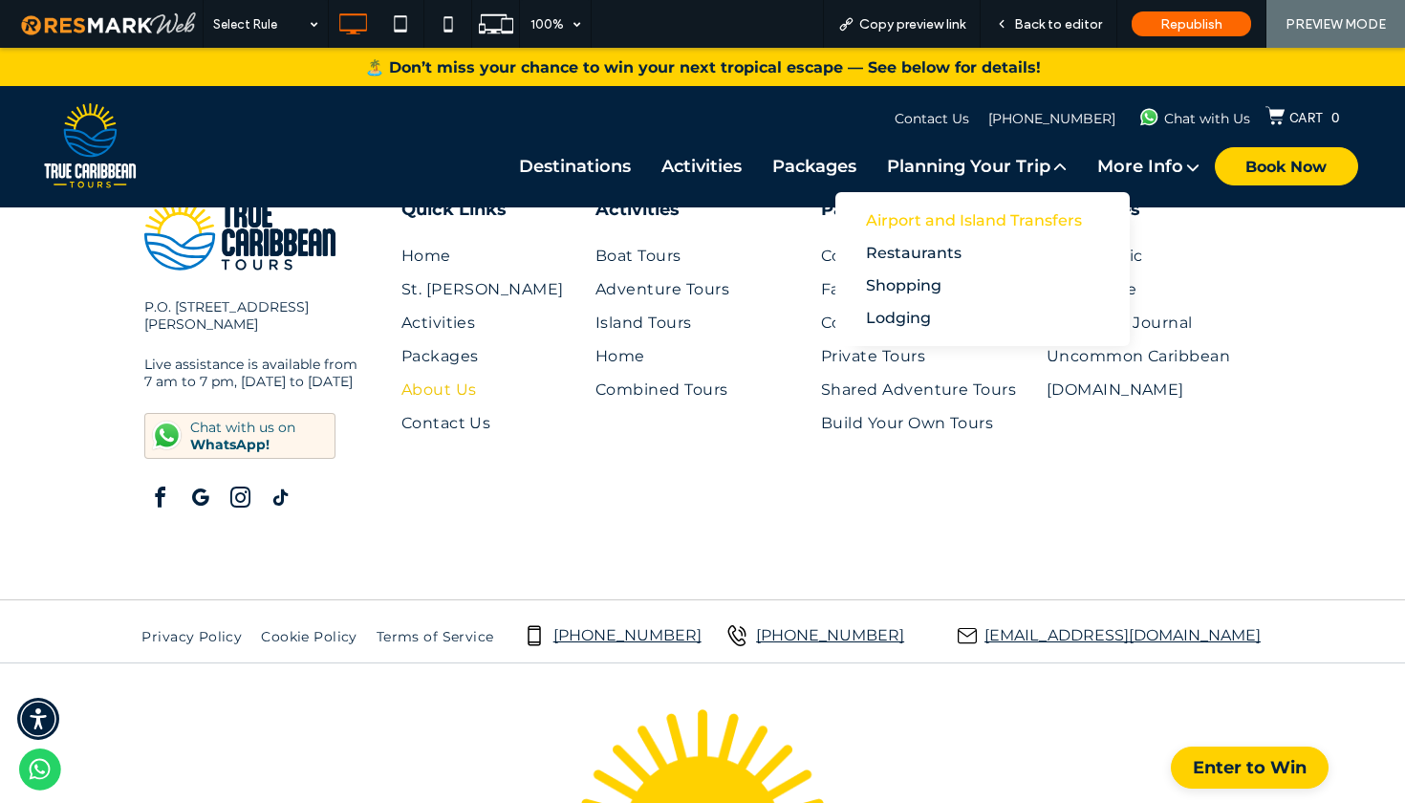
click at [932, 218] on div "Airport and Island Transfers" at bounding box center [963, 220] width 194 height 18
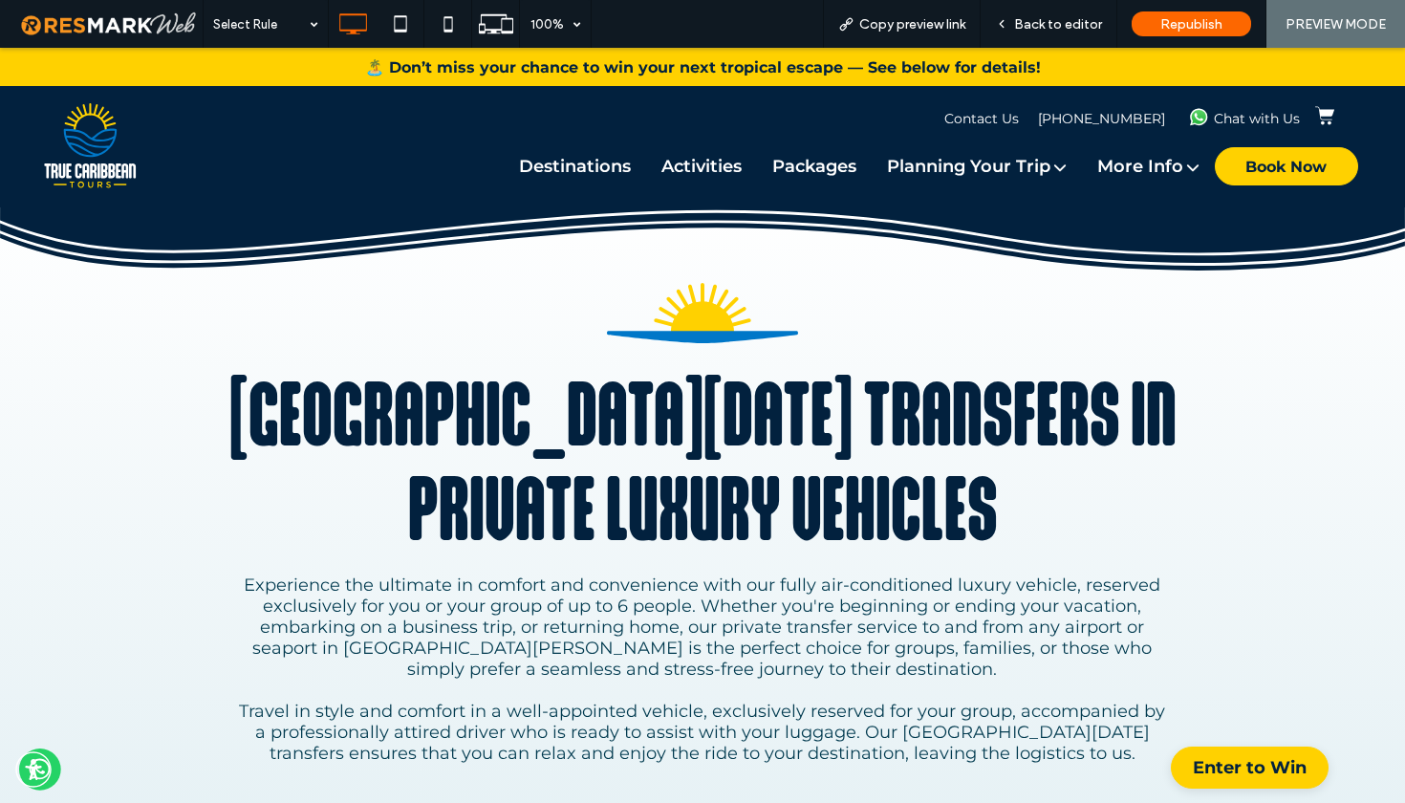
click at [1364, 294] on div "[GEOGRAPHIC_DATA][DATE] Transfers in Private Luxury Vehicles Experience the ult…" at bounding box center [702, 532] width 1405 height 683
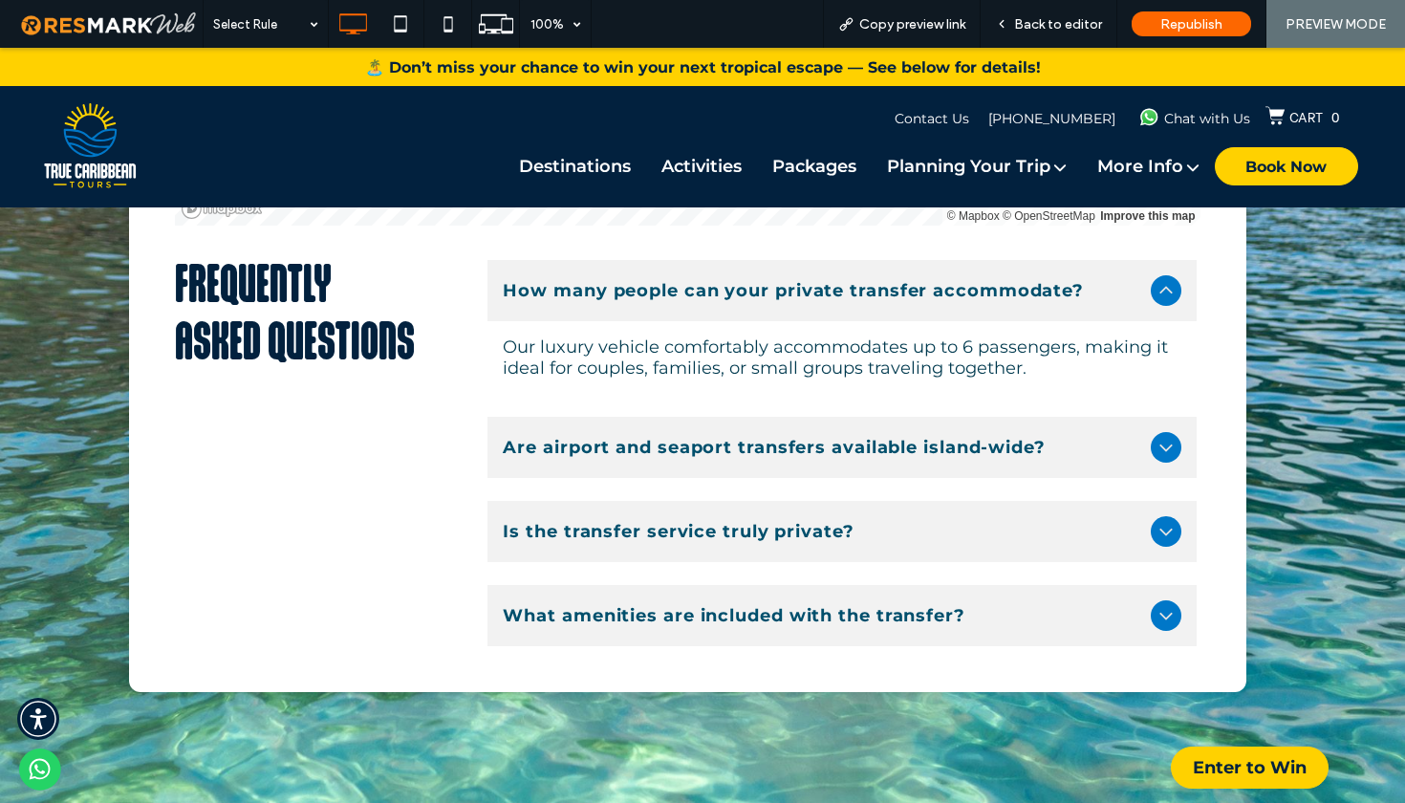
scroll to position [5853, 0]
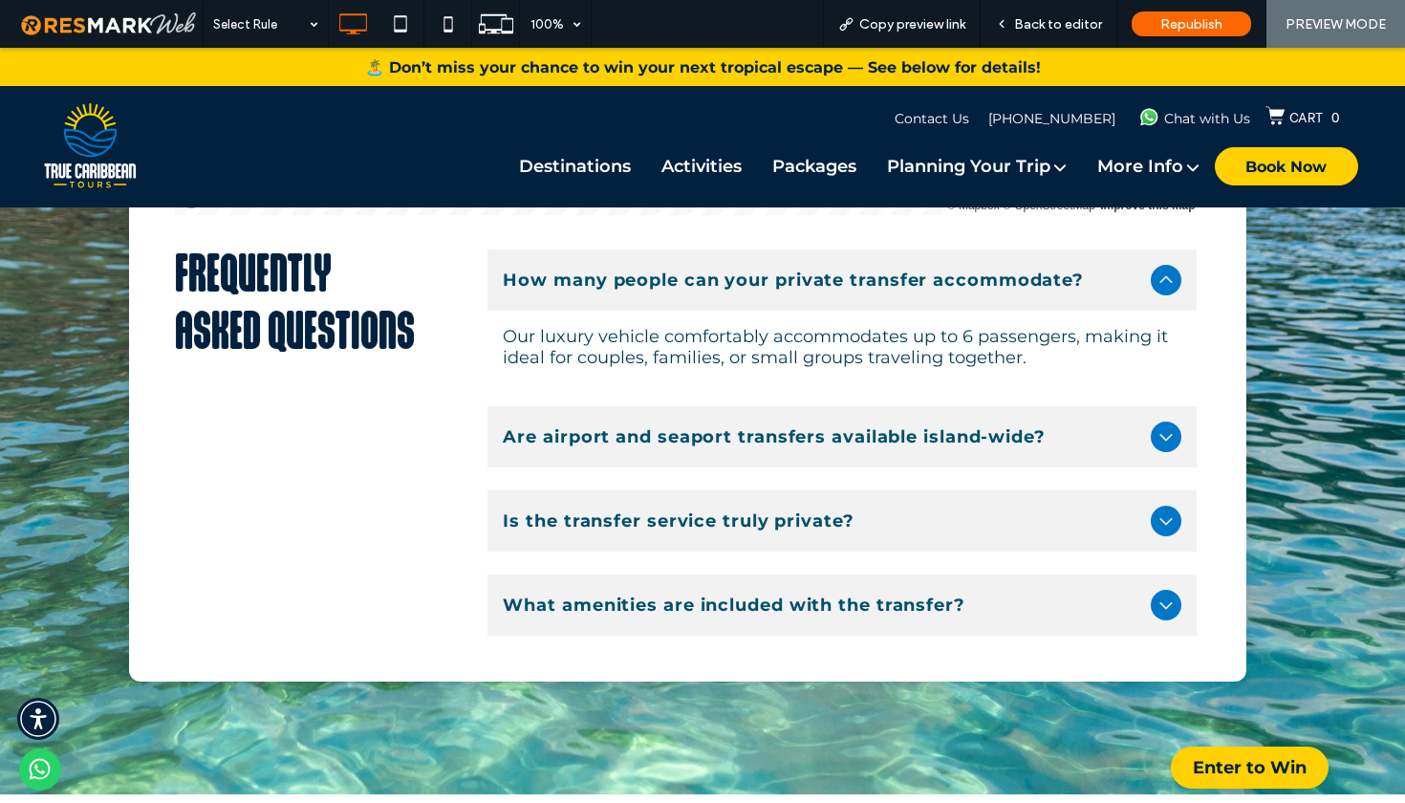
click at [1401, 587] on div "© Mapbox © OpenStreetMap Improve this map FREQUENTLY ASKED QUESTIONS How many p…" at bounding box center [702, 315] width 1405 height 959
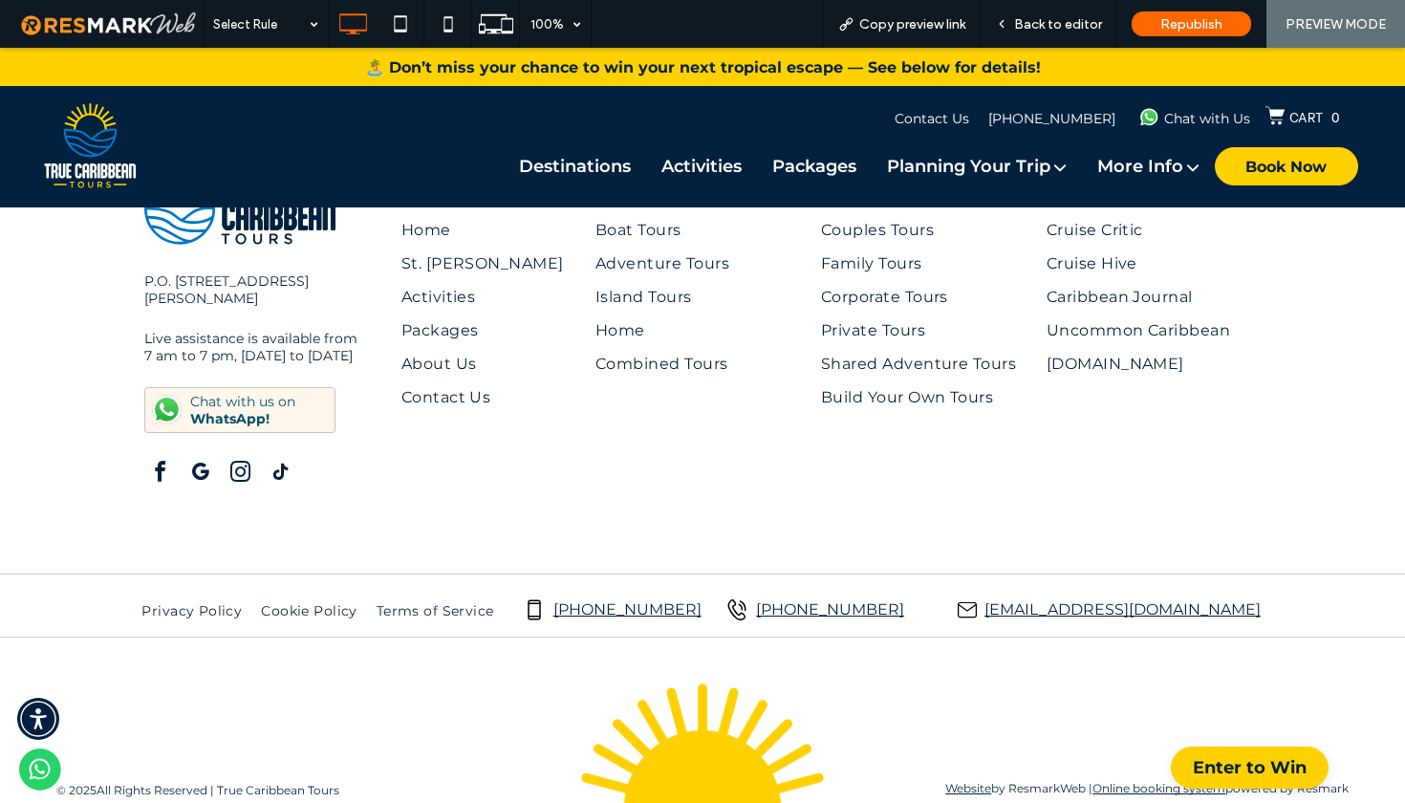
scroll to position [7707, 0]
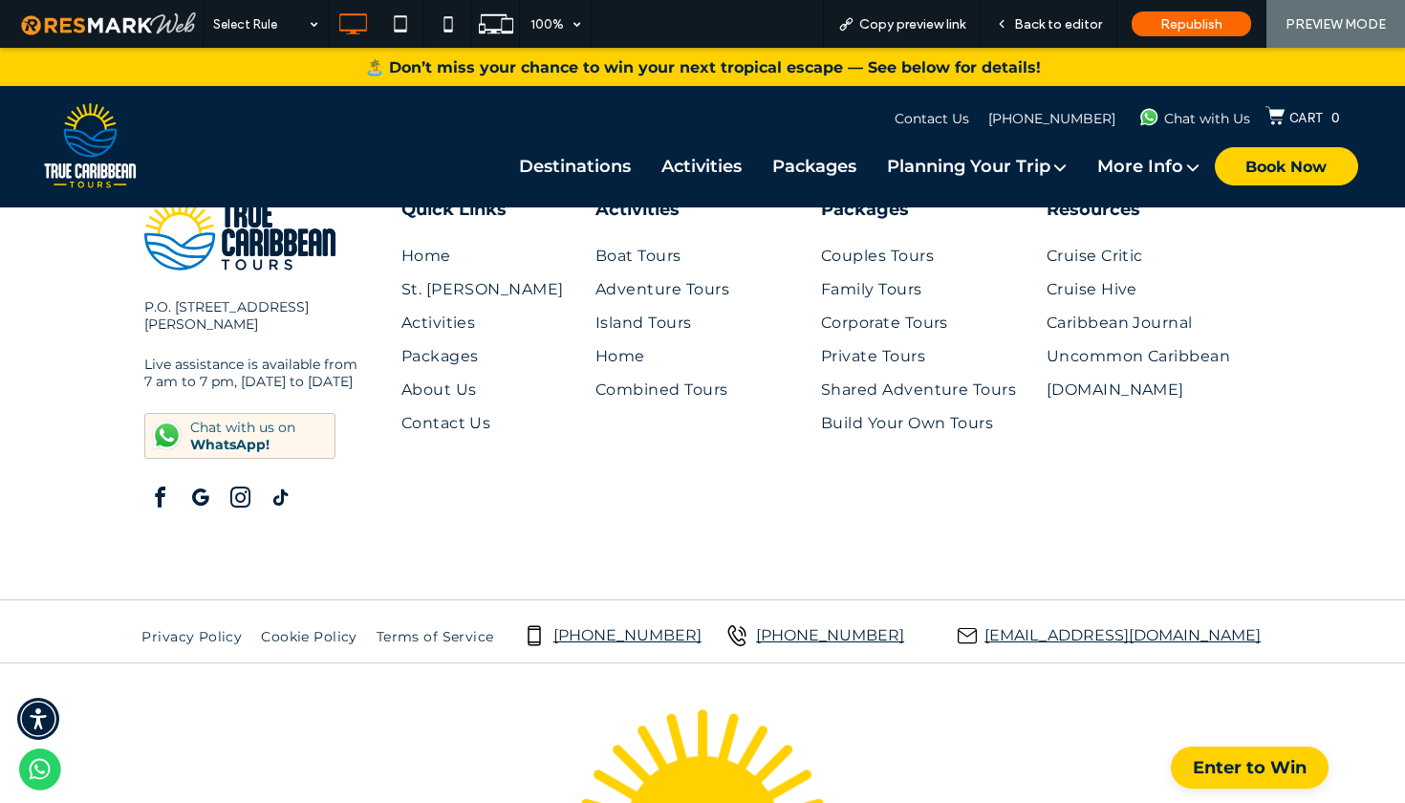
click at [158, 486] on span "facebook" at bounding box center [159, 498] width 31 height 31
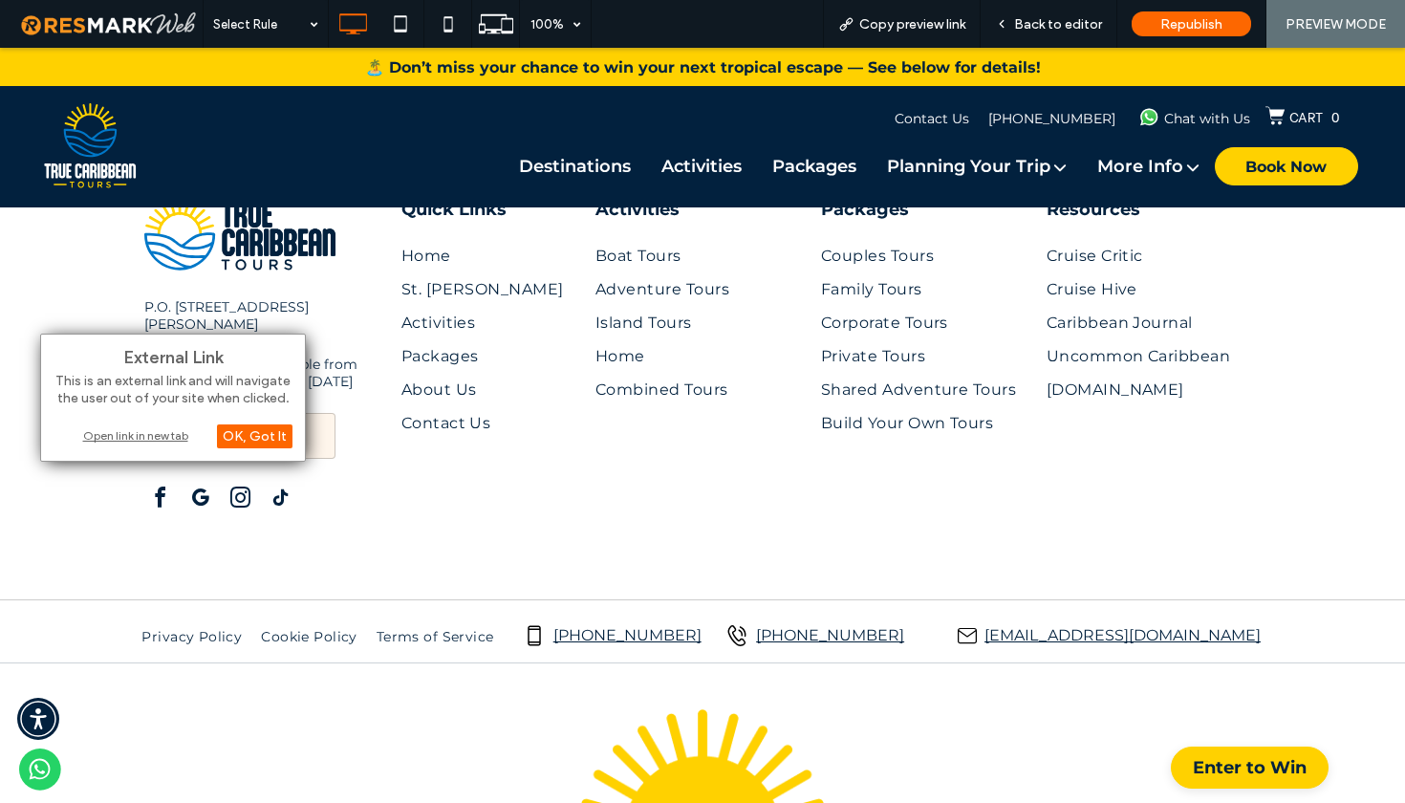
click at [166, 447] on div "External Link This is an external link and will navigate the user out of your s…" at bounding box center [173, 398] width 266 height 128
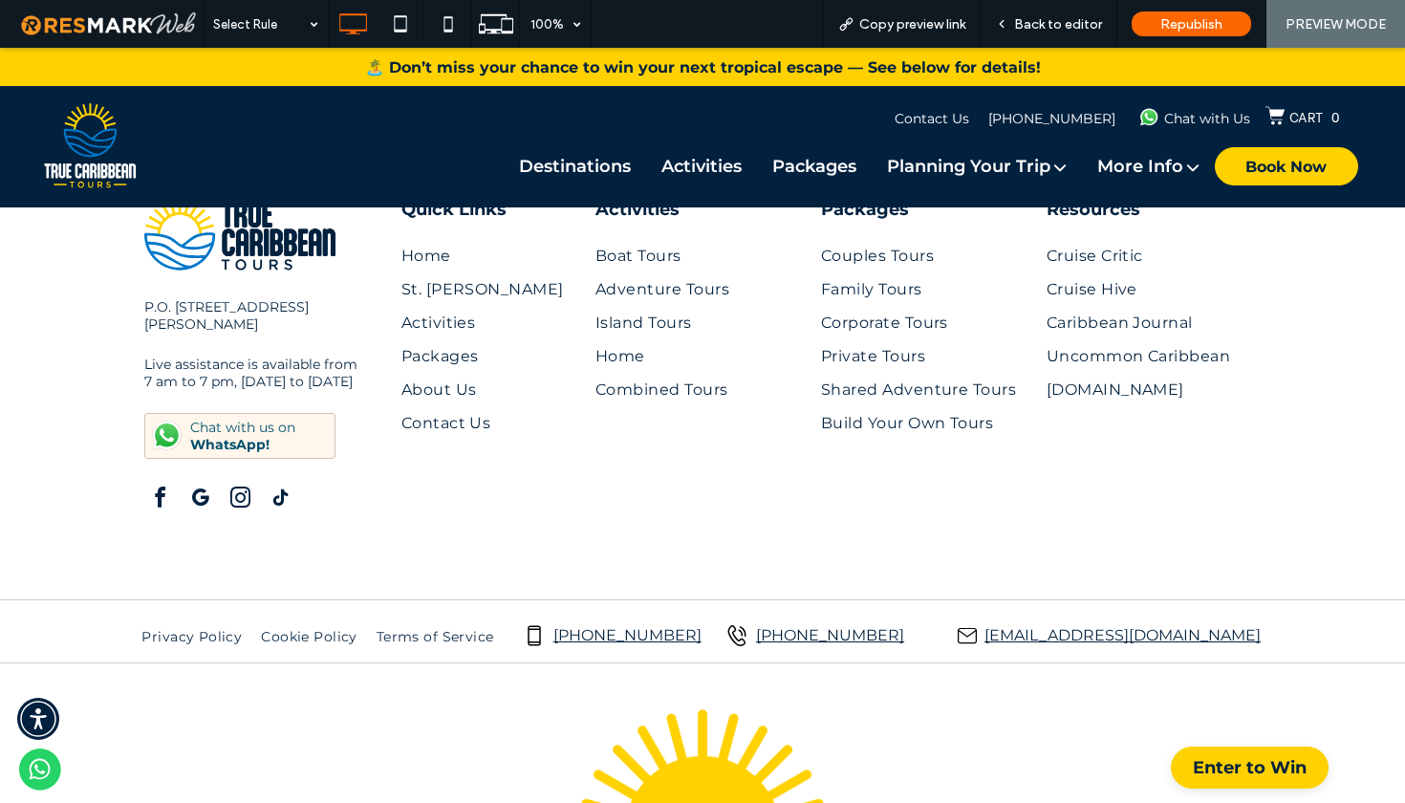
click at [158, 483] on span "facebook" at bounding box center [159, 498] width 31 height 31
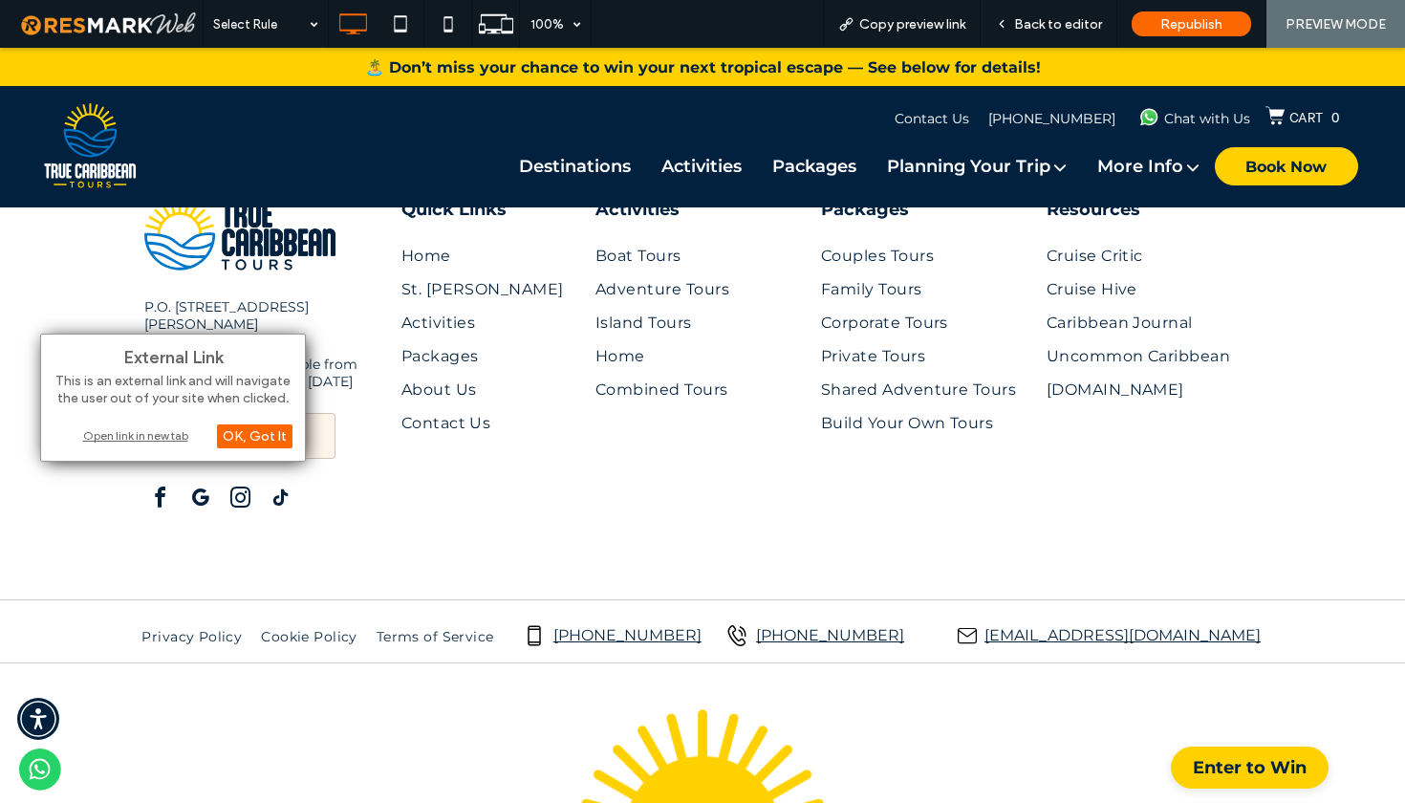
click at [154, 435] on div "Open link in new tab" at bounding box center [173, 435] width 239 height 20
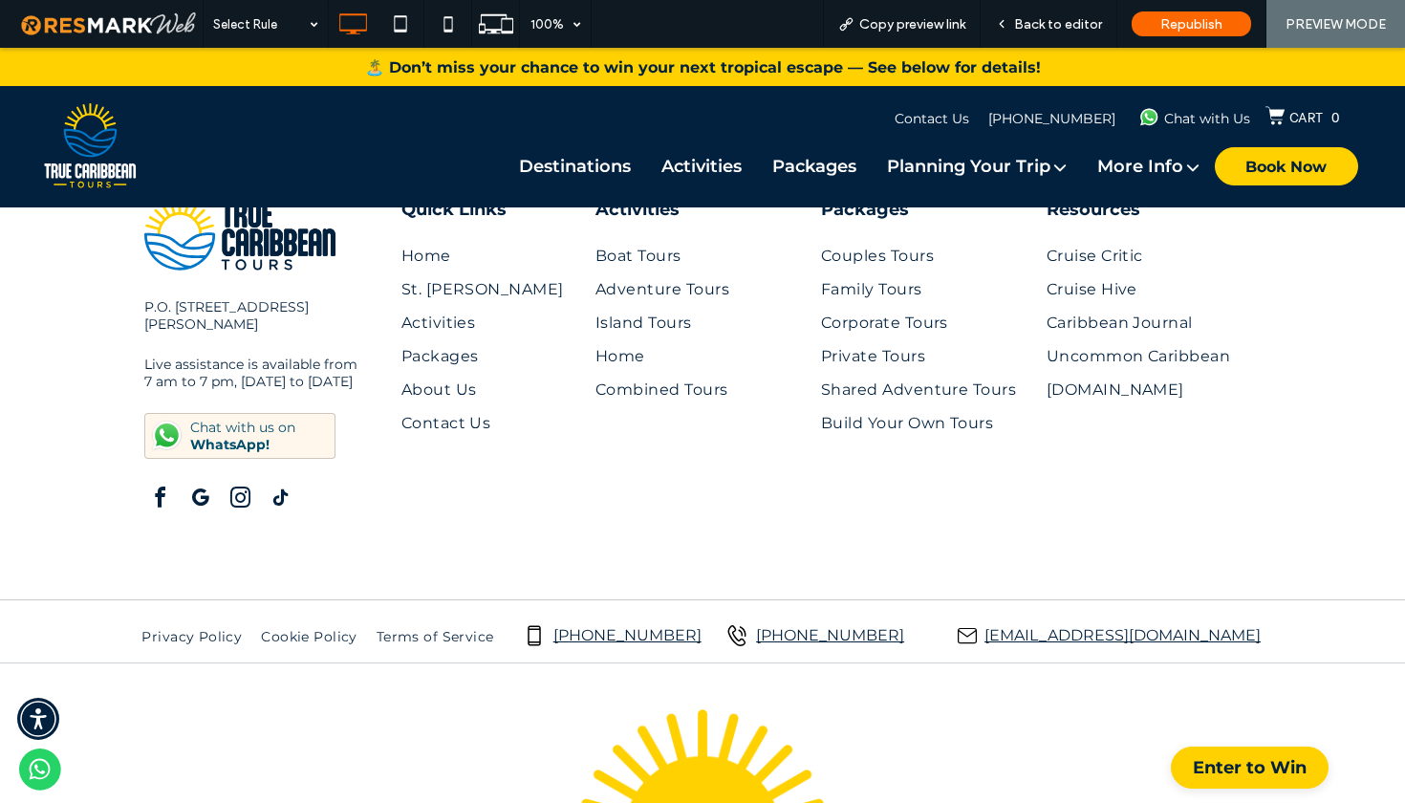
click at [204, 493] on span "google_my_business" at bounding box center [199, 498] width 31 height 31
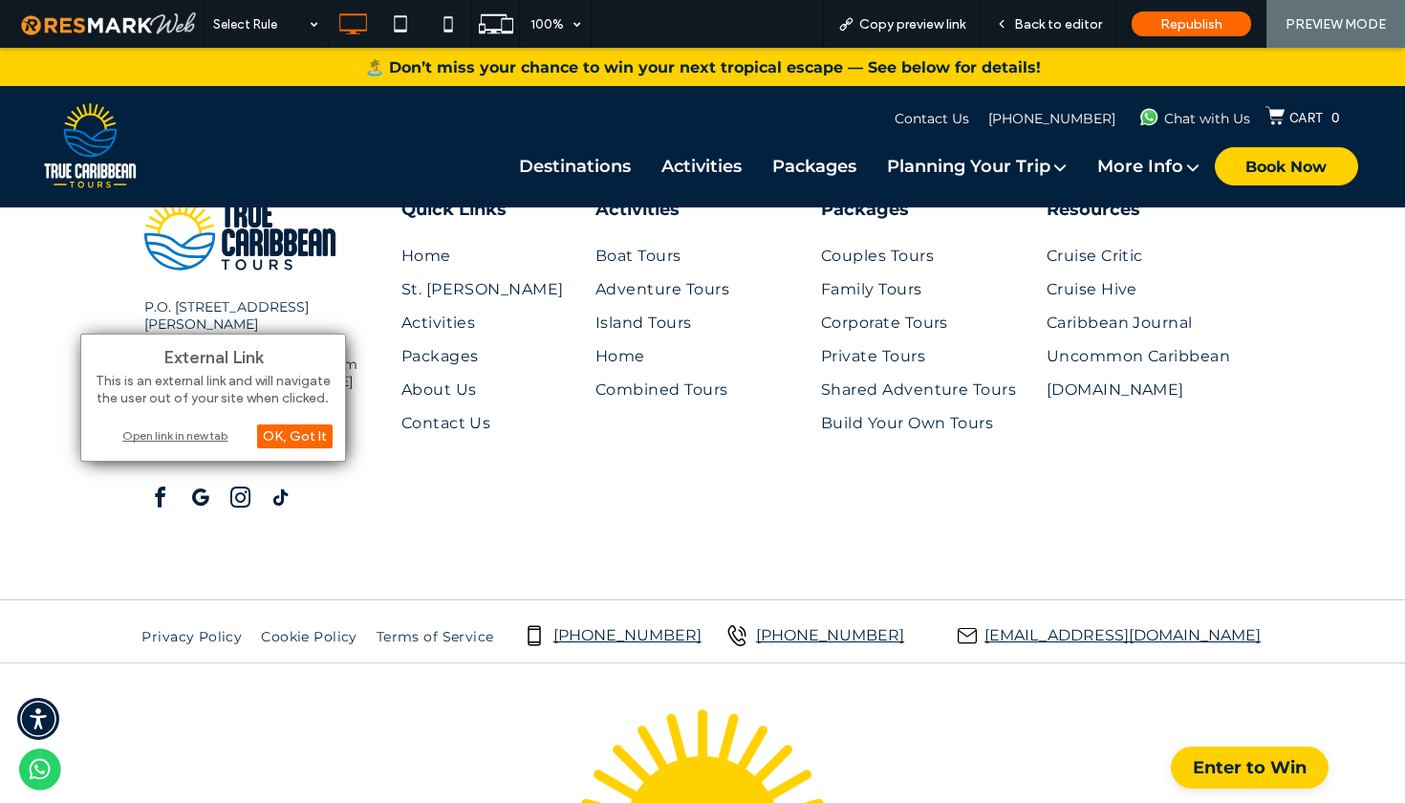
click at [215, 440] on div "Open link in new tab" at bounding box center [213, 435] width 239 height 20
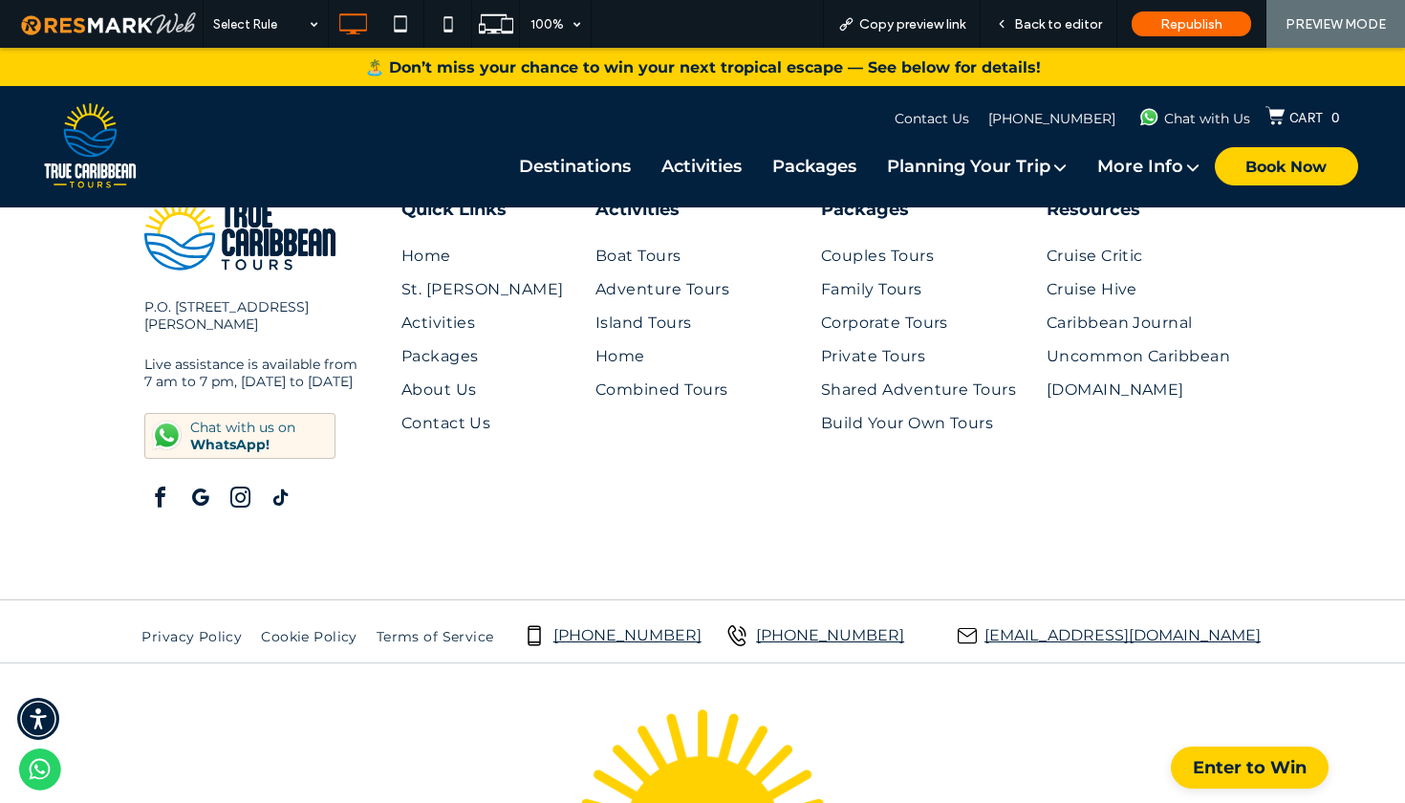
click at [247, 486] on span "instagram" at bounding box center [240, 498] width 31 height 31
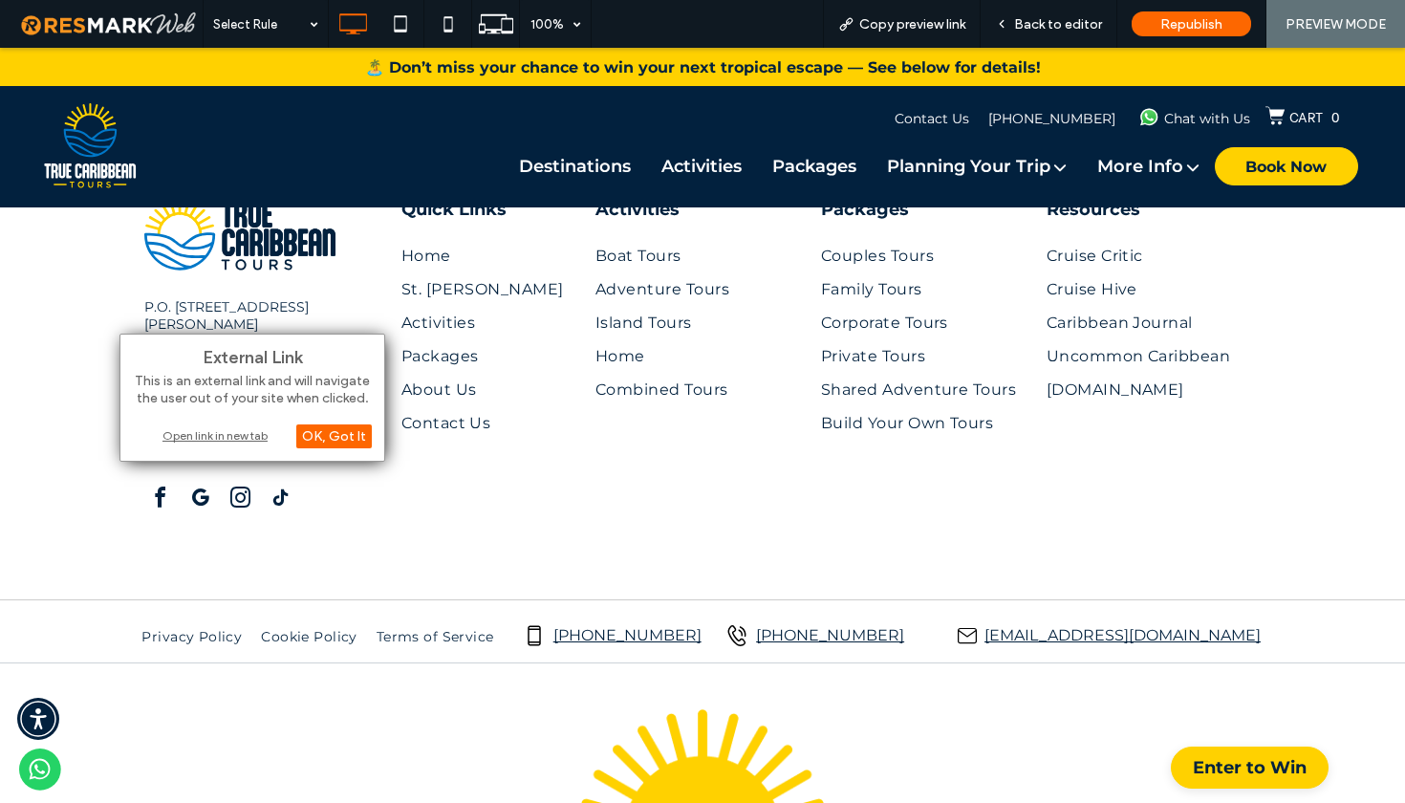
click at [249, 439] on div "Open link in new tab" at bounding box center [252, 435] width 239 height 20
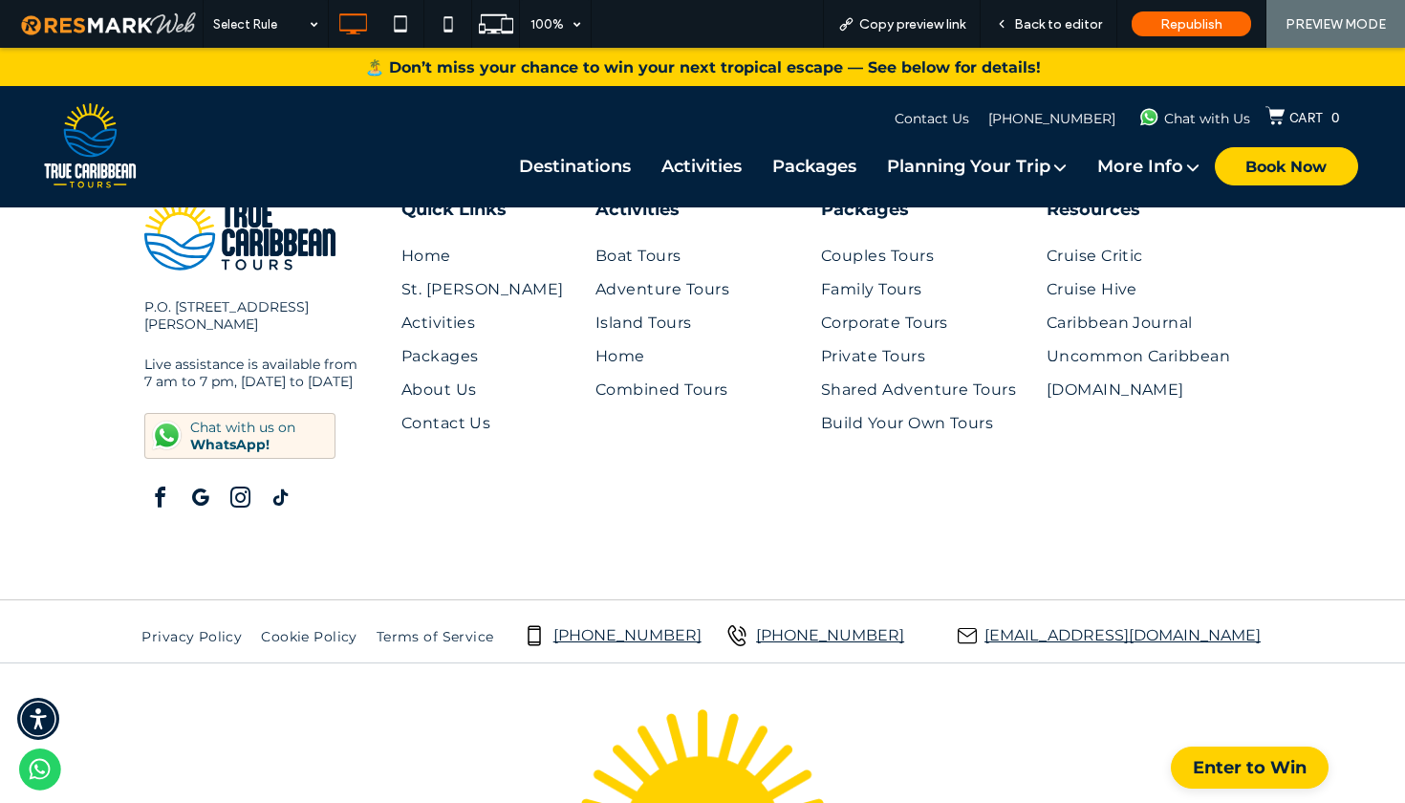
click at [158, 486] on span "facebook" at bounding box center [159, 498] width 31 height 31
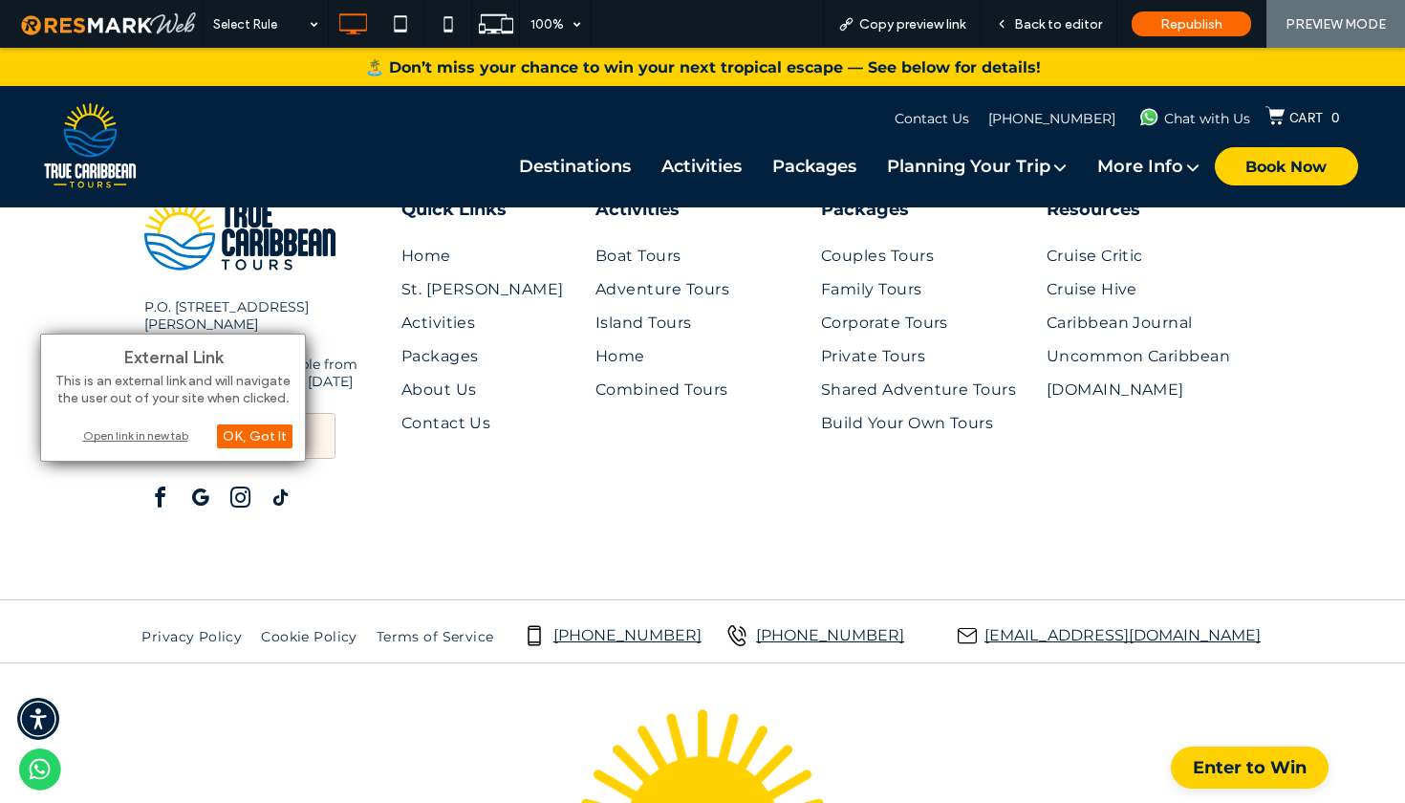
click at [144, 434] on div "Open link in new tab" at bounding box center [173, 435] width 239 height 20
